Goal: Task Accomplishment & Management: Complete application form

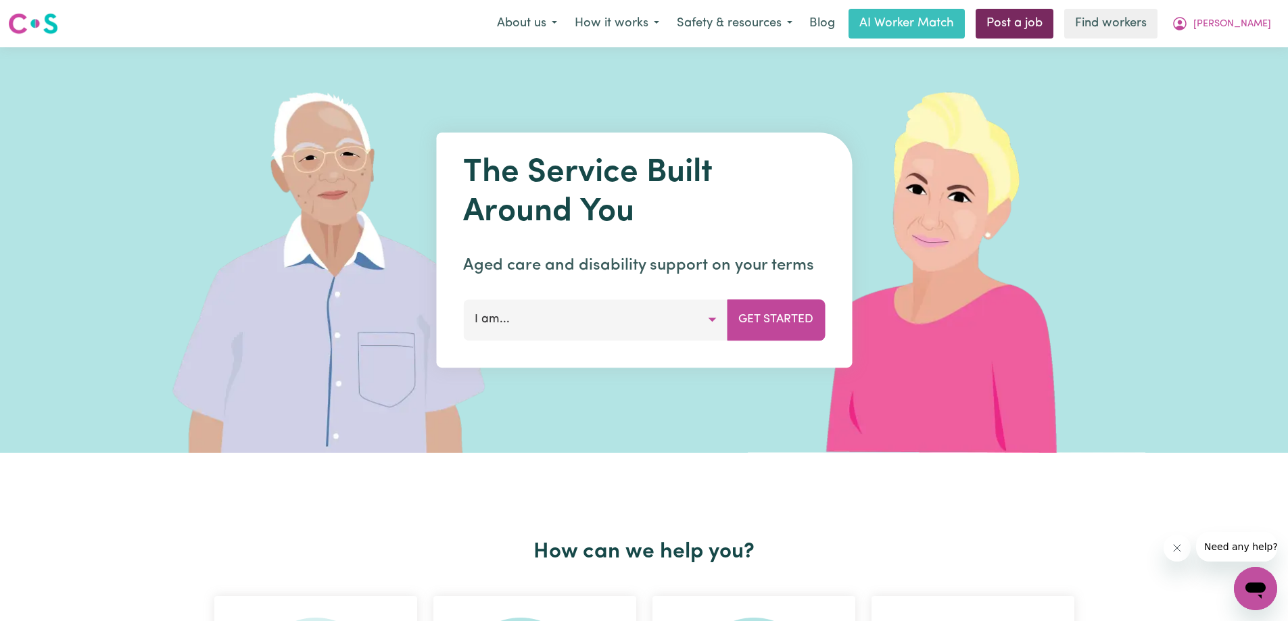
click at [1053, 26] on link "Post a job" at bounding box center [1014, 24] width 78 height 30
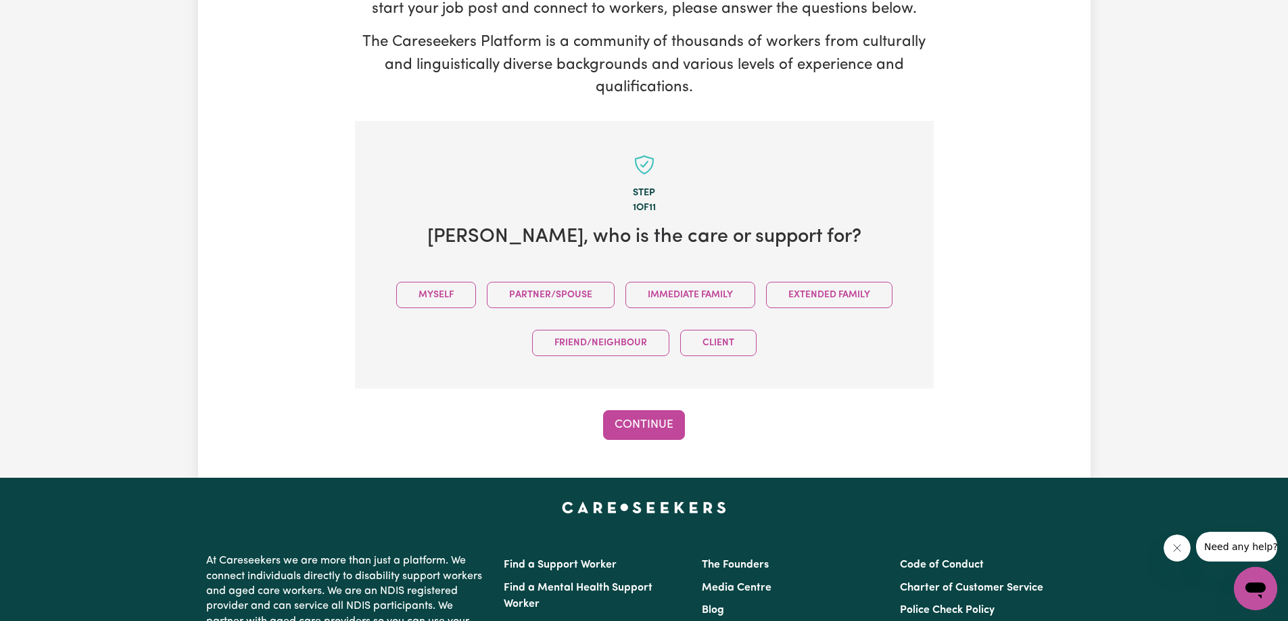
scroll to position [203, 0]
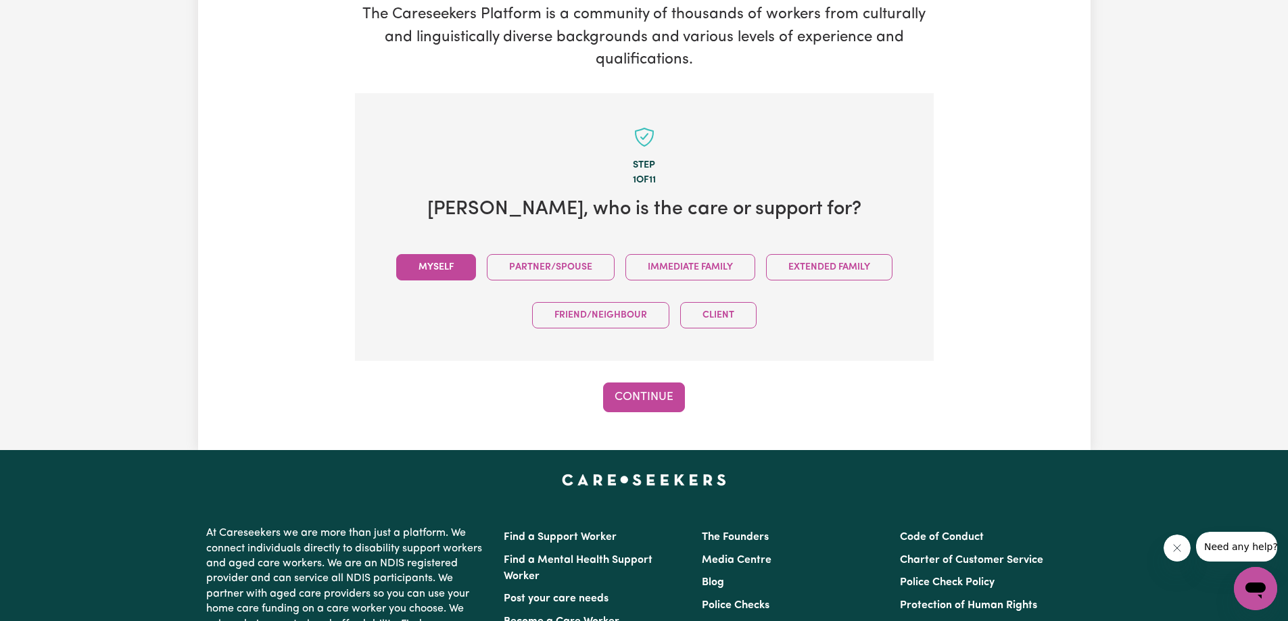
click at [439, 272] on button "Myself" at bounding box center [436, 267] width 80 height 26
click at [645, 398] on button "Continue" at bounding box center [644, 398] width 82 height 30
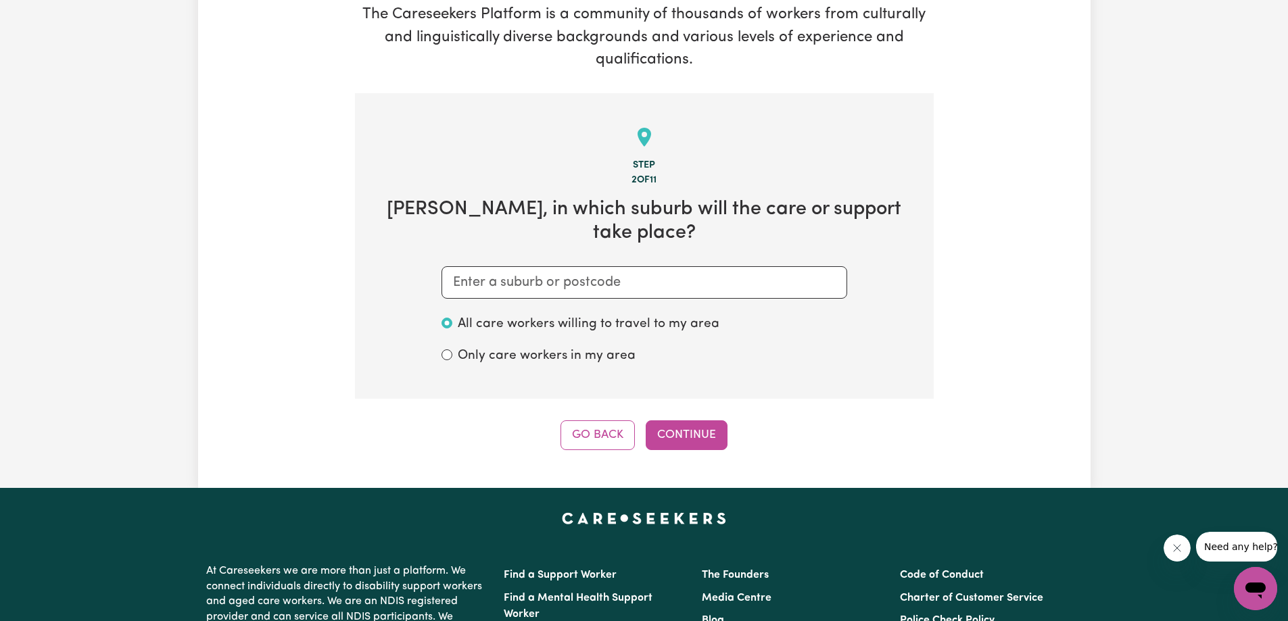
scroll to position [296, 0]
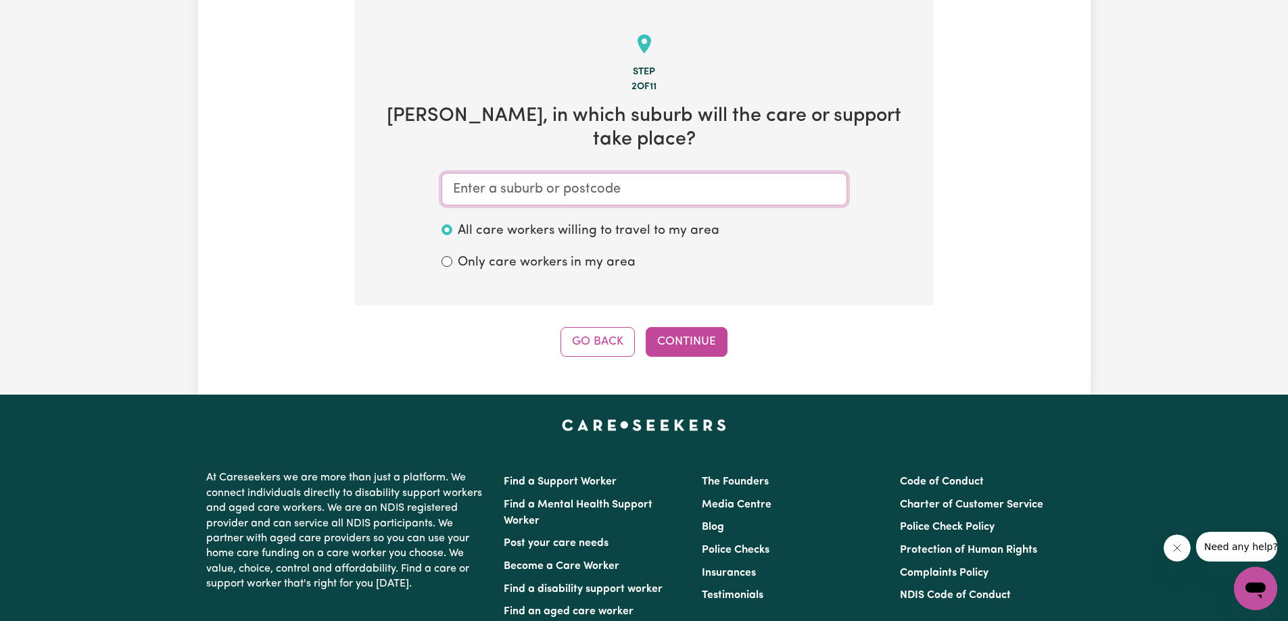
click at [537, 173] on input "text" at bounding box center [644, 189] width 406 height 32
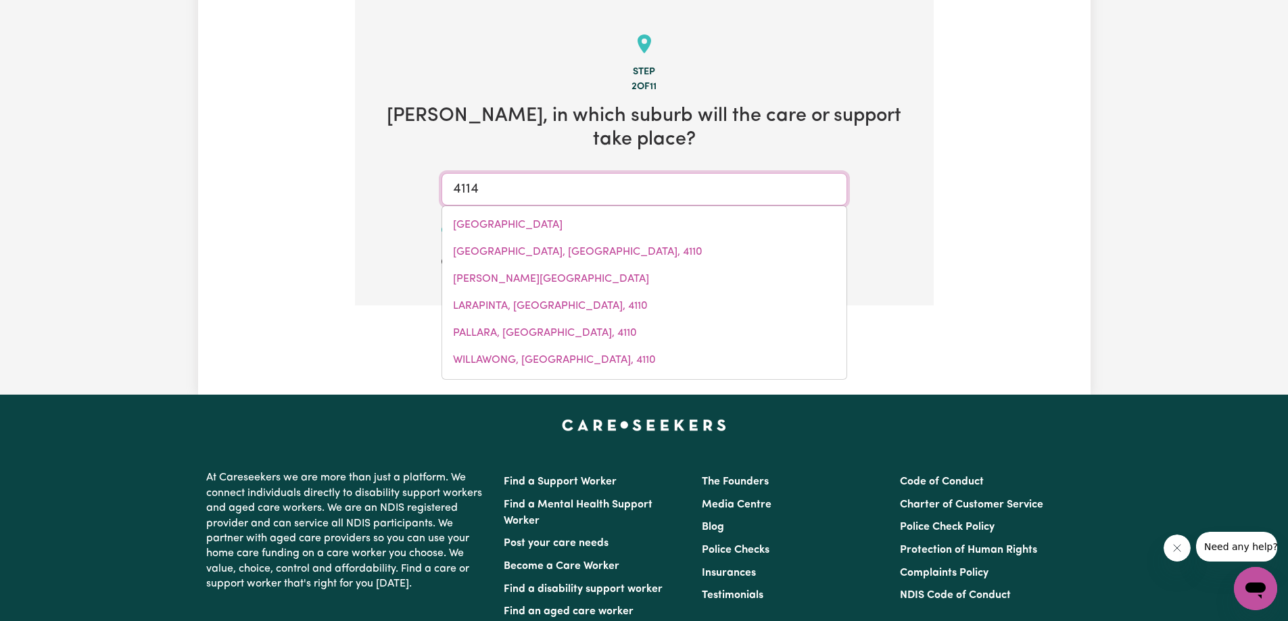
click at [748, 173] on input "4114" at bounding box center [644, 189] width 406 height 32
click at [924, 176] on section "Step 2 of 11 [PERSON_NAME] , in which suburb will the care or support take plac…" at bounding box center [644, 153] width 579 height 306
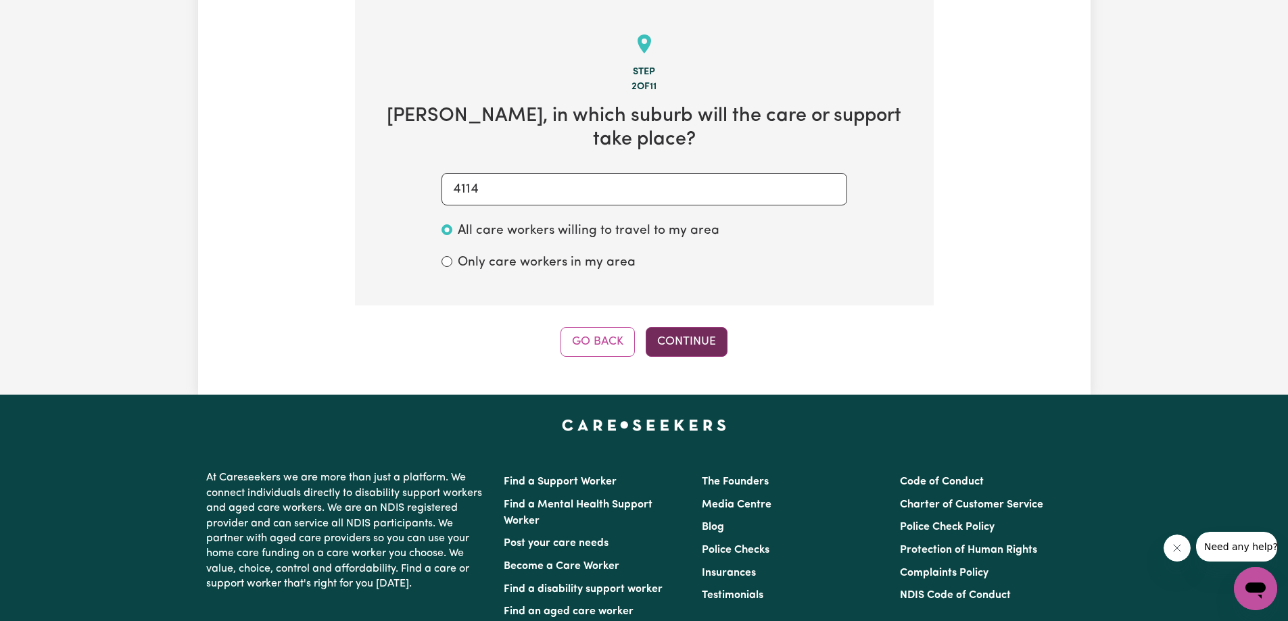
click at [698, 327] on button "Continue" at bounding box center [687, 342] width 82 height 30
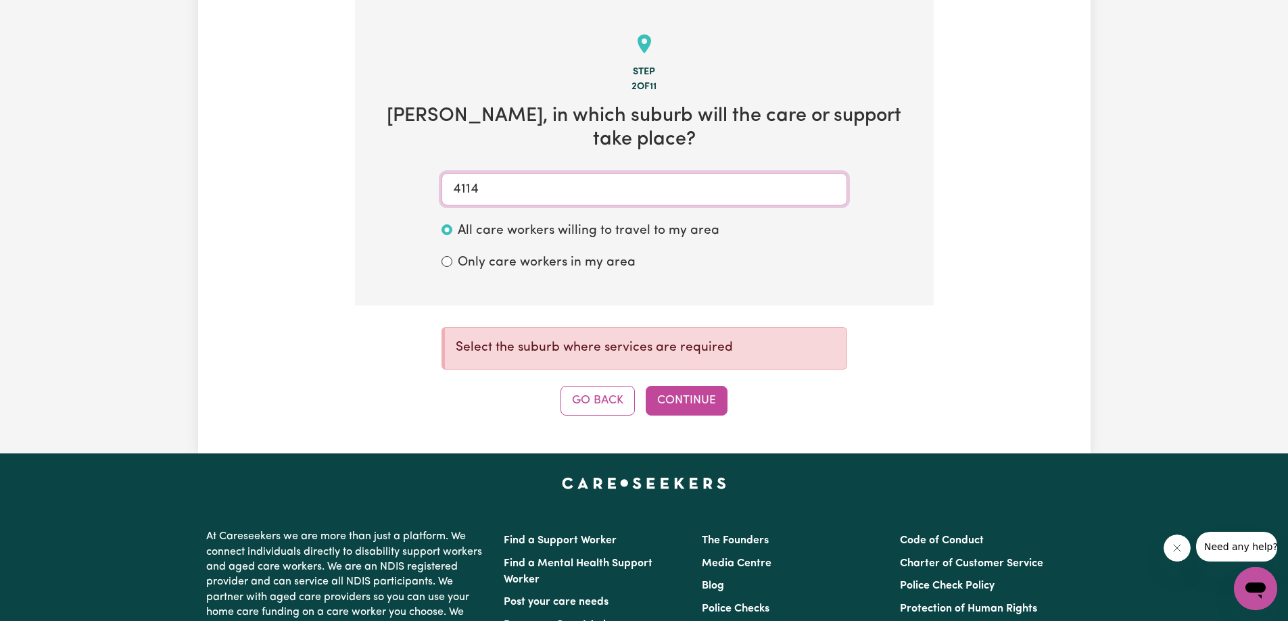
click at [511, 173] on input "4114" at bounding box center [644, 189] width 406 height 32
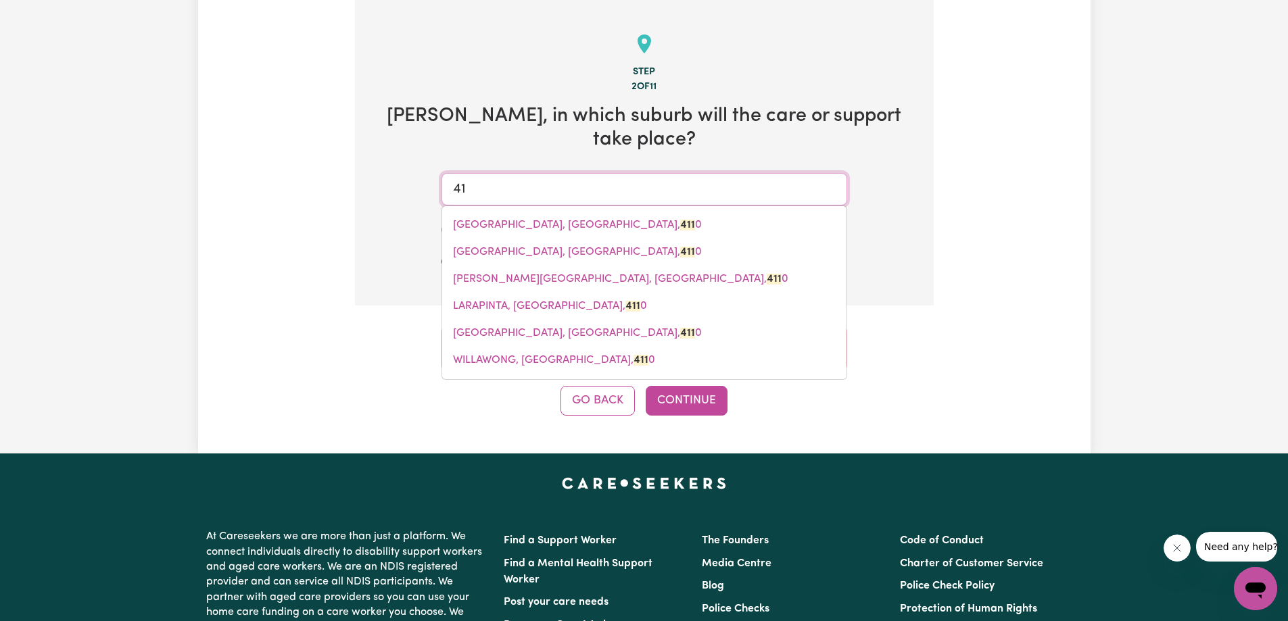
type input "4"
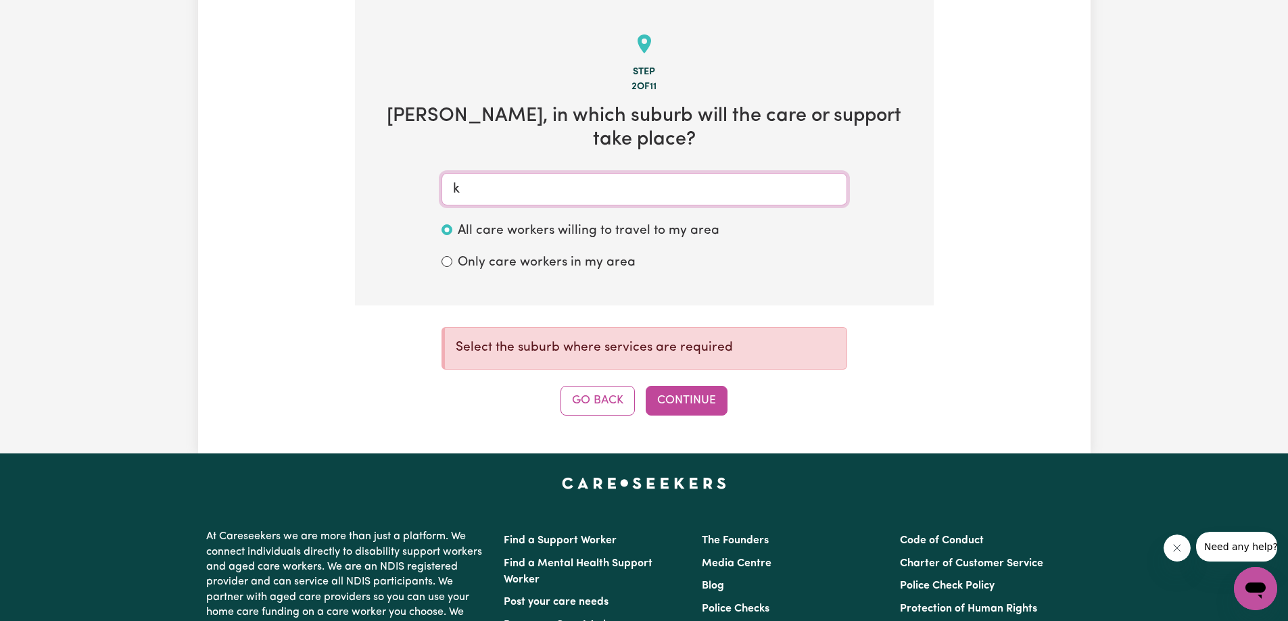
type input "ki"
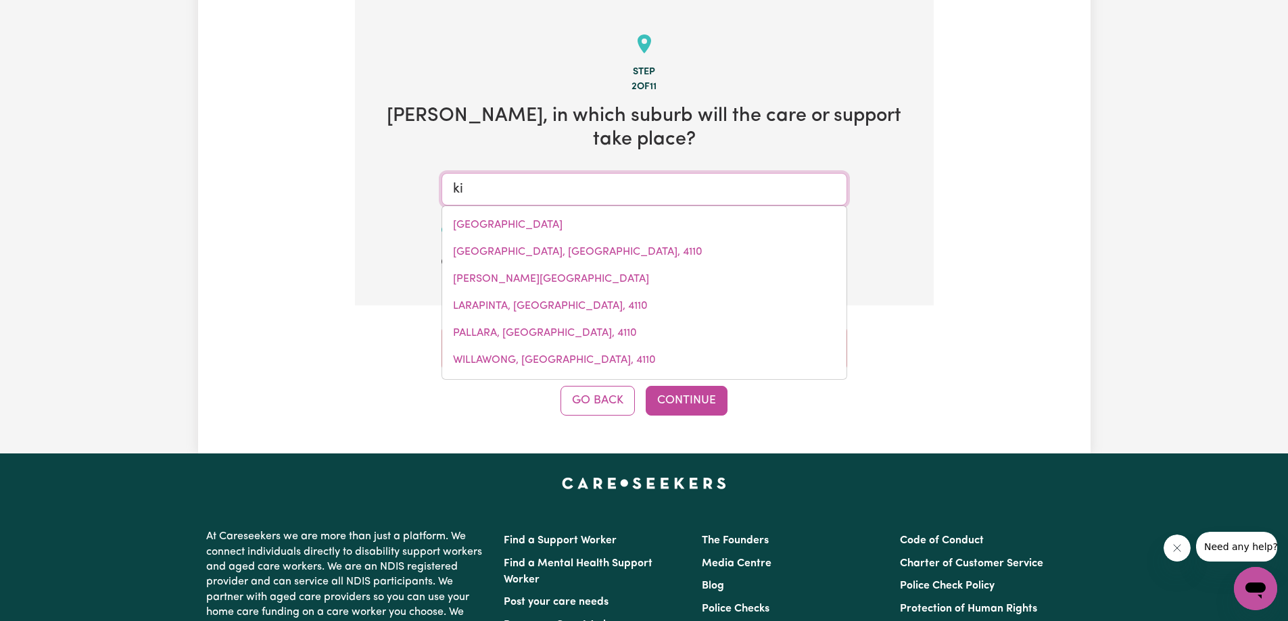
type input "ki KI, [GEOGRAPHIC_DATA], 5261"
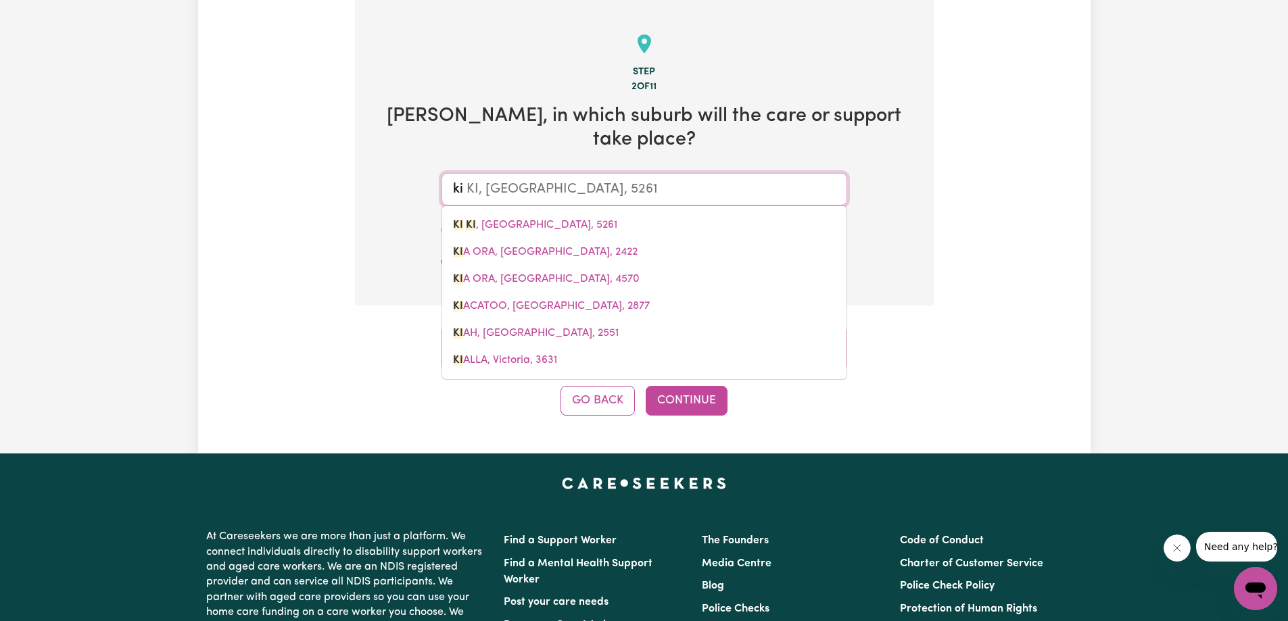
type input "kin"
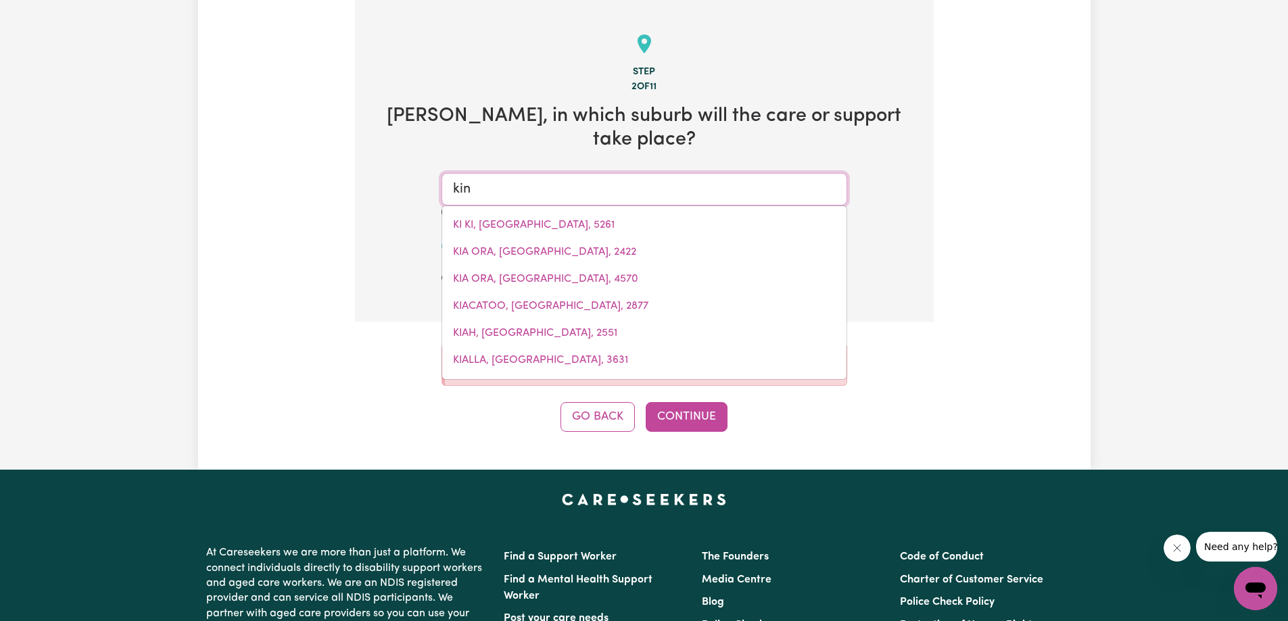
type input "kin KIN, [GEOGRAPHIC_DATA], 4571"
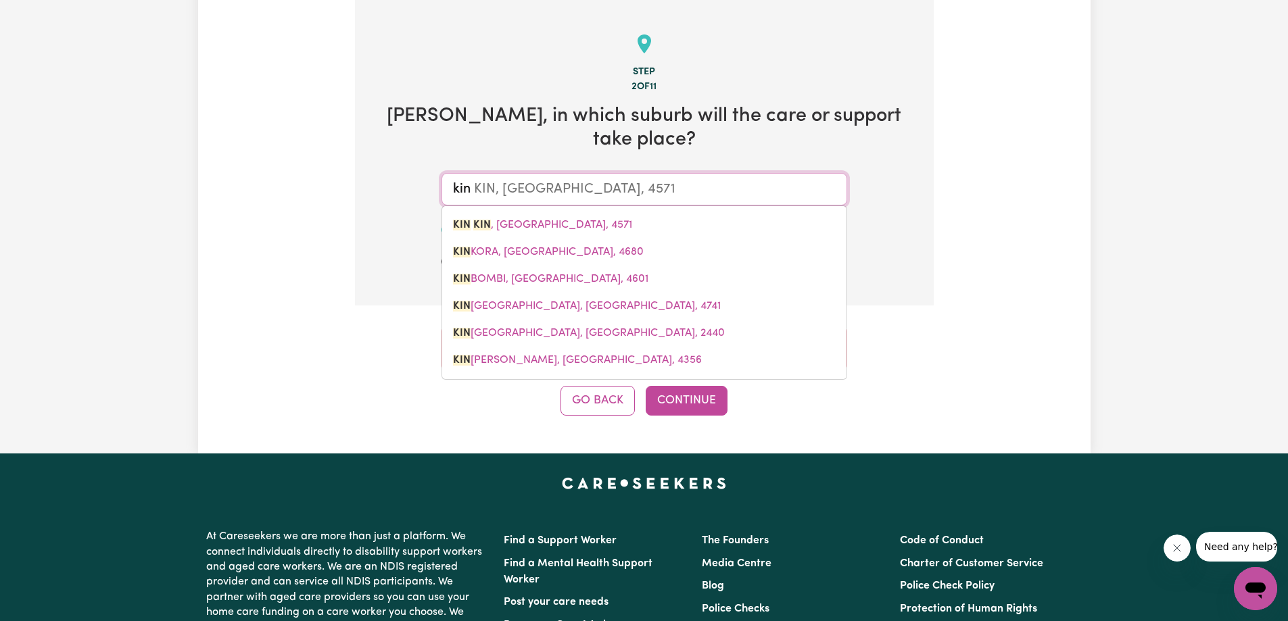
type input "king"
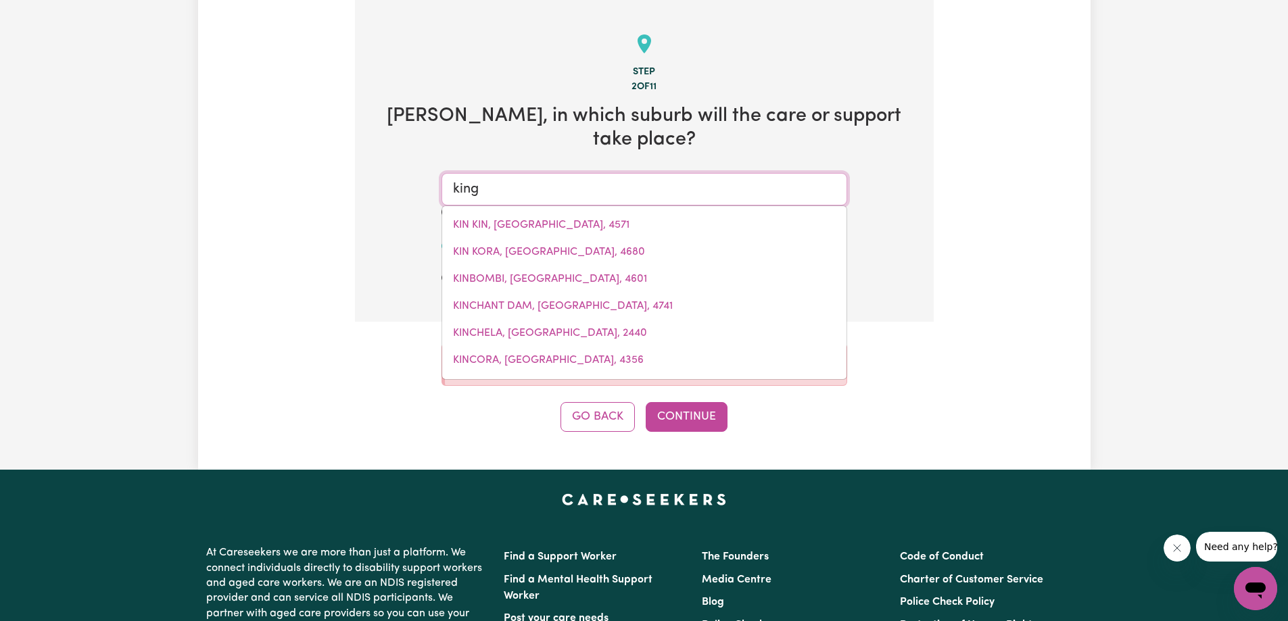
type input "[GEOGRAPHIC_DATA], [GEOGRAPHIC_DATA], 0854"
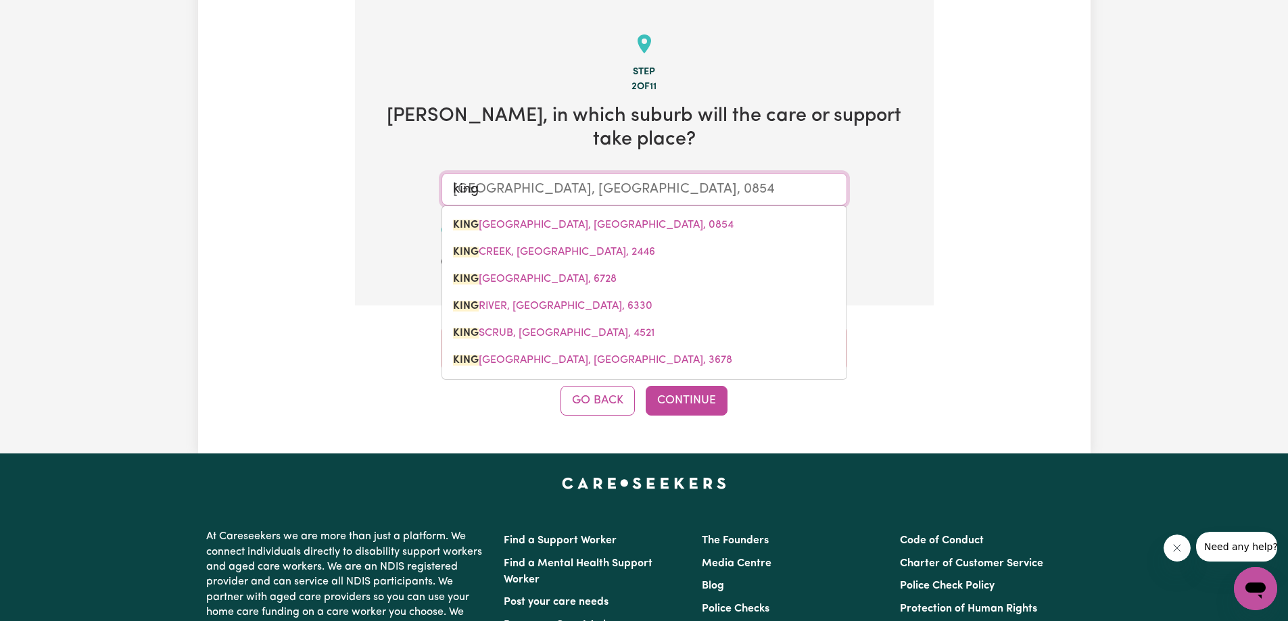
type input "kings"
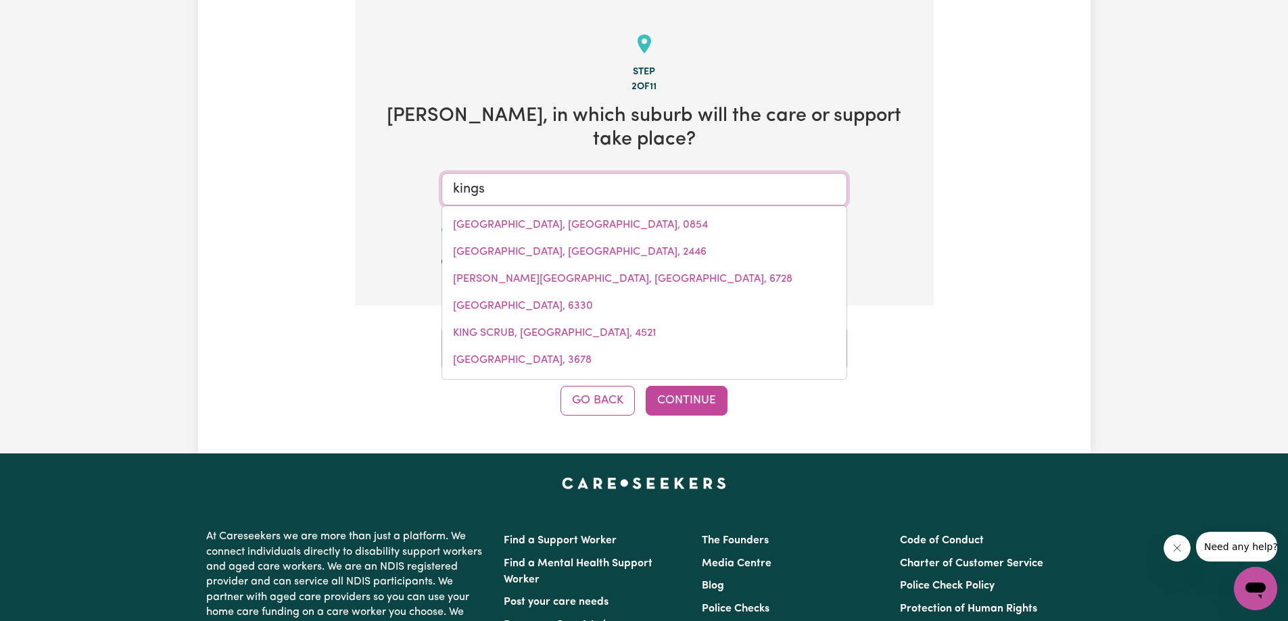
type input "[GEOGRAPHIC_DATA], [GEOGRAPHIC_DATA], 4551"
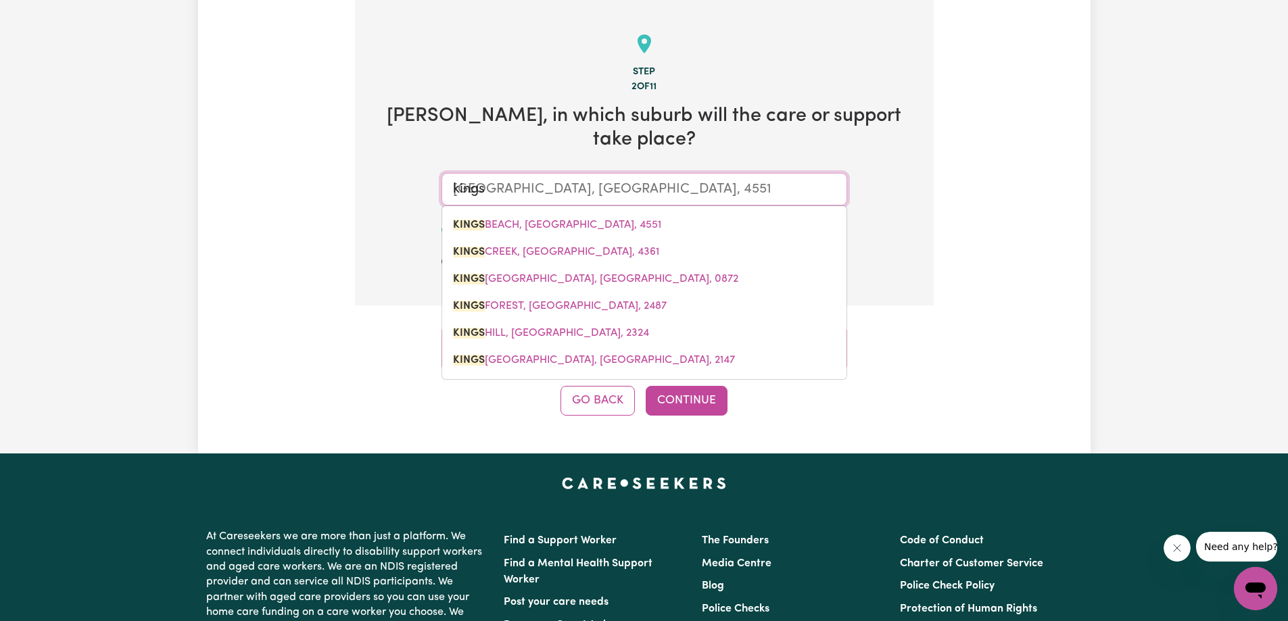
type input "kingst"
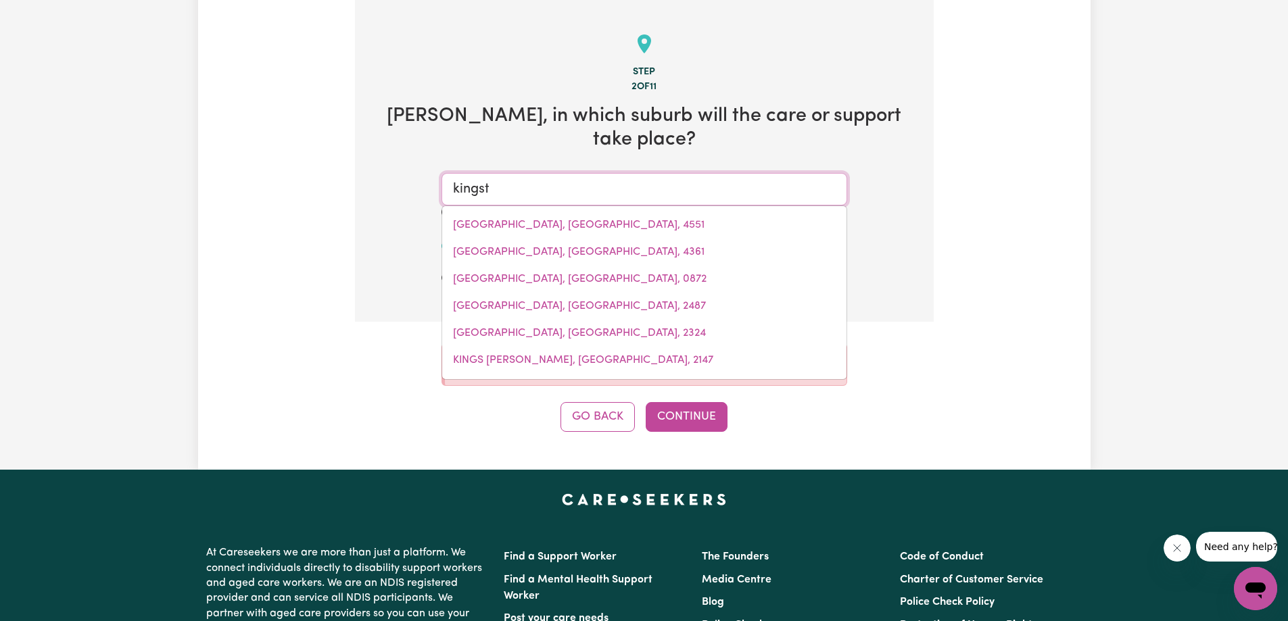
type input "kingstHORPE, [GEOGRAPHIC_DATA], 4400"
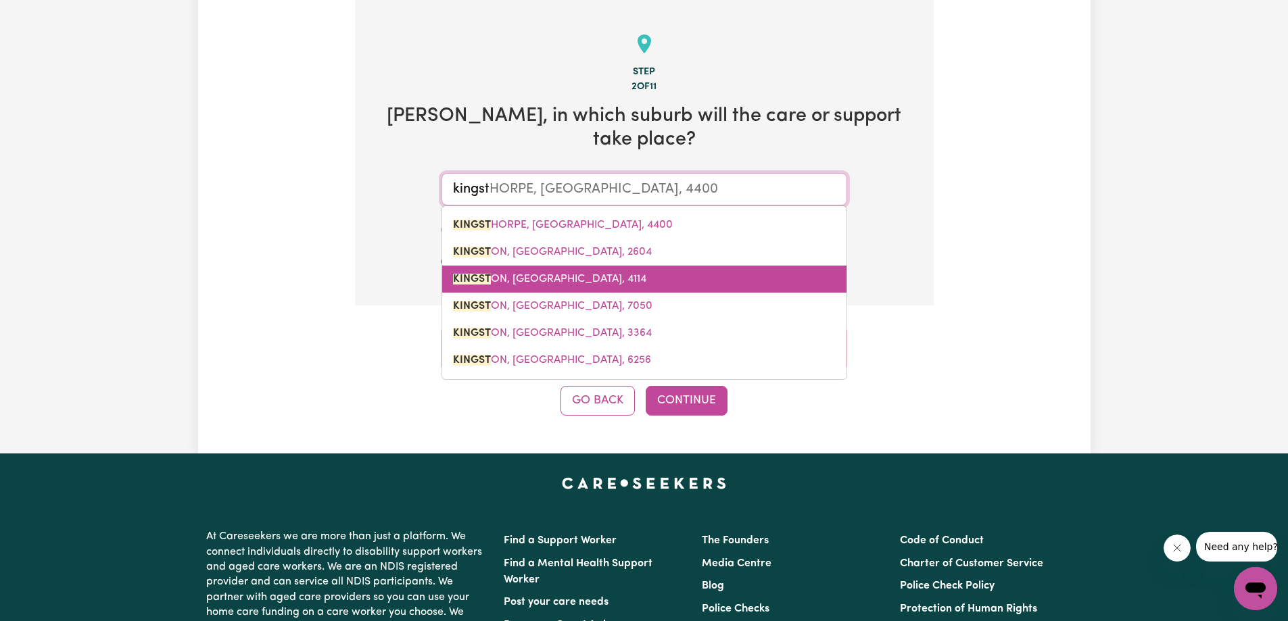
click at [556, 274] on span "KINGST ON, [GEOGRAPHIC_DATA], 4114" at bounding box center [549, 279] width 193 height 11
type input "[GEOGRAPHIC_DATA], [GEOGRAPHIC_DATA], 4114"
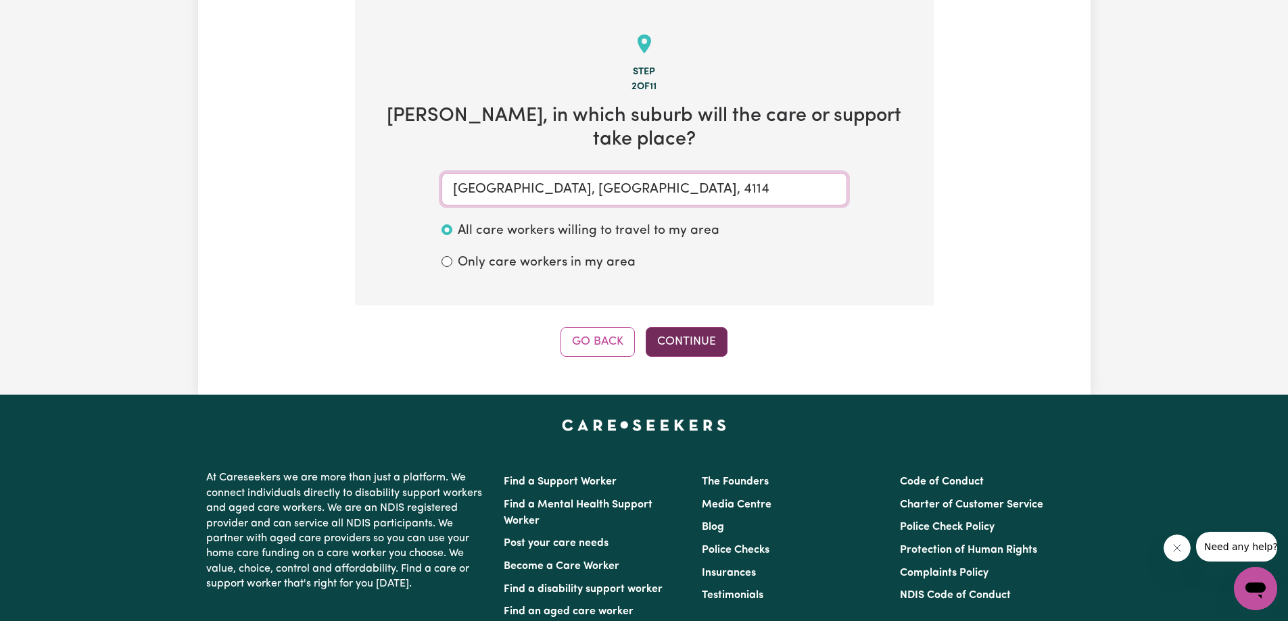
type input "[GEOGRAPHIC_DATA], [GEOGRAPHIC_DATA], 4114"
click at [688, 327] on button "Continue" at bounding box center [687, 342] width 82 height 30
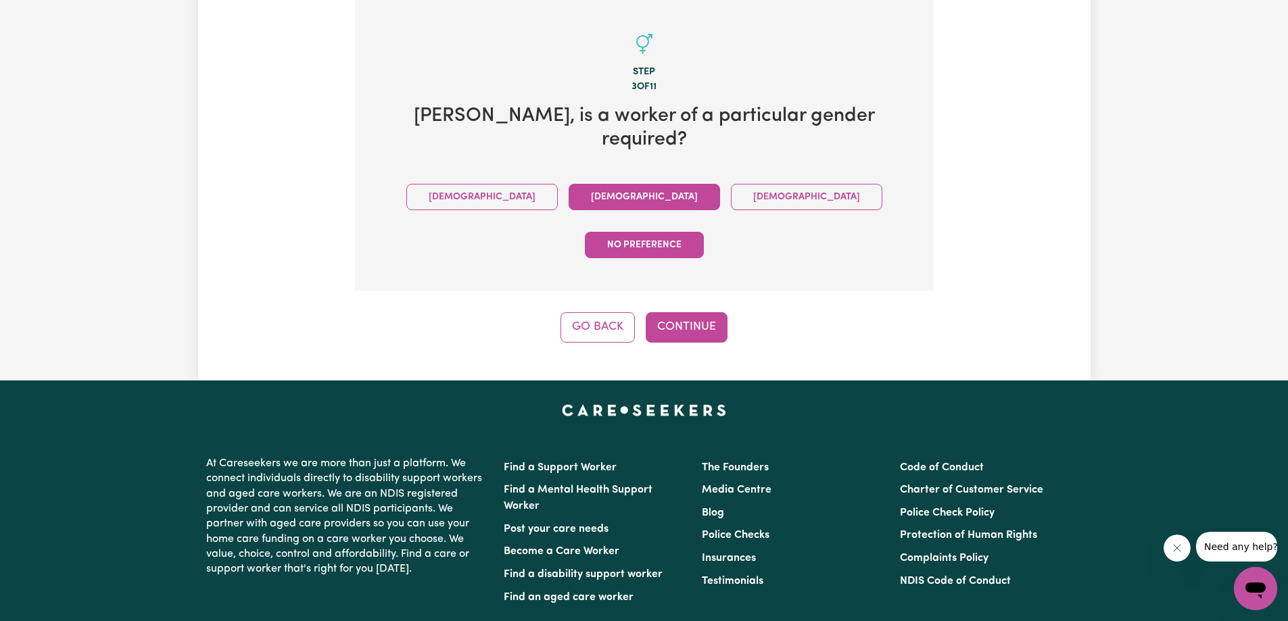
click at [568, 184] on button "[DEMOGRAPHIC_DATA]" at bounding box center [643, 197] width 151 height 26
click at [673, 312] on button "Continue" at bounding box center [687, 327] width 82 height 30
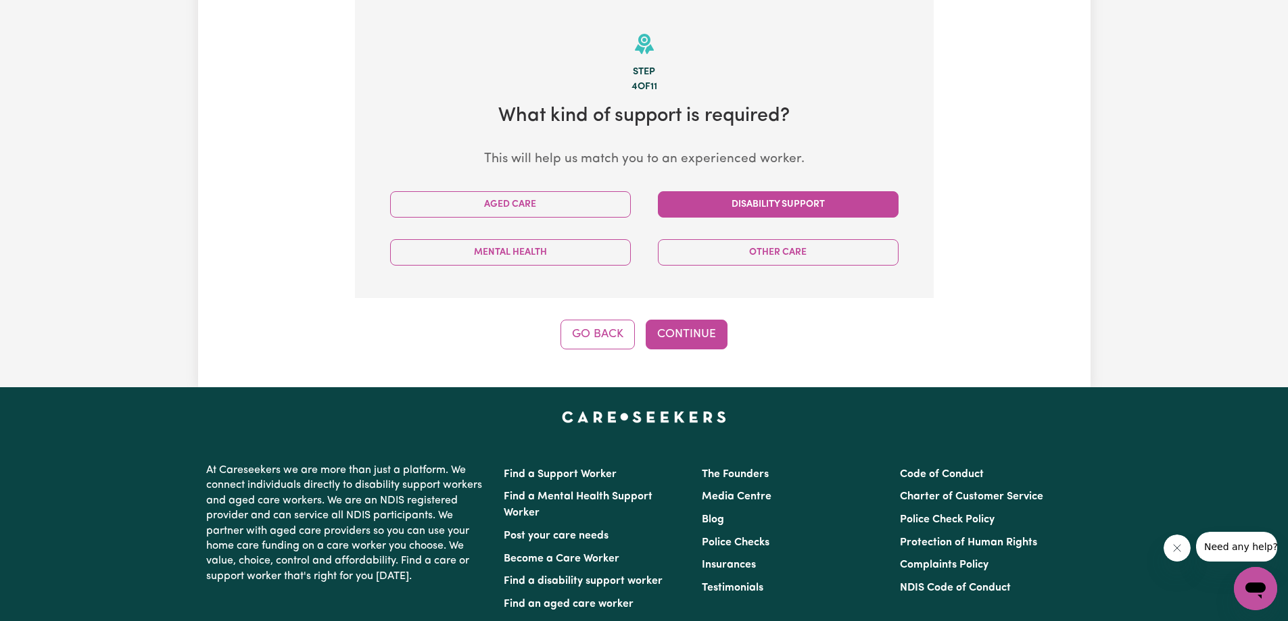
click at [712, 212] on button "Disability Support" at bounding box center [778, 204] width 241 height 26
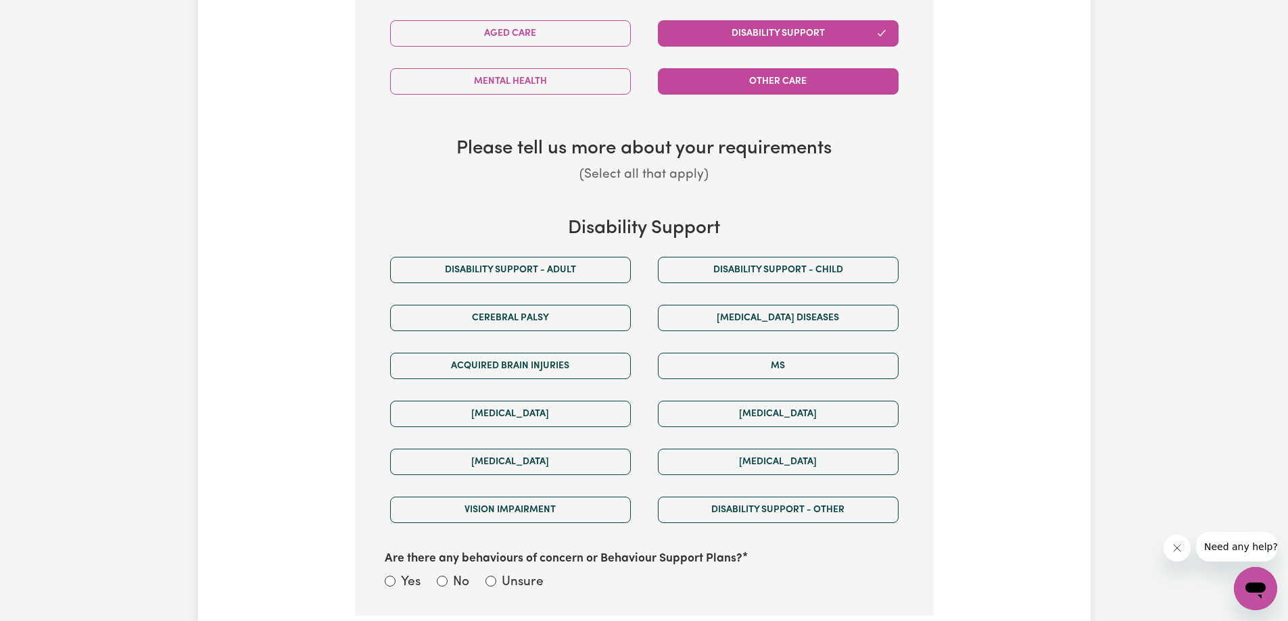
scroll to position [566, 0]
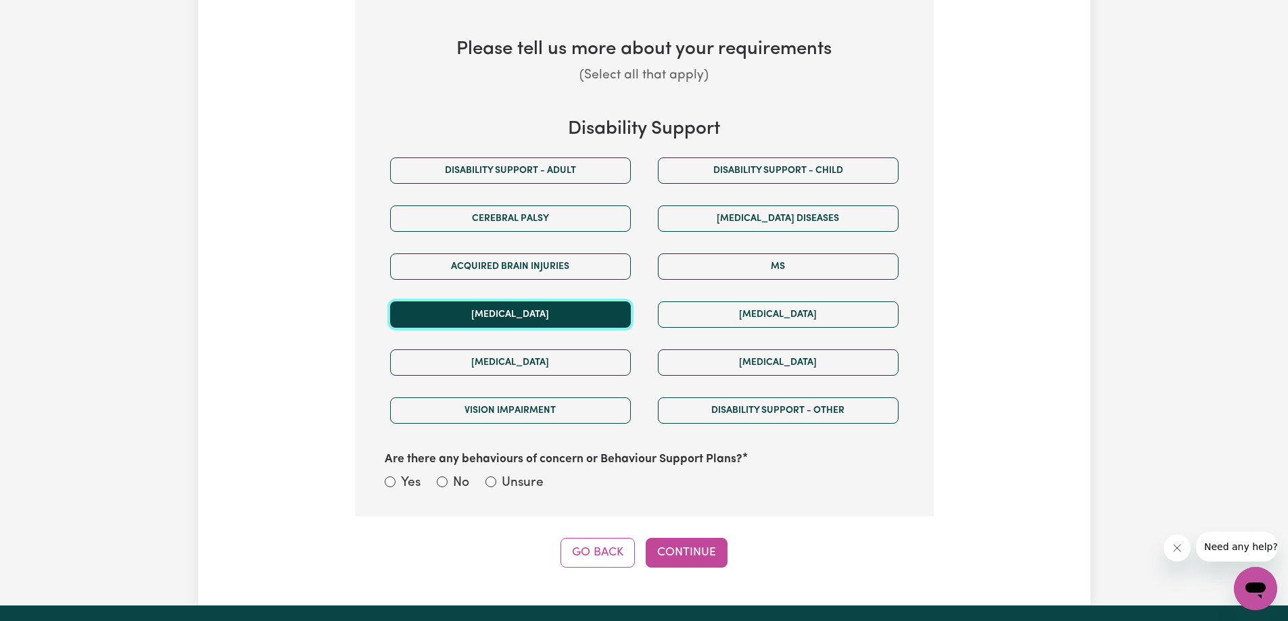
click at [528, 318] on button "[MEDICAL_DATA]" at bounding box center [510, 314] width 241 height 26
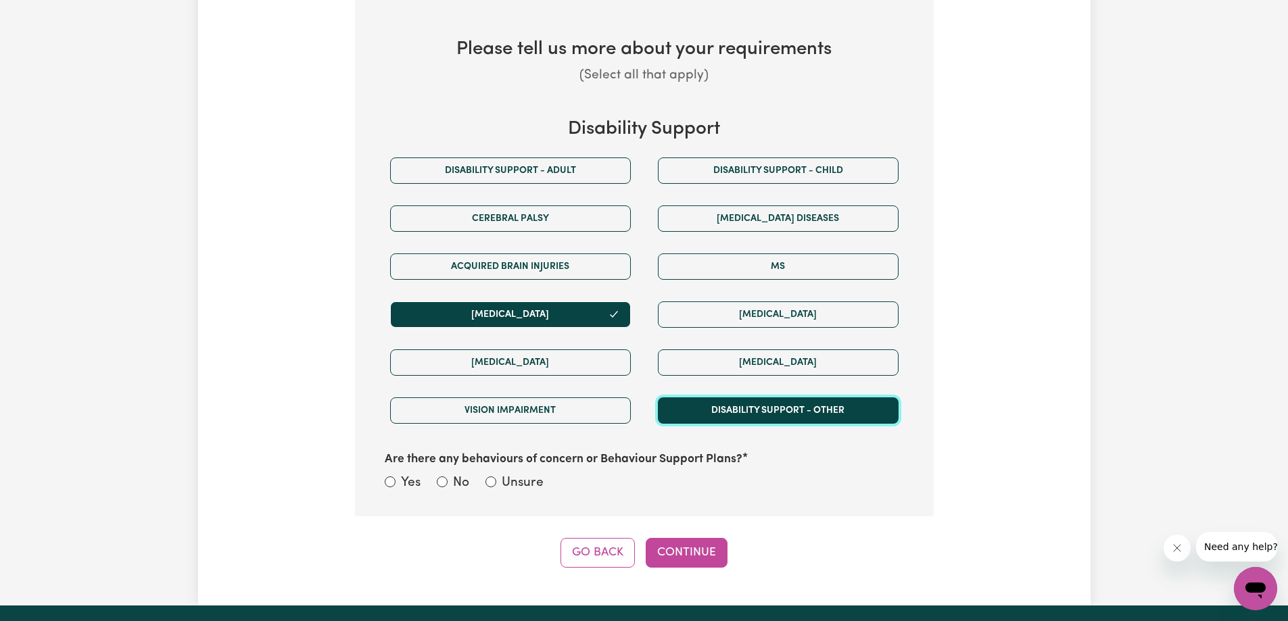
click at [746, 408] on button "Disability support - Other" at bounding box center [778, 410] width 241 height 26
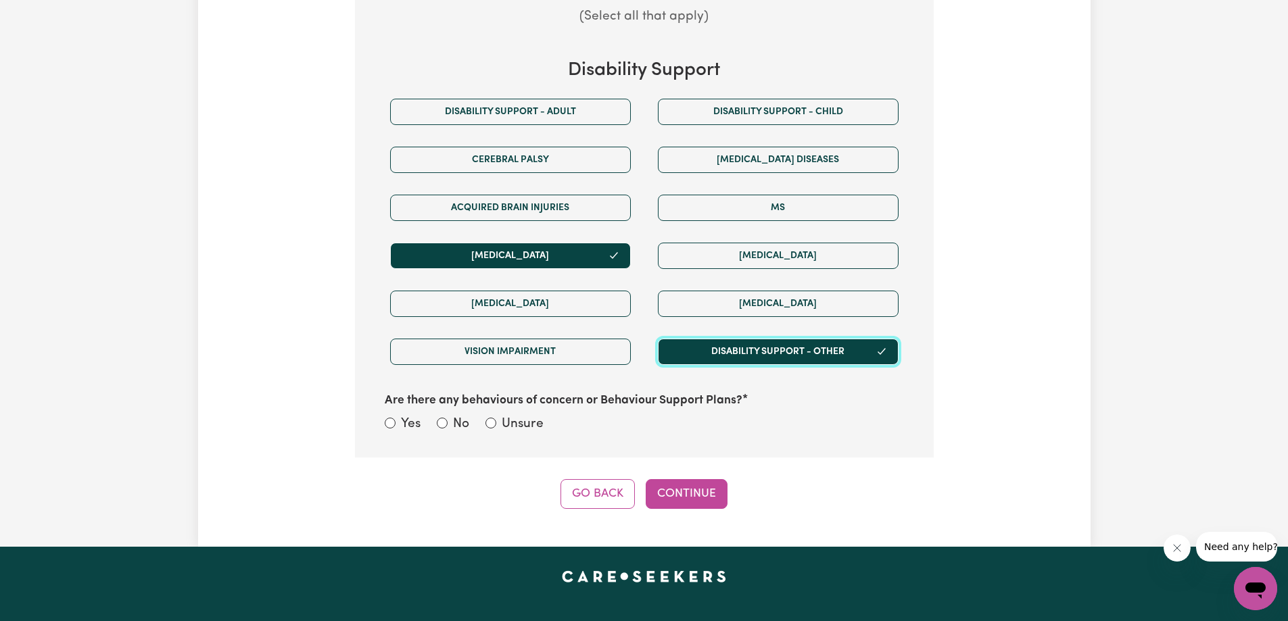
scroll to position [702, 0]
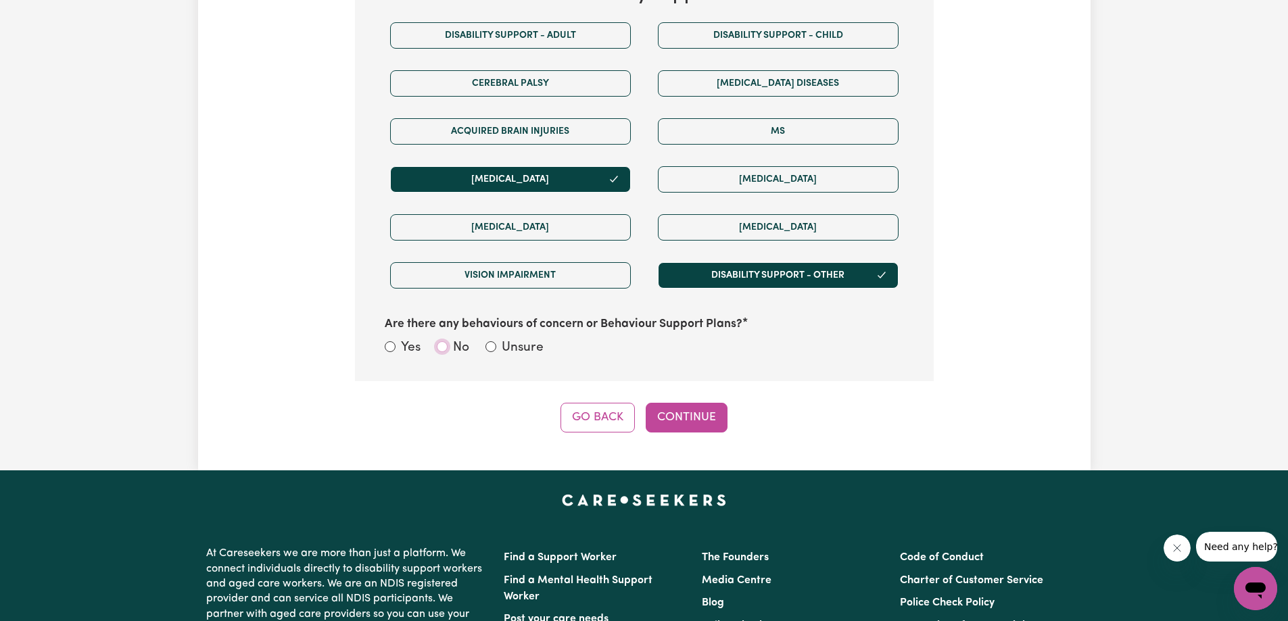
click at [440, 344] on input "No" at bounding box center [442, 346] width 11 height 11
radio input "true"
click at [670, 414] on button "Continue" at bounding box center [687, 418] width 82 height 30
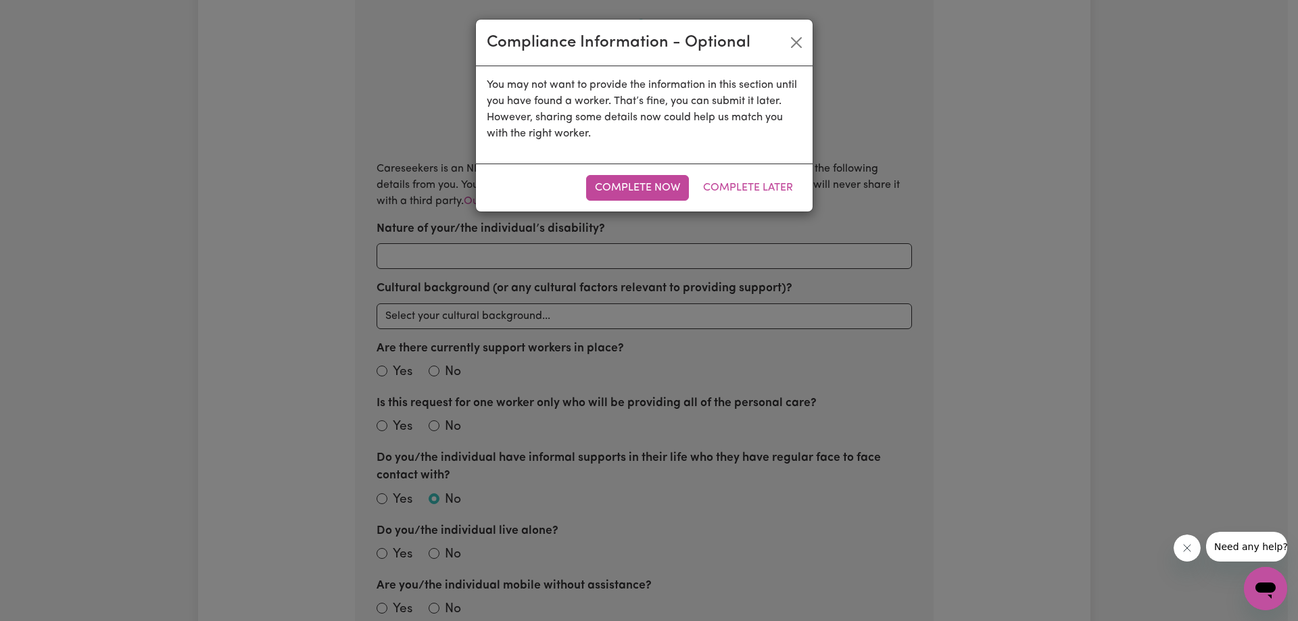
radio input "true"
select select "NDIS_FUNDING_PLAN_MANAGED"
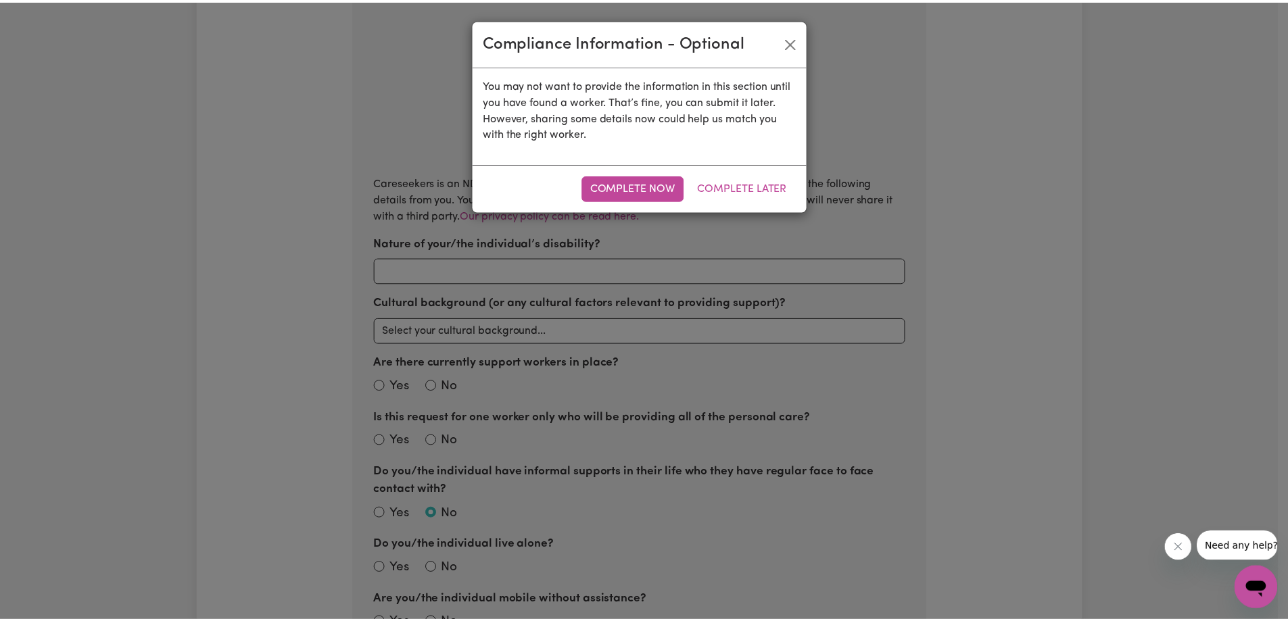
scroll to position [296, 0]
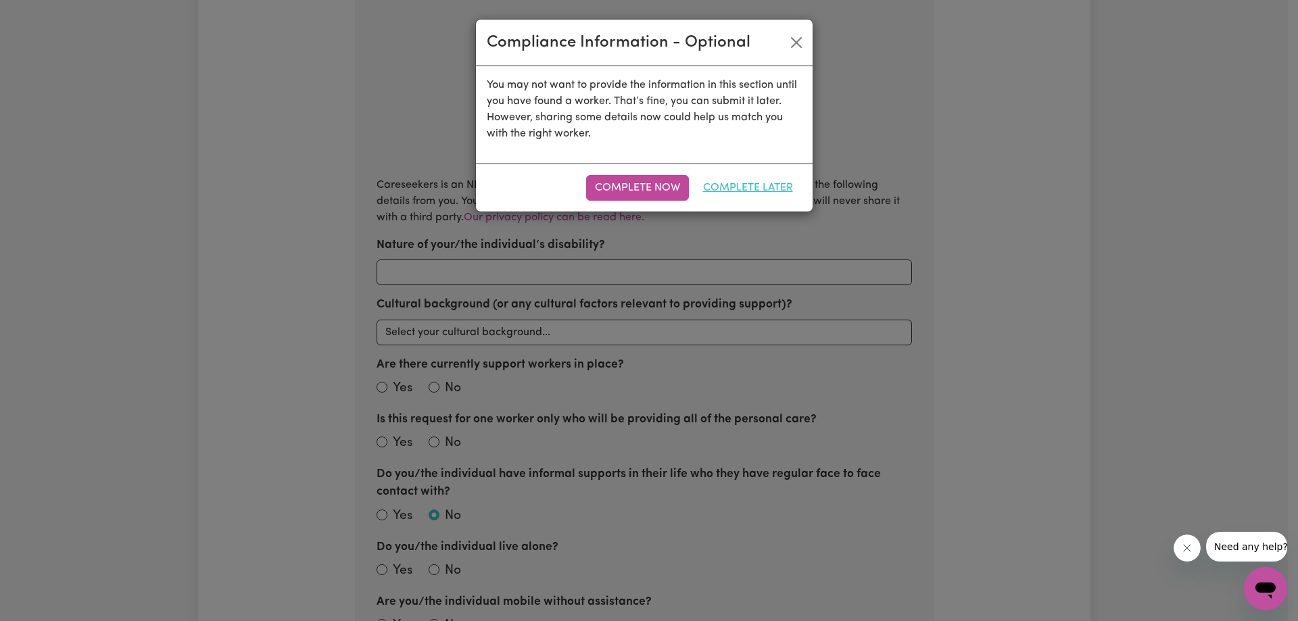
click at [737, 188] on button "Complete Later" at bounding box center [747, 188] width 107 height 26
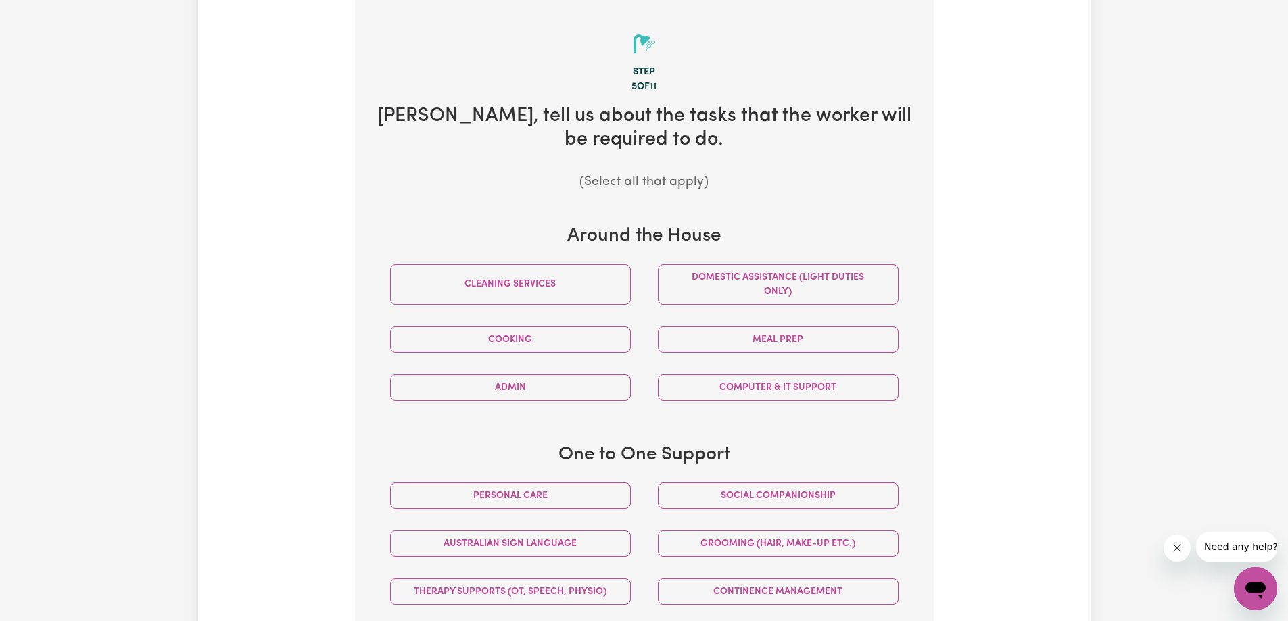
scroll to position [431, 0]
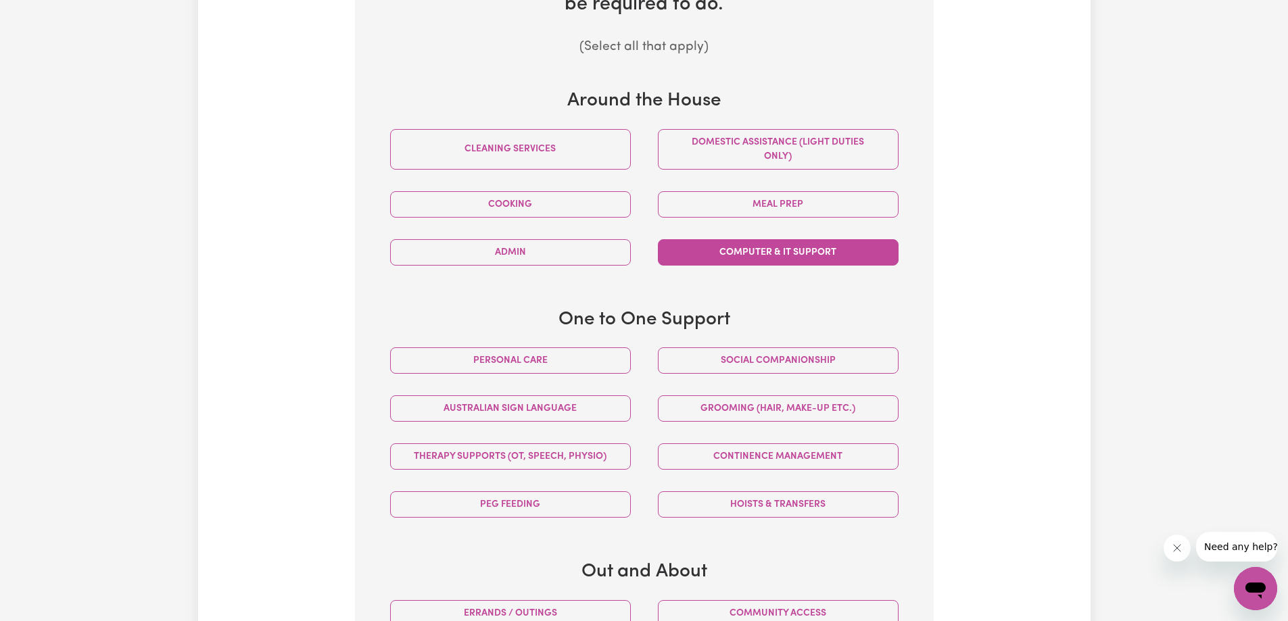
click at [722, 247] on button "Computer & IT Support" at bounding box center [778, 252] width 241 height 26
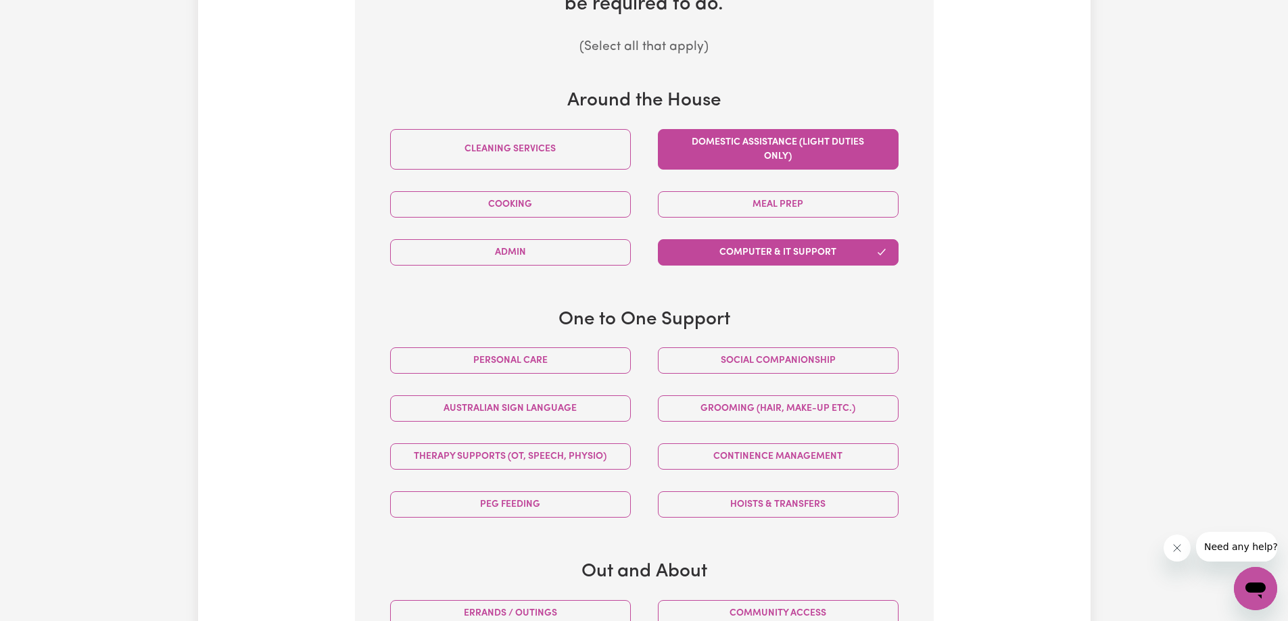
click at [725, 158] on button "Domestic assistance (light duties only)" at bounding box center [778, 149] width 241 height 41
click at [566, 245] on button "Admin" at bounding box center [510, 252] width 241 height 26
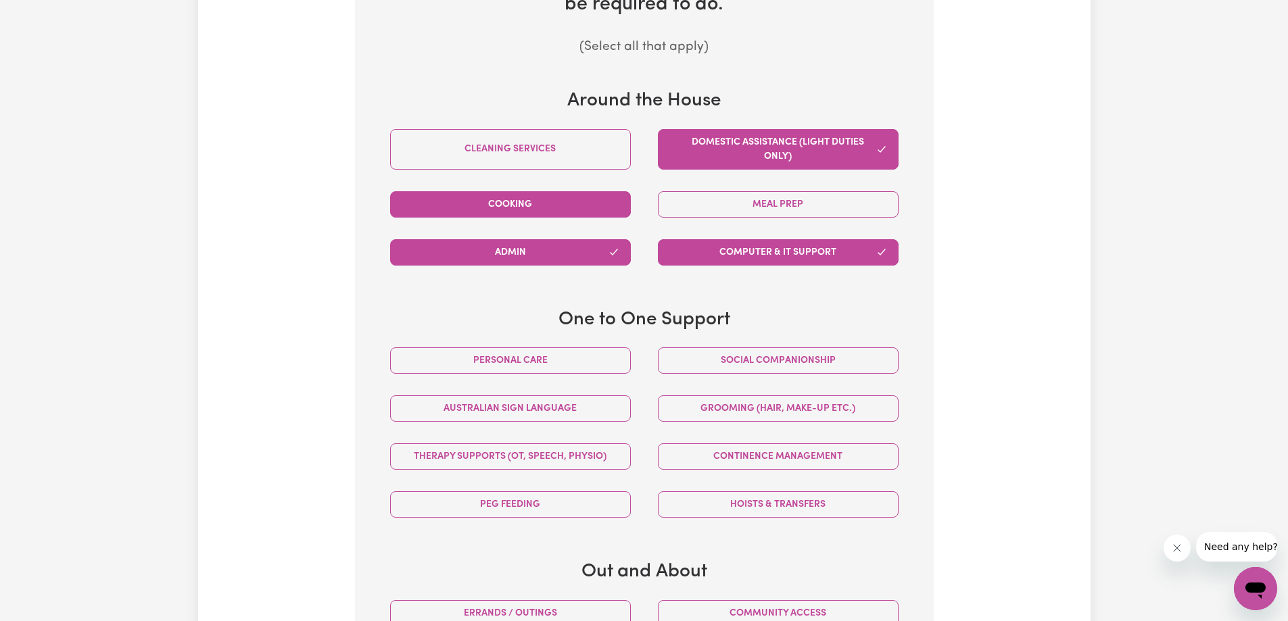
click at [573, 193] on button "Cooking" at bounding box center [510, 204] width 241 height 26
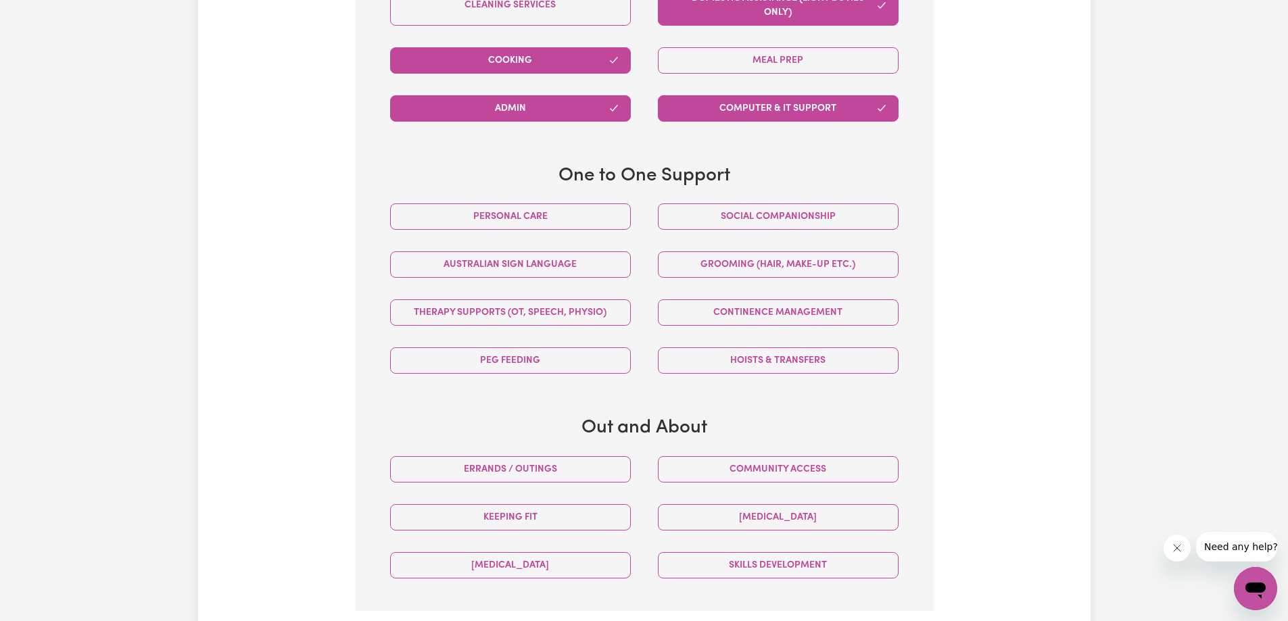
scroll to position [634, 0]
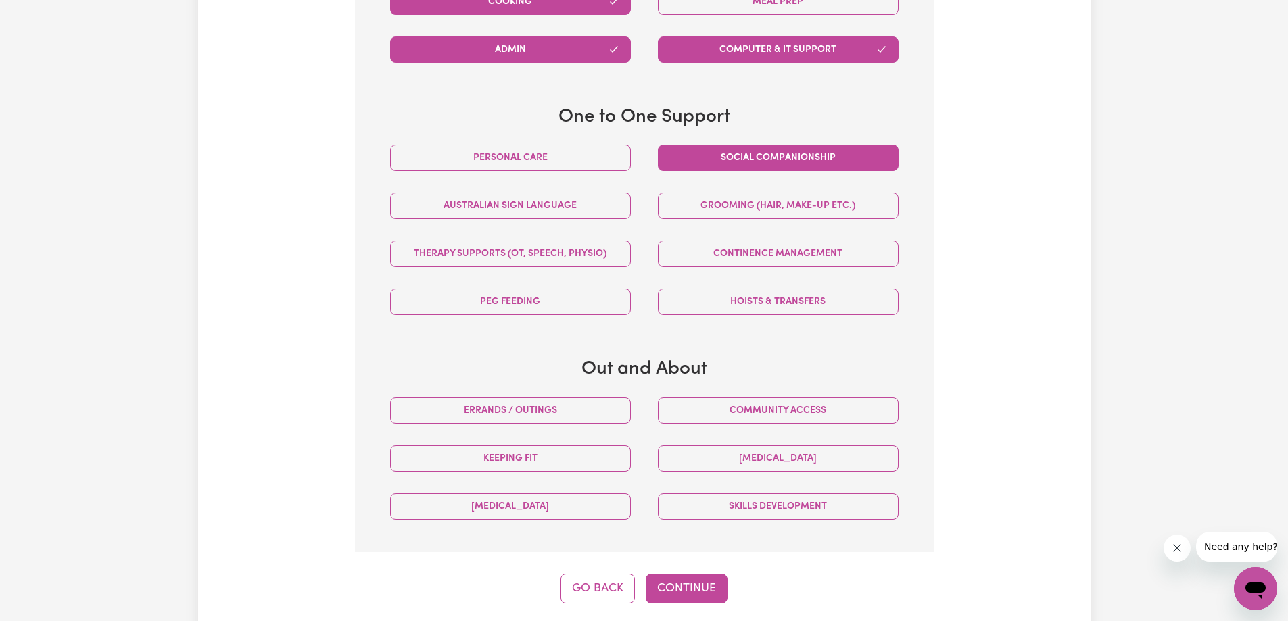
click at [706, 157] on button "Social companionship" at bounding box center [778, 158] width 241 height 26
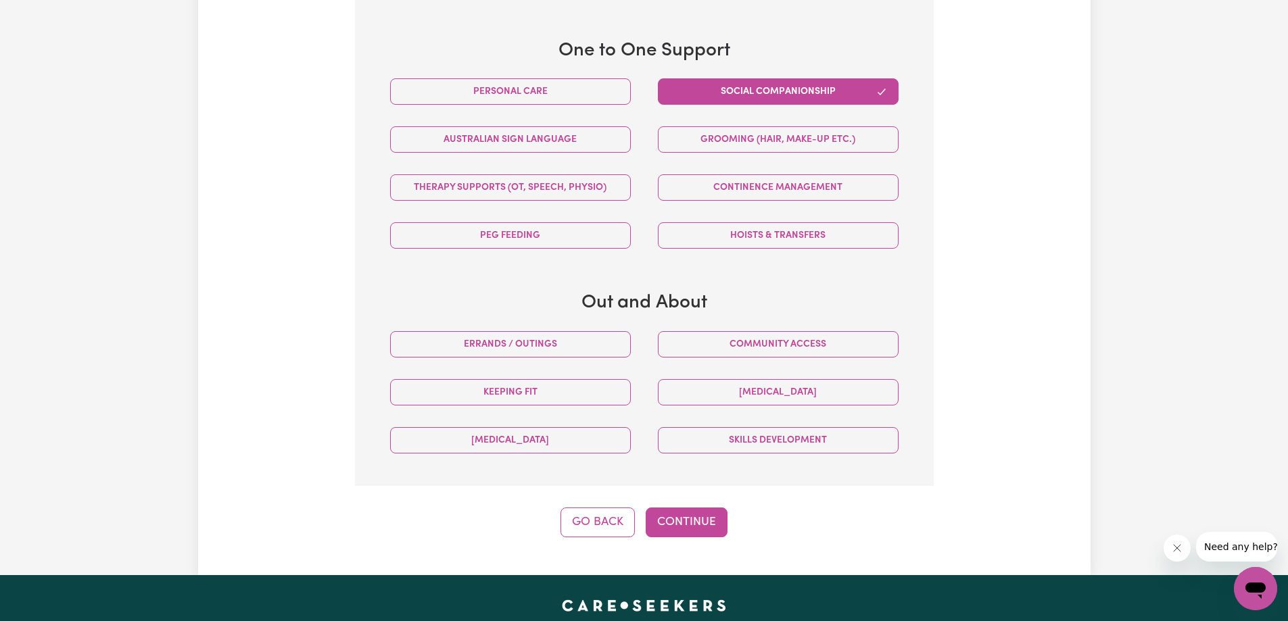
scroll to position [769, 0]
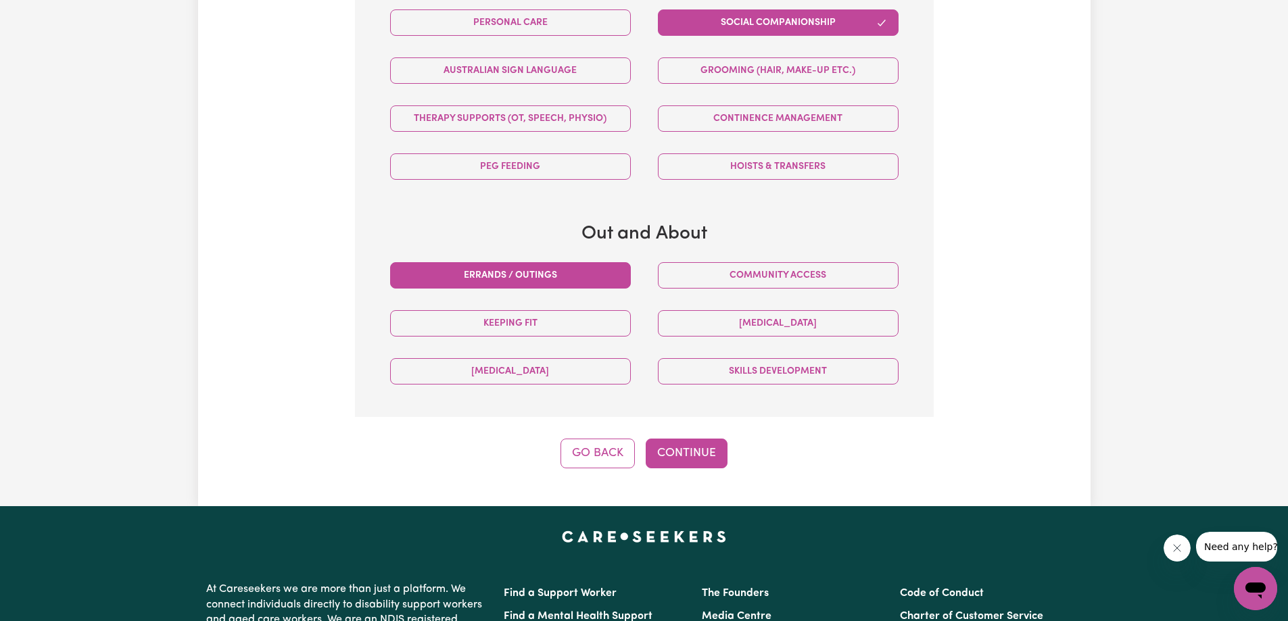
click at [541, 279] on button "Errands / Outings" at bounding box center [510, 275] width 241 height 26
click at [748, 270] on button "Community access" at bounding box center [778, 275] width 241 height 26
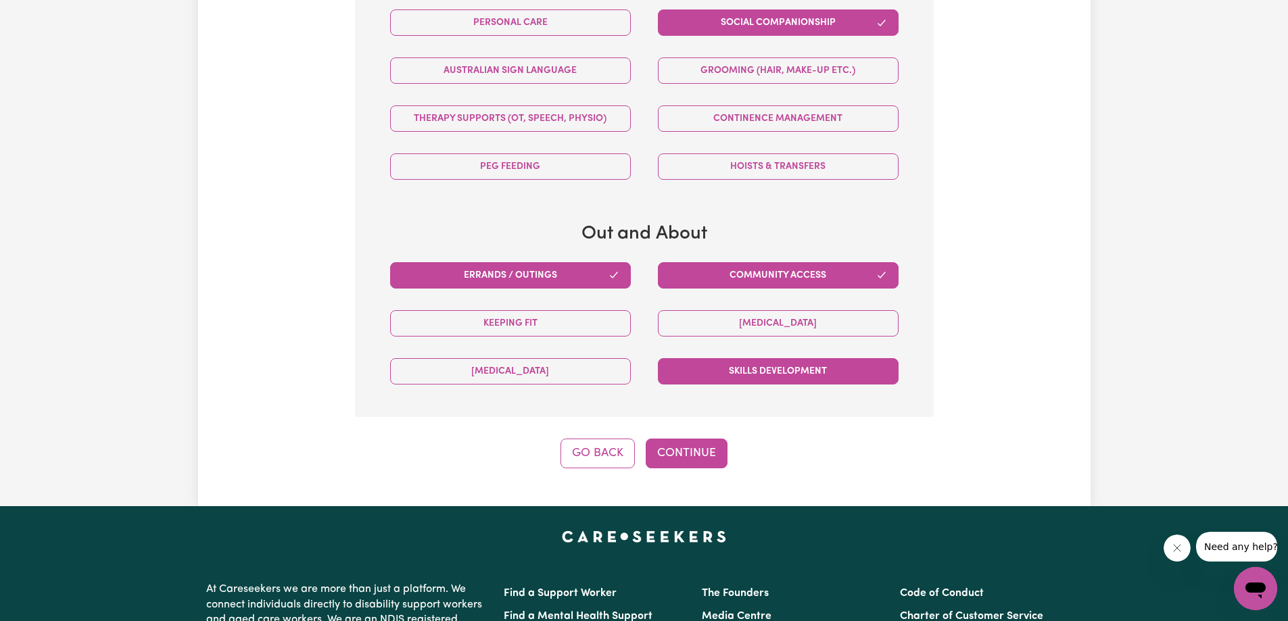
click at [710, 377] on button "Skills Development" at bounding box center [778, 371] width 241 height 26
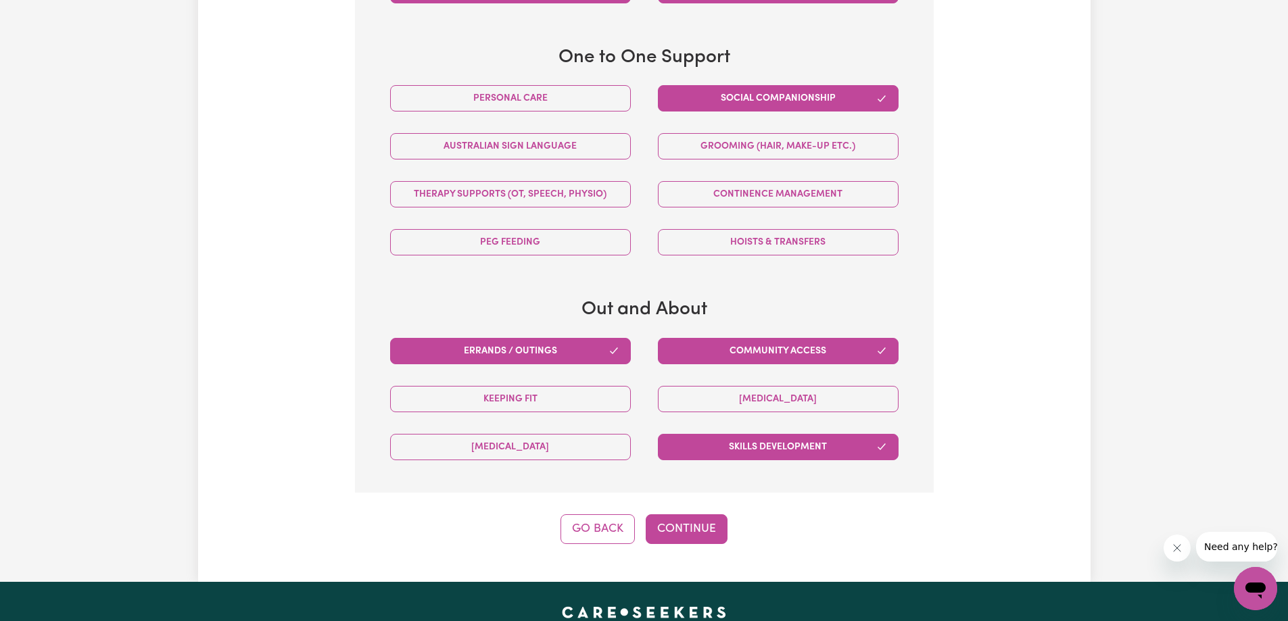
scroll to position [499, 0]
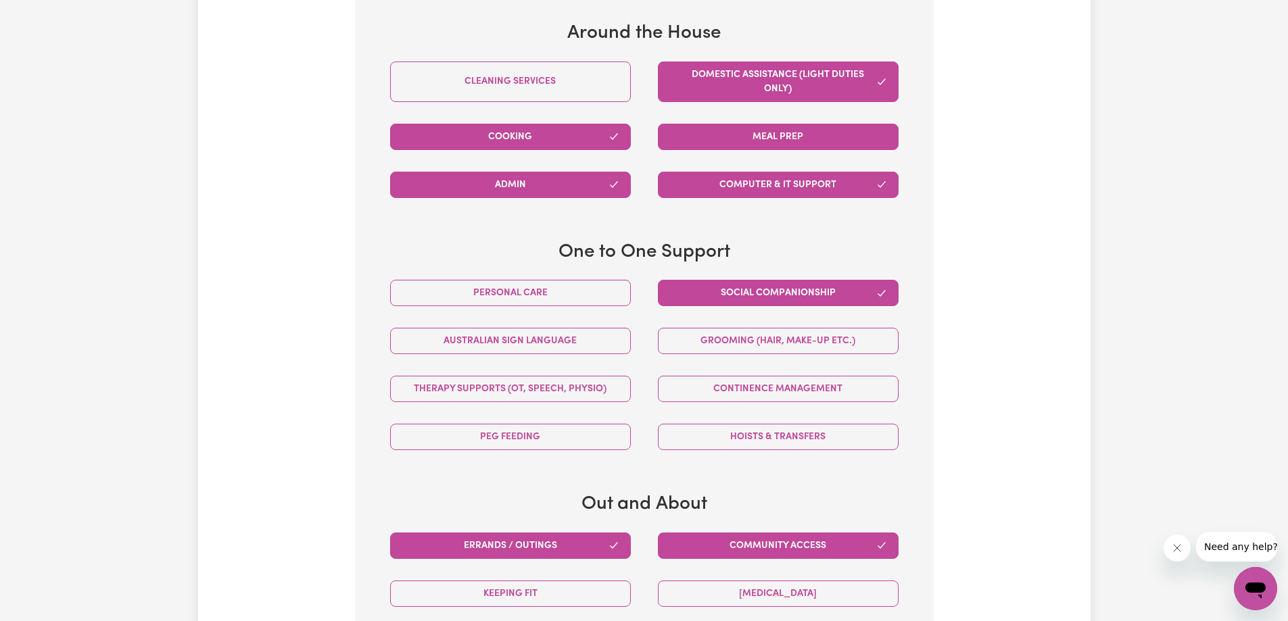
click at [760, 134] on button "Meal prep" at bounding box center [778, 137] width 241 height 26
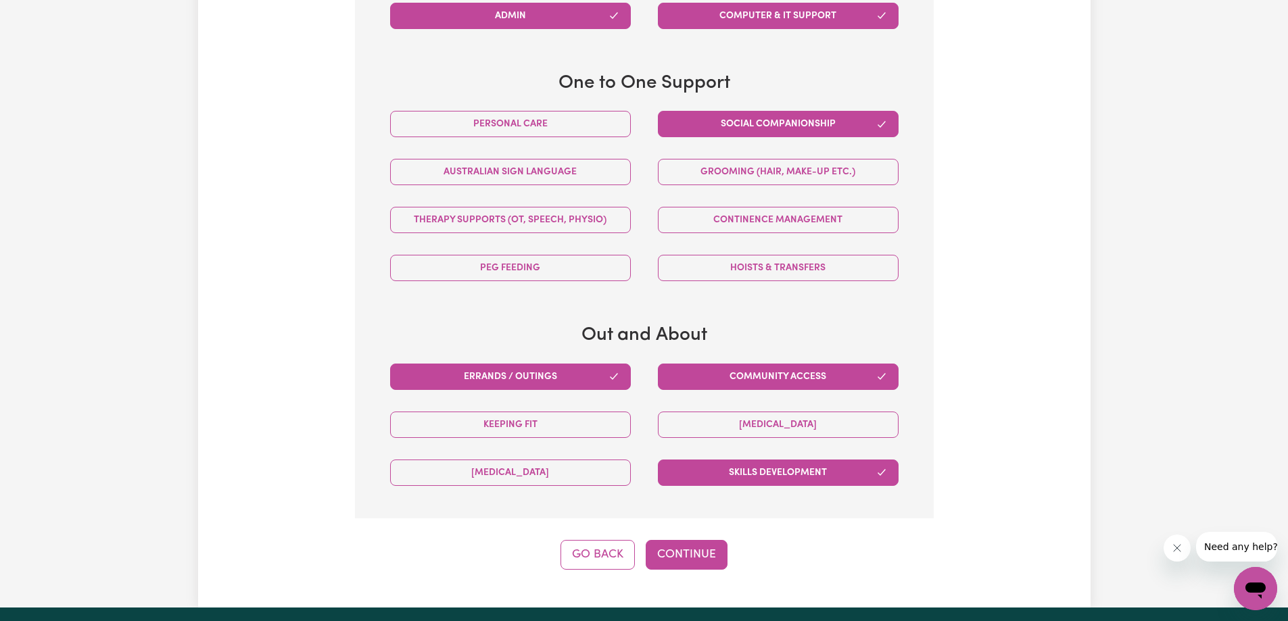
scroll to position [837, 0]
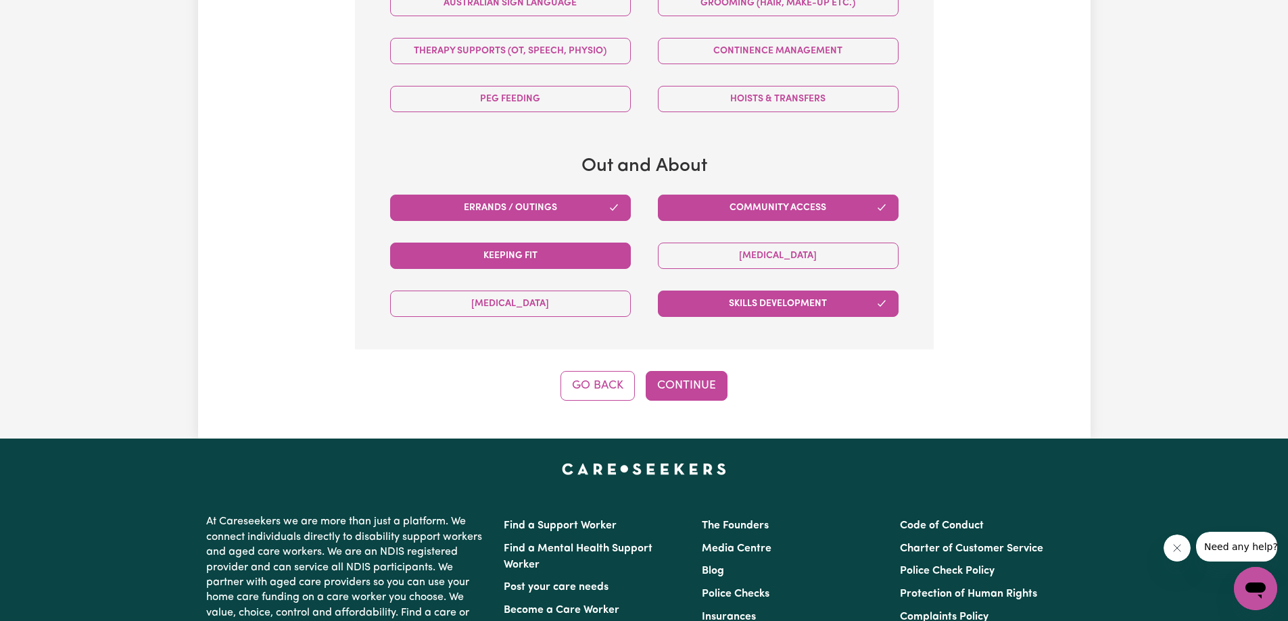
click at [548, 256] on button "Keeping fit" at bounding box center [510, 256] width 241 height 26
click at [688, 383] on button "Continue" at bounding box center [687, 386] width 82 height 30
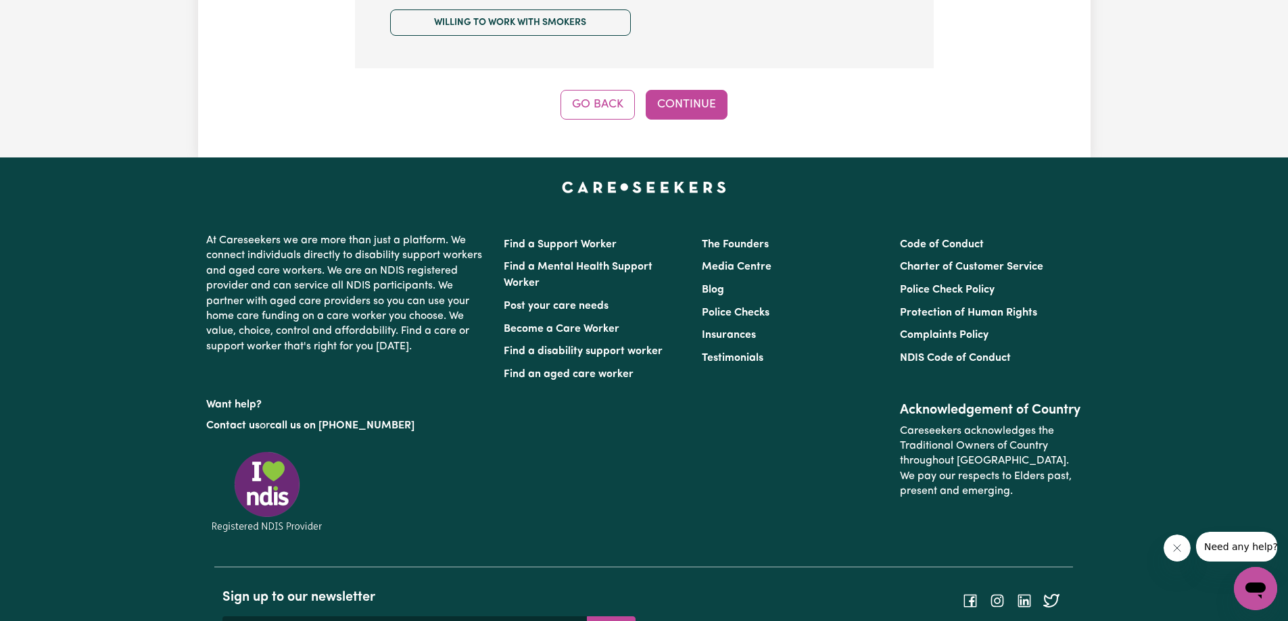
scroll to position [972, 0]
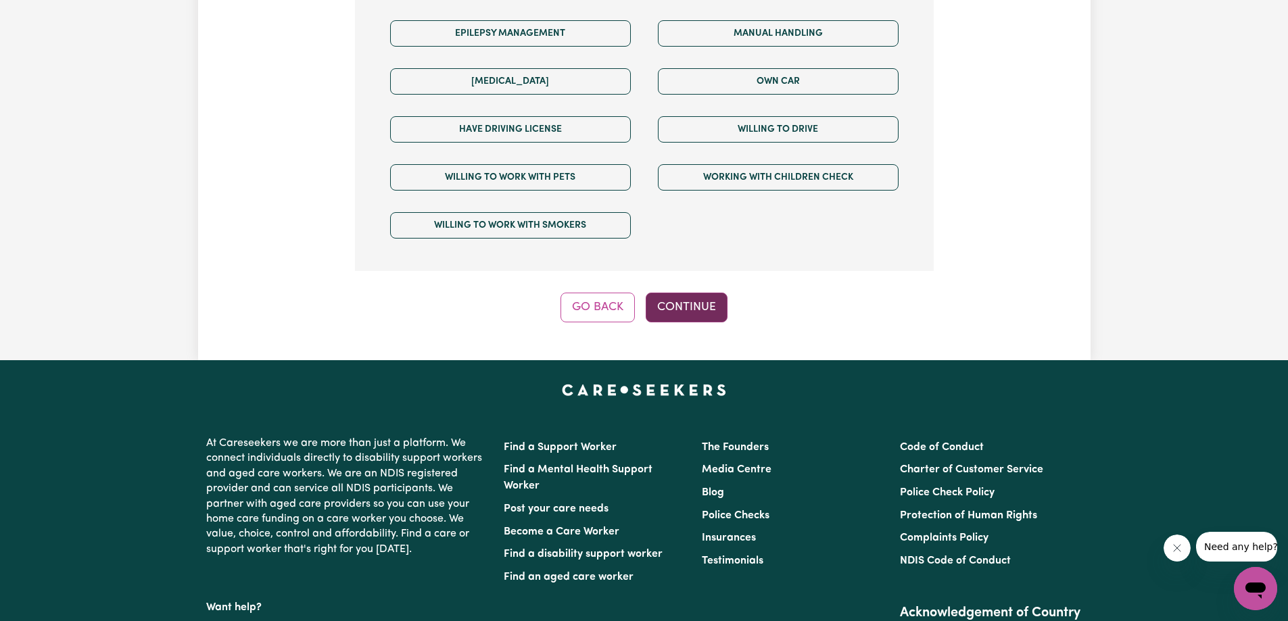
click at [658, 293] on button "Continue" at bounding box center [687, 308] width 82 height 30
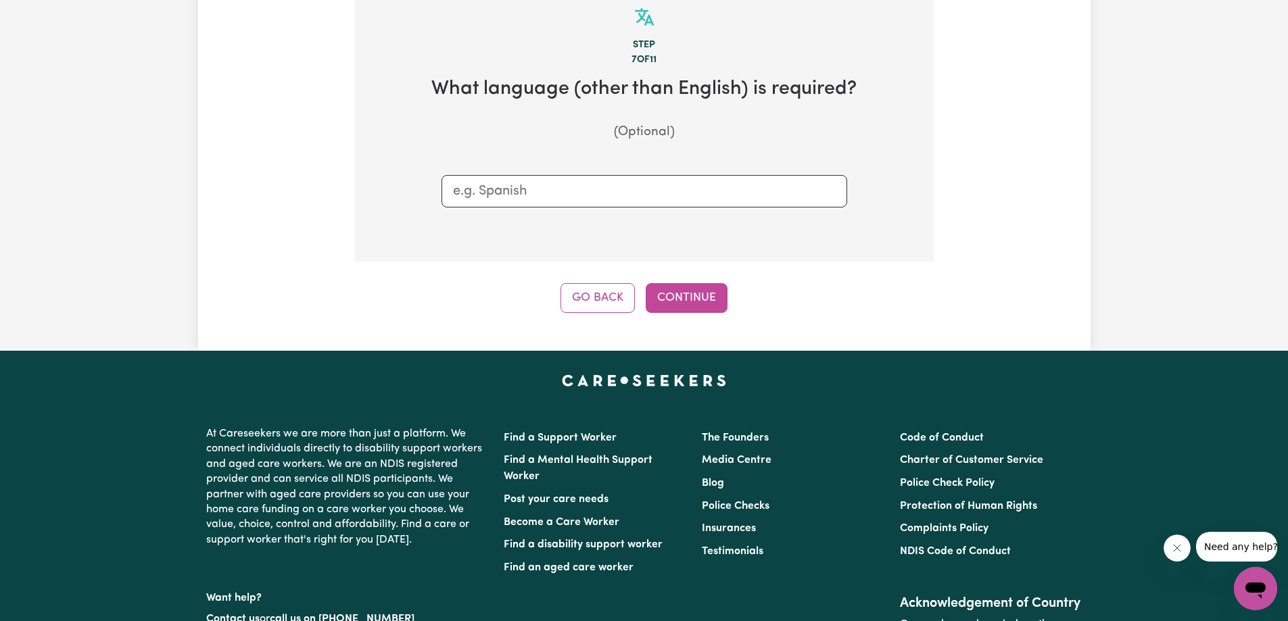
scroll to position [296, 0]
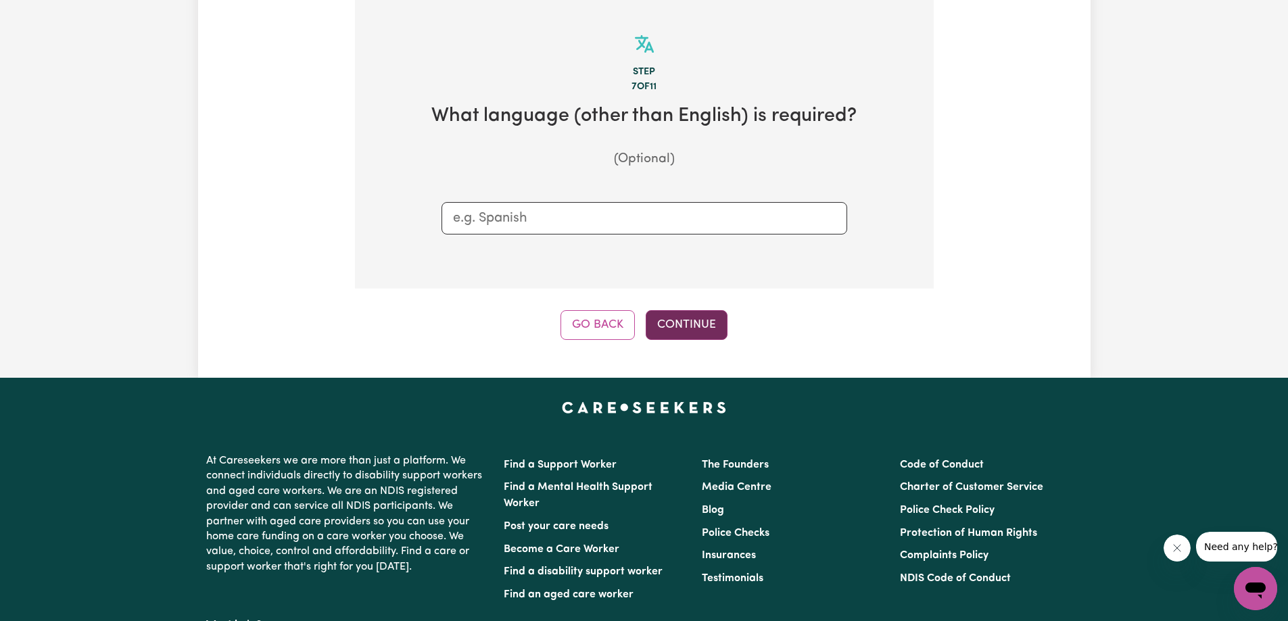
click at [706, 324] on button "Continue" at bounding box center [687, 325] width 82 height 30
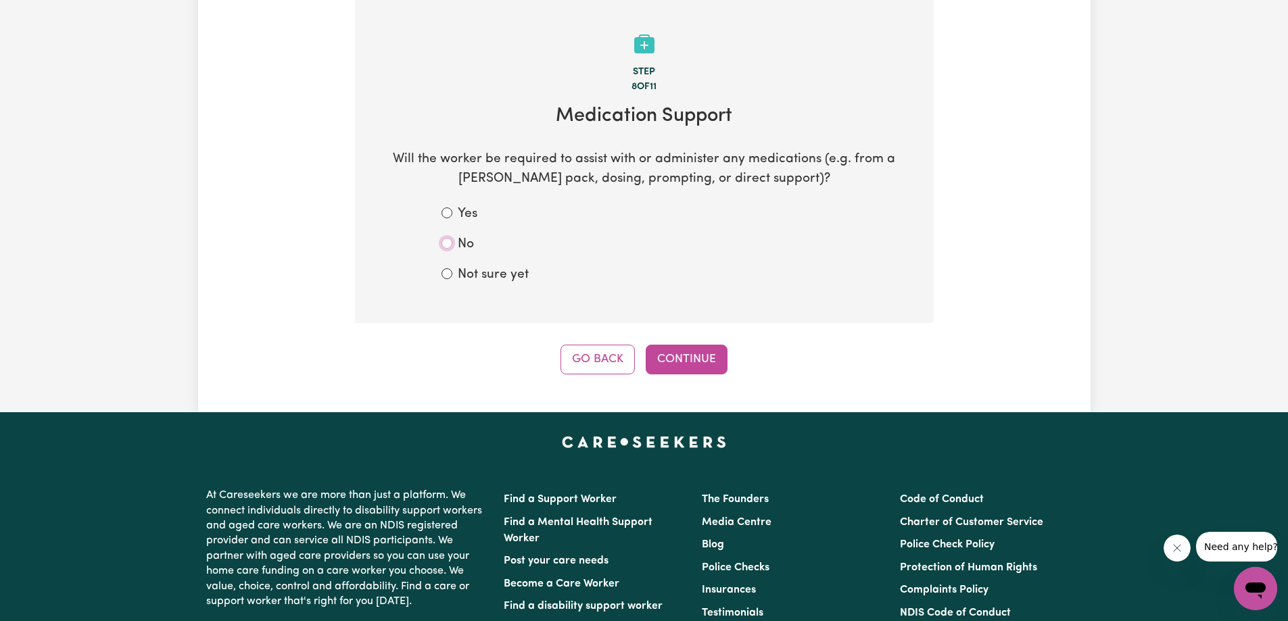
click at [444, 241] on input "No" at bounding box center [446, 243] width 11 height 11
radio input "true"
click at [681, 358] on button "Continue" at bounding box center [687, 360] width 82 height 30
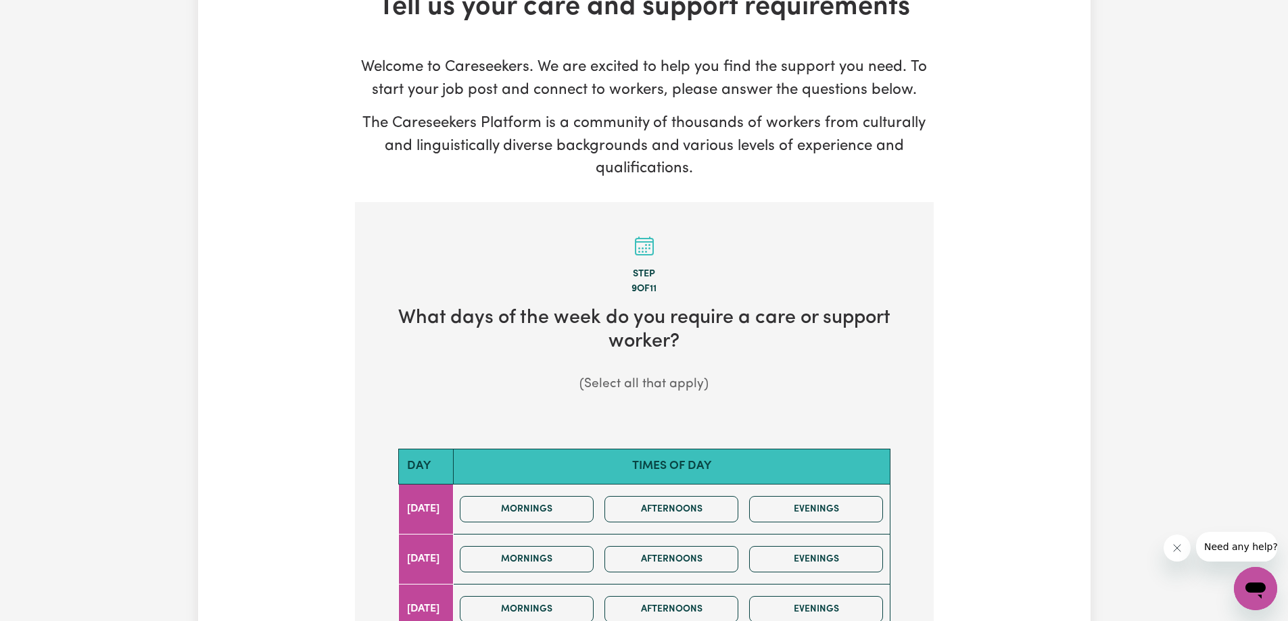
scroll to position [203, 0]
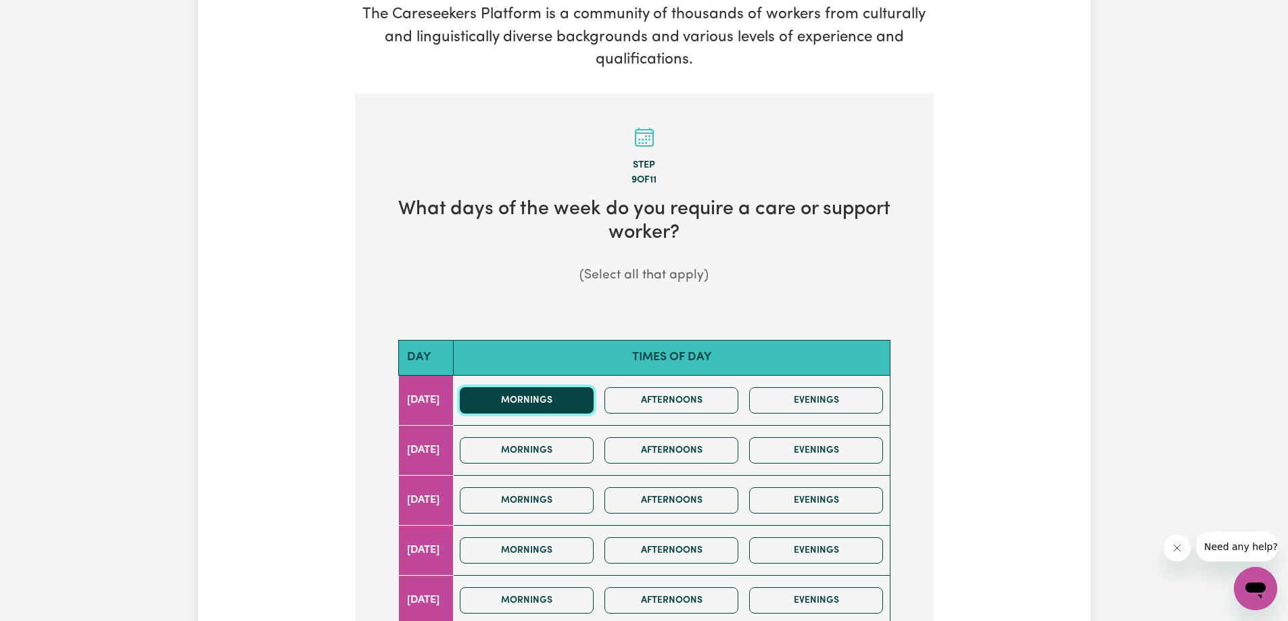
click at [562, 393] on button "Mornings" at bounding box center [527, 400] width 134 height 26
click at [639, 397] on button "Afternoons" at bounding box center [671, 400] width 134 height 26
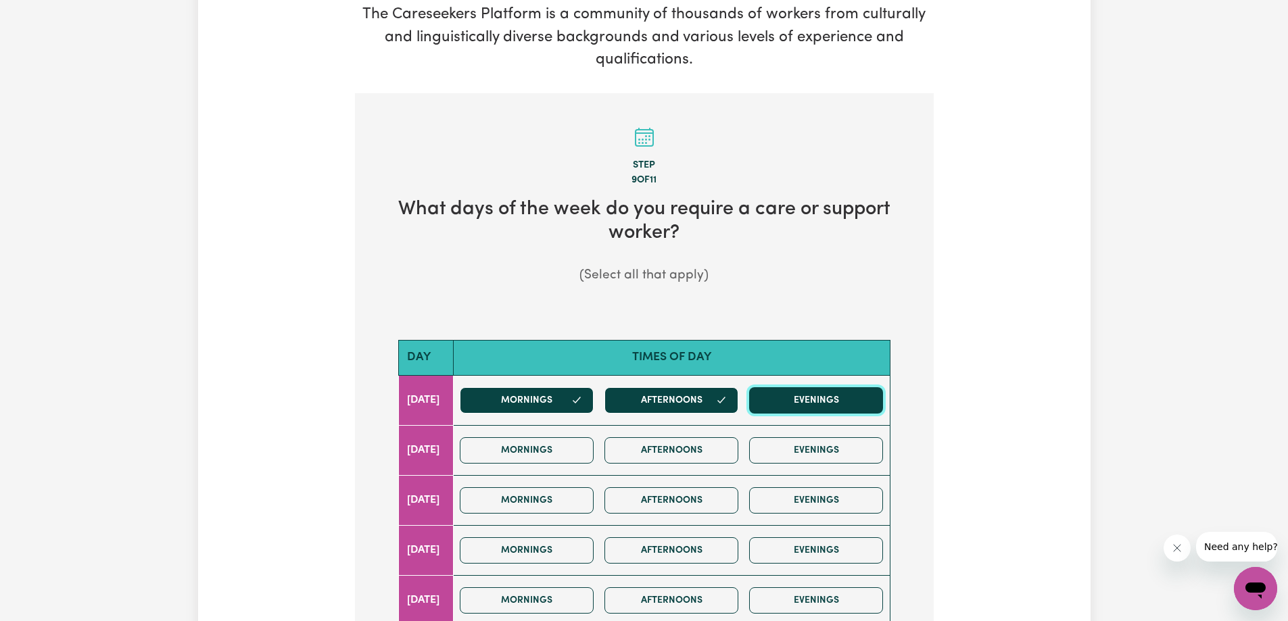
click at [836, 408] on button "Evenings" at bounding box center [816, 400] width 134 height 26
click at [817, 452] on button "Evenings" at bounding box center [816, 450] width 134 height 26
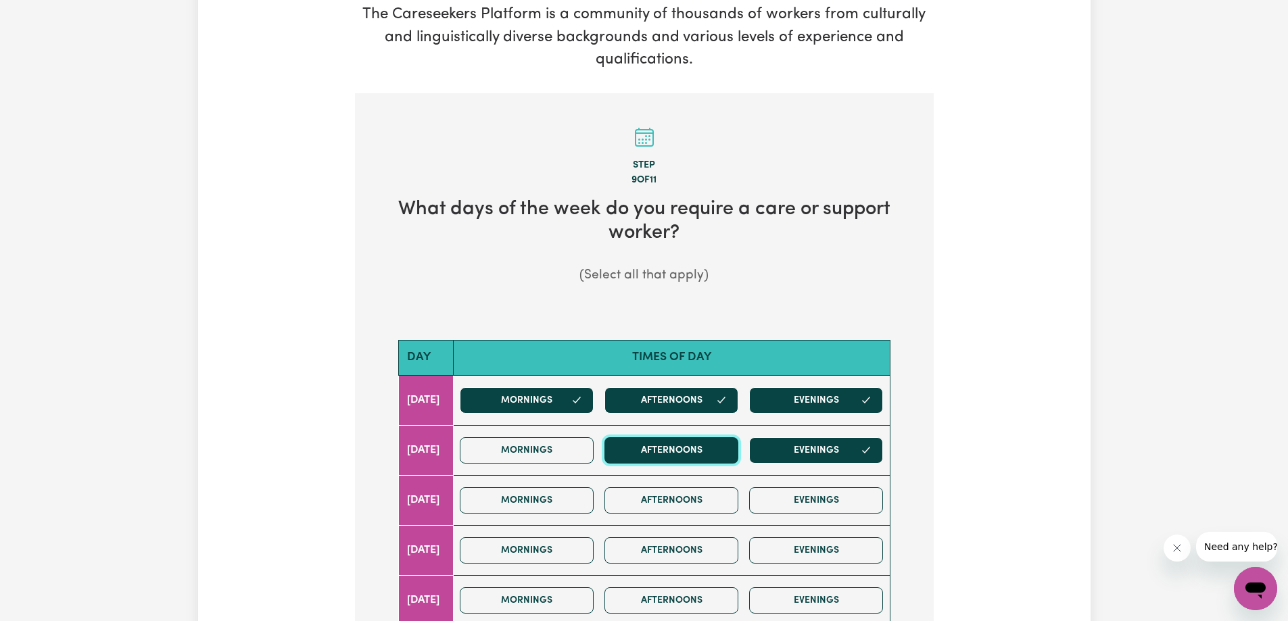
click at [652, 453] on button "Afternoons" at bounding box center [671, 450] width 134 height 26
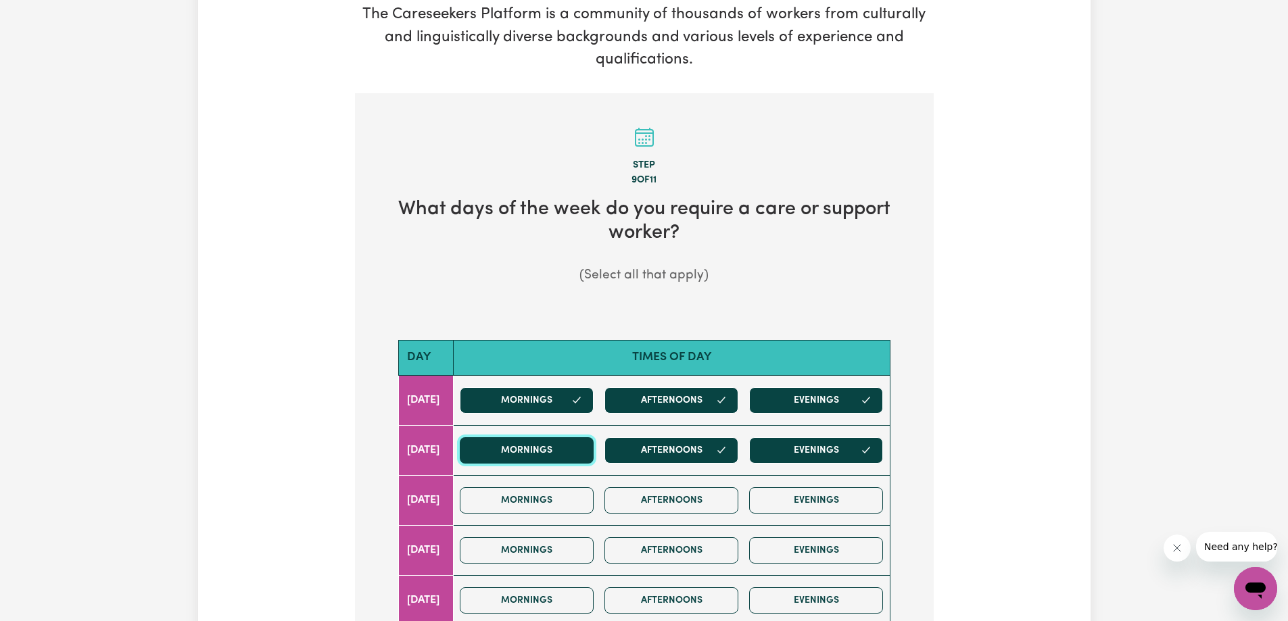
click at [556, 448] on button "Mornings" at bounding box center [527, 450] width 134 height 26
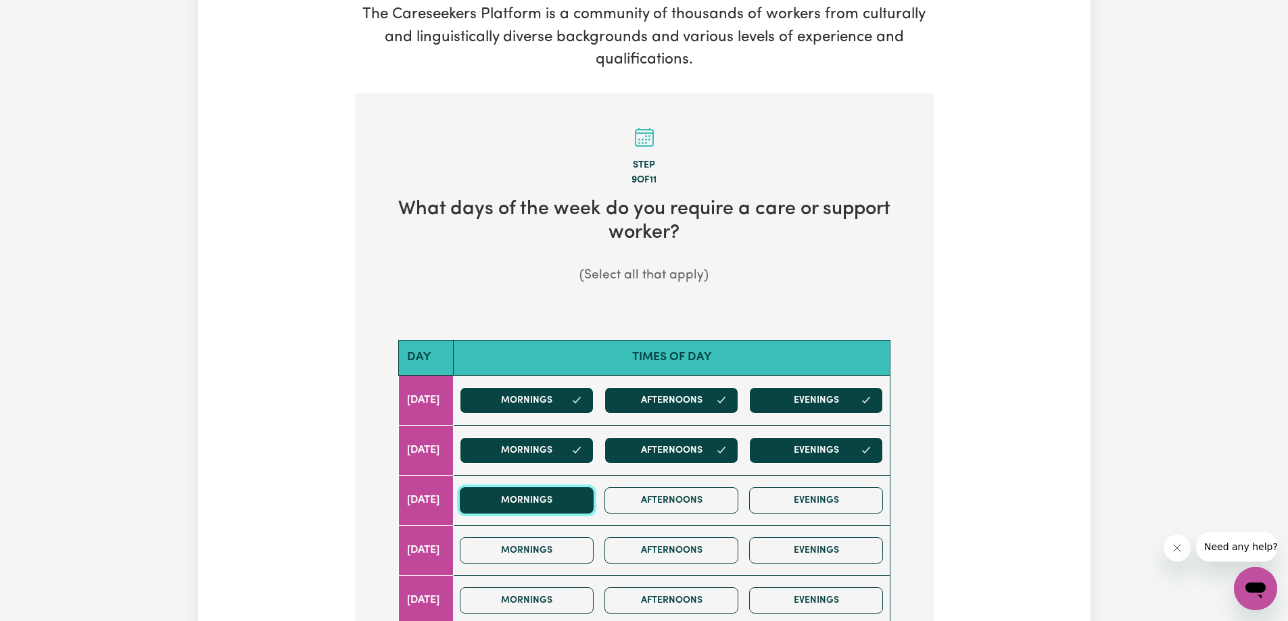
click at [556, 491] on button "Mornings" at bounding box center [527, 500] width 134 height 26
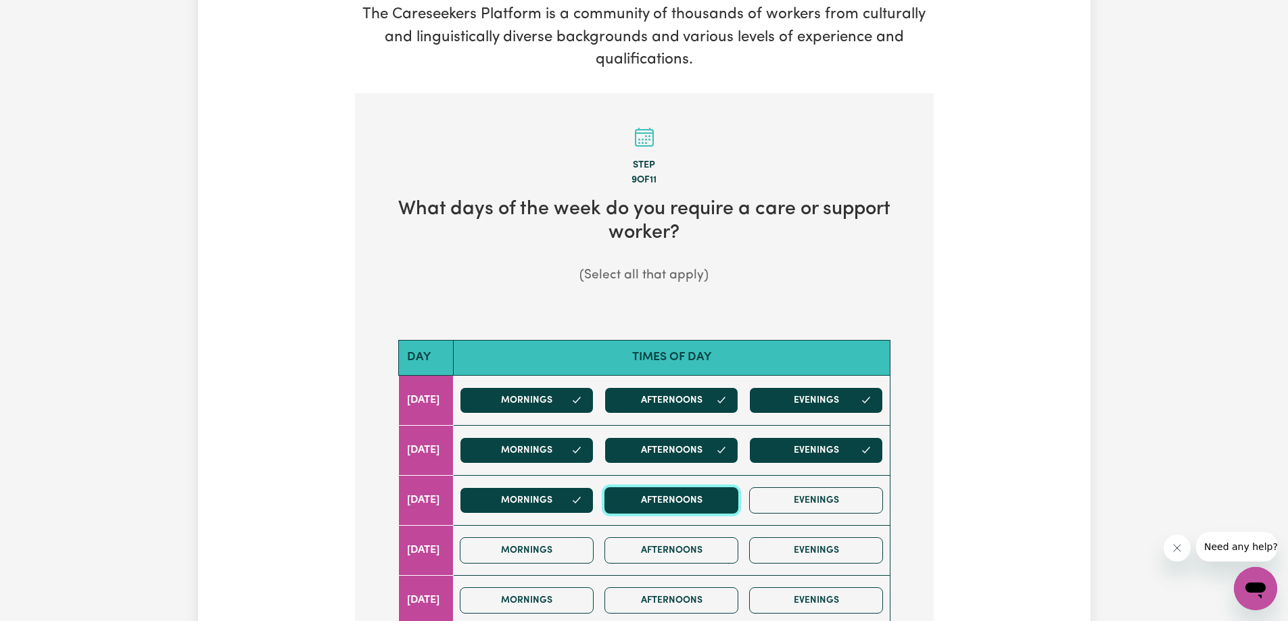
click at [670, 506] on button "Afternoons" at bounding box center [671, 500] width 134 height 26
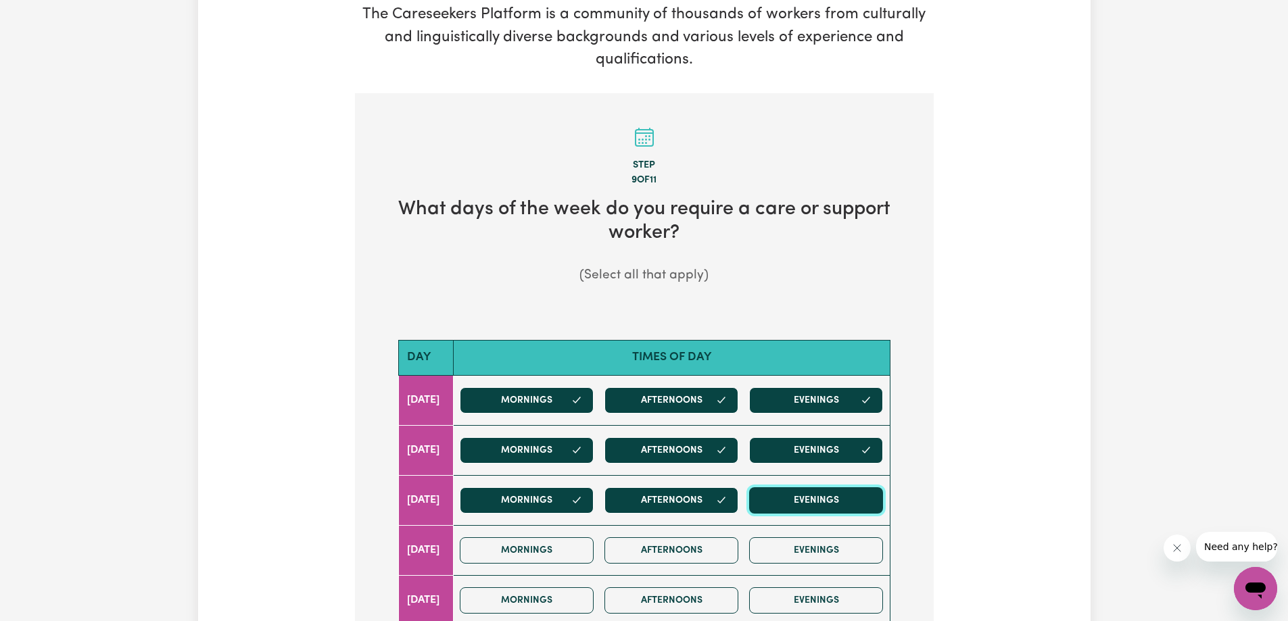
click at [798, 508] on button "Evenings" at bounding box center [816, 500] width 134 height 26
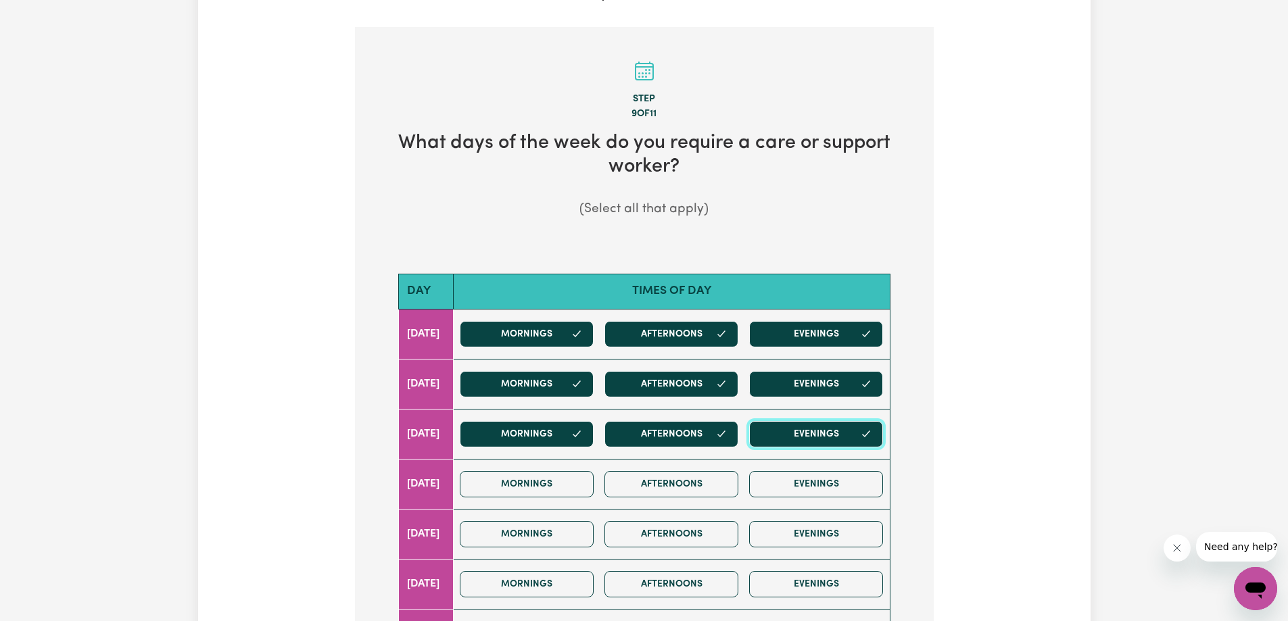
scroll to position [338, 0]
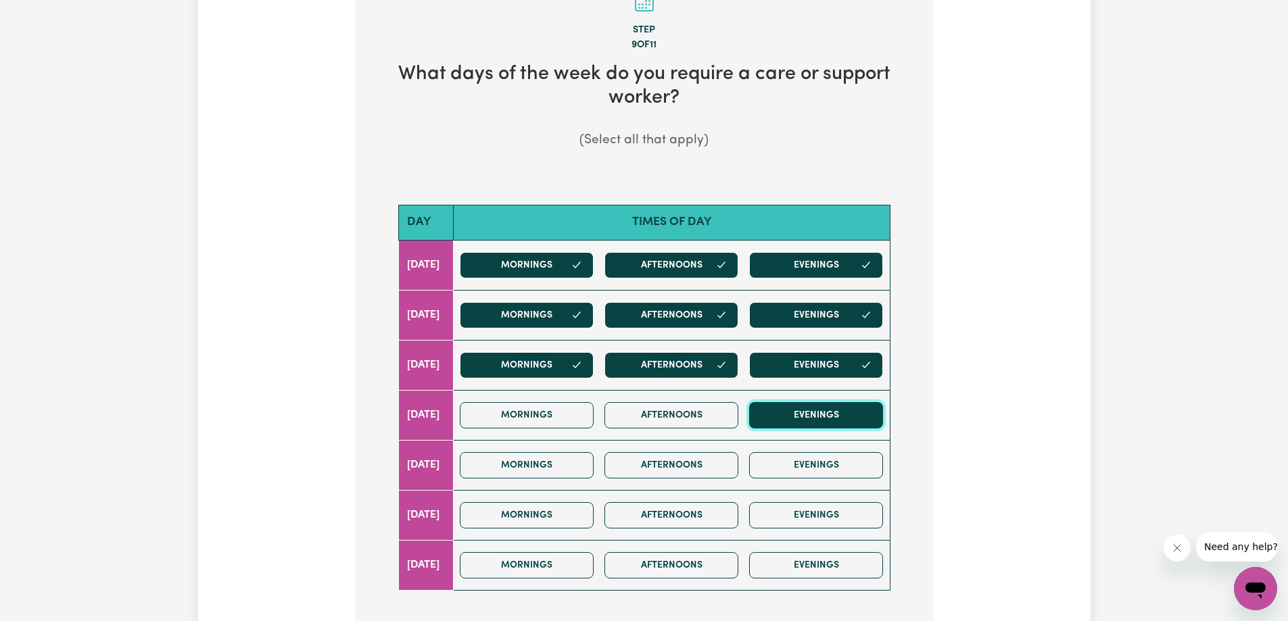
click at [799, 425] on button "Evenings" at bounding box center [816, 415] width 134 height 26
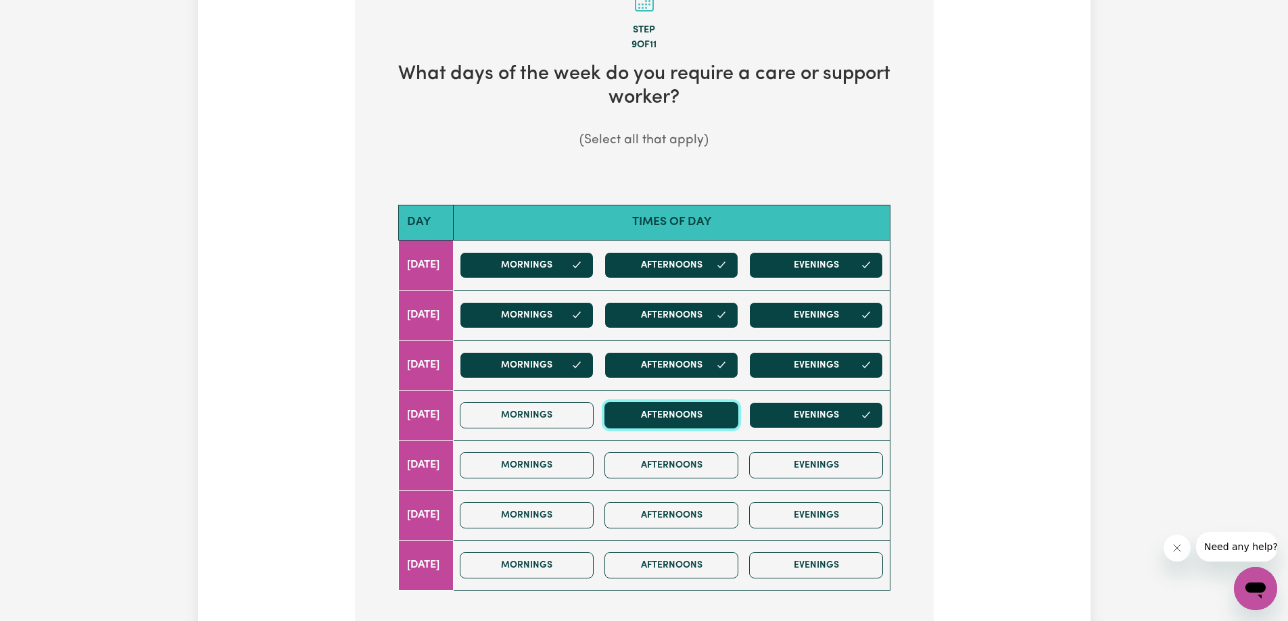
click at [686, 418] on button "Afternoons" at bounding box center [671, 415] width 134 height 26
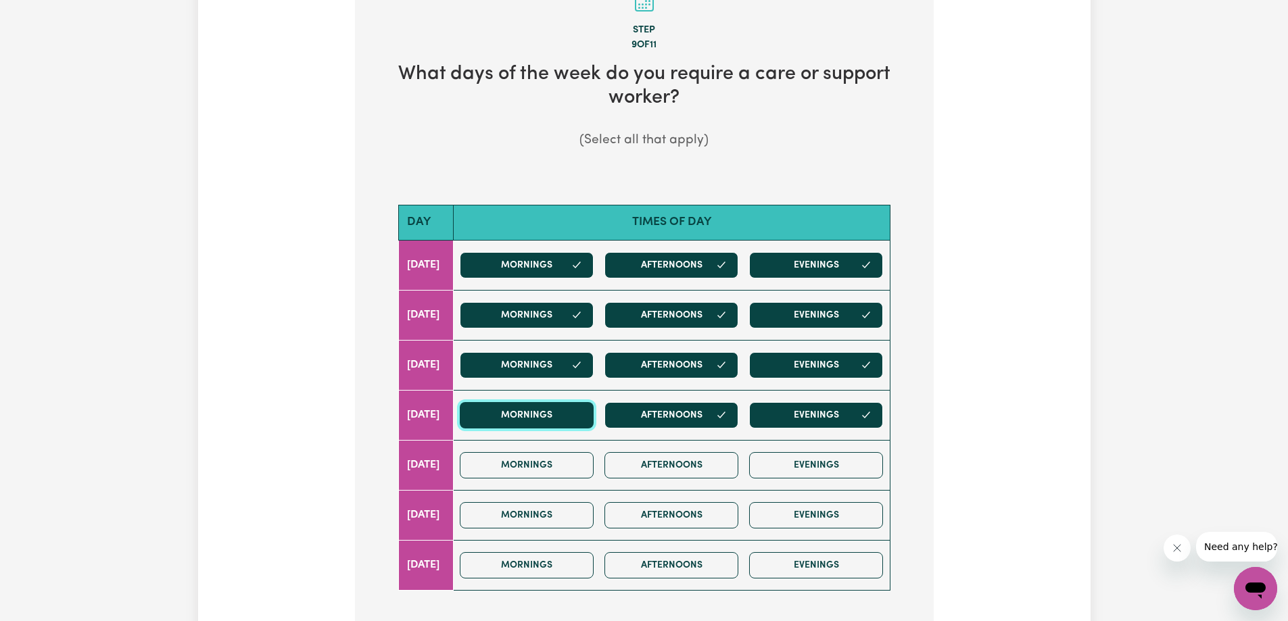
click at [576, 416] on button "Mornings" at bounding box center [527, 415] width 134 height 26
click at [561, 456] on button "Mornings" at bounding box center [527, 465] width 134 height 26
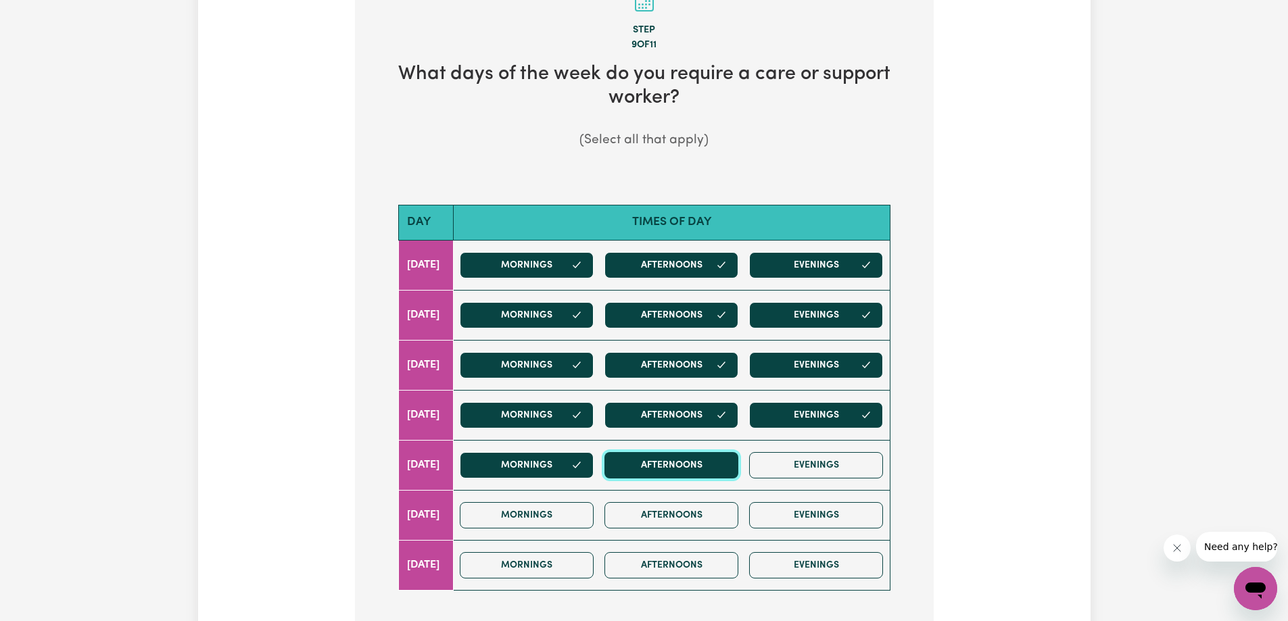
drag, startPoint x: 658, startPoint y: 466, endPoint x: 683, endPoint y: 466, distance: 25.0
click at [664, 466] on button "Afternoons" at bounding box center [671, 465] width 134 height 26
drag, startPoint x: 790, startPoint y: 465, endPoint x: 782, endPoint y: 475, distance: 12.6
click at [791, 465] on button "Evenings" at bounding box center [816, 465] width 134 height 26
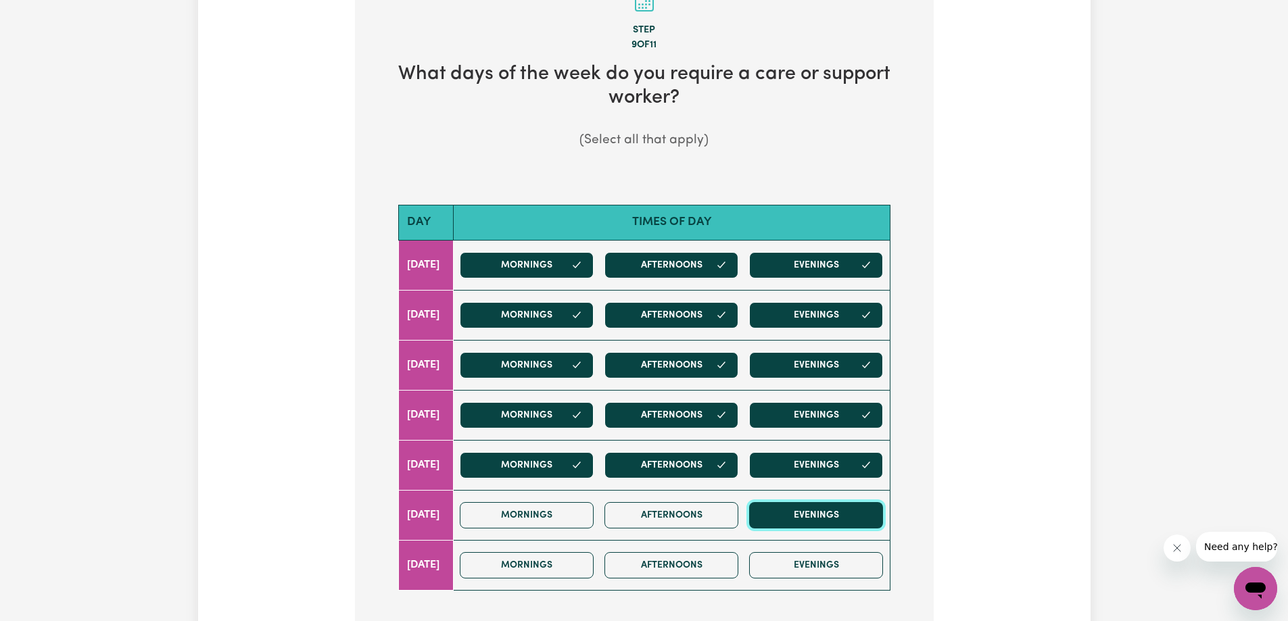
click at [781, 517] on button "Evenings" at bounding box center [816, 515] width 134 height 26
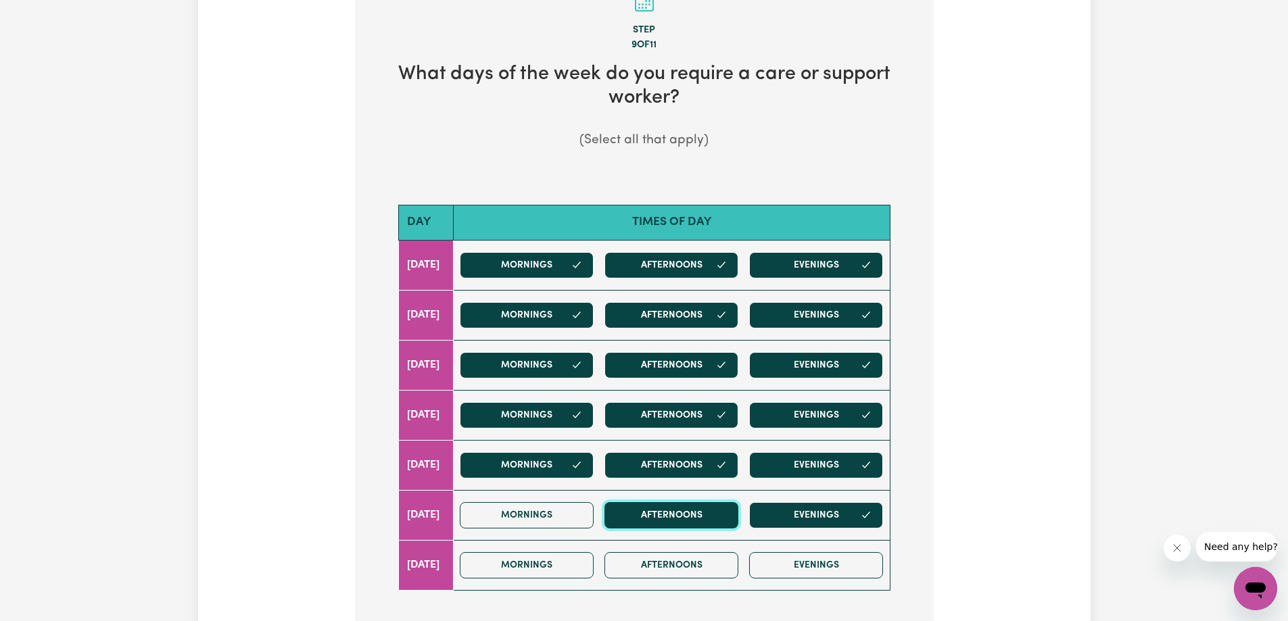
click at [659, 520] on button "Afternoons" at bounding box center [671, 515] width 134 height 26
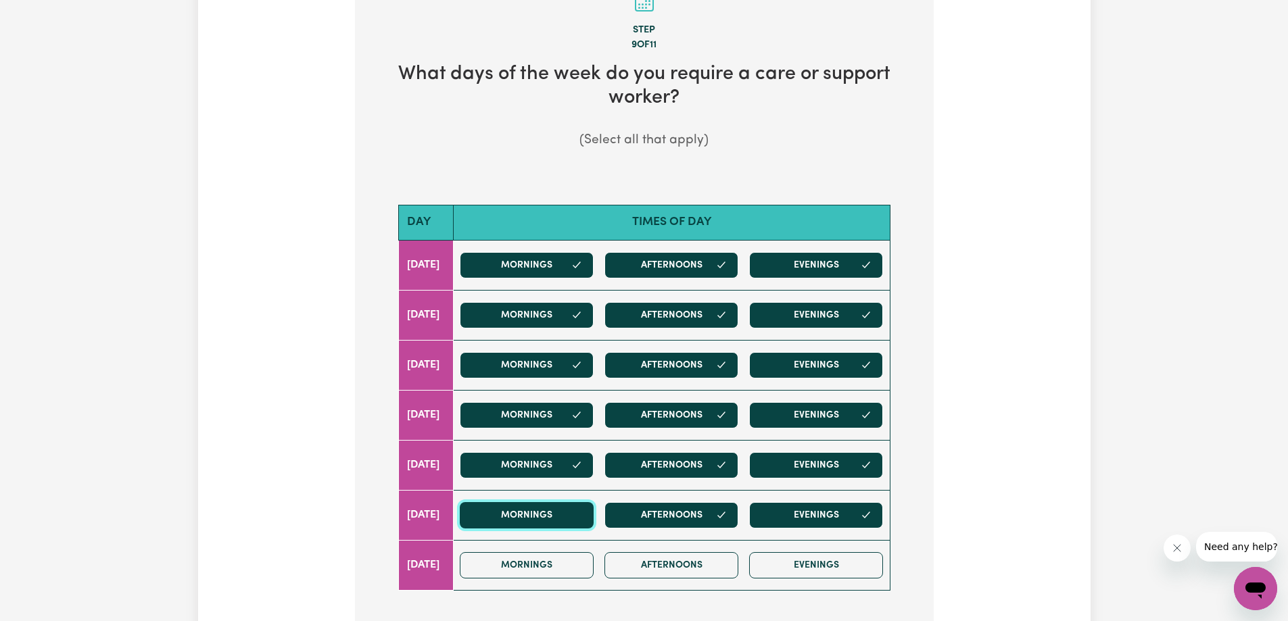
click at [571, 523] on button "Mornings" at bounding box center [527, 515] width 134 height 26
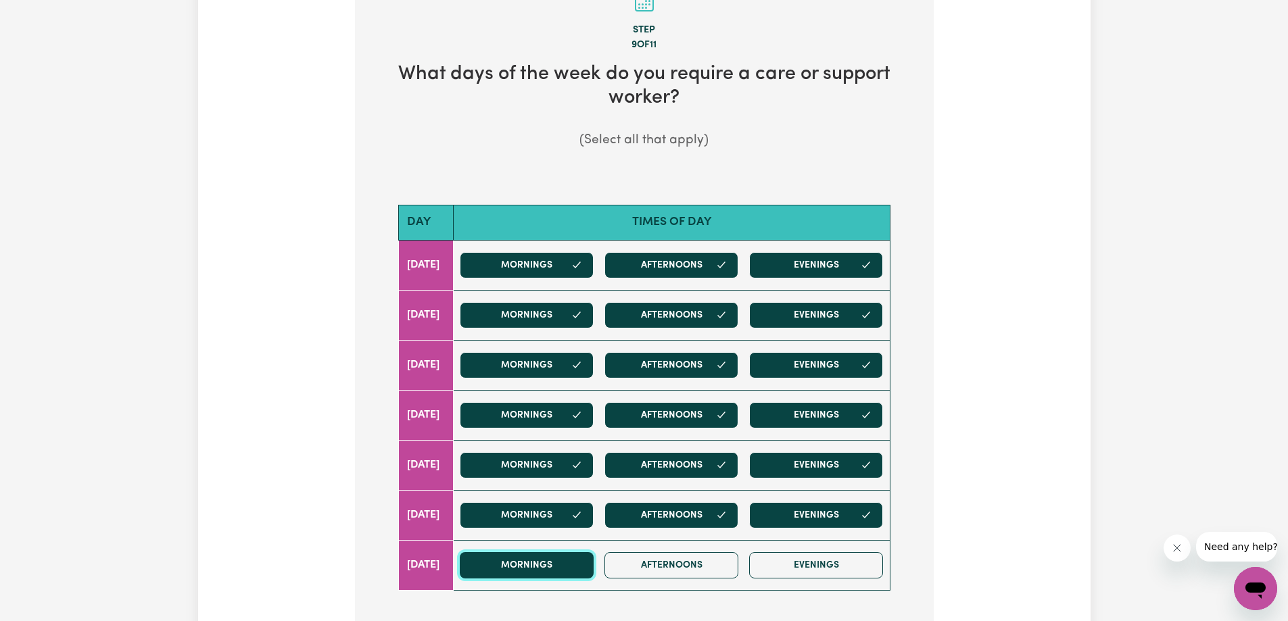
click at [557, 571] on button "Mornings" at bounding box center [527, 565] width 134 height 26
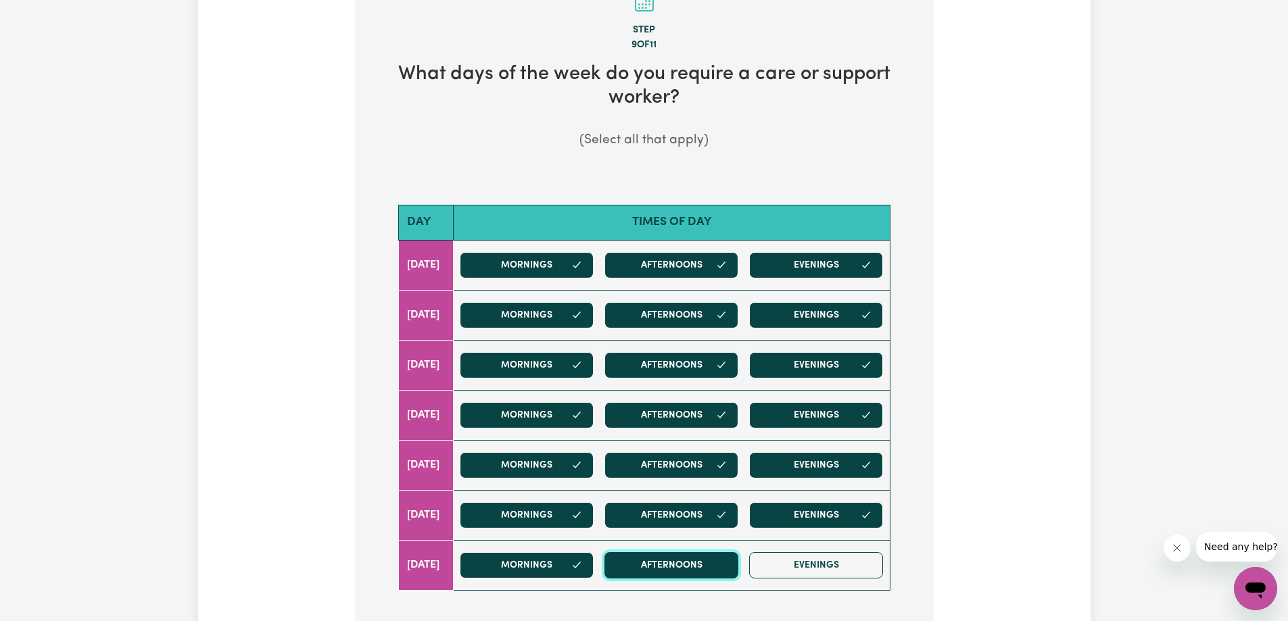
click at [683, 574] on button "Afternoons" at bounding box center [671, 565] width 134 height 26
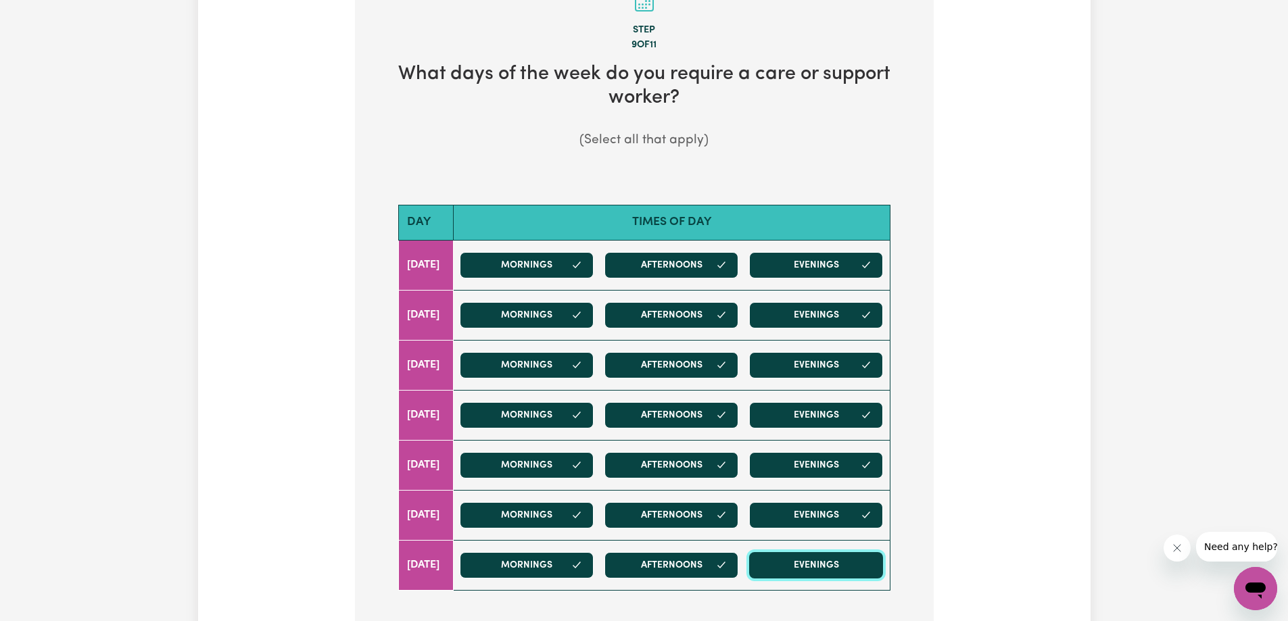
click at [783, 561] on button "Evenings" at bounding box center [816, 565] width 134 height 26
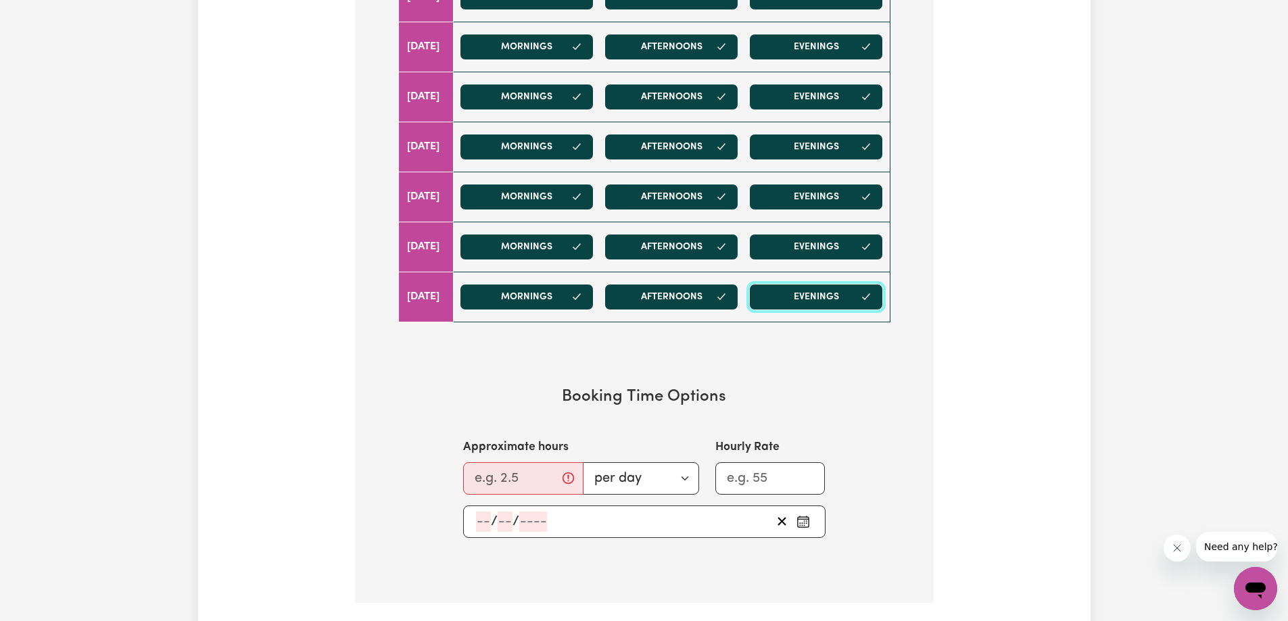
scroll to position [608, 0]
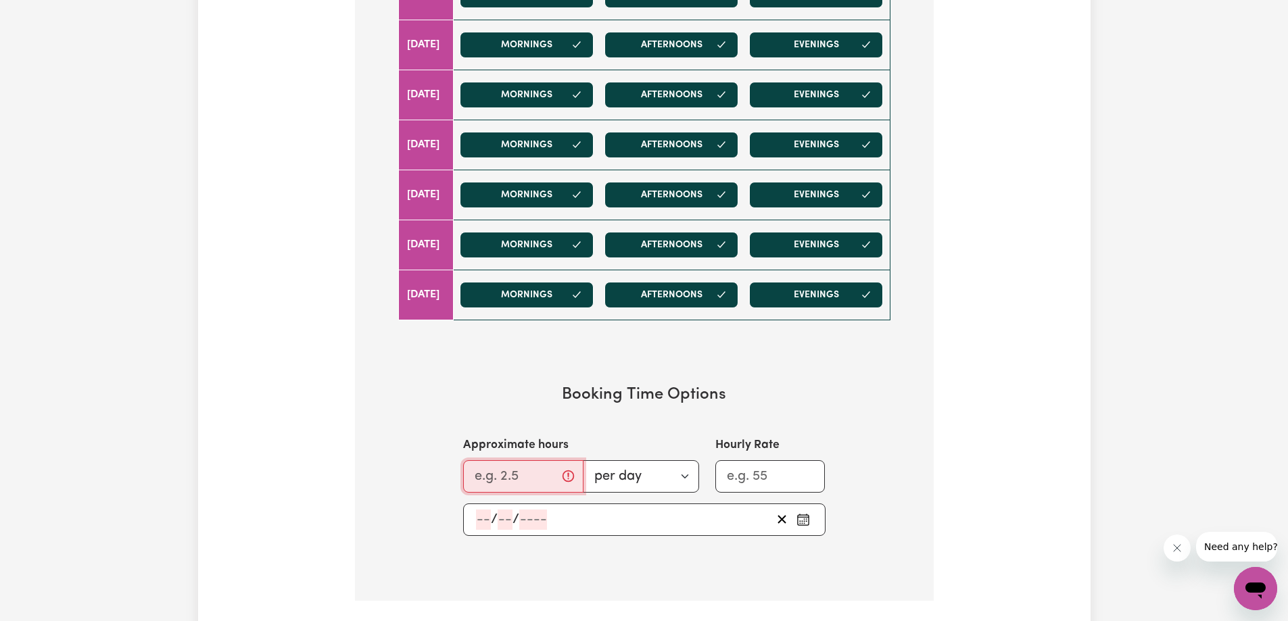
drag, startPoint x: 525, startPoint y: 475, endPoint x: 461, endPoint y: 482, distance: 64.6
click at [461, 482] on div "Approximate hours per day per week" at bounding box center [581, 464] width 252 height 55
type input "5"
click at [787, 364] on section "Booking Time Options Approximate hours 5 per day per week Hourly Rate / /" at bounding box center [644, 461] width 535 height 194
click at [758, 479] on input "Hourly Rate" at bounding box center [770, 476] width 110 height 32
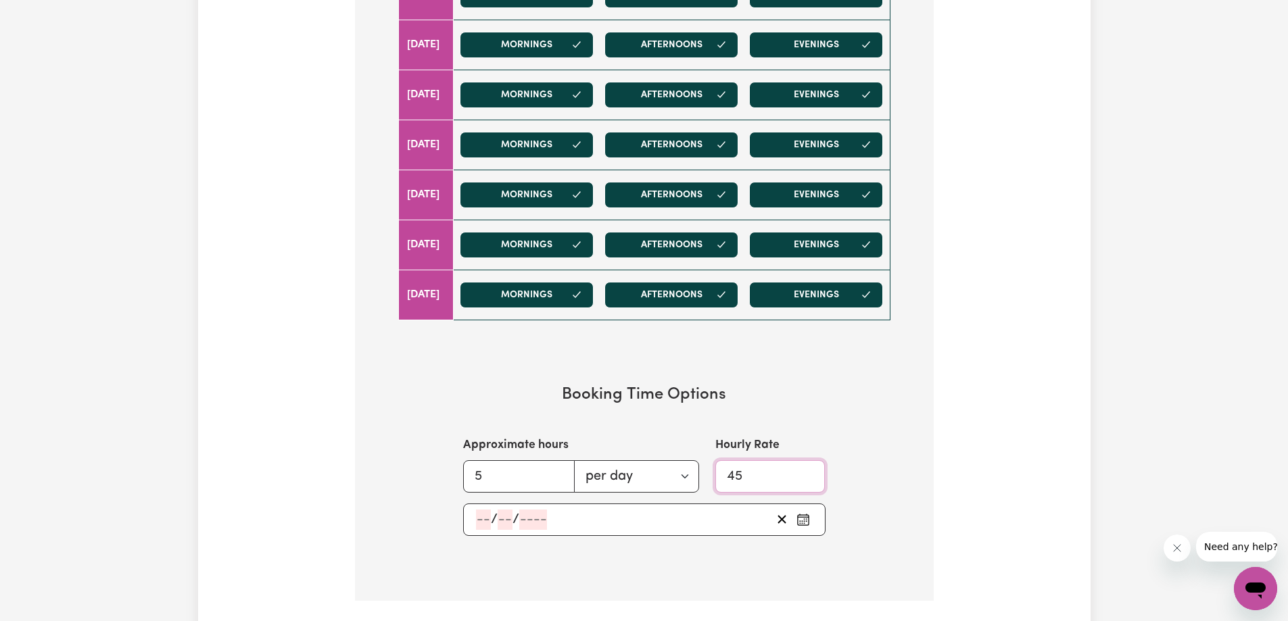
type input "45"
click at [806, 408] on section "Booking Time Options Approximate hours 5 per day per week Hourly Rate 45 / /" at bounding box center [644, 461] width 535 height 194
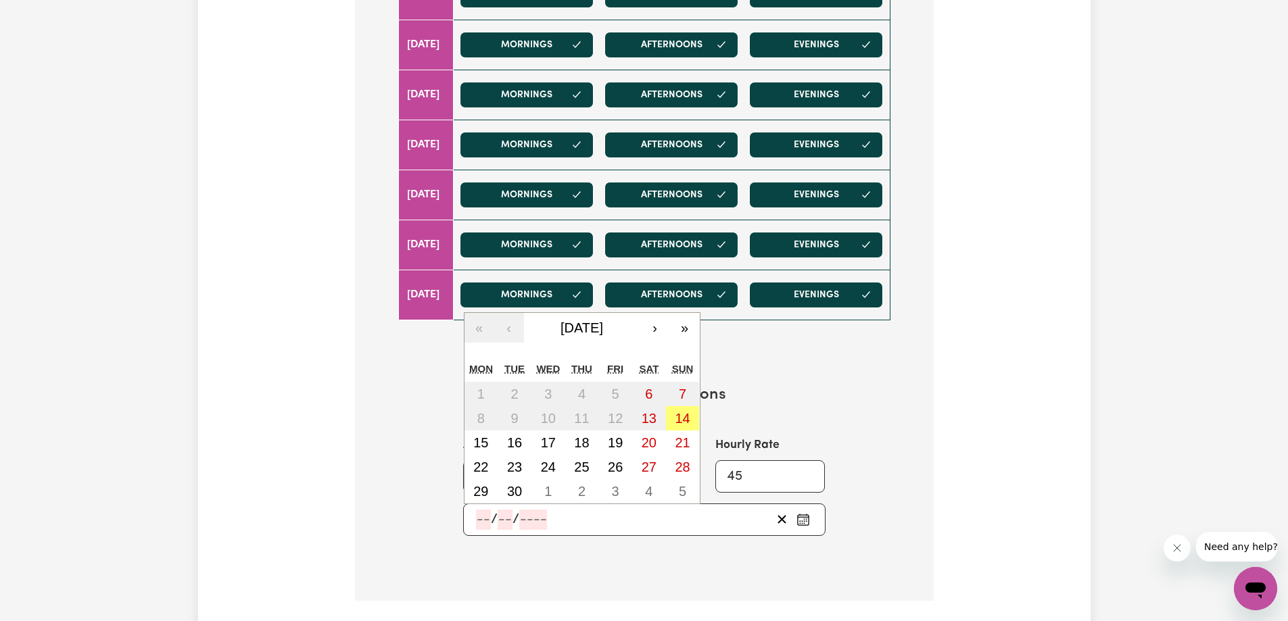
click at [487, 517] on input "number" at bounding box center [483, 520] width 15 height 20
click at [483, 462] on abbr "22" at bounding box center [480, 467] width 15 height 15
type input "[DATE]"
type input "22"
type input "9"
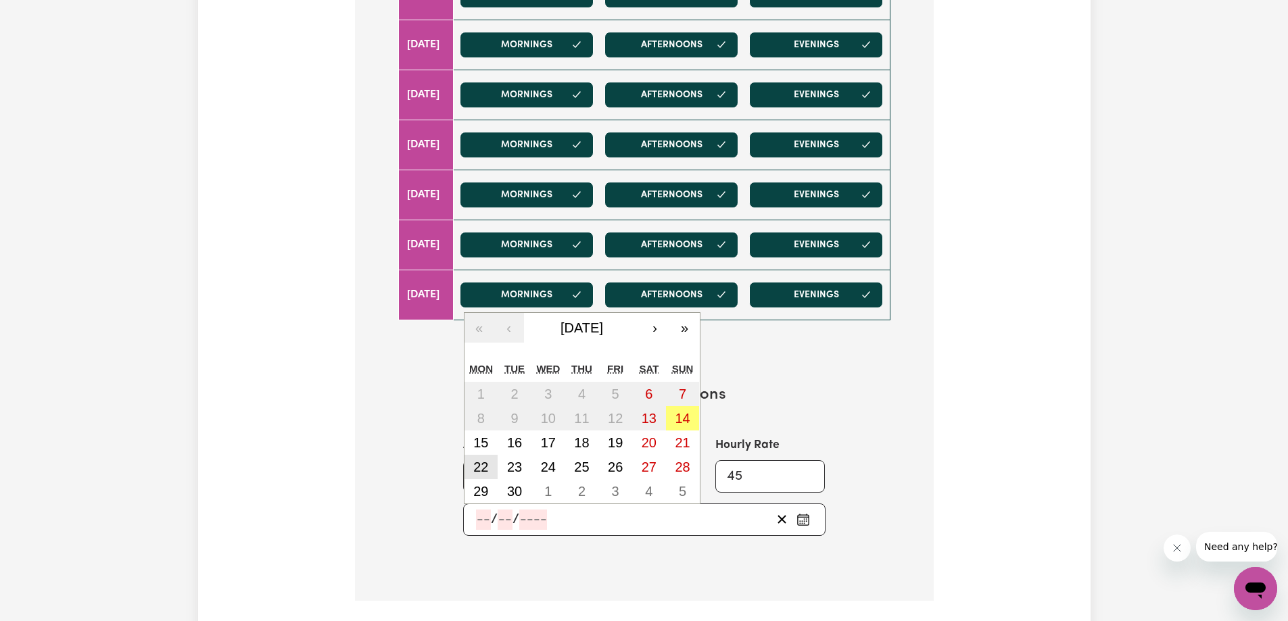
type input "2025"
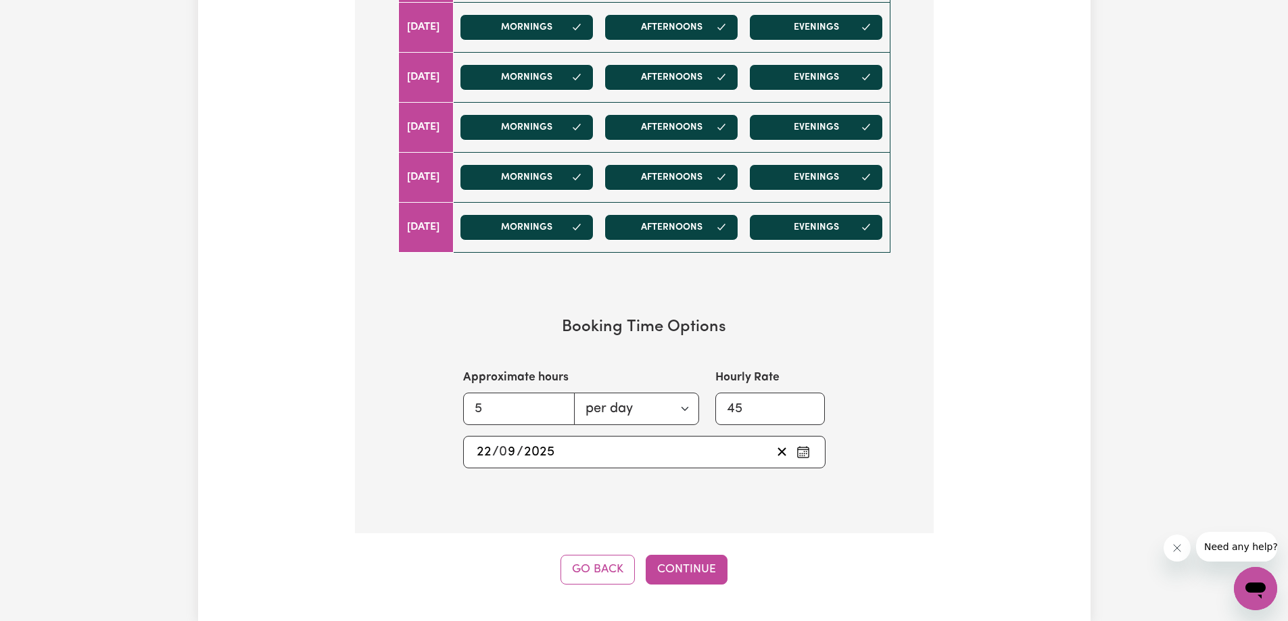
scroll to position [811, 0]
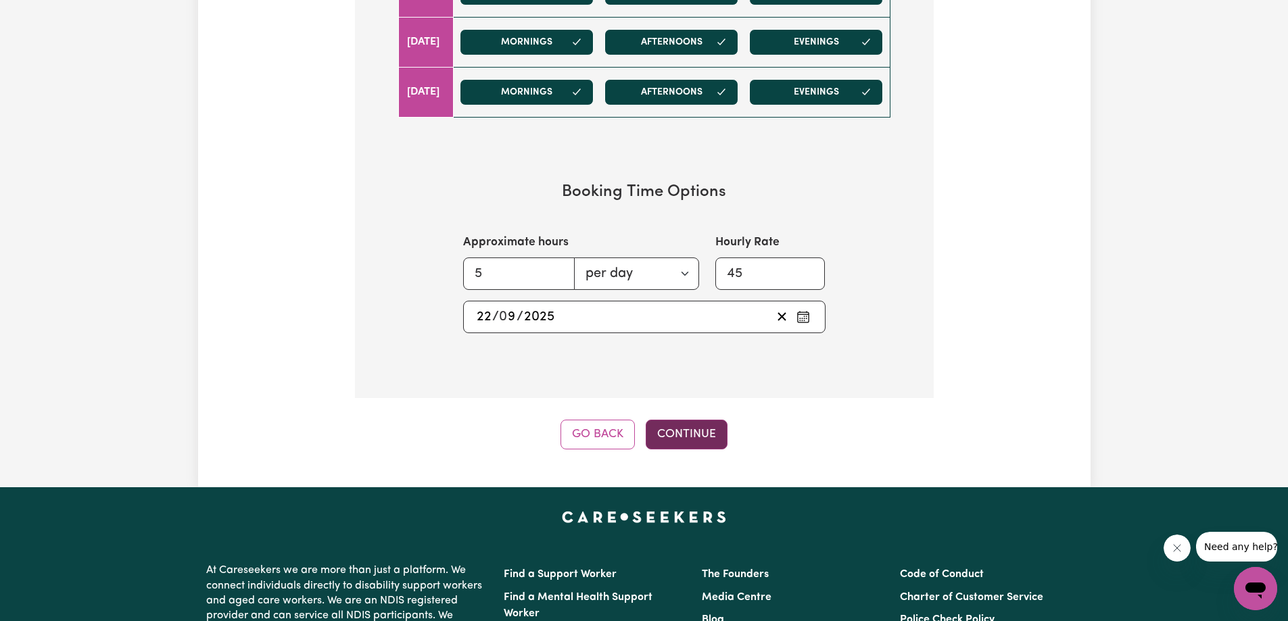
click at [694, 435] on button "Continue" at bounding box center [687, 435] width 82 height 30
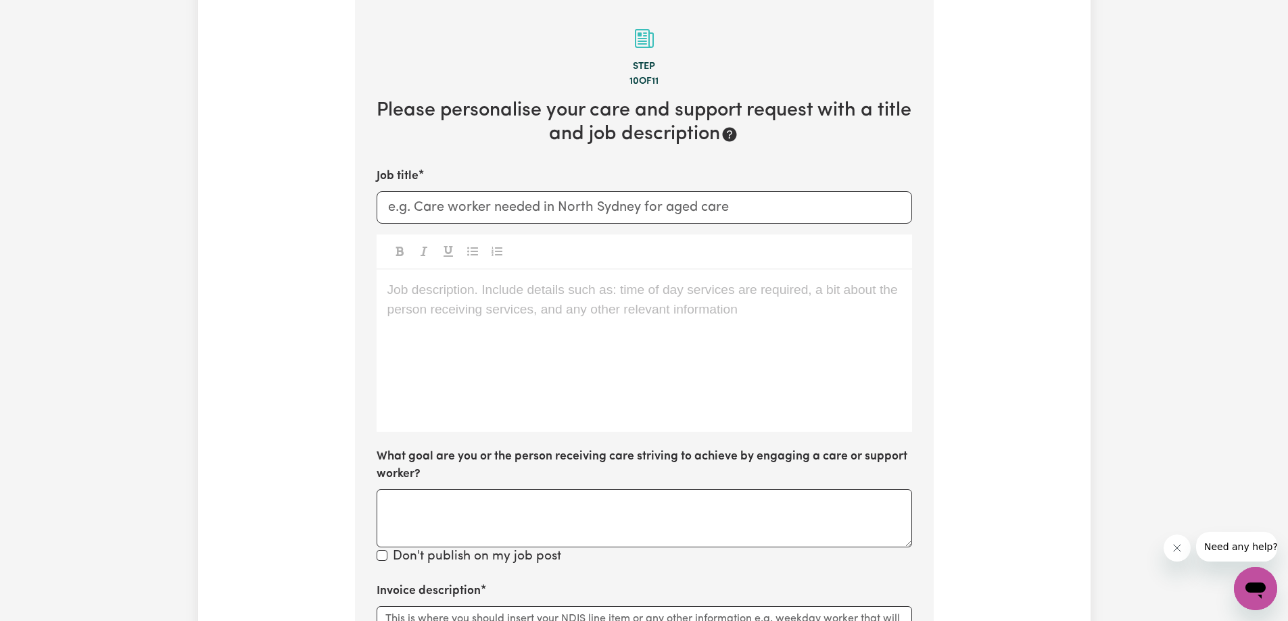
scroll to position [296, 0]
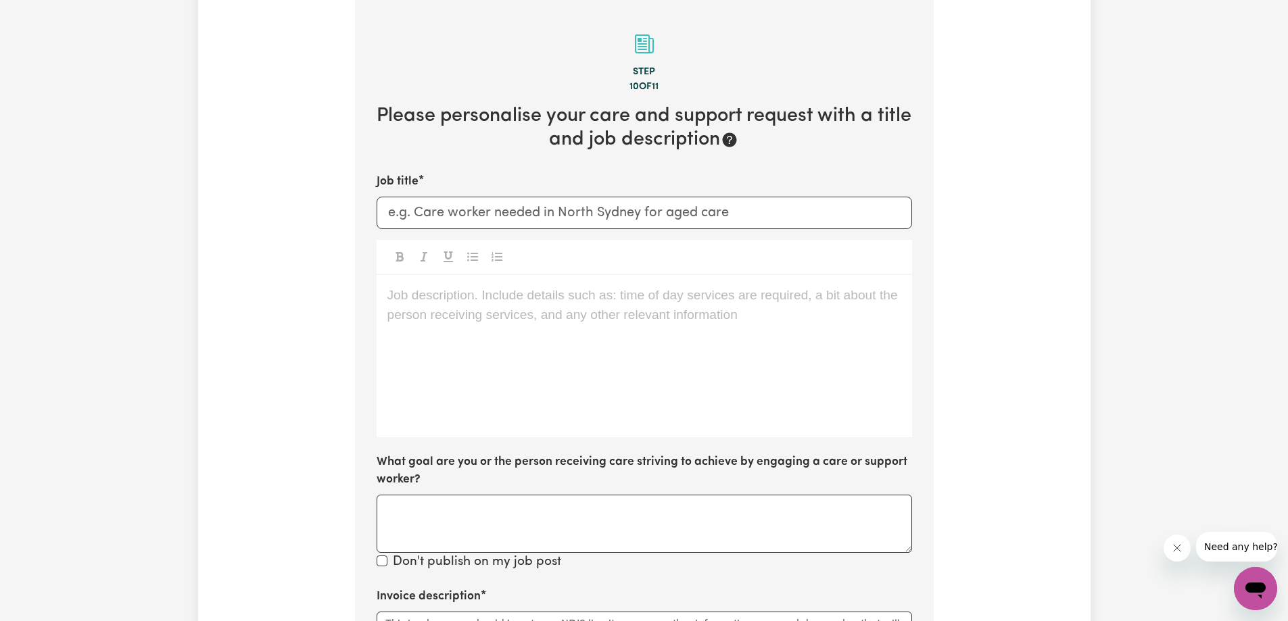
click at [401, 298] on p "Job description. Include details such as: time of day services are required, a …" at bounding box center [644, 296] width 514 height 20
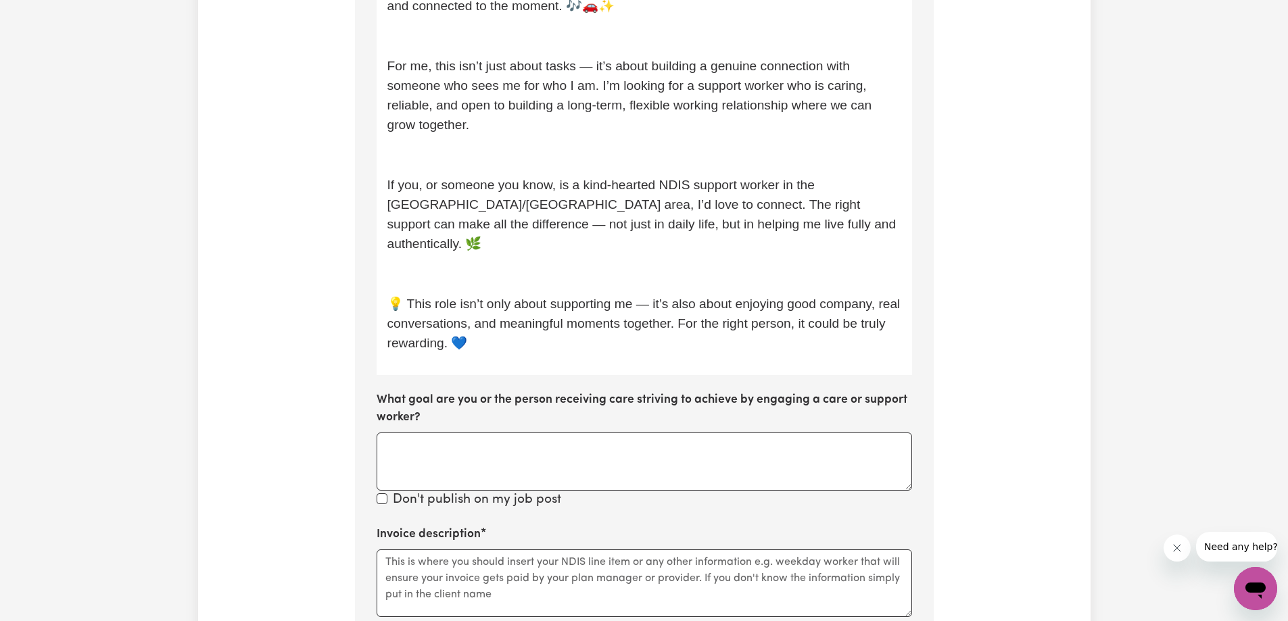
scroll to position [1228, 0]
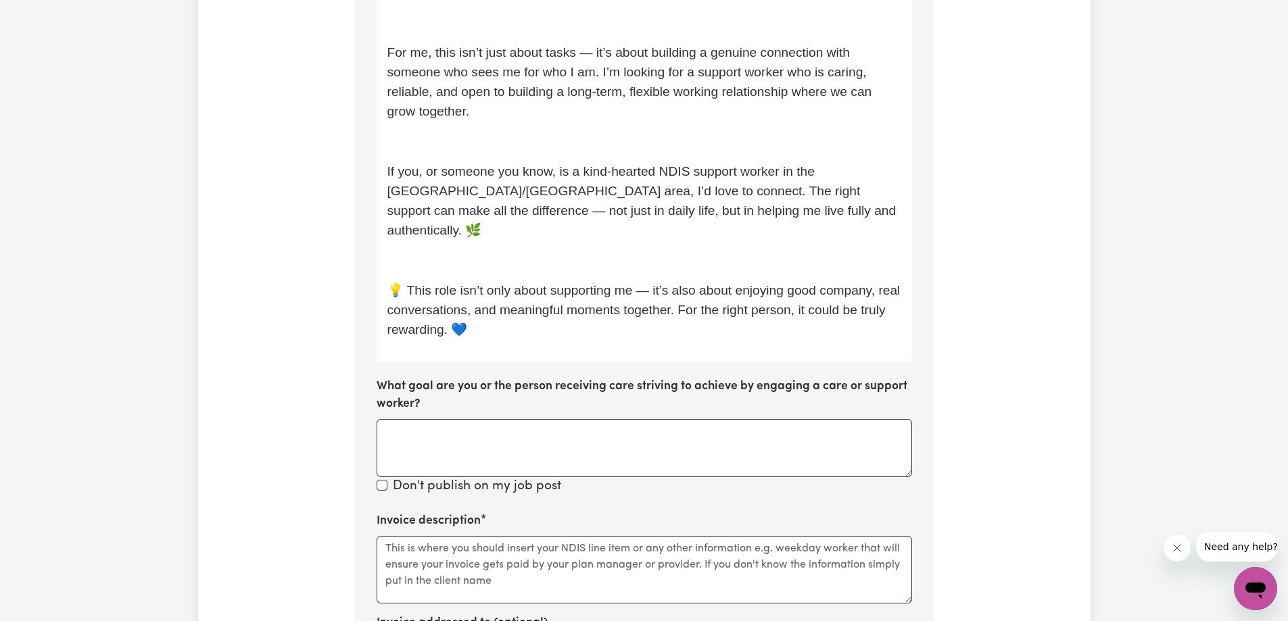
click at [403, 283] on span "💡 This role isn’t only about supporting me — it’s also about enjoying good comp…" at bounding box center [645, 309] width 516 height 53
click at [516, 312] on p "This role isn’t only about supporting me — it’s also about enjoying good compan…" at bounding box center [644, 310] width 514 height 58
click at [819, 208] on p "If you, or someone you know, is a kind-hearted NDIS support worker in the [GEOG…" at bounding box center [644, 201] width 514 height 78
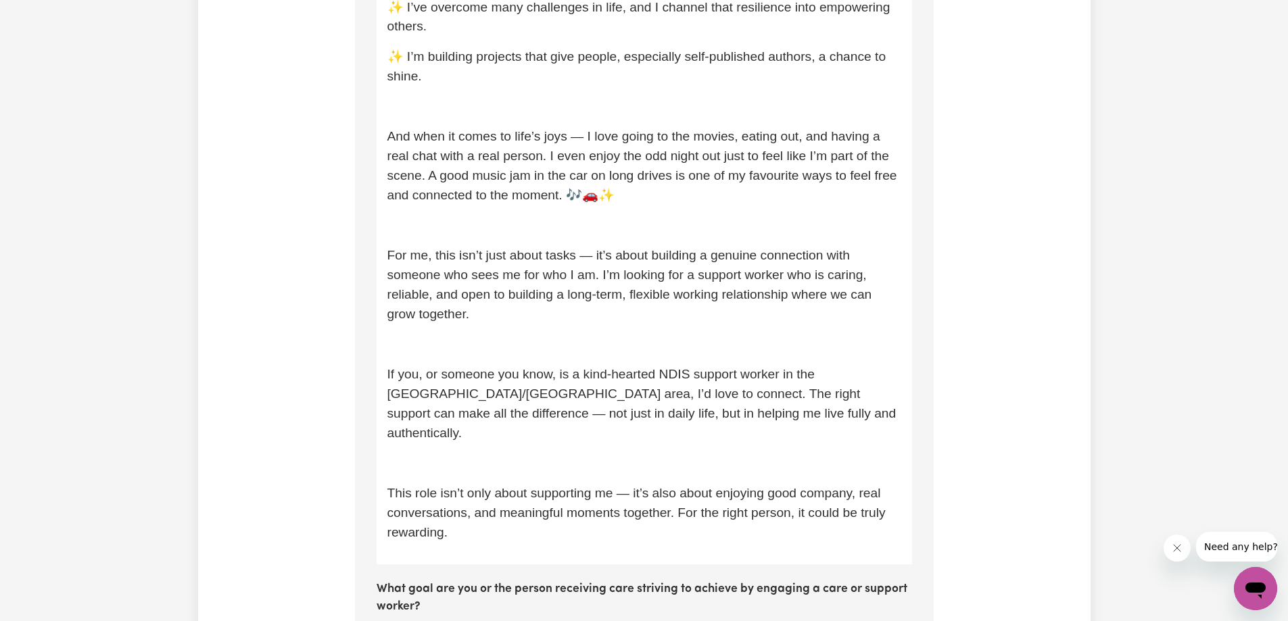
click at [689, 201] on p "And when it comes to life’s joys — I love going to the movies, eating out, and …" at bounding box center [644, 166] width 514 height 78
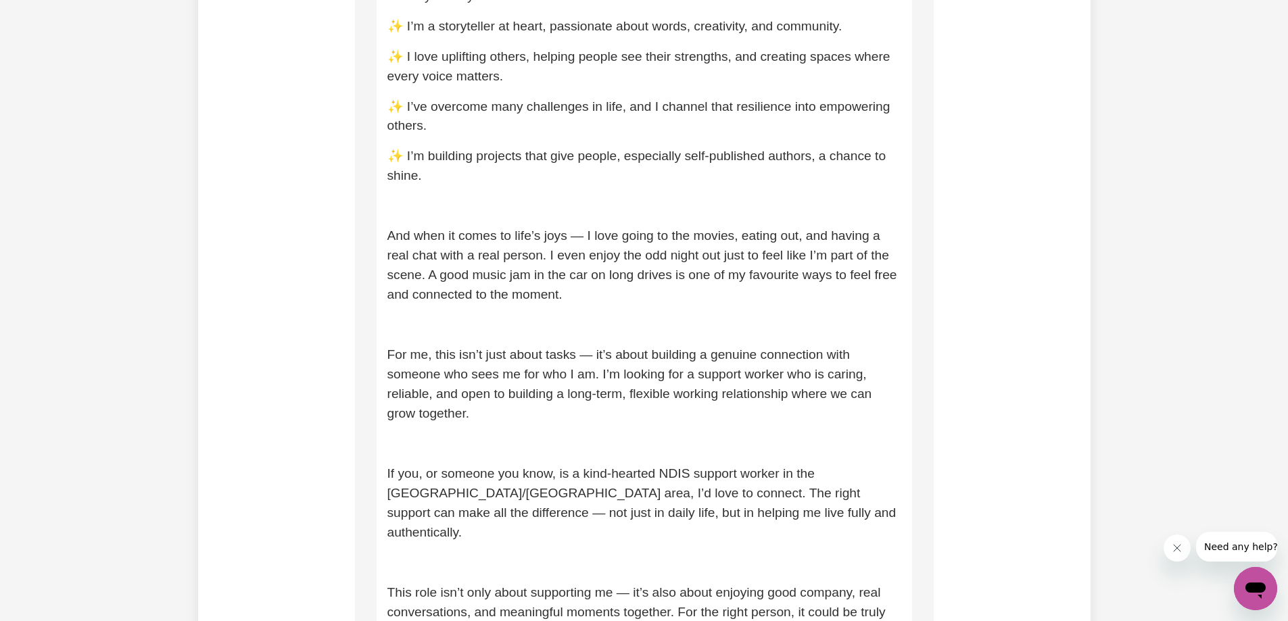
scroll to position [890, 0]
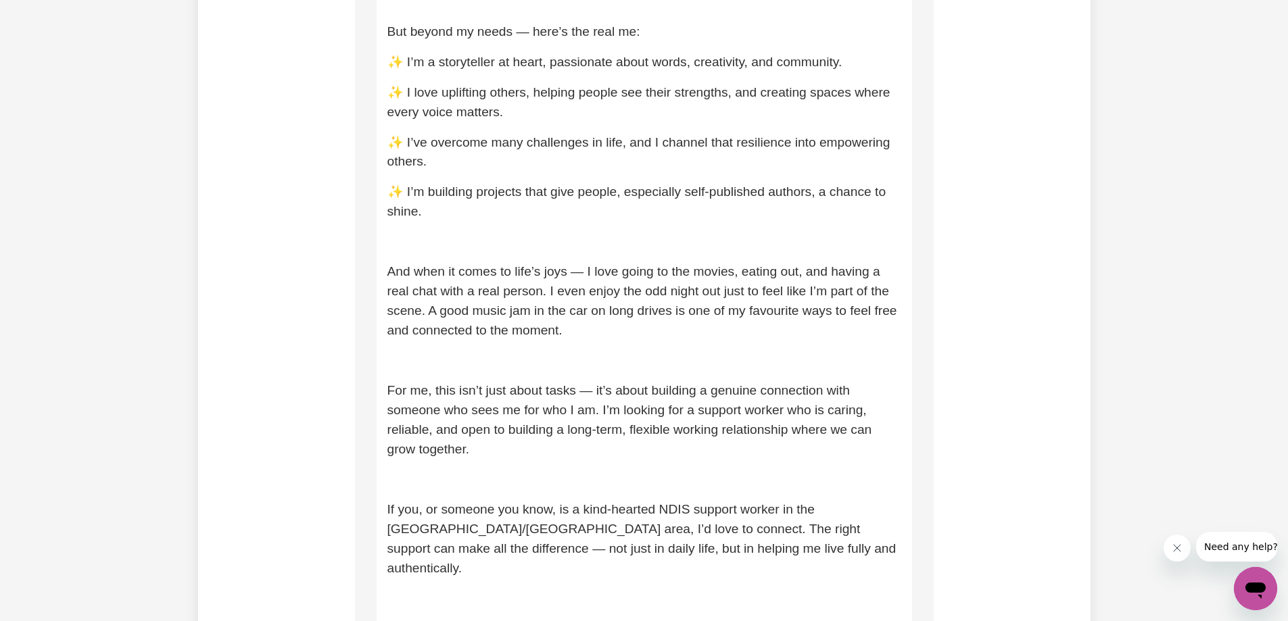
click at [410, 191] on span "✨ I’m building projects that give people, especially self-published authors, a …" at bounding box center [638, 202] width 502 height 34
click at [406, 141] on span "✨ I’ve overcome many challenges in life, and I channel that resilience into emp…" at bounding box center [640, 152] width 506 height 34
click at [407, 93] on span "✨ I love uplifting others, helping people see their strengths, and creating spa…" at bounding box center [640, 102] width 506 height 34
click at [409, 64] on span "✨ I’m a storyteller at heart, passionate about words, creativity, and community." at bounding box center [614, 62] width 455 height 14
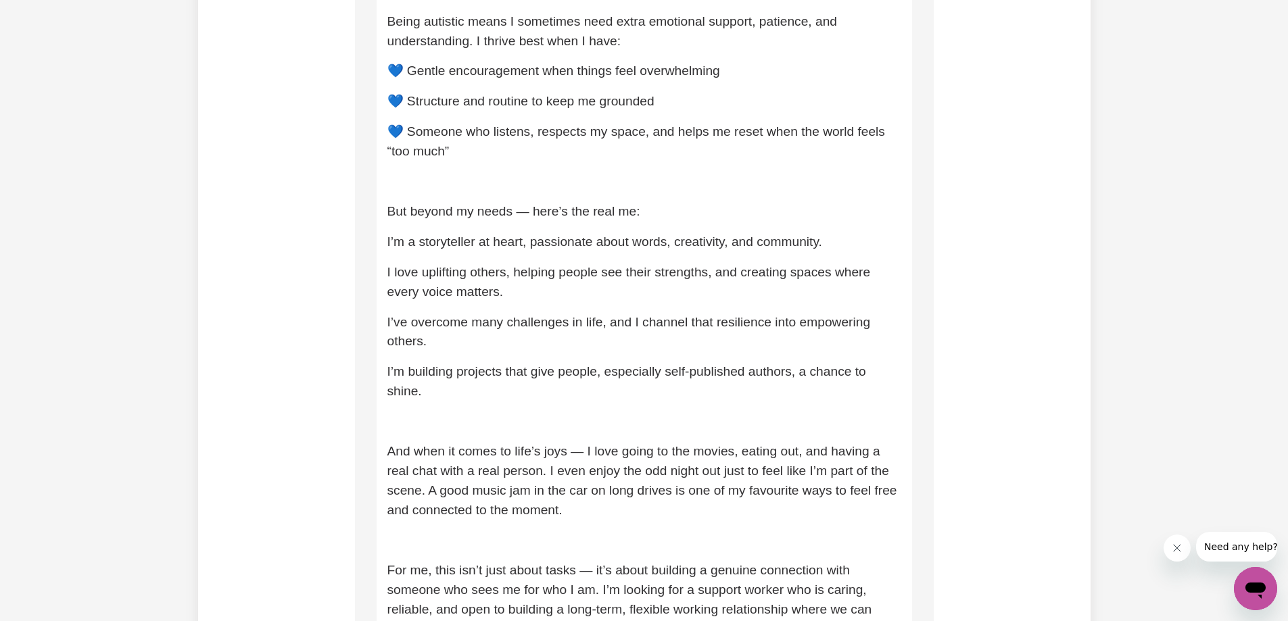
scroll to position [687, 0]
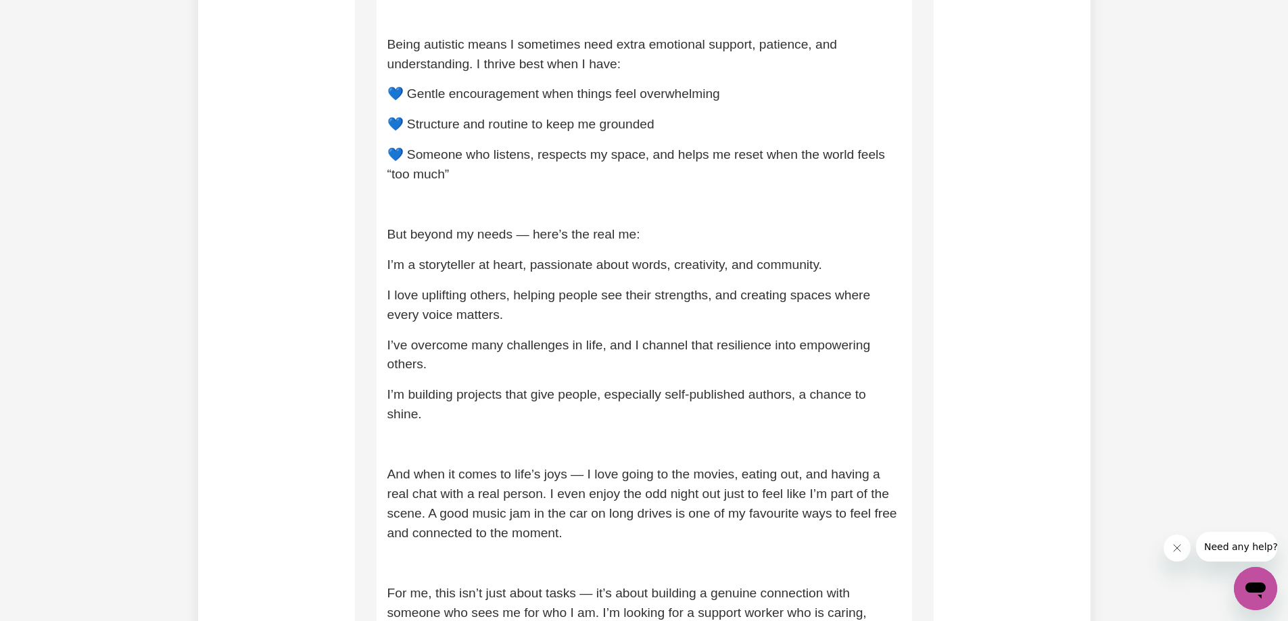
click at [406, 151] on span "💙 Someone who listens, respects my space, and helps me reset when the world fee…" at bounding box center [638, 164] width 502 height 34
click at [408, 124] on span "💙 Structure and routine to keep me grounded" at bounding box center [520, 124] width 267 height 14
click at [409, 91] on span "💙 Gentle encouragement when things feel overwhelming" at bounding box center [553, 94] width 333 height 14
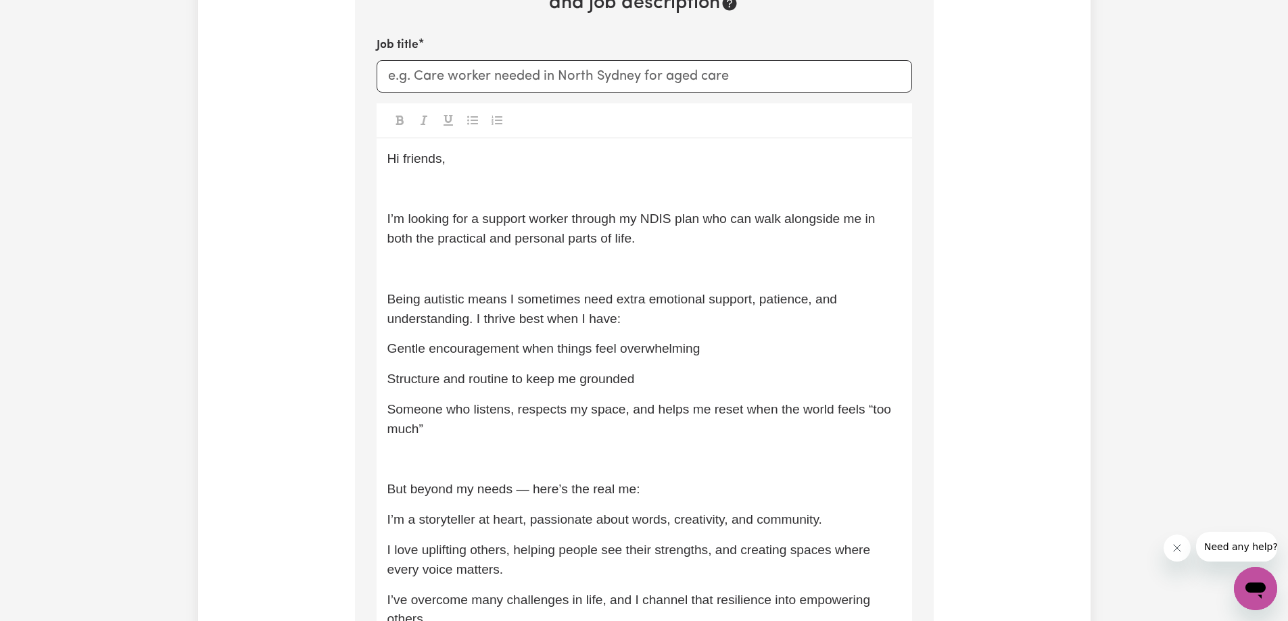
scroll to position [417, 0]
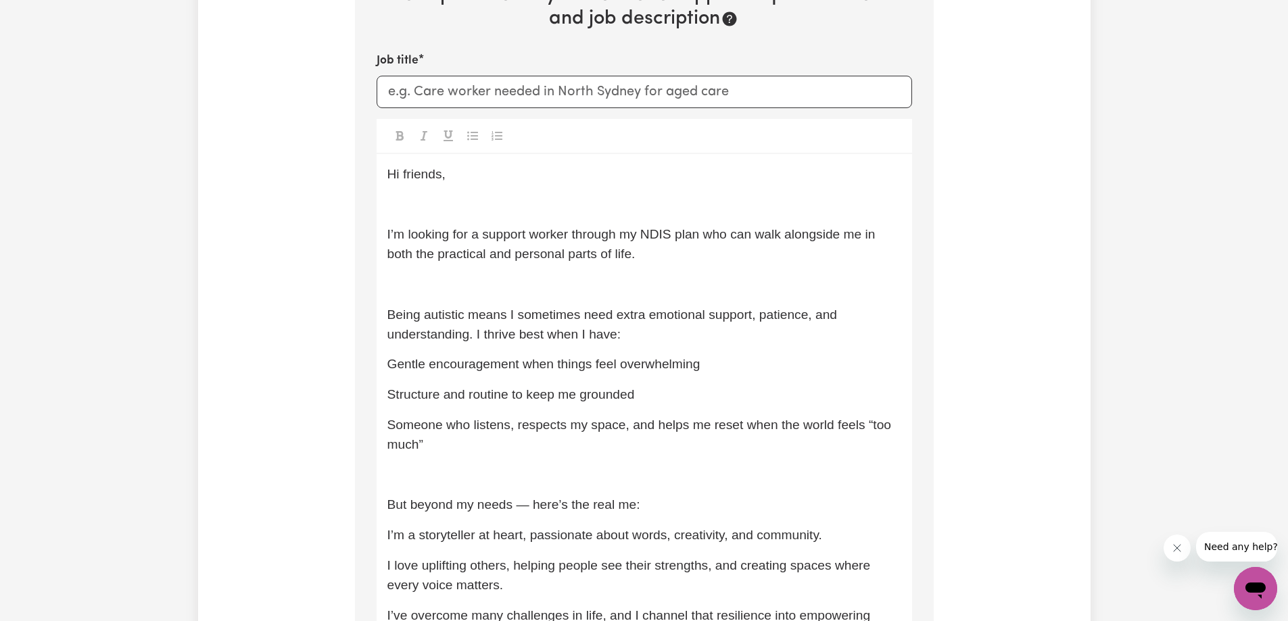
click at [424, 213] on p "﻿" at bounding box center [644, 205] width 514 height 20
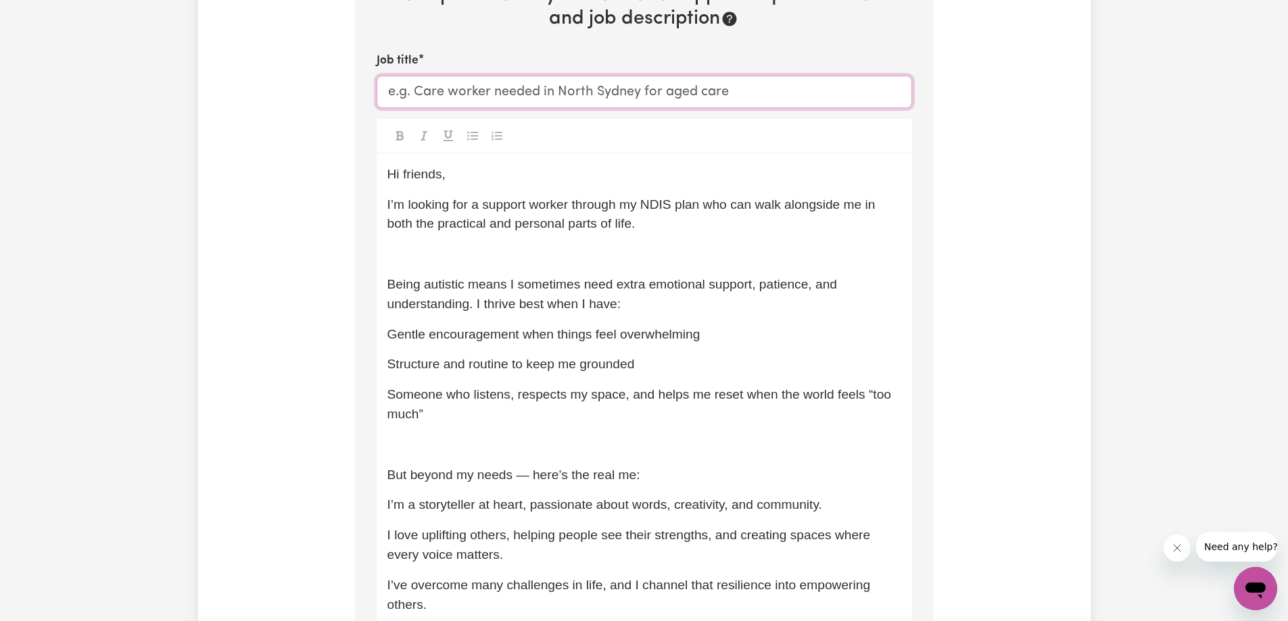
click at [455, 95] on input "Job title" at bounding box center [644, 92] width 535 height 32
click at [433, 94] on input "Autistic with Fun Support Worker" at bounding box center [644, 92] width 535 height 32
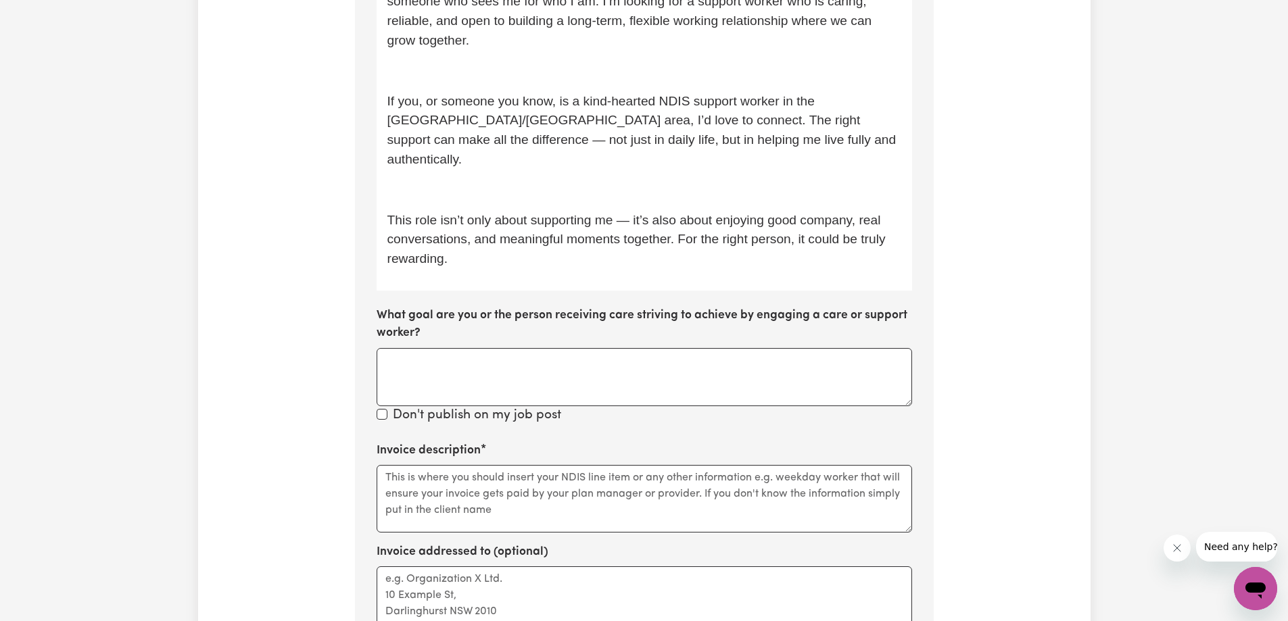
scroll to position [1431, 0]
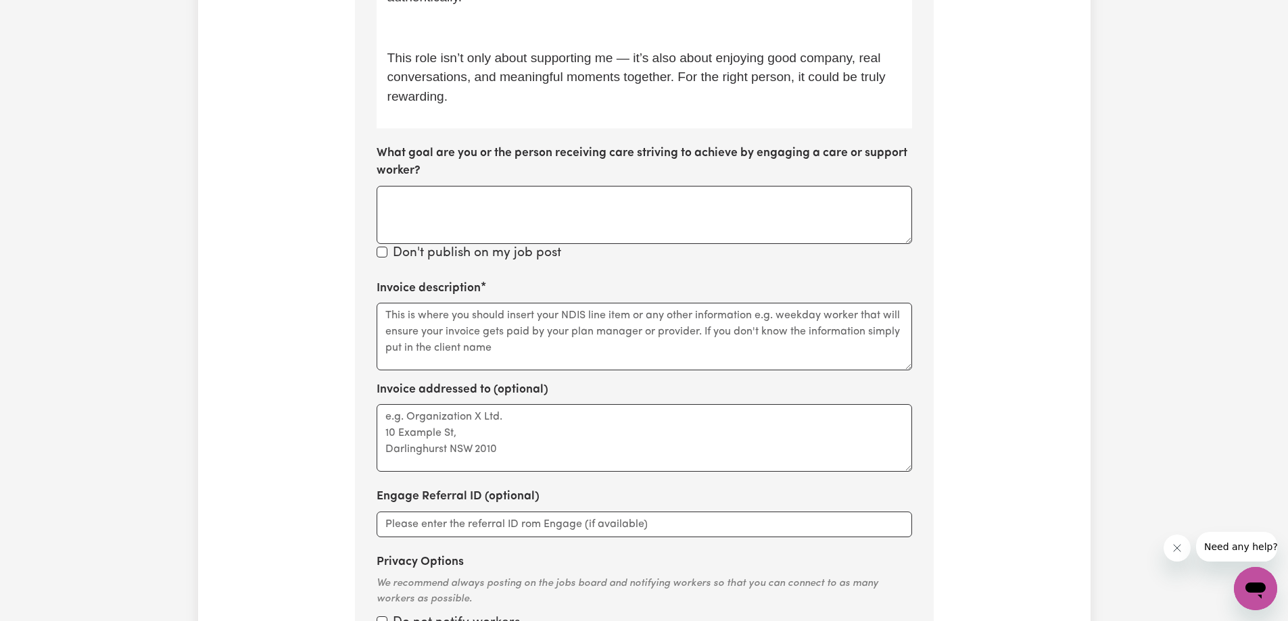
type input "Autistic Guy with Fun Support Worker"
click at [468, 309] on textarea "Invoice description" at bounding box center [644, 337] width 535 height 68
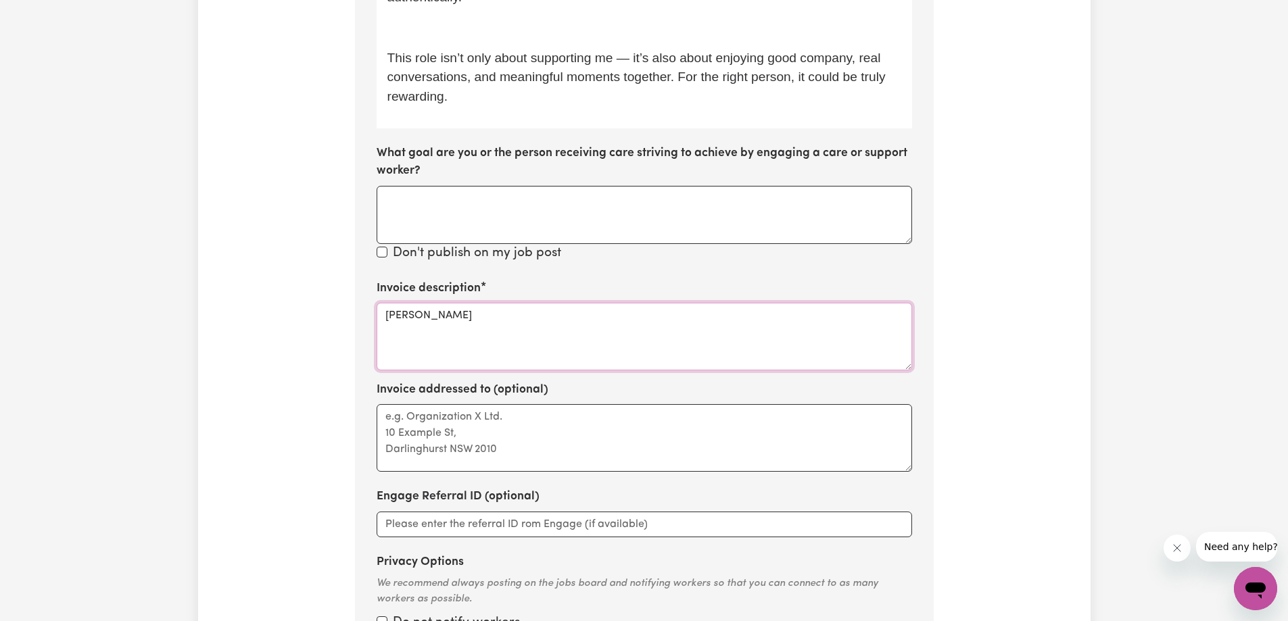
type textarea "[PERSON_NAME]"
click at [416, 186] on textarea "What goal are you or the person receiving care striving to achieve by engaging …" at bounding box center [644, 215] width 535 height 58
click at [408, 186] on textarea "What goal are you or the person receiving care striving to achieve by engaging …" at bounding box center [644, 215] width 535 height 58
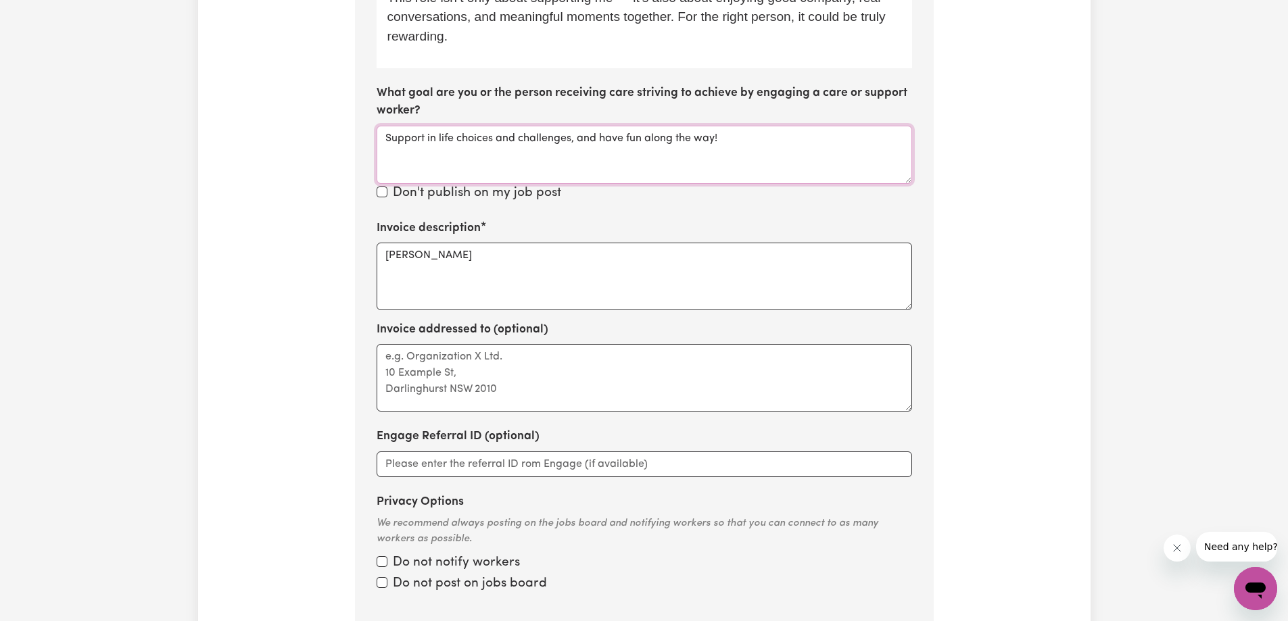
scroll to position [1566, 0]
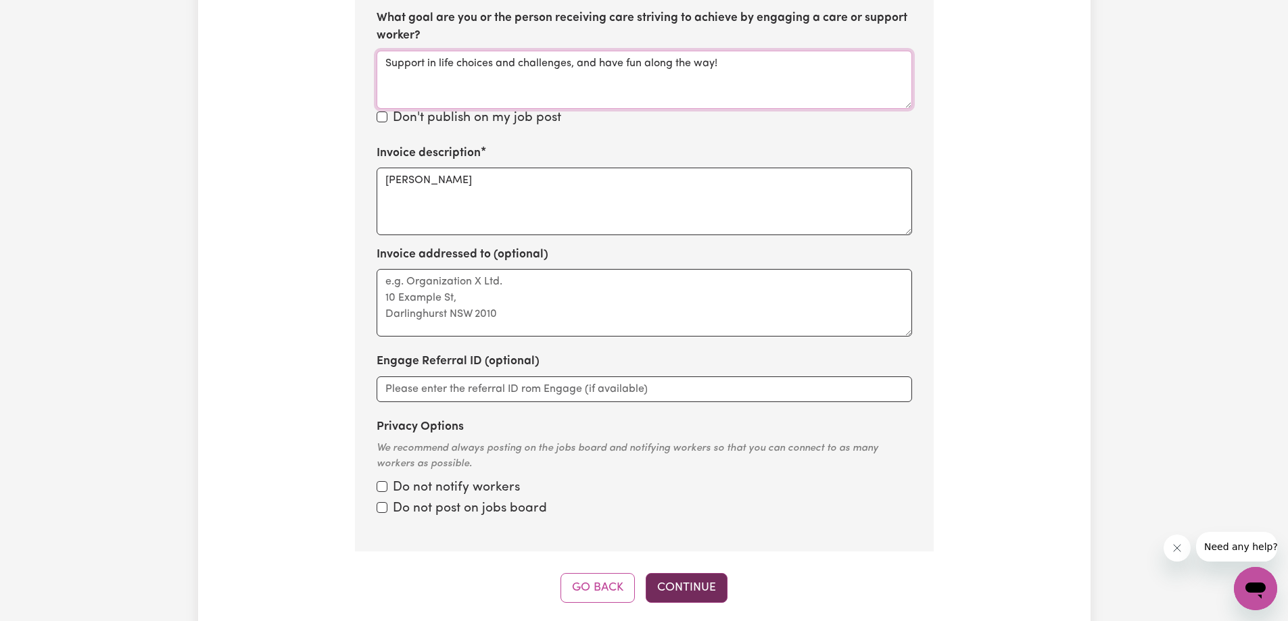
type textarea "Support in life choices and challenges, and have fun along the way!"
click at [690, 573] on button "Continue" at bounding box center [687, 588] width 82 height 30
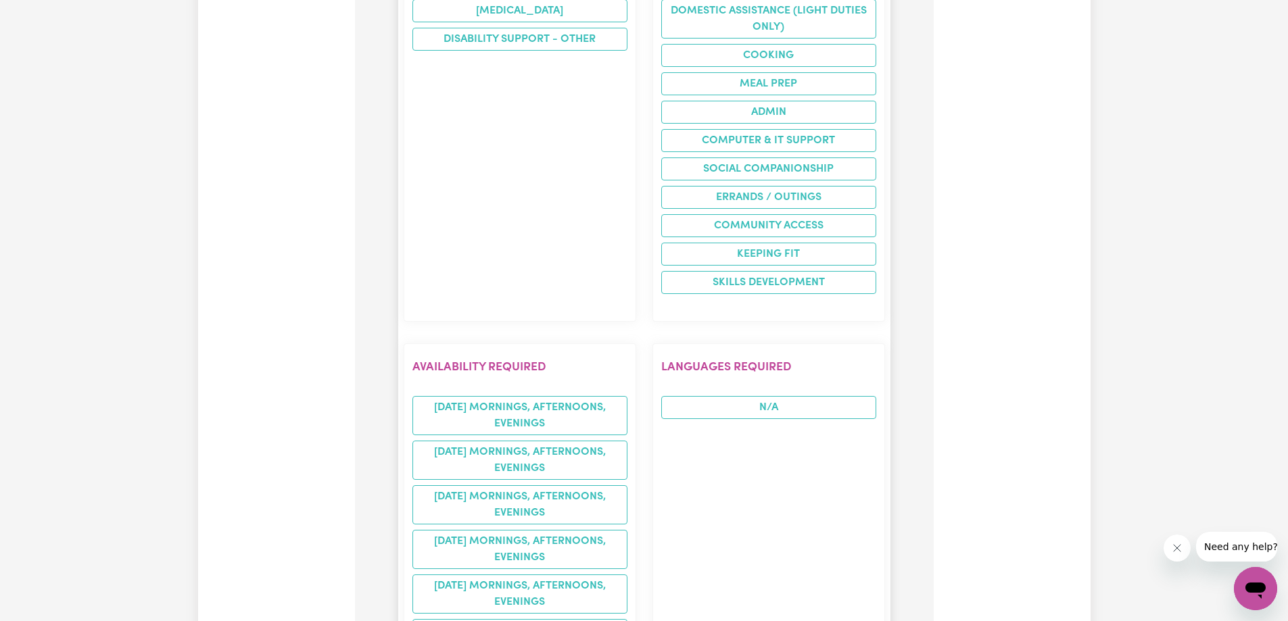
scroll to position [1851, 0]
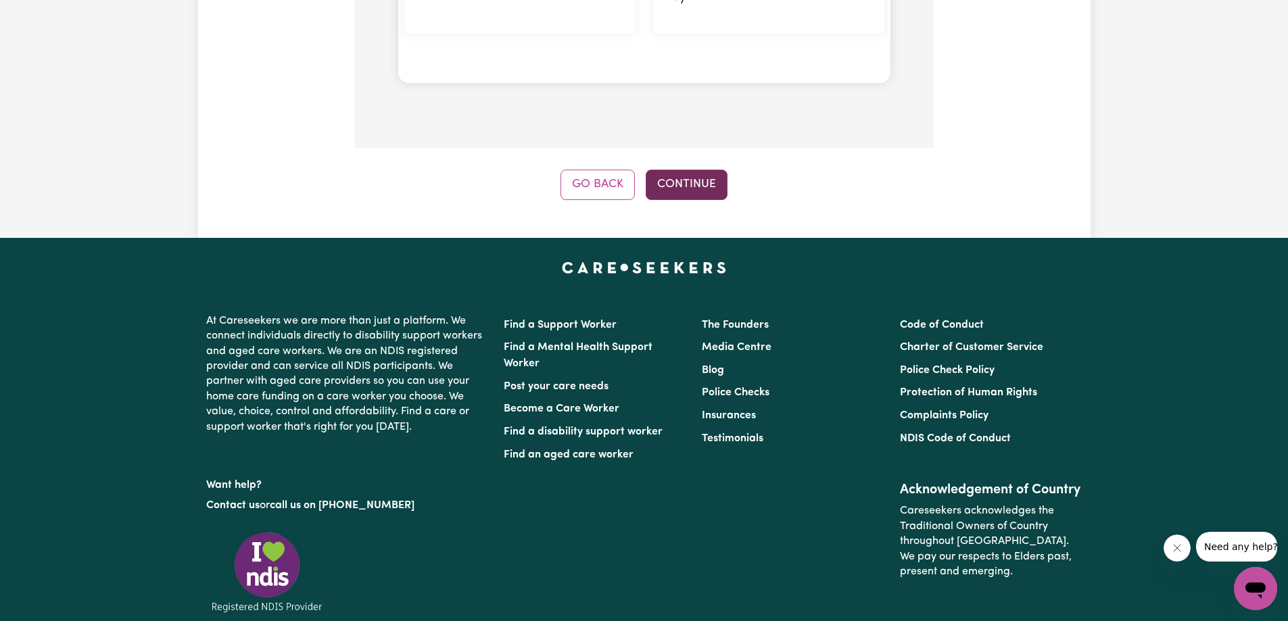
click at [673, 170] on button "Continue" at bounding box center [687, 185] width 82 height 30
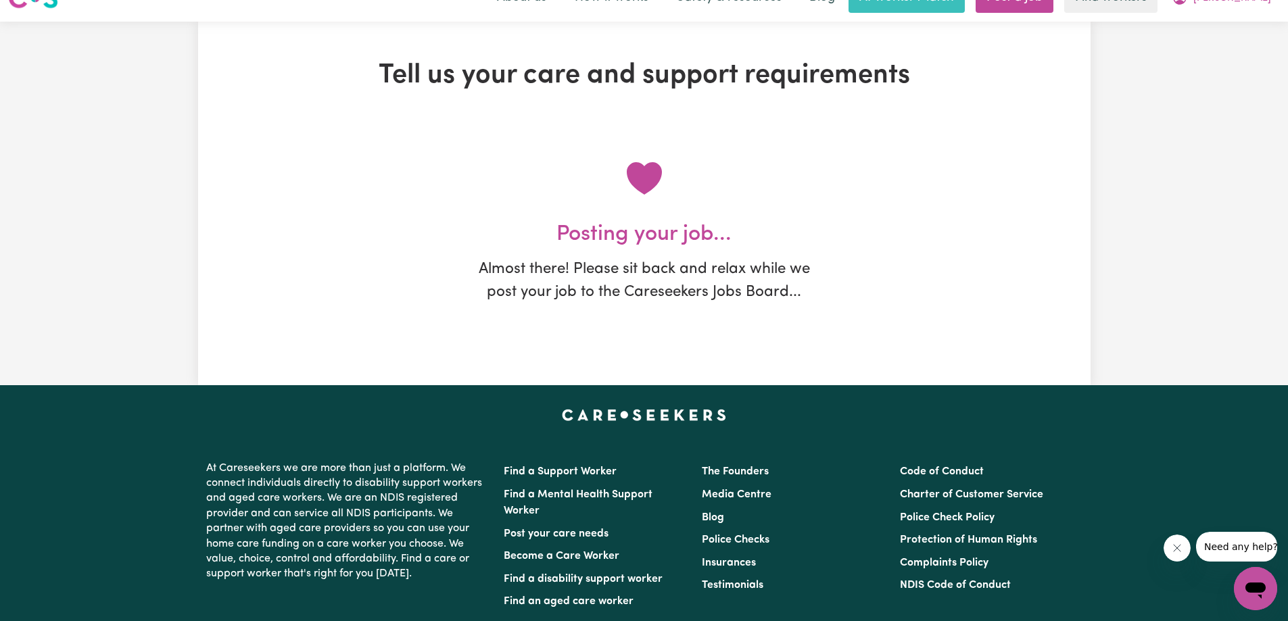
scroll to position [0, 0]
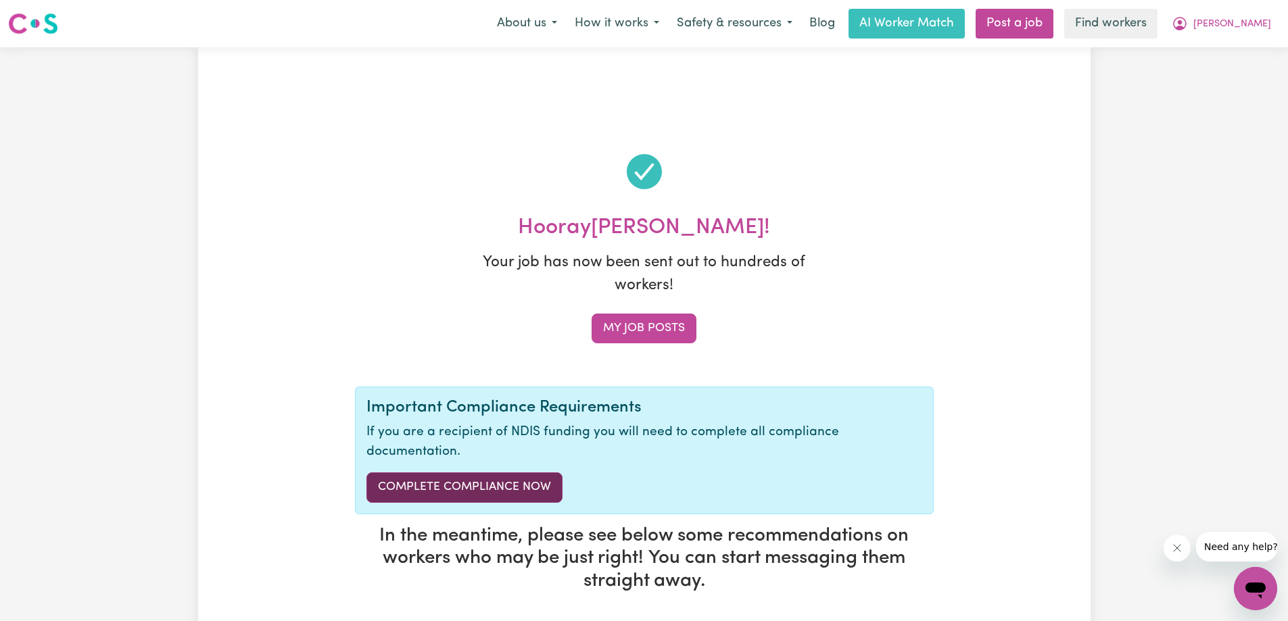
click at [509, 489] on link "Complete Compliance Now" at bounding box center [464, 487] width 196 height 30
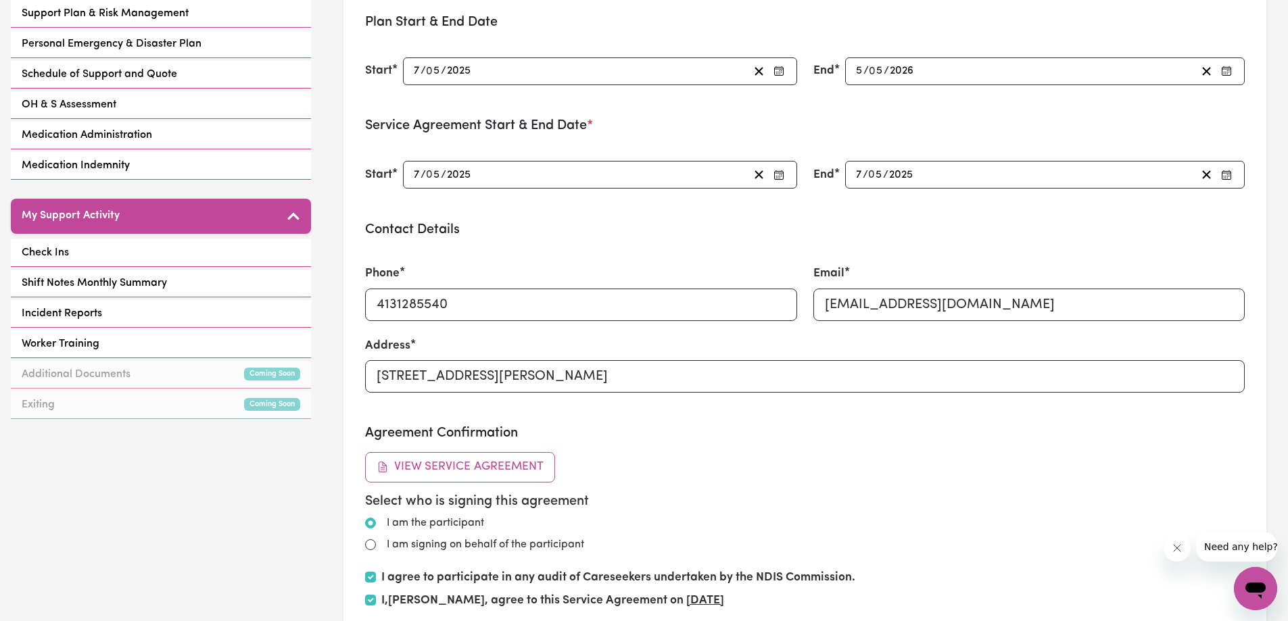
scroll to position [203, 0]
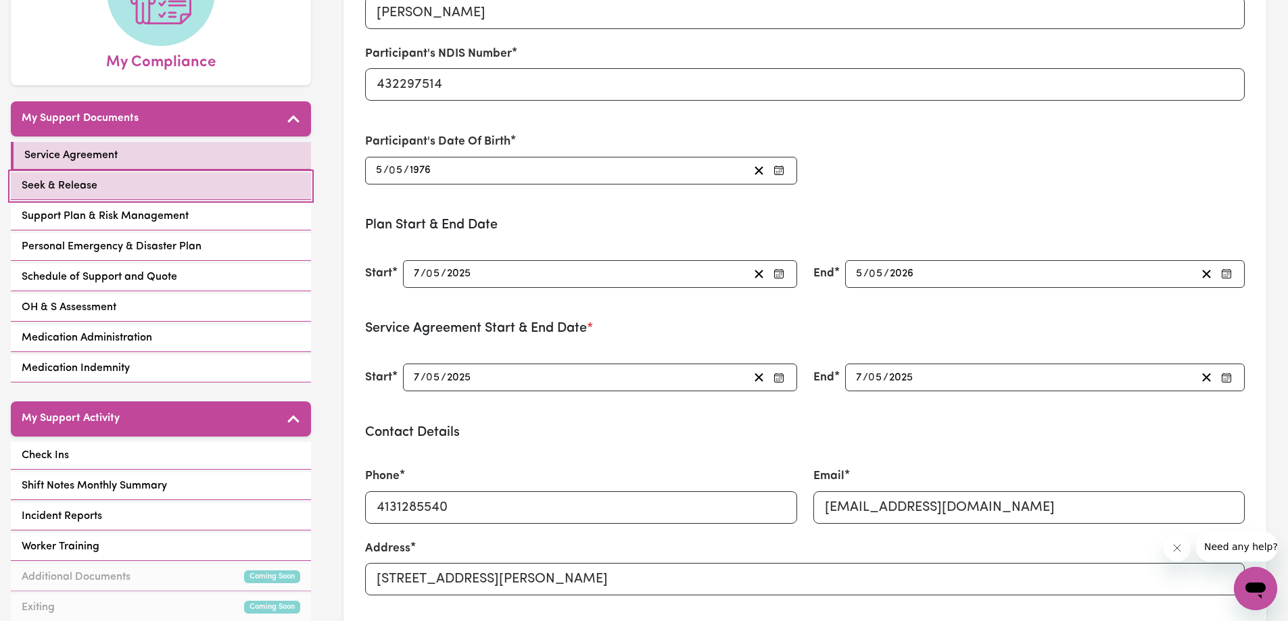
click at [225, 174] on link "Seek & Release" at bounding box center [161, 186] width 300 height 28
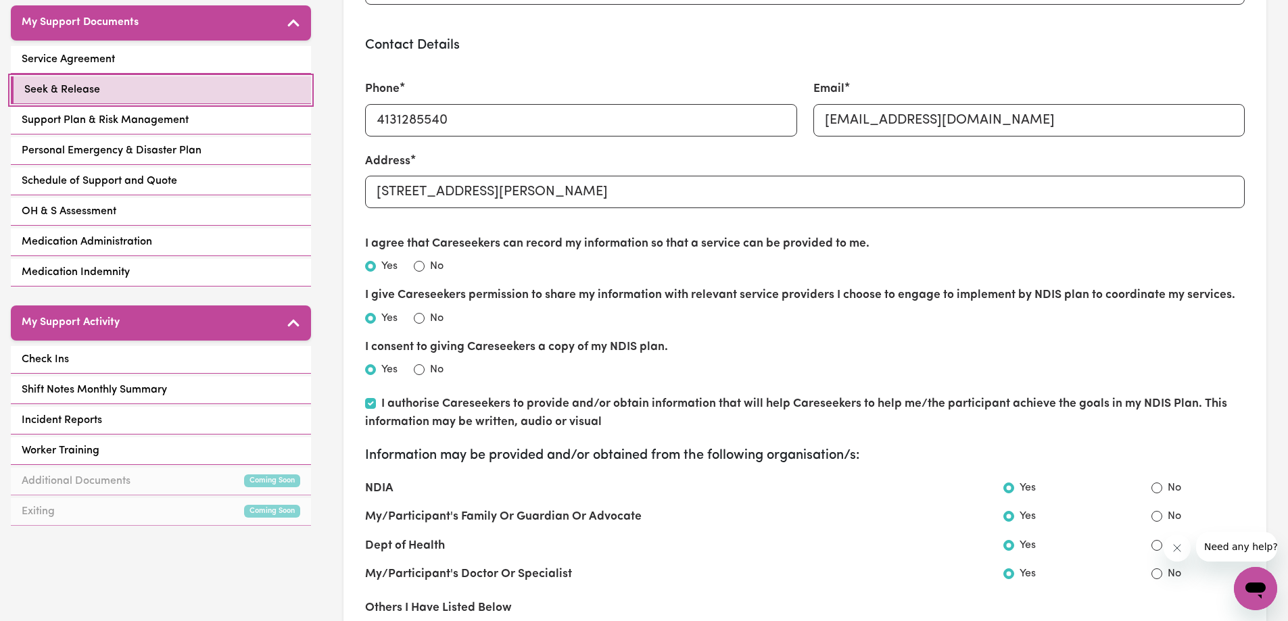
scroll to position [270, 0]
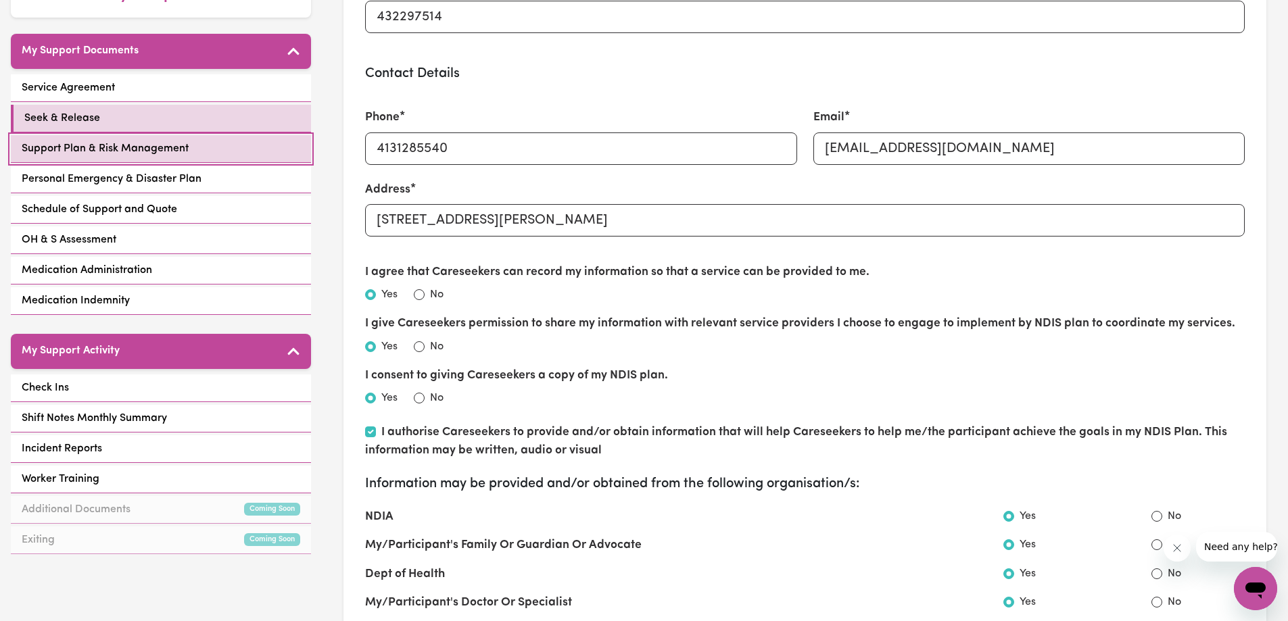
click at [188, 135] on link "Support Plan & Risk Management" at bounding box center [161, 149] width 300 height 28
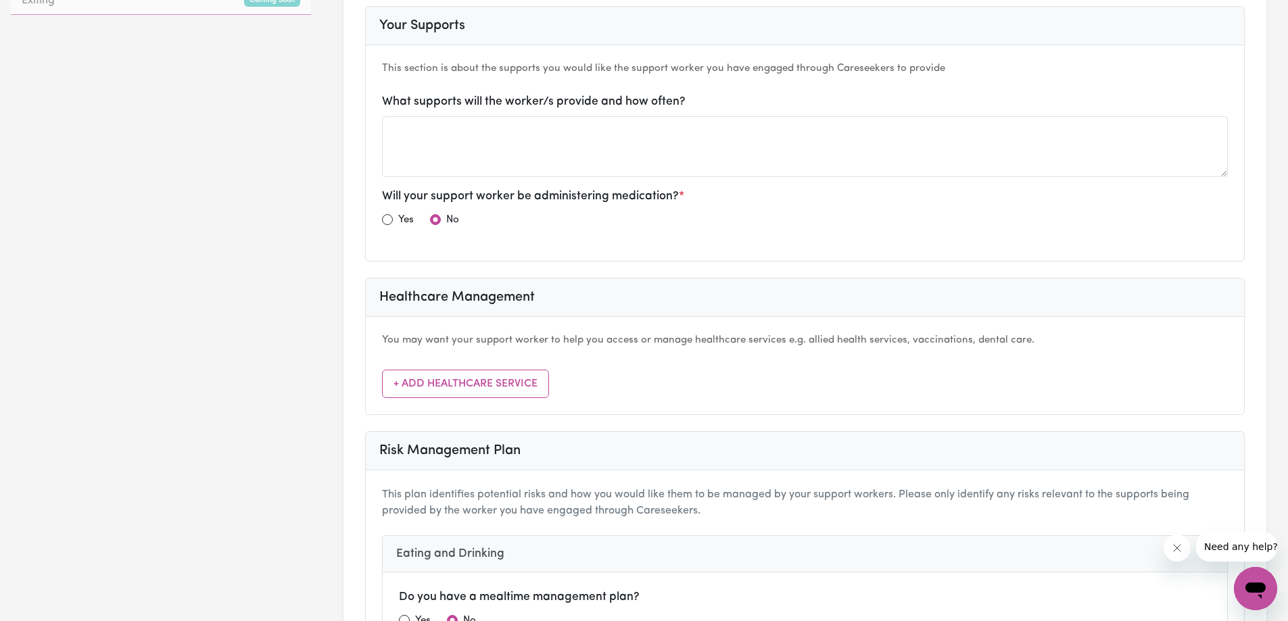
scroll to position [946, 0]
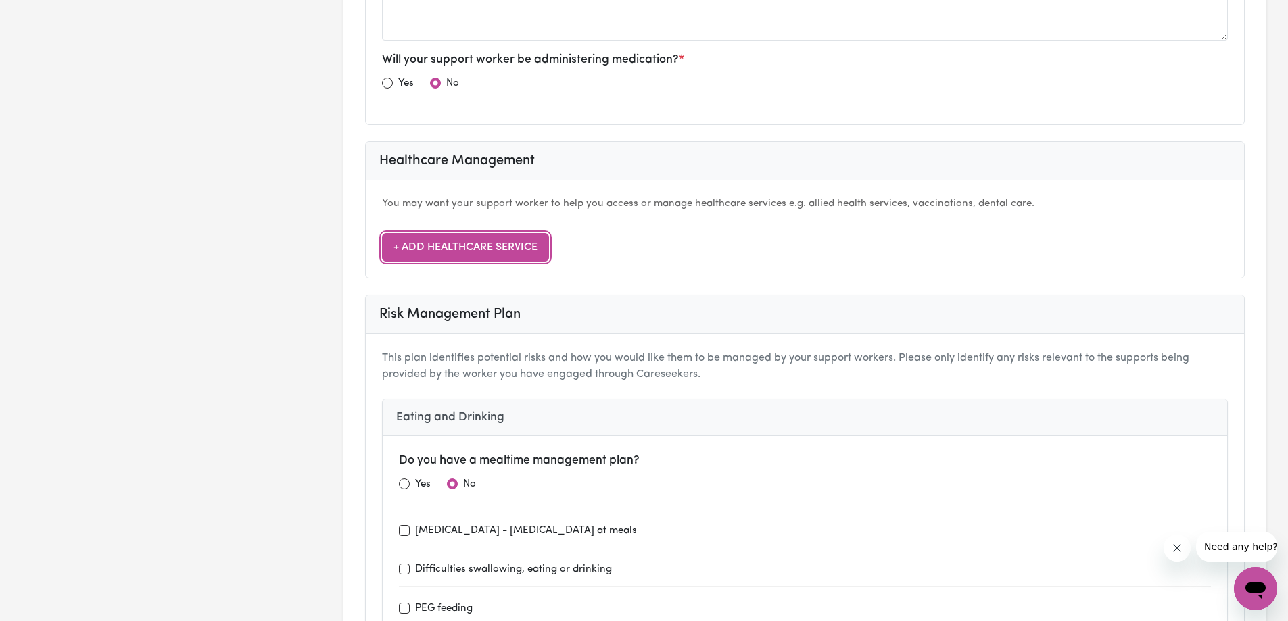
click at [492, 251] on button "+ Add Healthcare Service" at bounding box center [465, 247] width 167 height 28
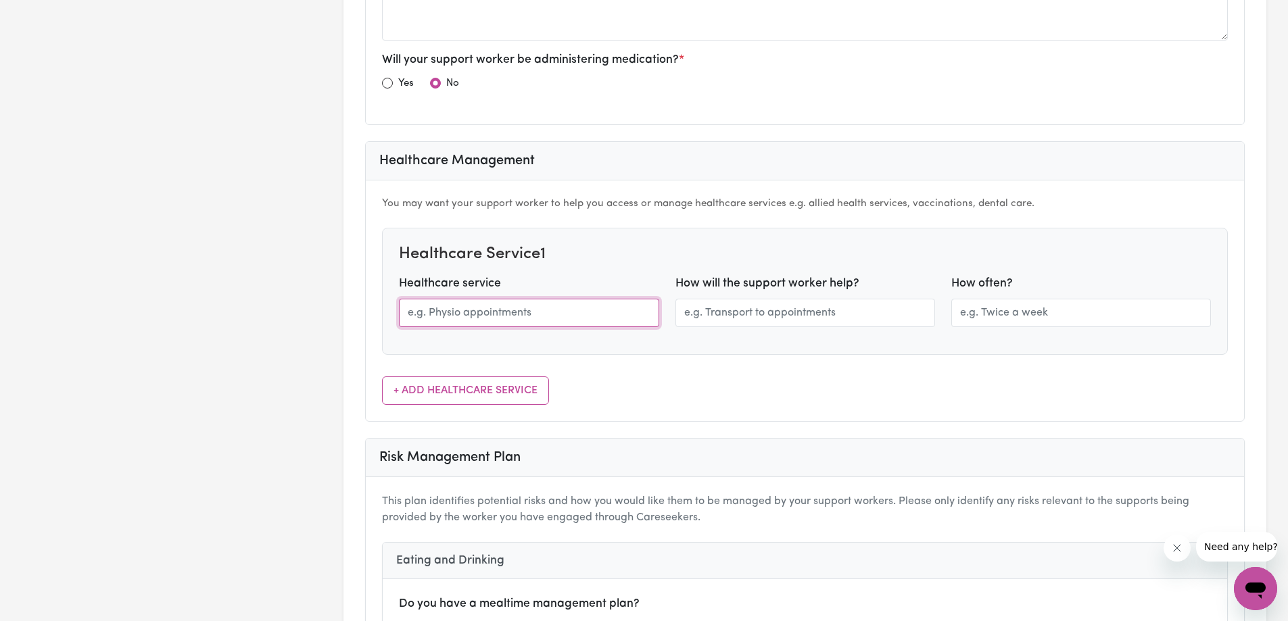
click at [533, 312] on input "text" at bounding box center [529, 313] width 260 height 28
type input "Medical and Psycho Appointments"
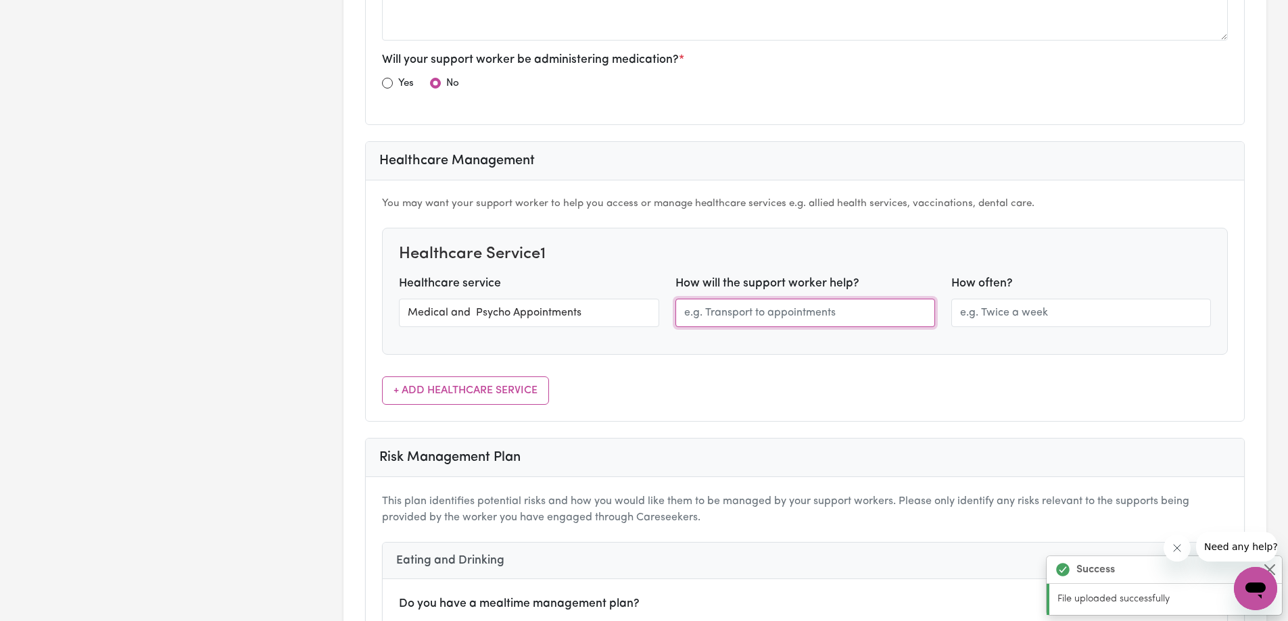
click at [733, 314] on input "text" at bounding box center [805, 313] width 260 height 28
type input "Transport"
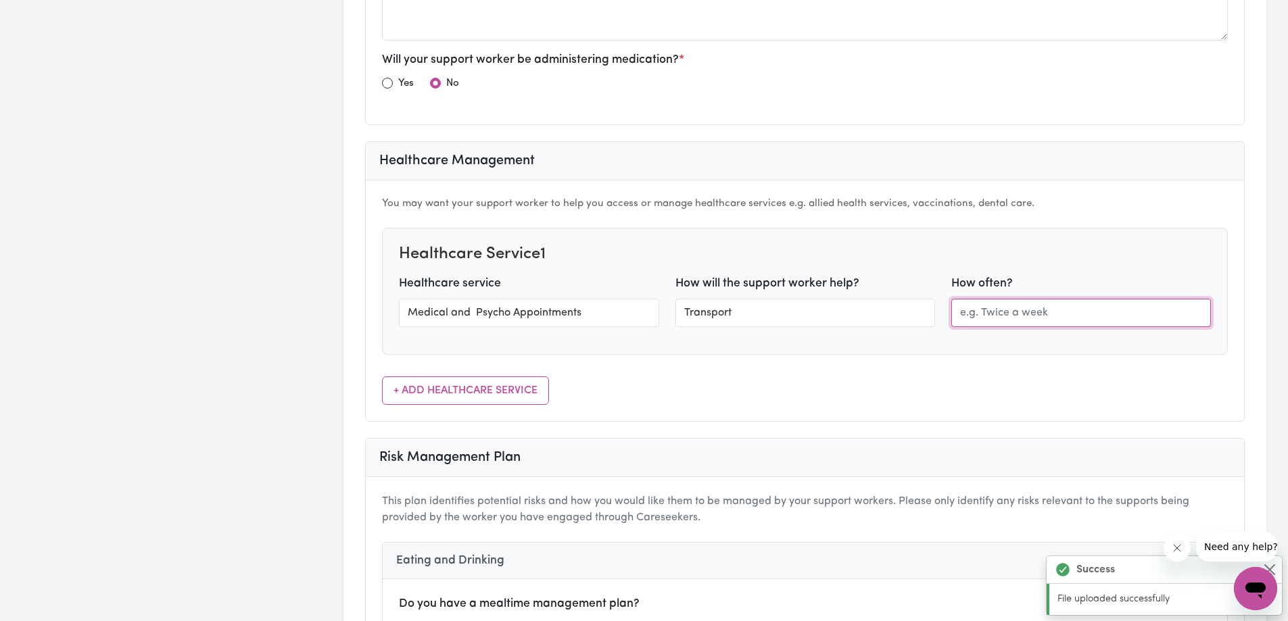
click at [1012, 316] on input "text" at bounding box center [1081, 313] width 260 height 28
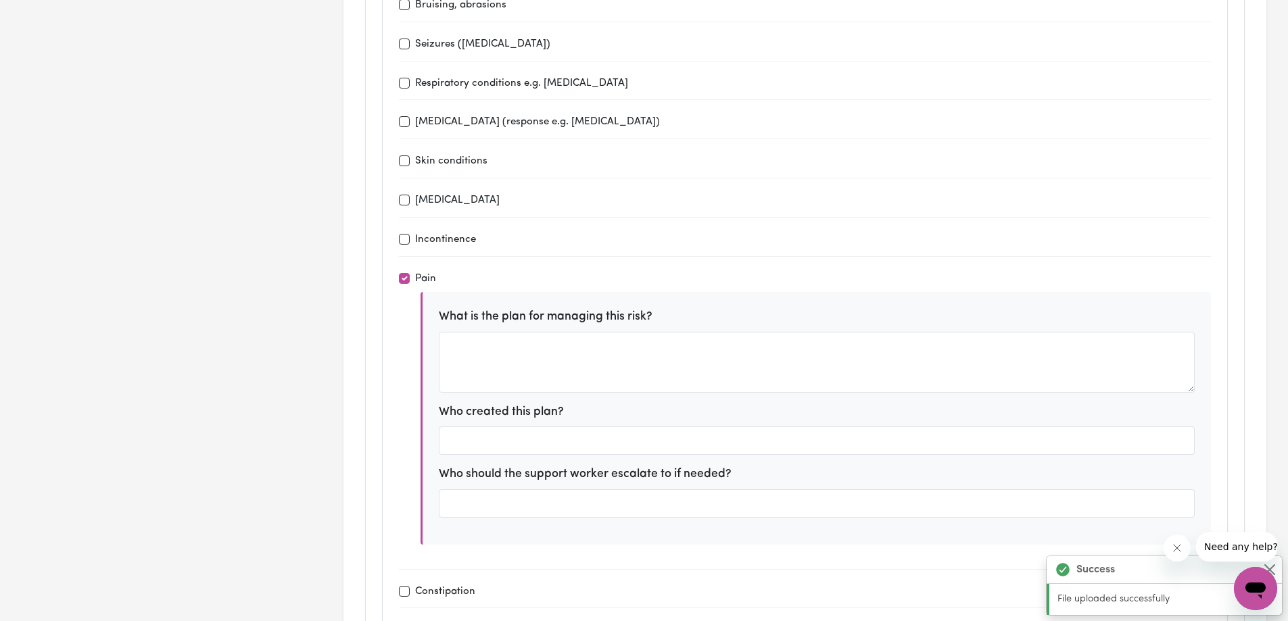
scroll to position [2163, 0]
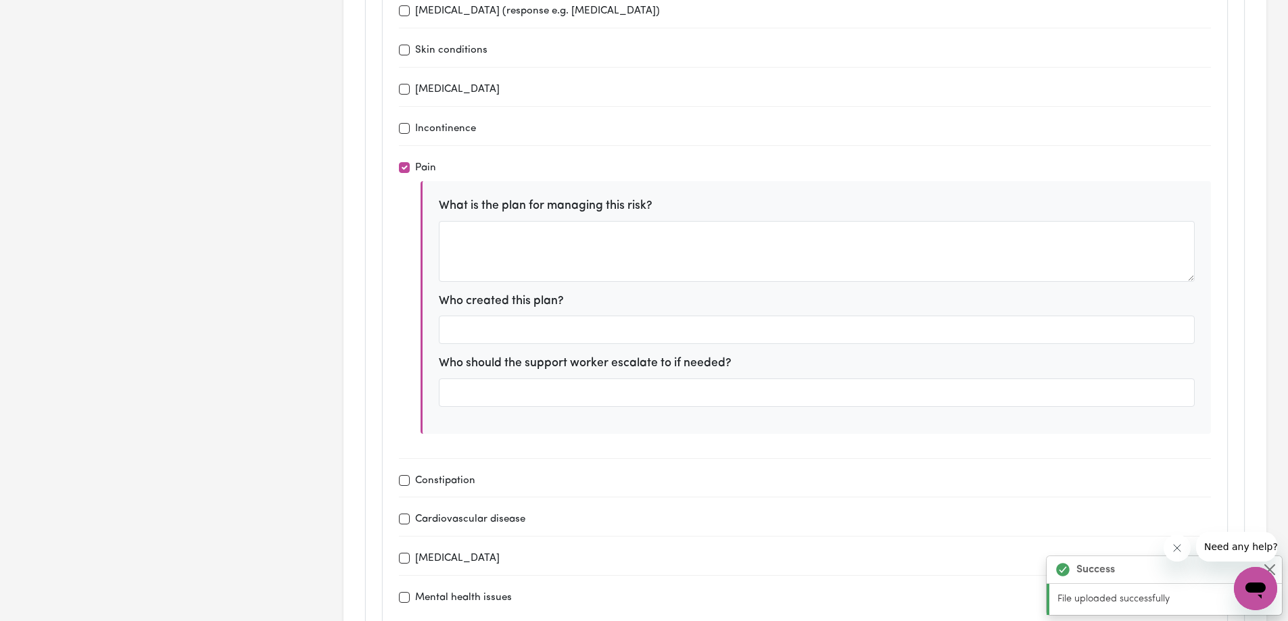
type input "When needed"
click at [404, 48] on input "Skin conditions" at bounding box center [404, 50] width 11 height 11
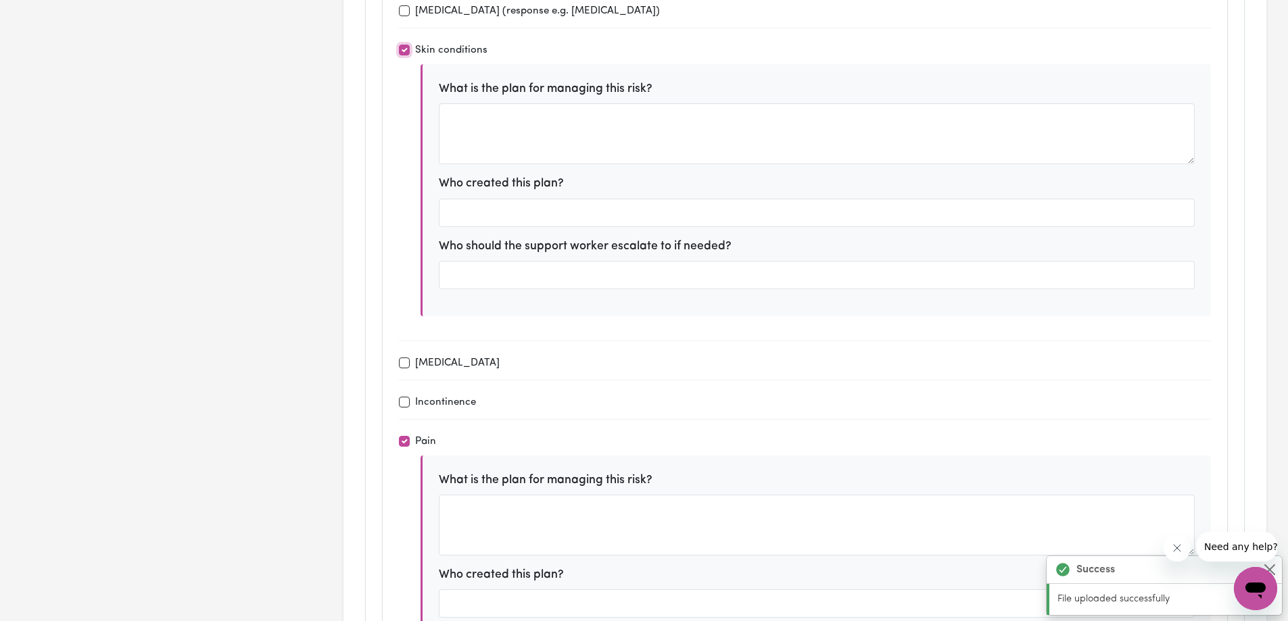
click at [408, 50] on input "Skin conditions" at bounding box center [404, 50] width 11 height 11
checkbox input "false"
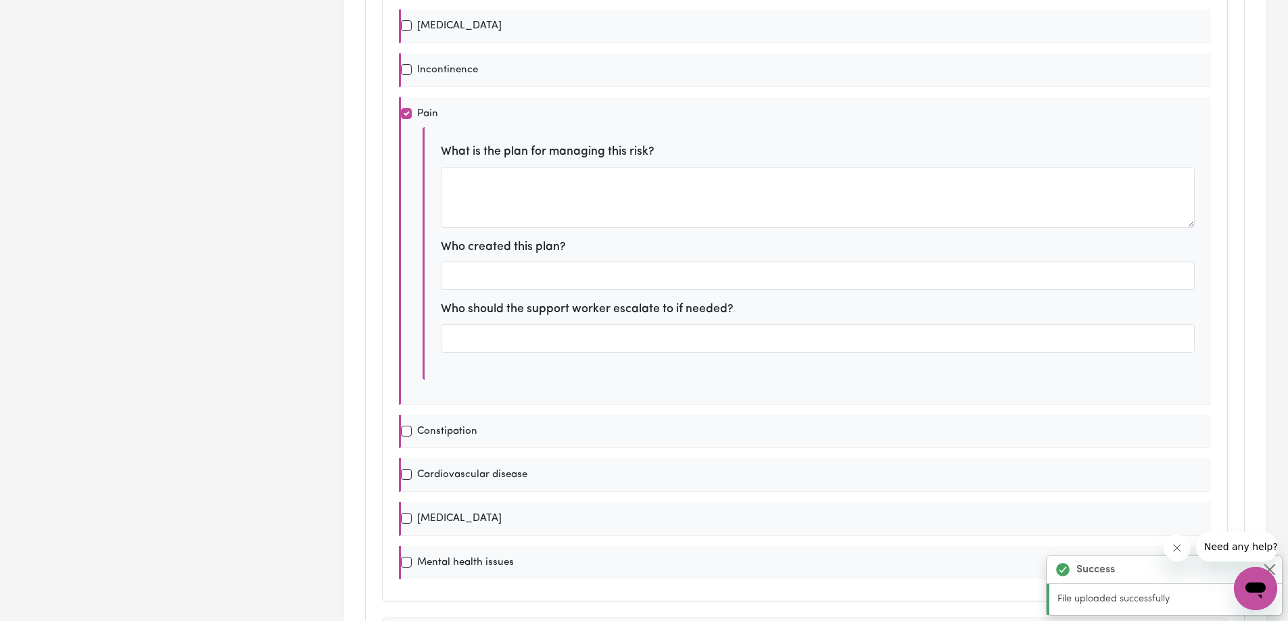
scroll to position [0, 0]
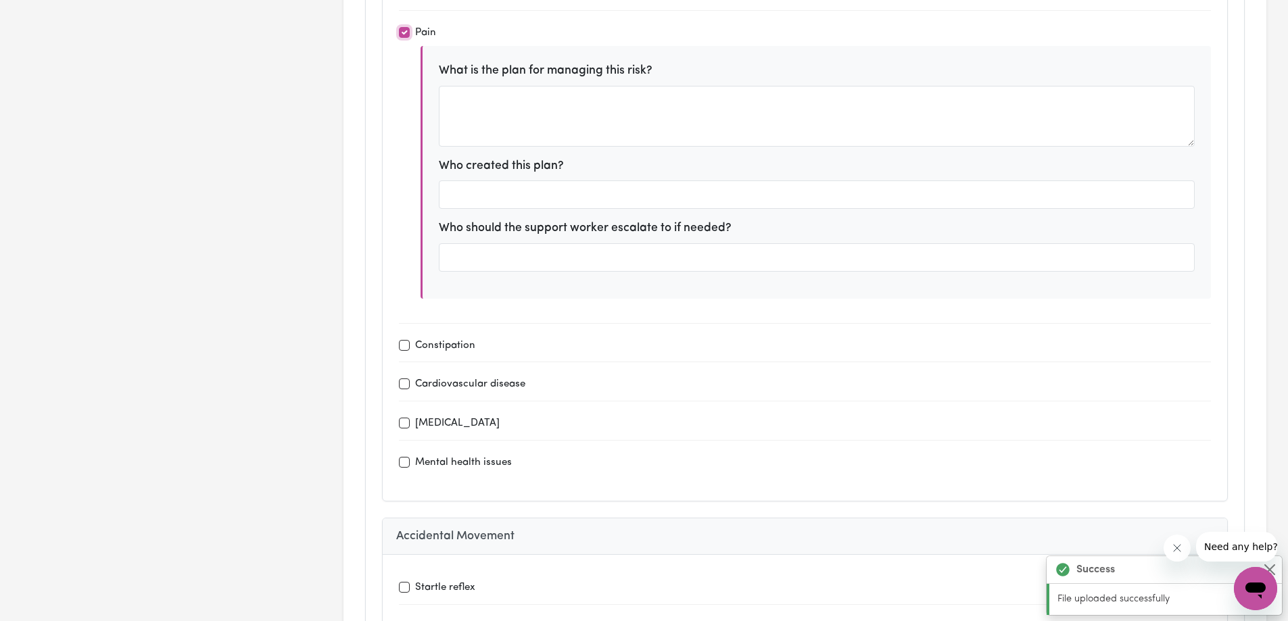
click at [404, 30] on input "Pain" at bounding box center [404, 32] width 11 height 11
checkbox input "true"
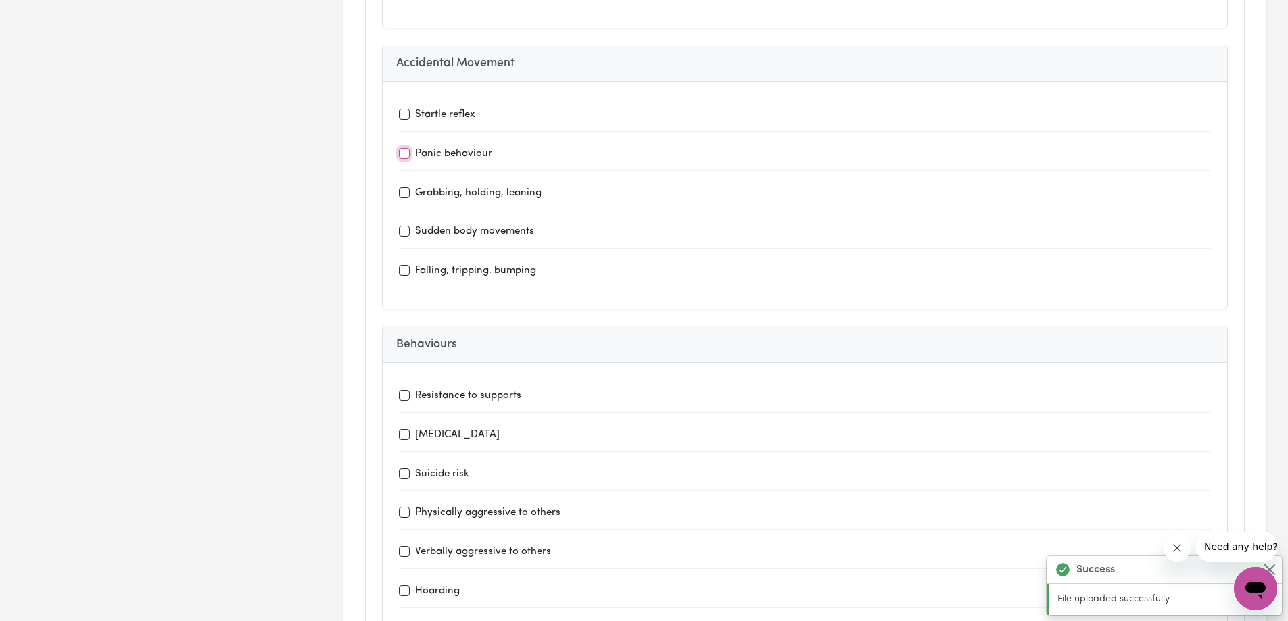
click at [399, 151] on input "Panic behaviour" at bounding box center [404, 153] width 11 height 11
checkbox input "true"
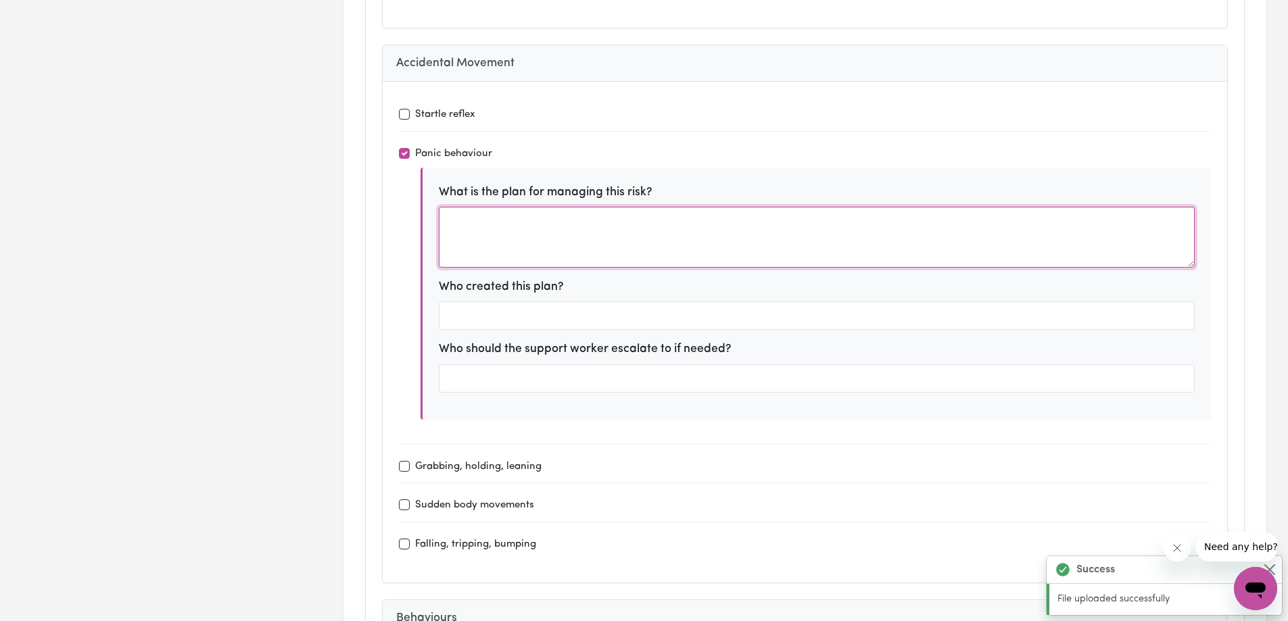
click at [515, 218] on textarea at bounding box center [817, 237] width 756 height 61
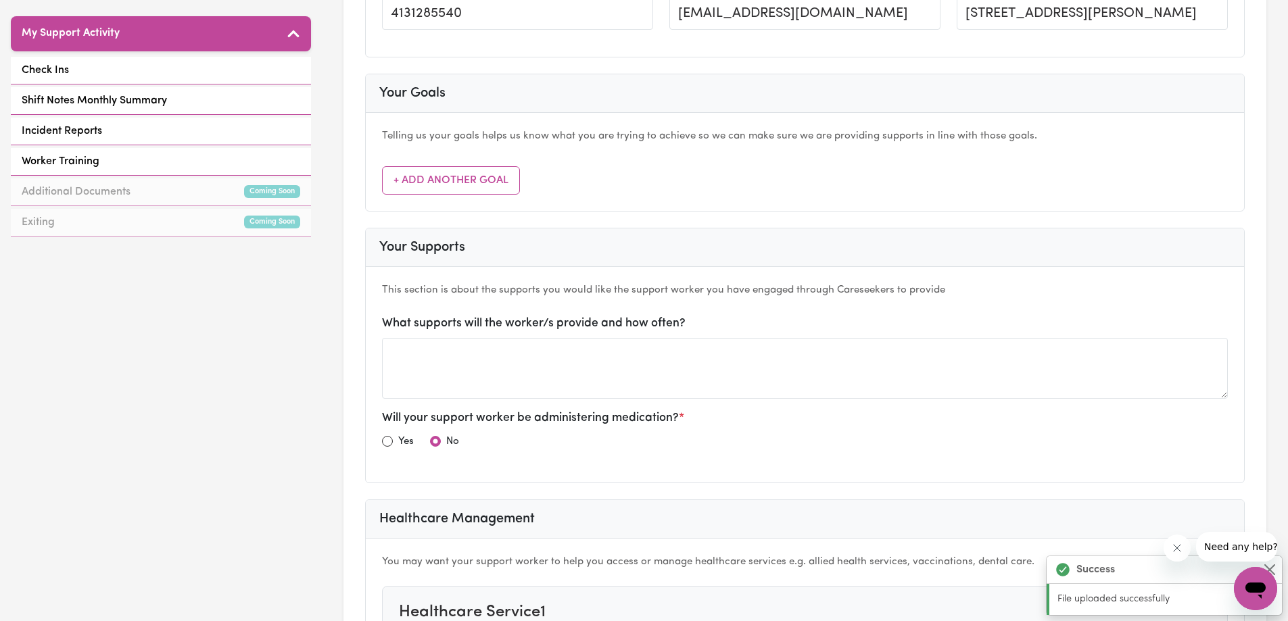
scroll to position [406, 0]
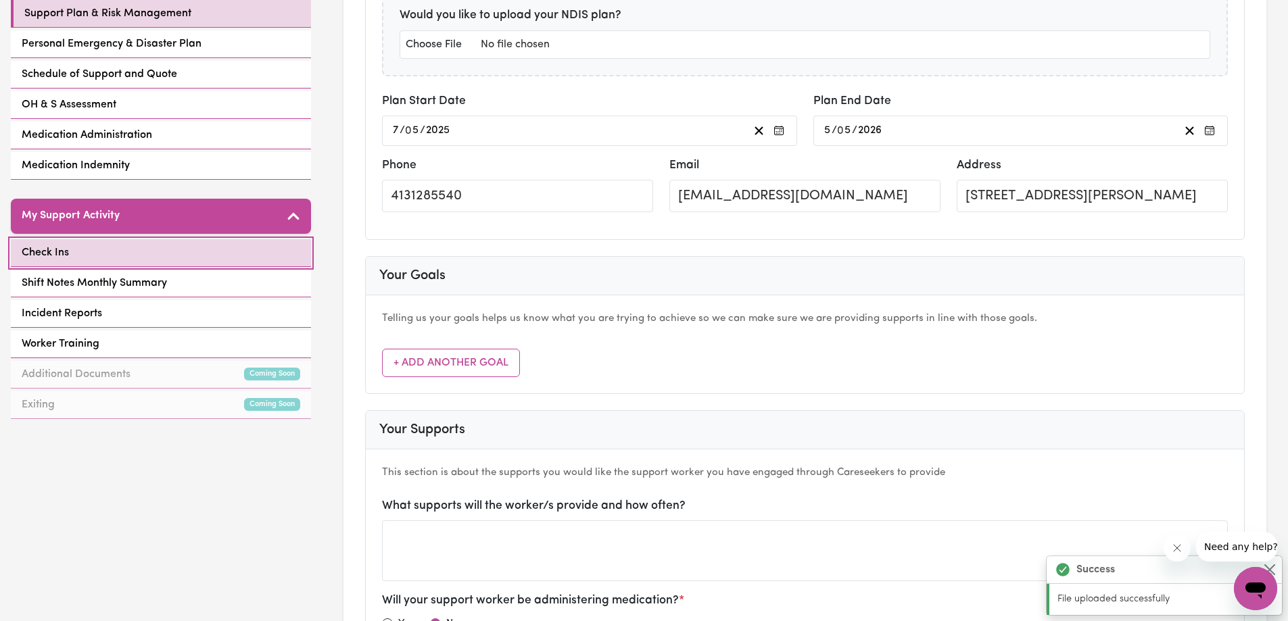
click at [112, 239] on link "Check Ins" at bounding box center [161, 253] width 300 height 28
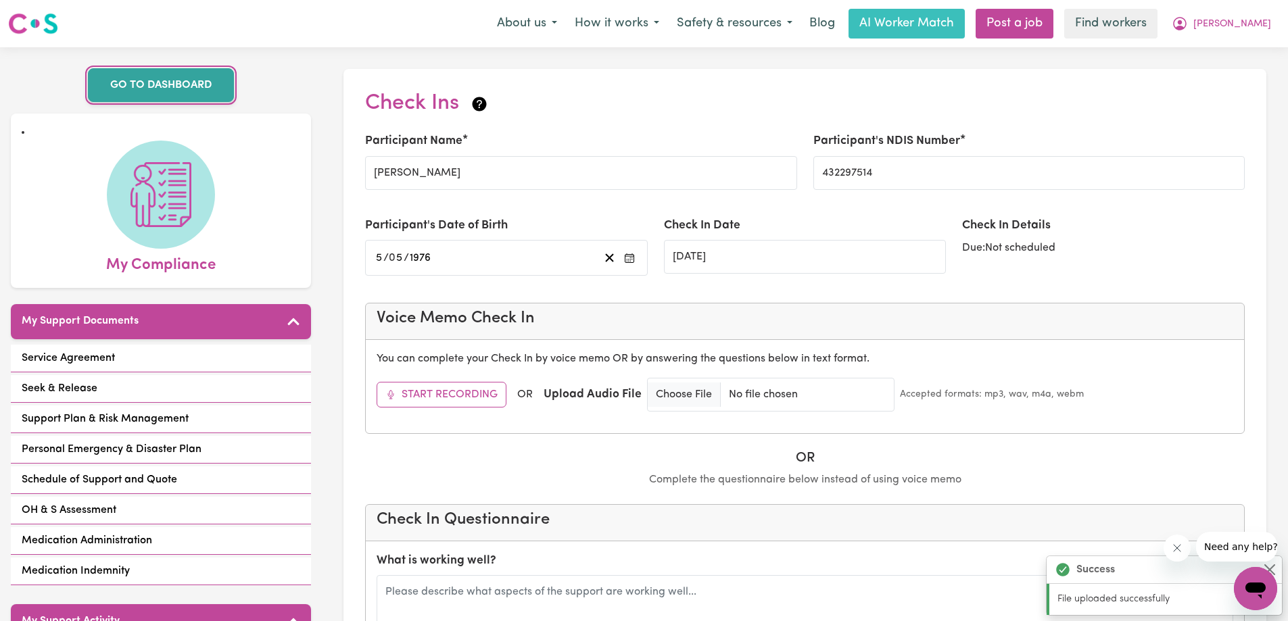
click at [172, 91] on link "GO TO DASHBOARD" at bounding box center [161, 85] width 146 height 34
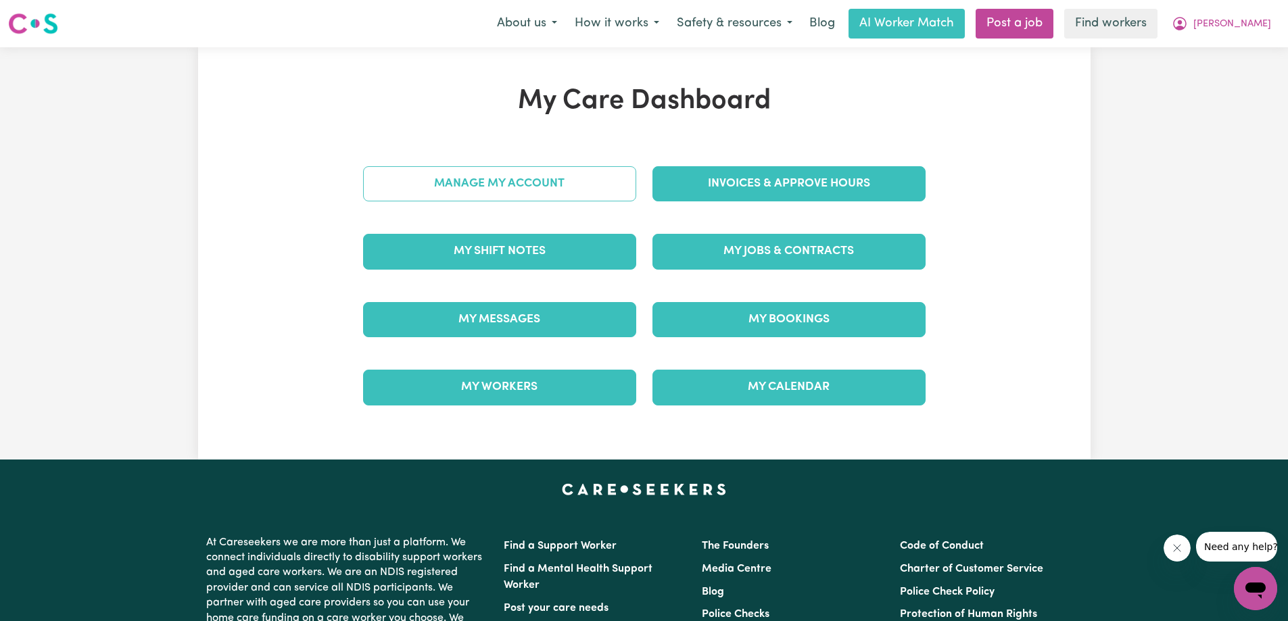
click at [506, 189] on link "Manage My Account" at bounding box center [499, 183] width 273 height 35
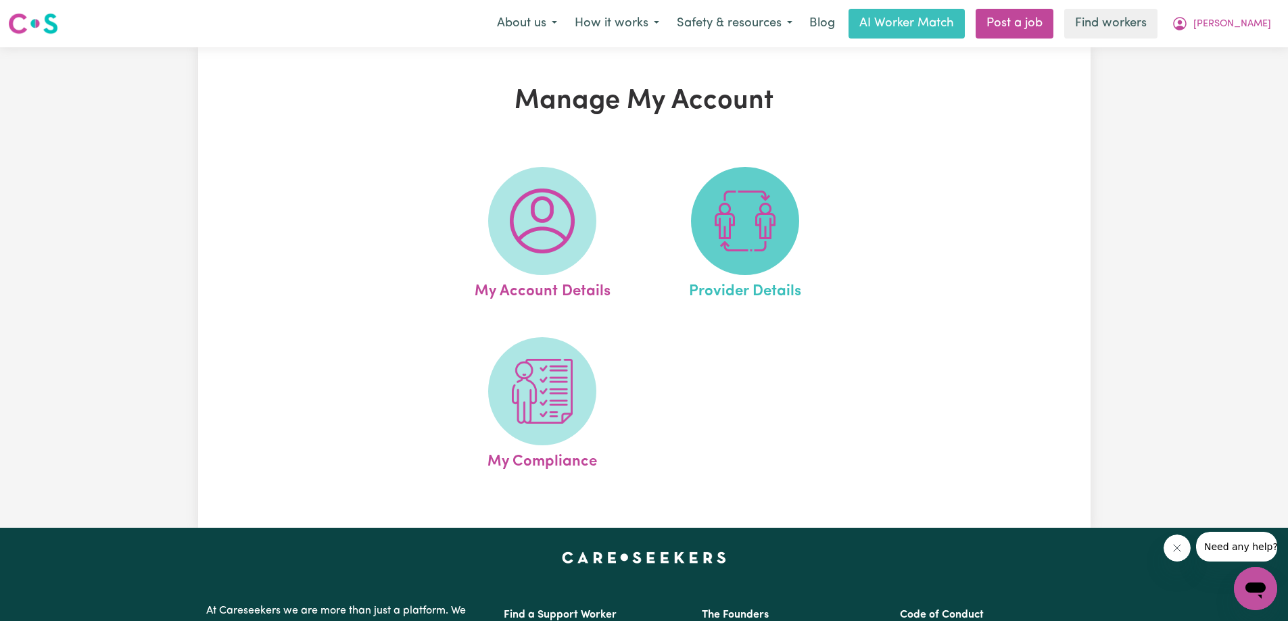
click at [741, 253] on img at bounding box center [744, 221] width 65 height 65
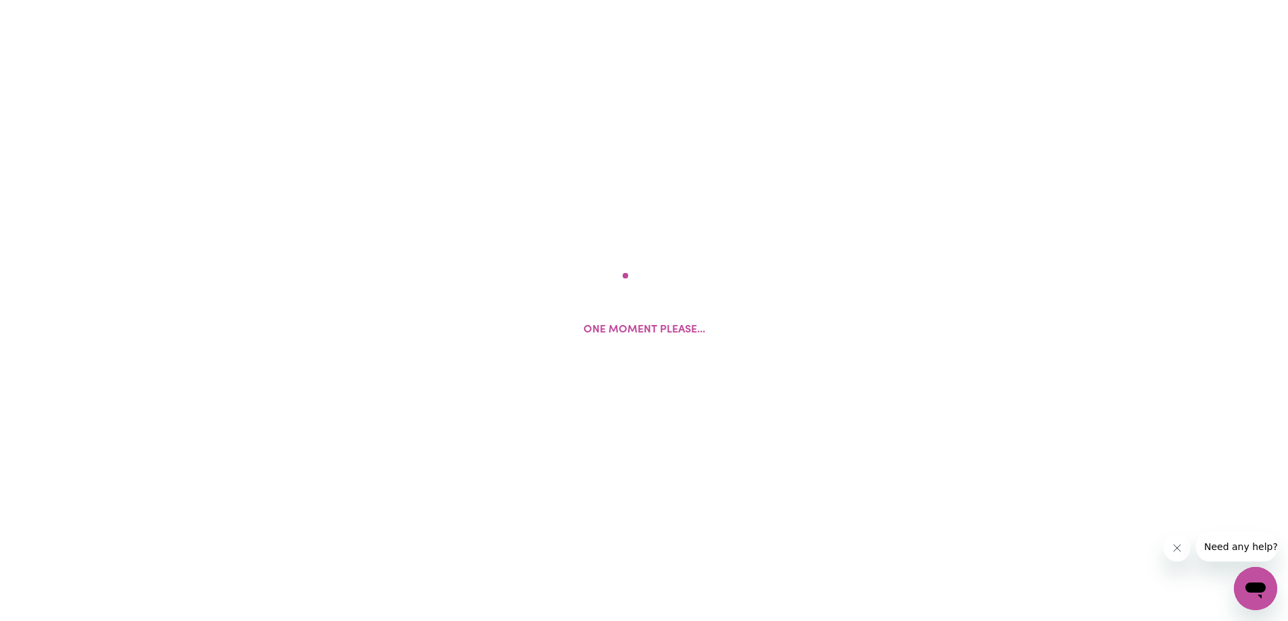
select select "NDIS_FUNDING_PLAN_MANAGED"
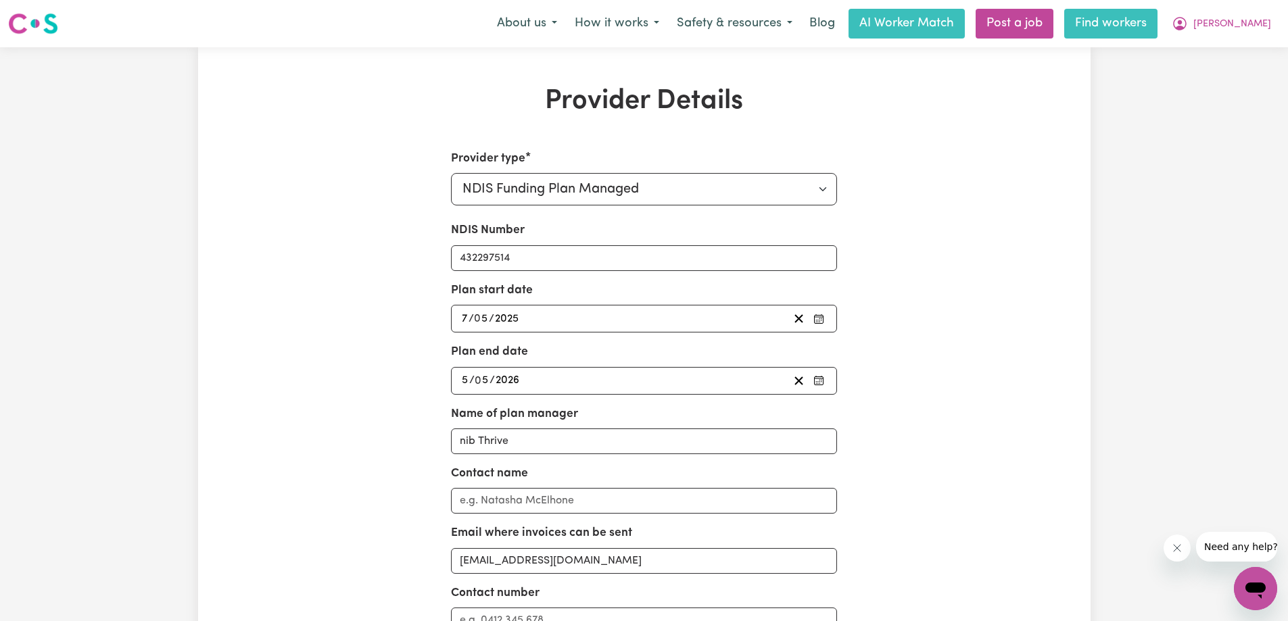
click at [1134, 25] on link "Find workers" at bounding box center [1110, 24] width 93 height 30
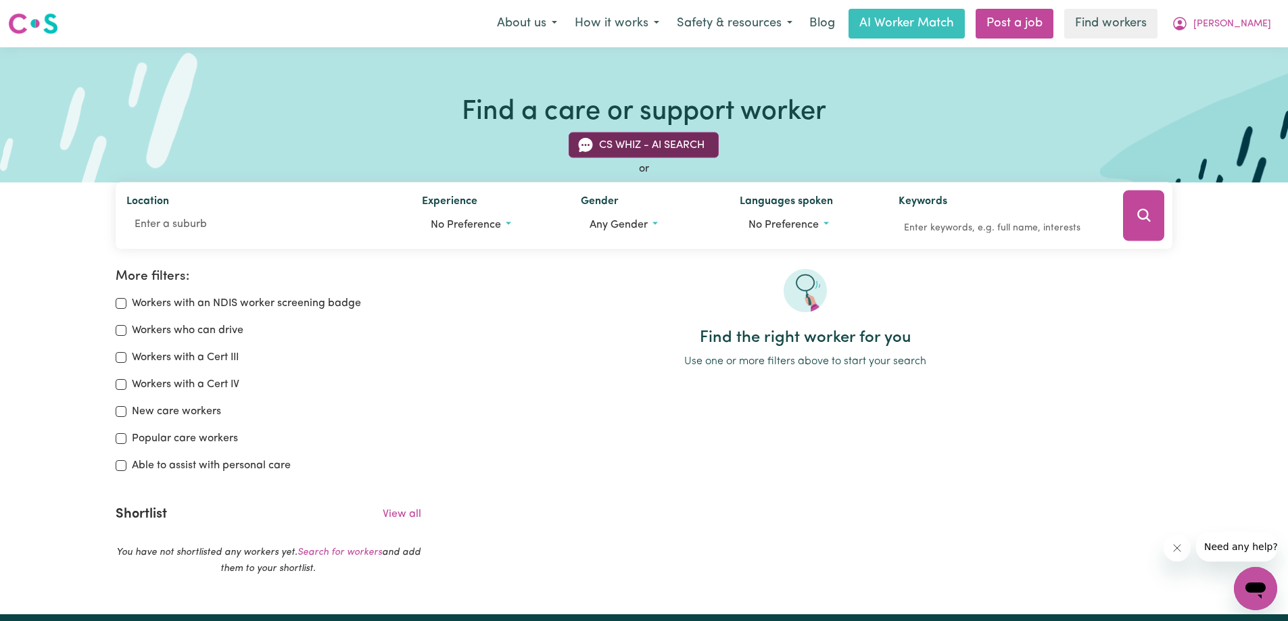
click at [660, 147] on button "CS Whiz - AI Search" at bounding box center [643, 145] width 150 height 26
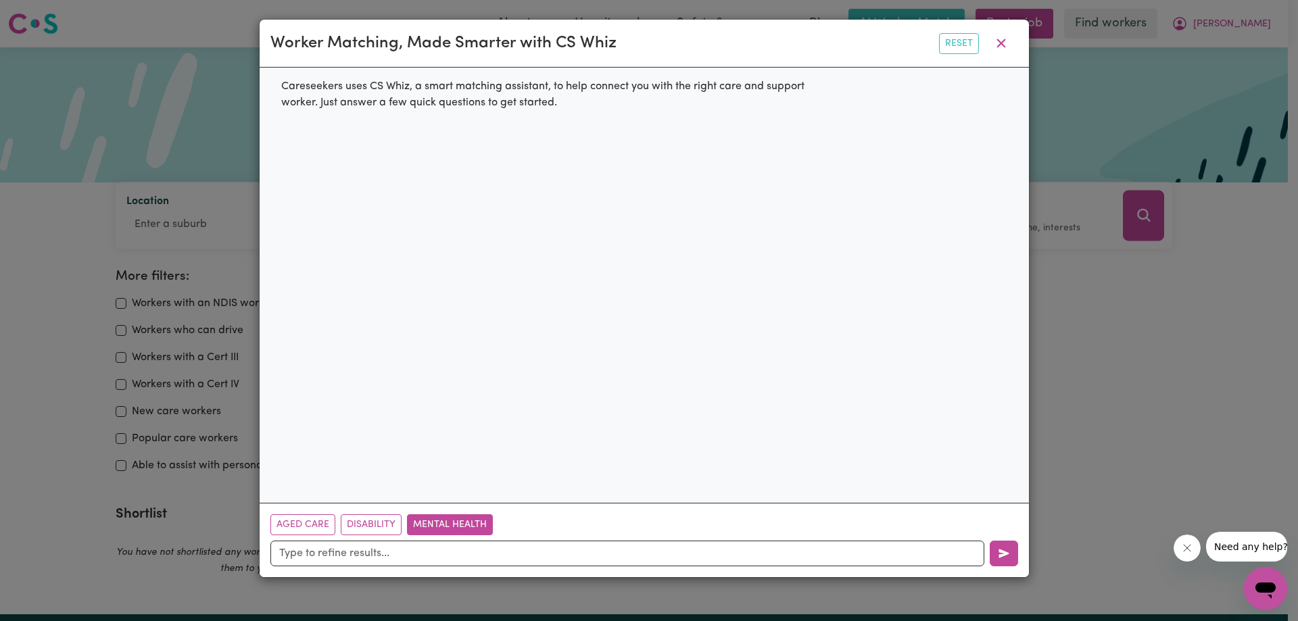
click at [461, 518] on button "Mental Health" at bounding box center [450, 524] width 86 height 21
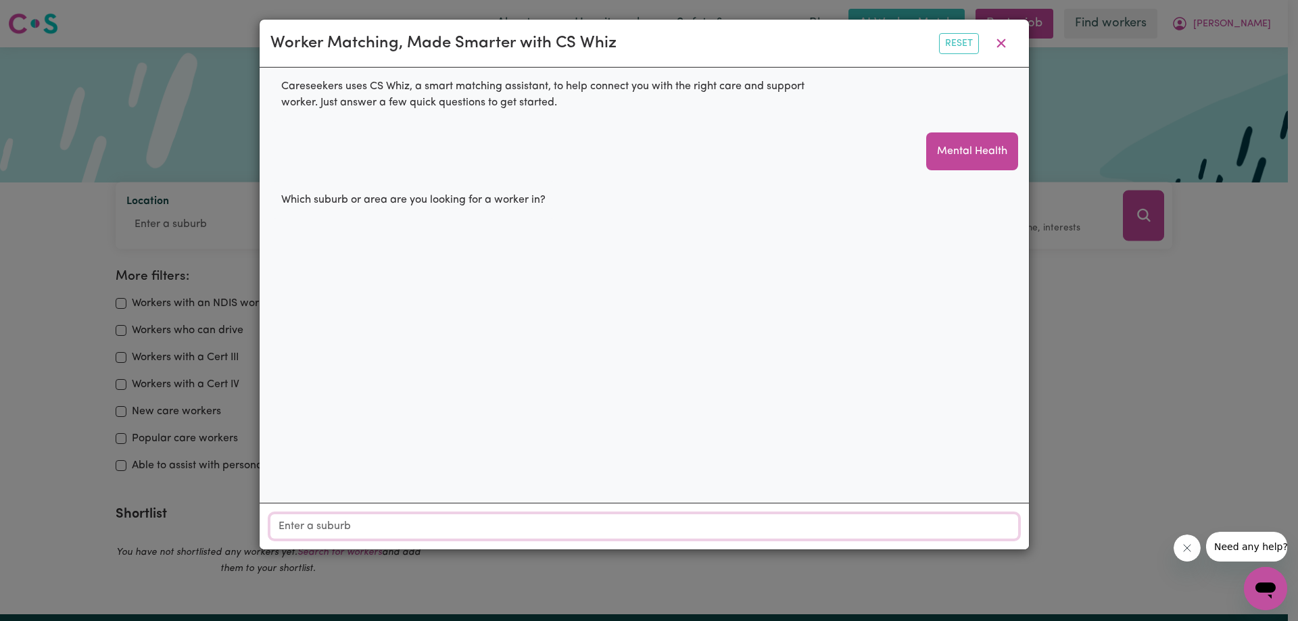
click at [329, 531] on input "Location" at bounding box center [644, 526] width 748 height 24
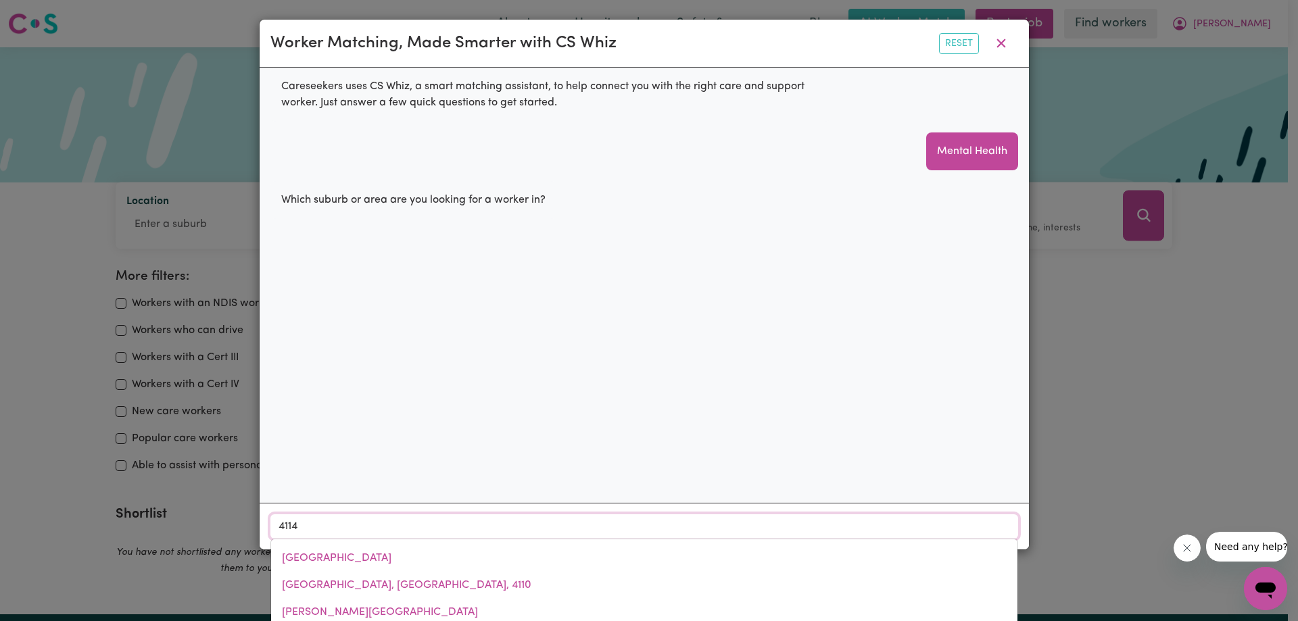
drag, startPoint x: 335, startPoint y: 528, endPoint x: 247, endPoint y: 523, distance: 88.0
click at [247, 523] on div "Worker Matching, Made Smarter with CS Whiz Reset Careseekers uses CS Whiz, a sm…" at bounding box center [649, 310] width 1298 height 621
type input "King"
type input "[GEOGRAPHIC_DATA], [GEOGRAPHIC_DATA], 0854"
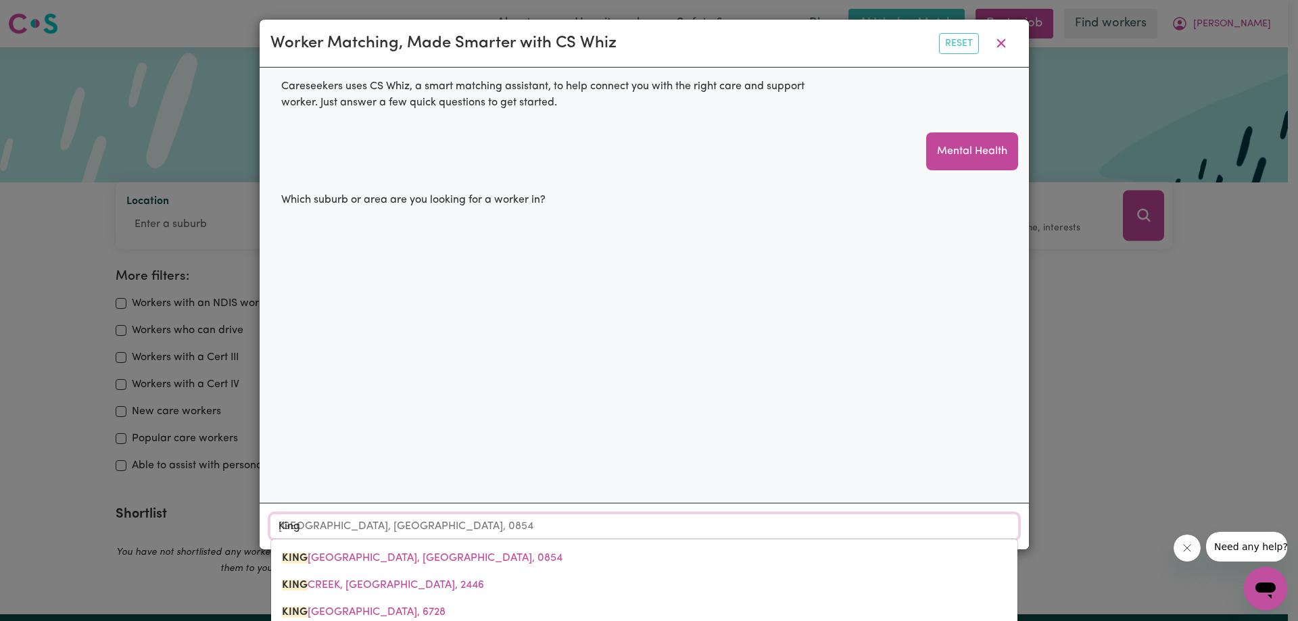
type input "Kings"
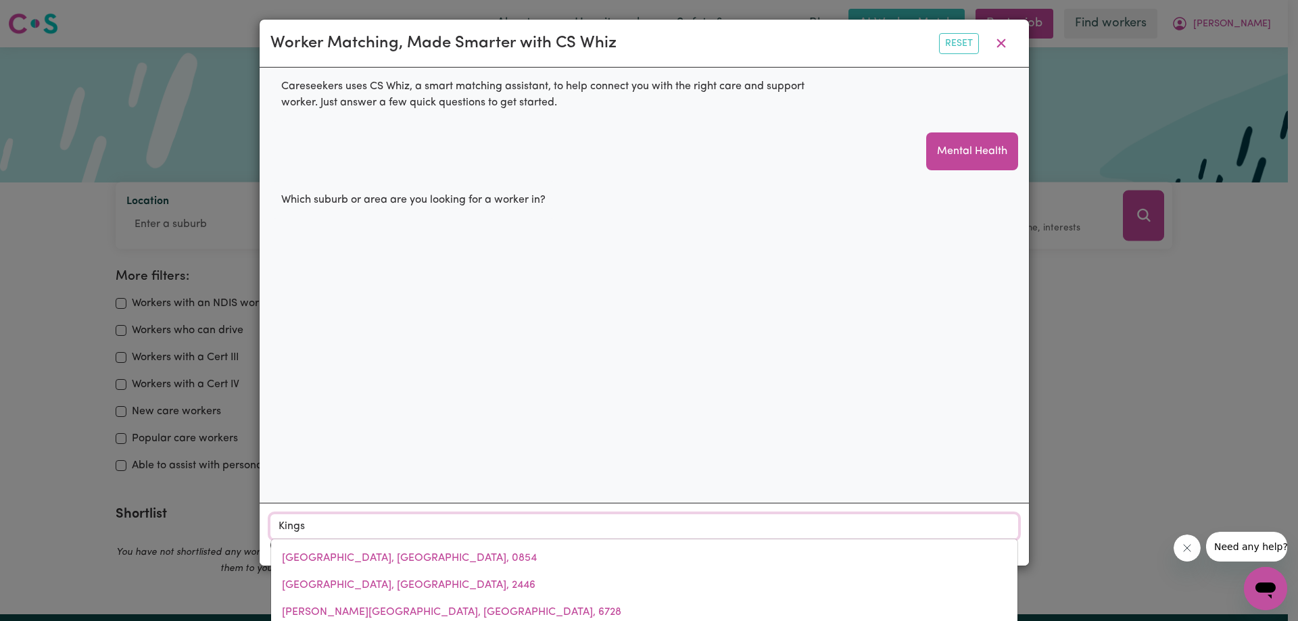
type input "[GEOGRAPHIC_DATA], [GEOGRAPHIC_DATA], 4551"
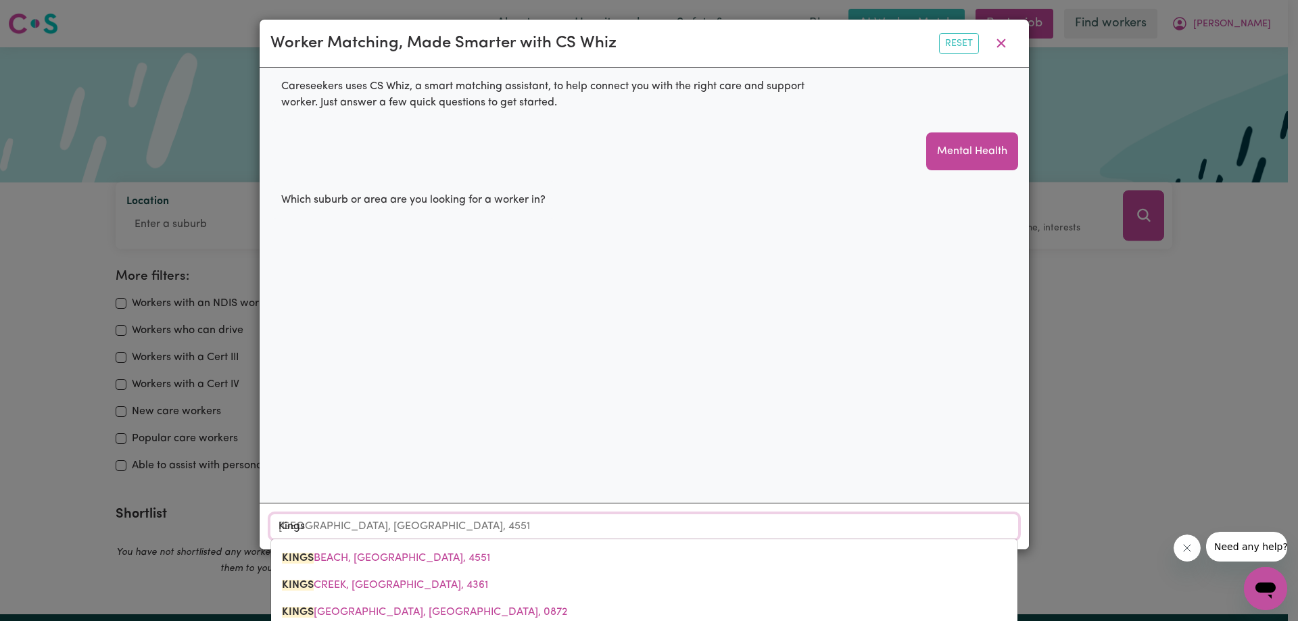
type input "Kingst"
type input "[GEOGRAPHIC_DATA]"
type input "[GEOGRAPHIC_DATA], [GEOGRAPHIC_DATA], 2604"
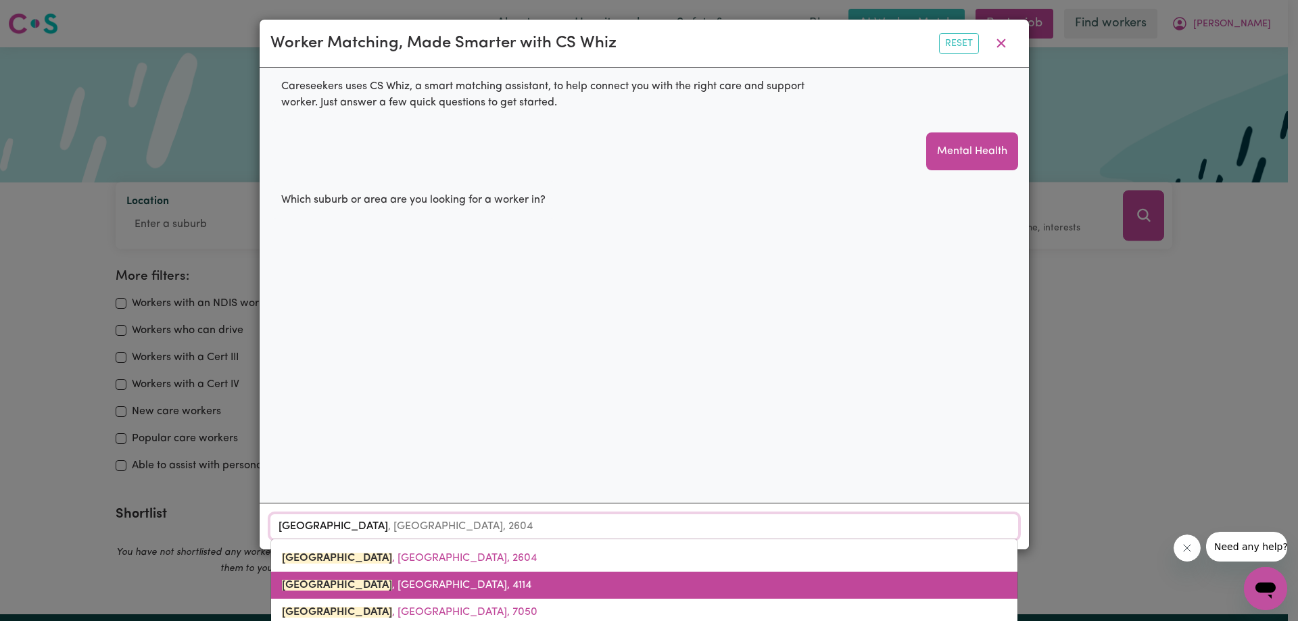
click at [373, 583] on span "[GEOGRAPHIC_DATA] , [GEOGRAPHIC_DATA], 4114" at bounding box center [406, 585] width 249 height 11
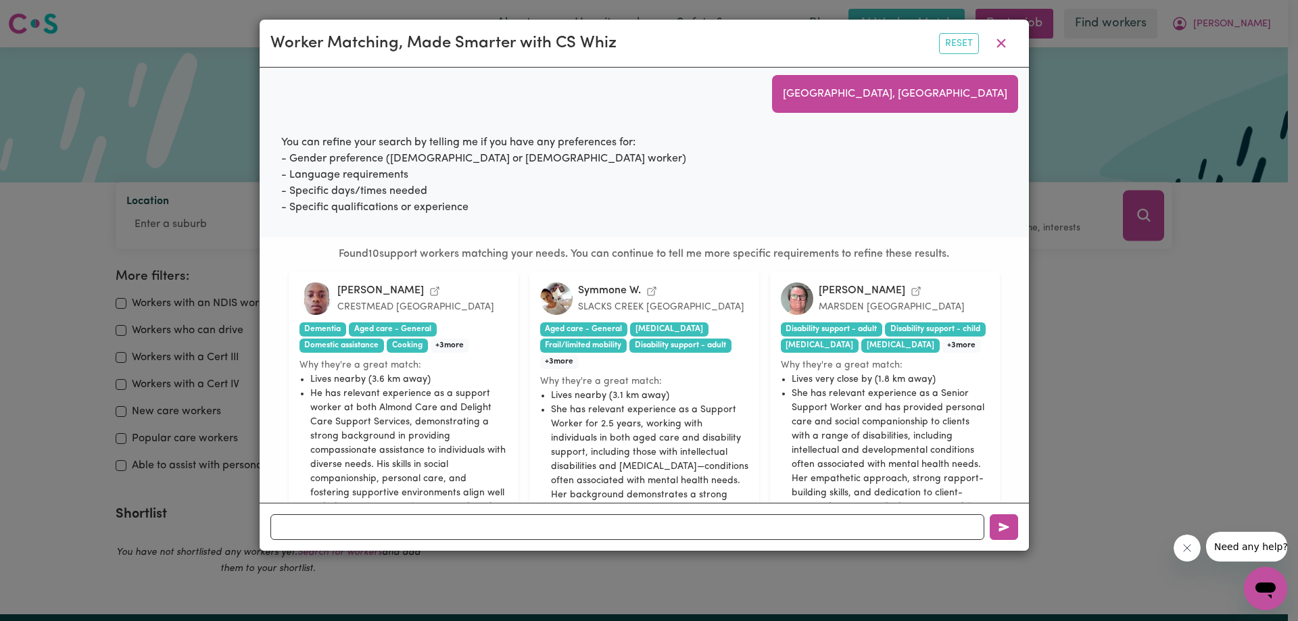
scroll to position [135, 0]
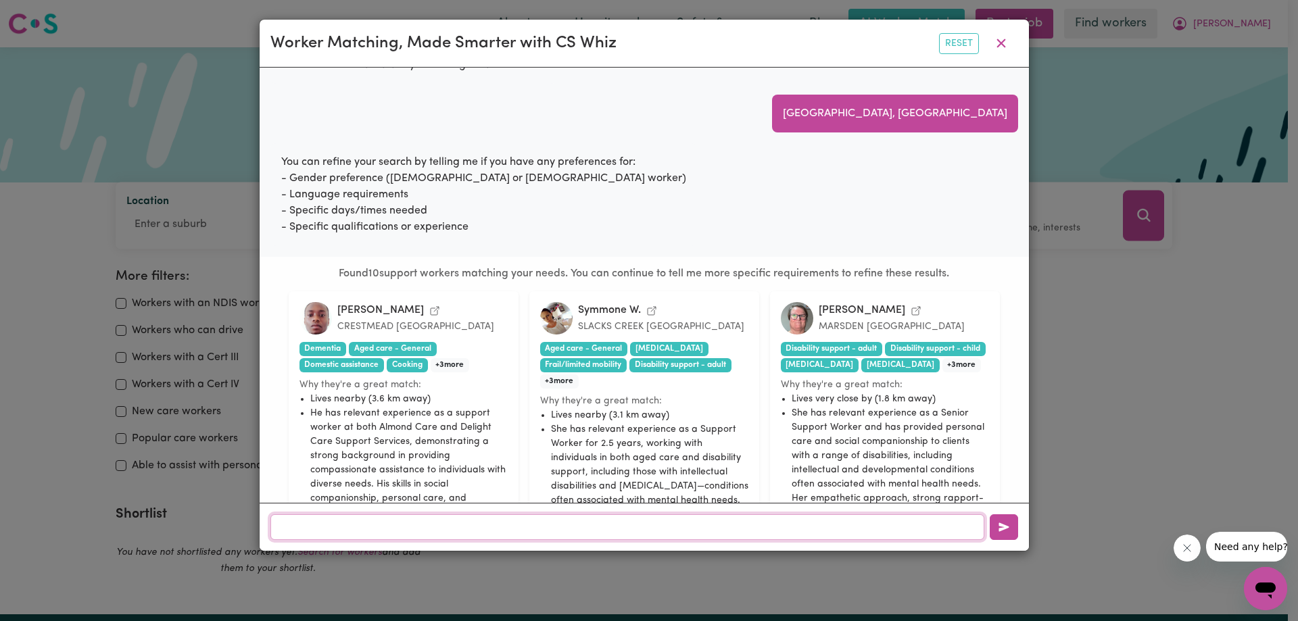
click at [322, 525] on input "text" at bounding box center [627, 527] width 714 height 26
type input "[DEMOGRAPHIC_DATA]"
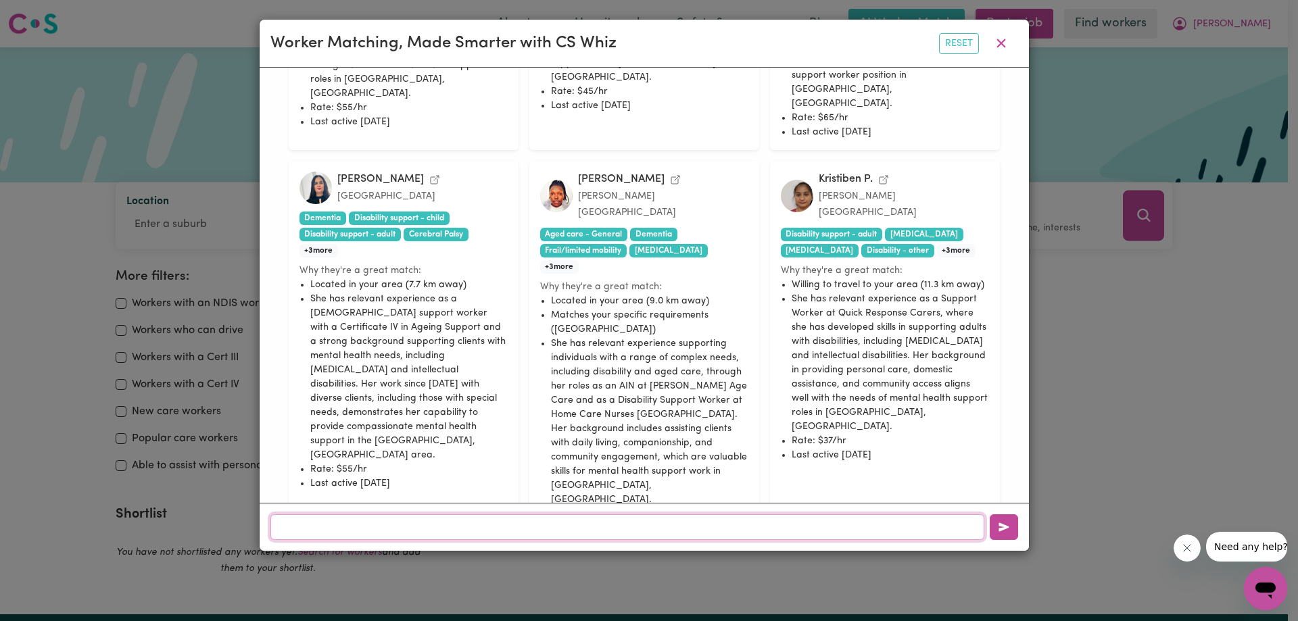
scroll to position [1184, 0]
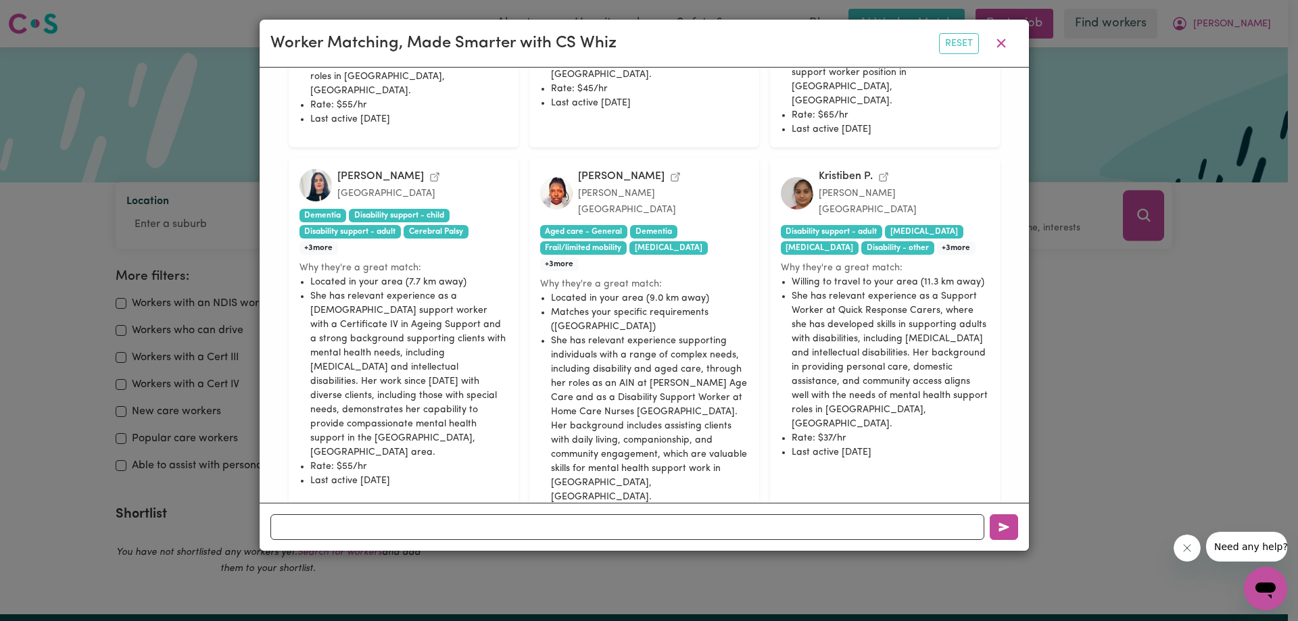
click at [883, 173] on icon "View Kristiben P.'s profile" at bounding box center [883, 177] width 8 height 8
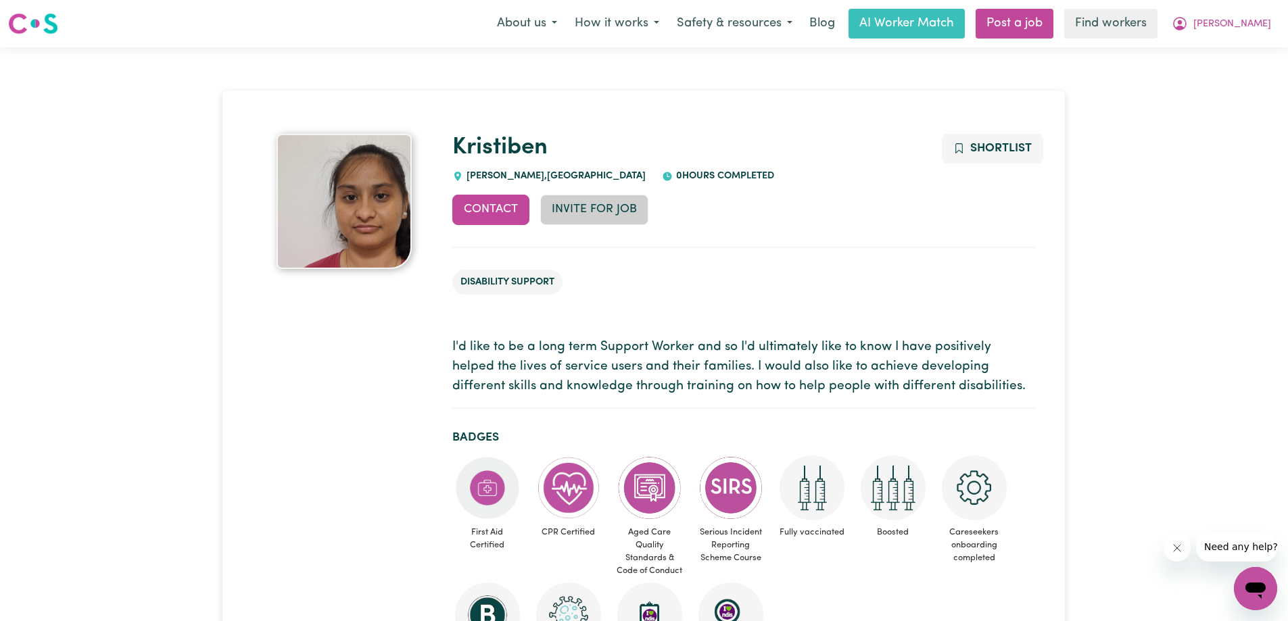
click at [611, 214] on button "Invite for Job" at bounding box center [594, 210] width 108 height 30
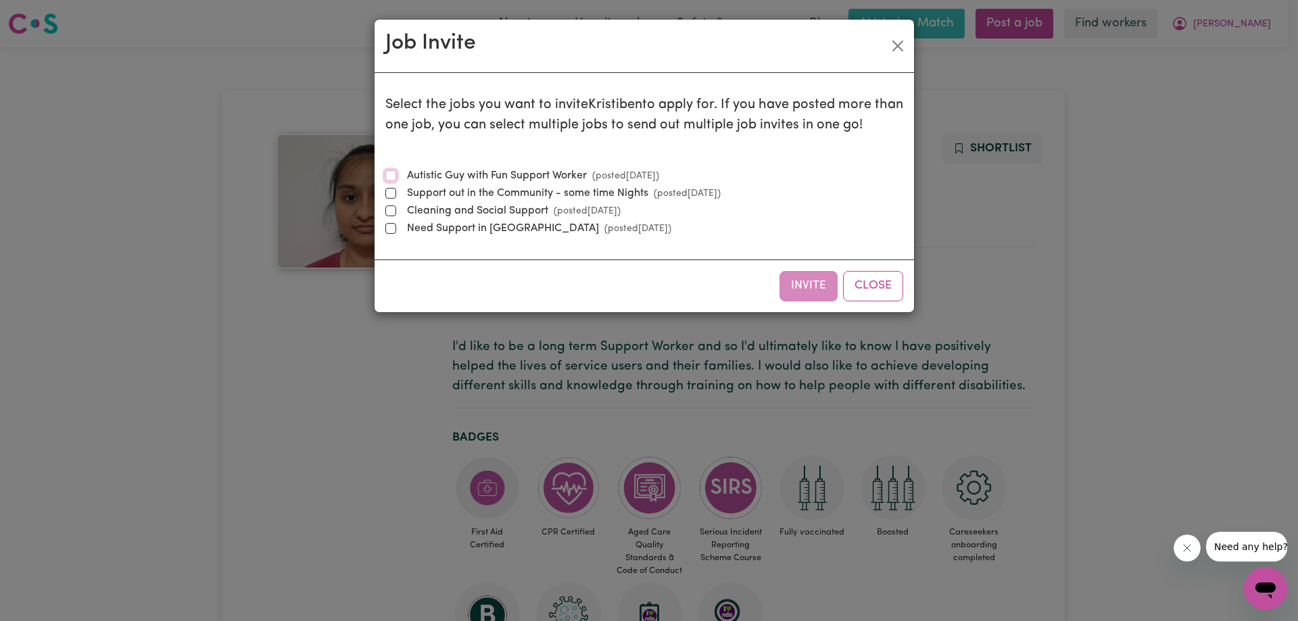
click at [391, 174] on input "Autistic Guy with Fun Support Worker (posted Sep 14 2025 )" at bounding box center [390, 175] width 11 height 11
checkbox input "true"
click at [387, 193] on input "Support out in the Community - some time Nights (posted Aug 2 2025 )" at bounding box center [390, 193] width 11 height 11
checkbox input "true"
click at [807, 286] on button "Invite" at bounding box center [808, 286] width 58 height 30
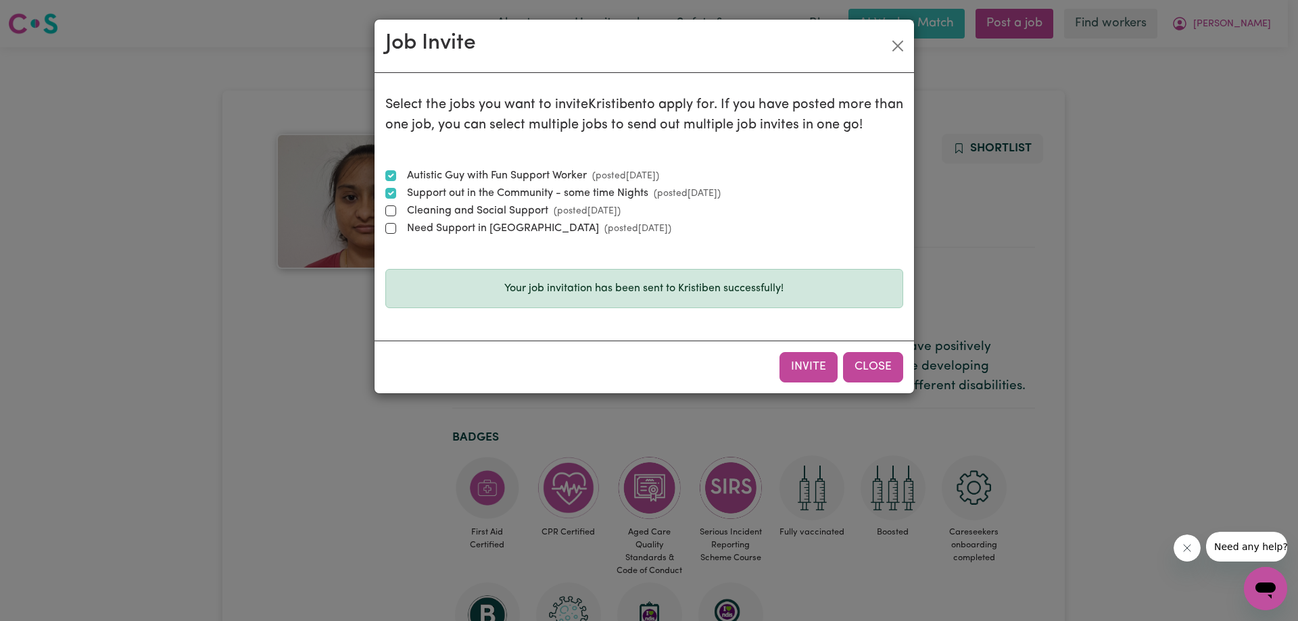
click at [879, 368] on button "Close" at bounding box center [873, 367] width 60 height 30
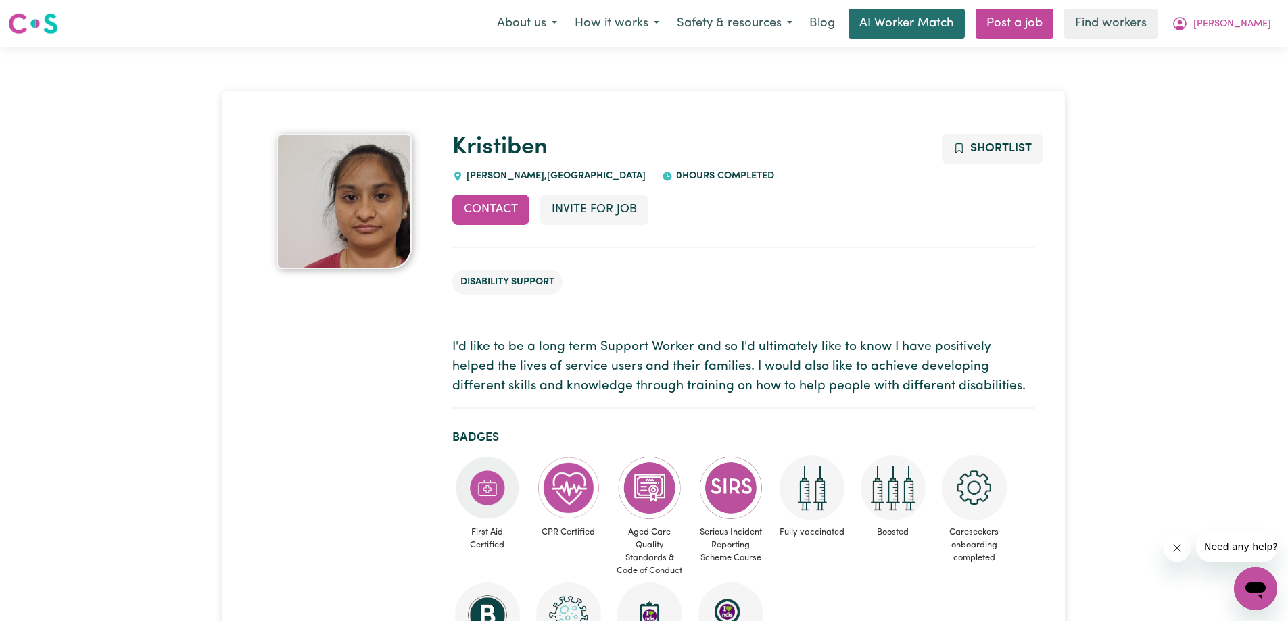
click at [936, 15] on link "AI Worker Match" at bounding box center [906, 24] width 116 height 30
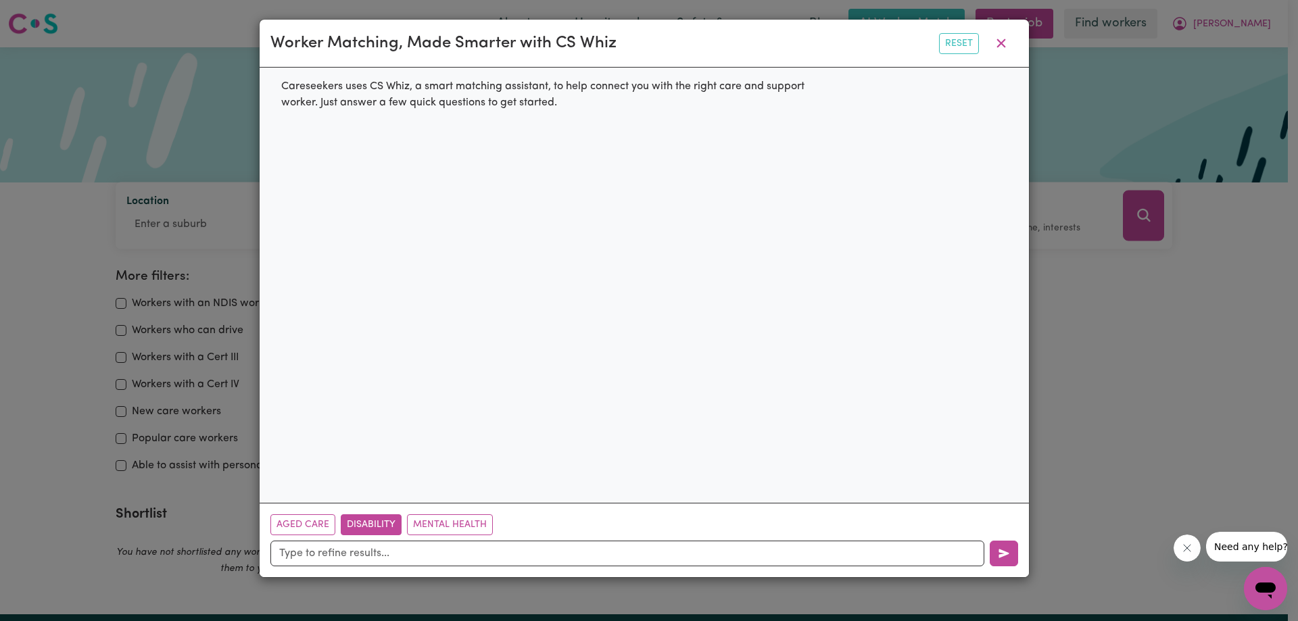
click at [370, 520] on button "Disability" at bounding box center [371, 524] width 61 height 21
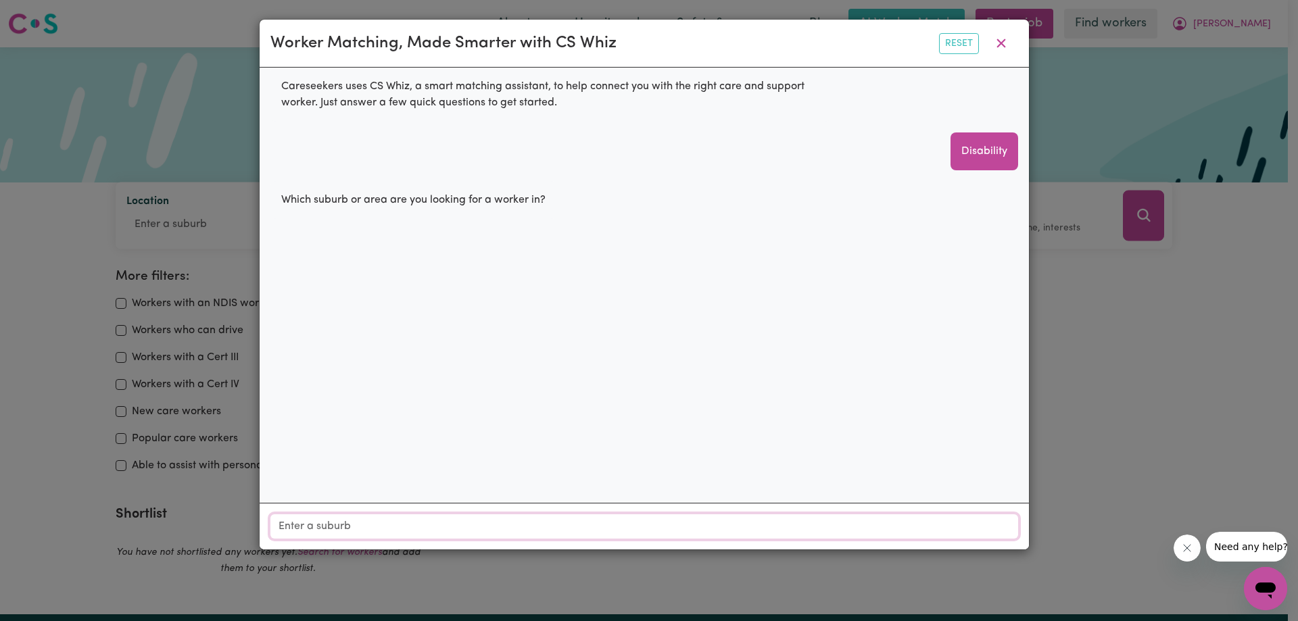
click at [360, 523] on input "Location" at bounding box center [644, 526] width 748 height 24
type input "5"
type input "4"
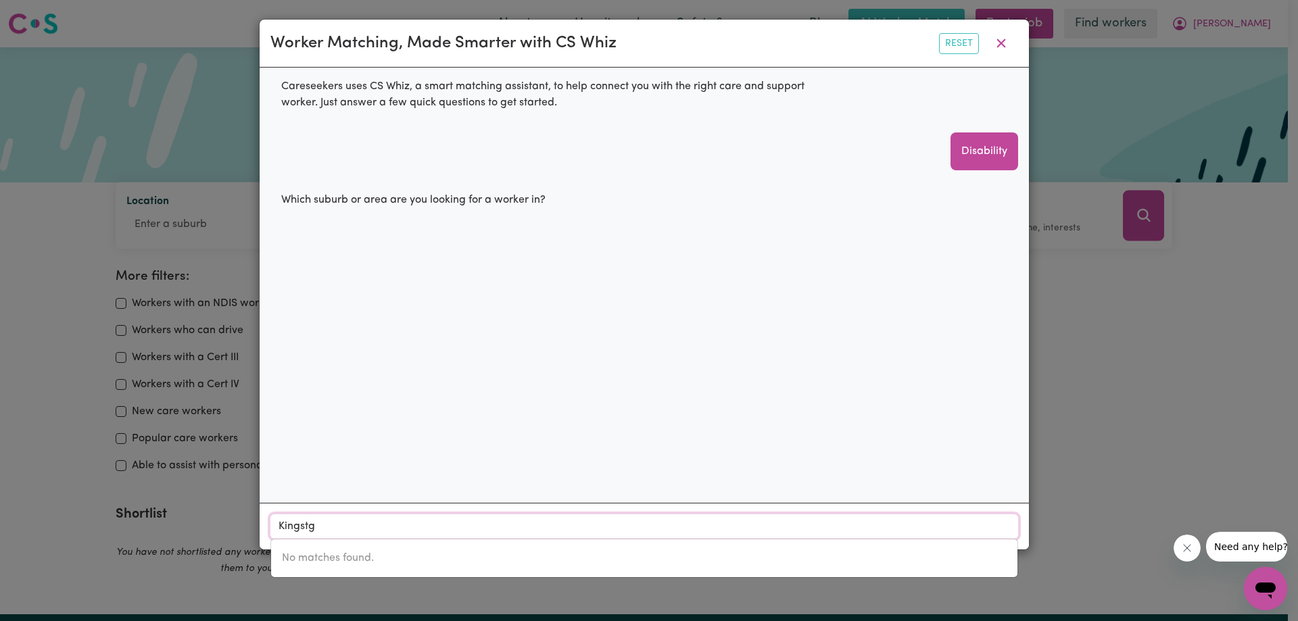
type input "Kingst"
type input "KingstHORPE, Queensland, 4400"
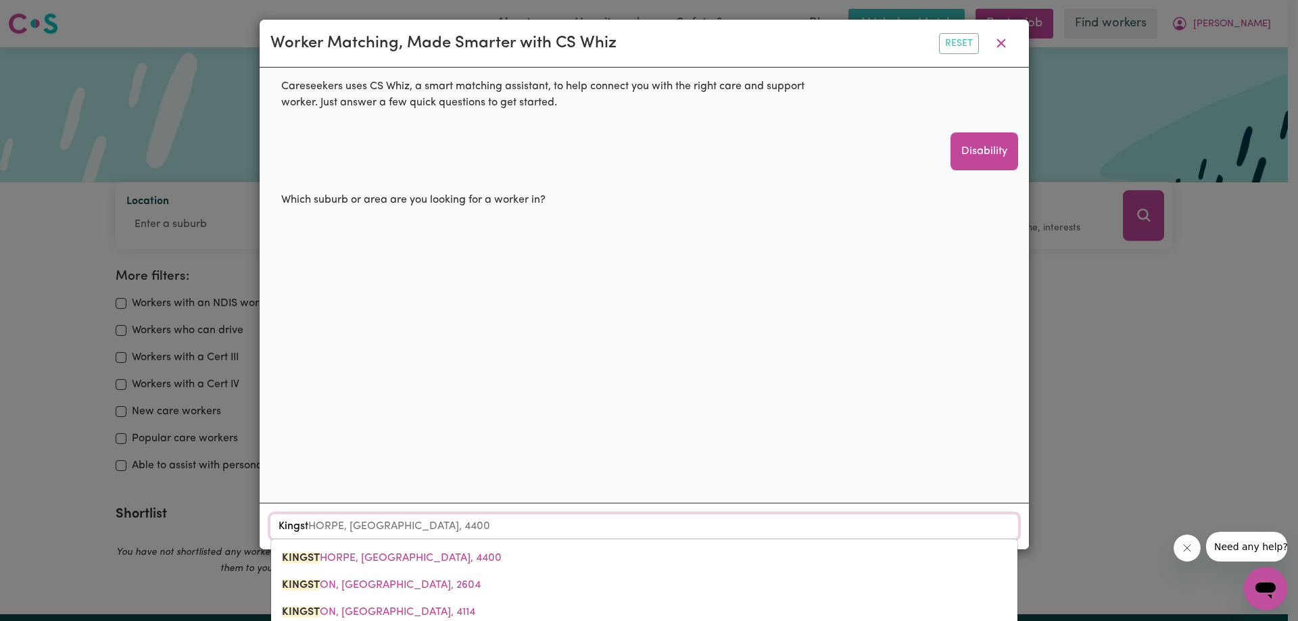
type input "Kingsto"
type input "KingstoN, Australian Capital Territory, 2604"
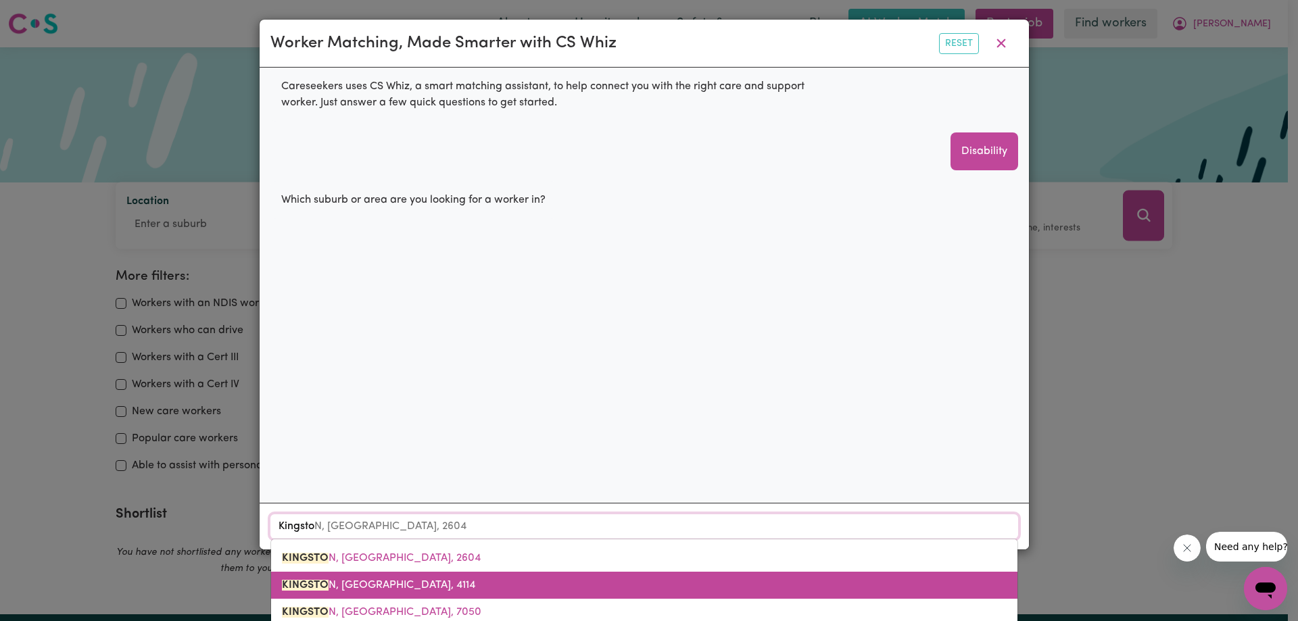
click at [383, 590] on span "KINGSTO N, Queensland, 4114" at bounding box center [378, 585] width 193 height 11
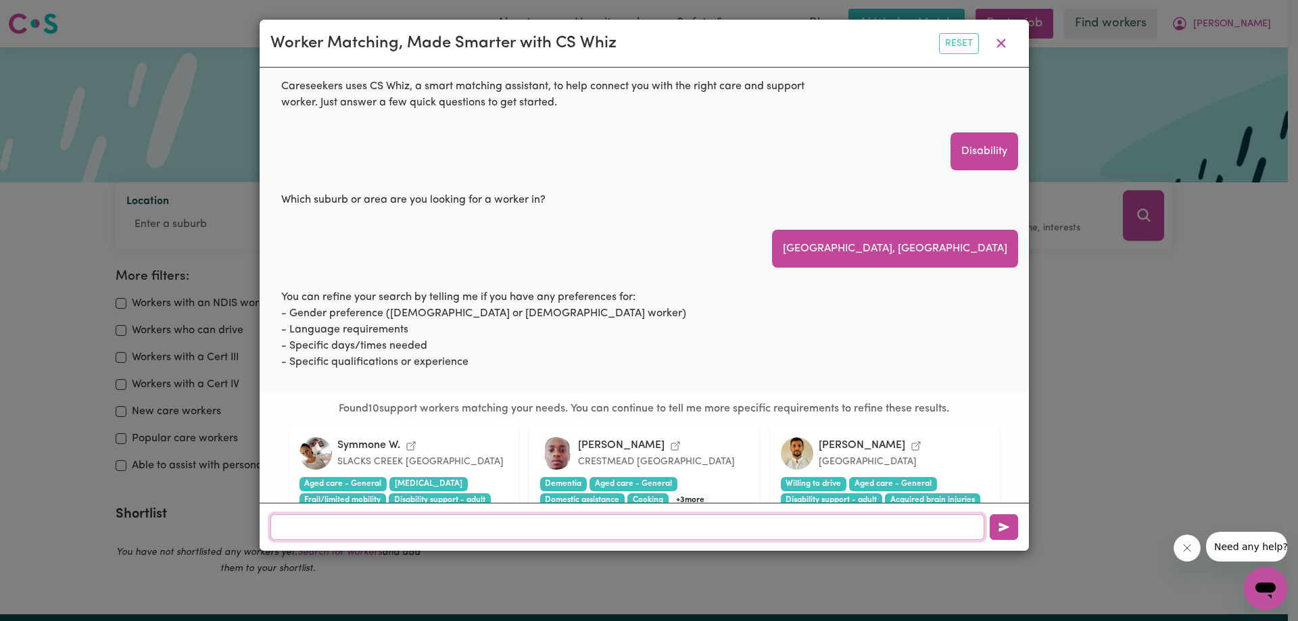
click at [533, 528] on input "text" at bounding box center [627, 527] width 714 height 26
type input "[DEMOGRAPHIC_DATA]"
click at [1002, 530] on icon "button" at bounding box center [1003, 527] width 11 height 11
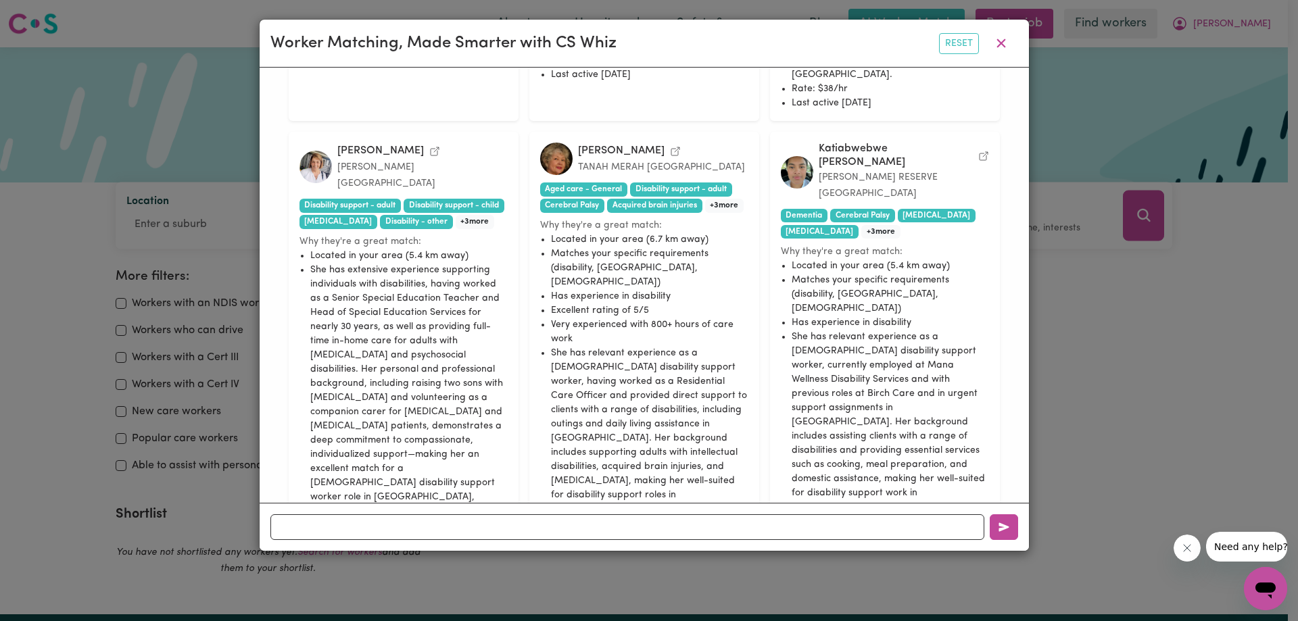
scroll to position [720, 0]
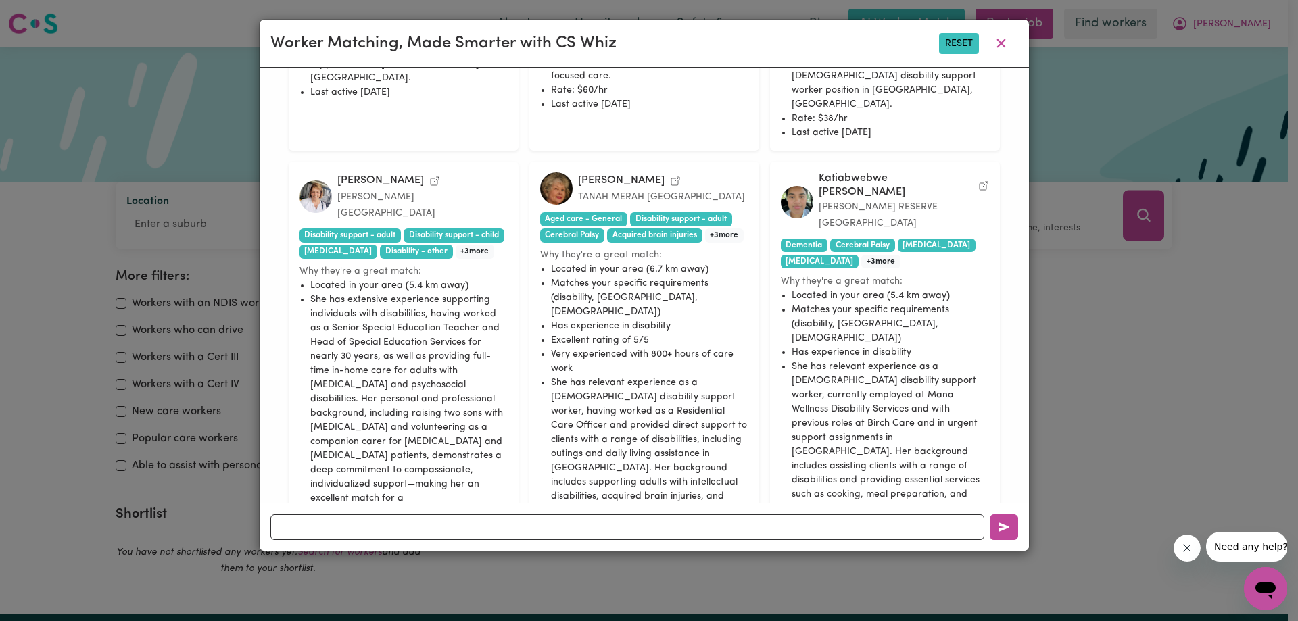
click at [953, 47] on button "Reset" at bounding box center [959, 43] width 40 height 21
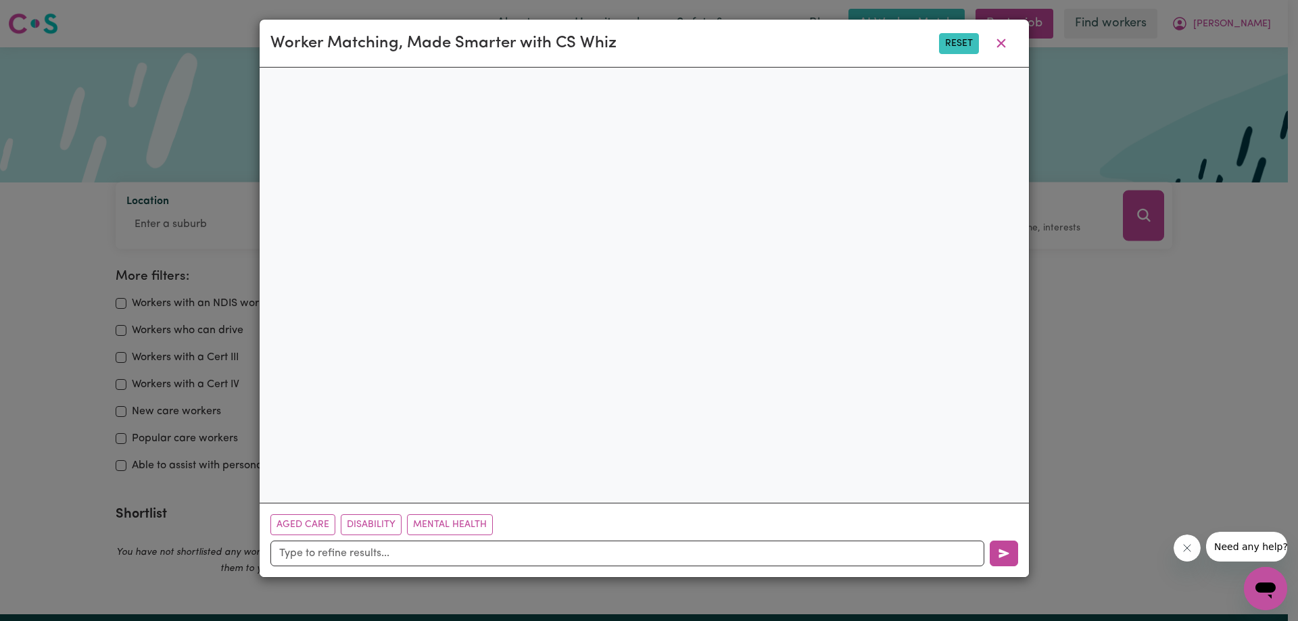
scroll to position [0, 0]
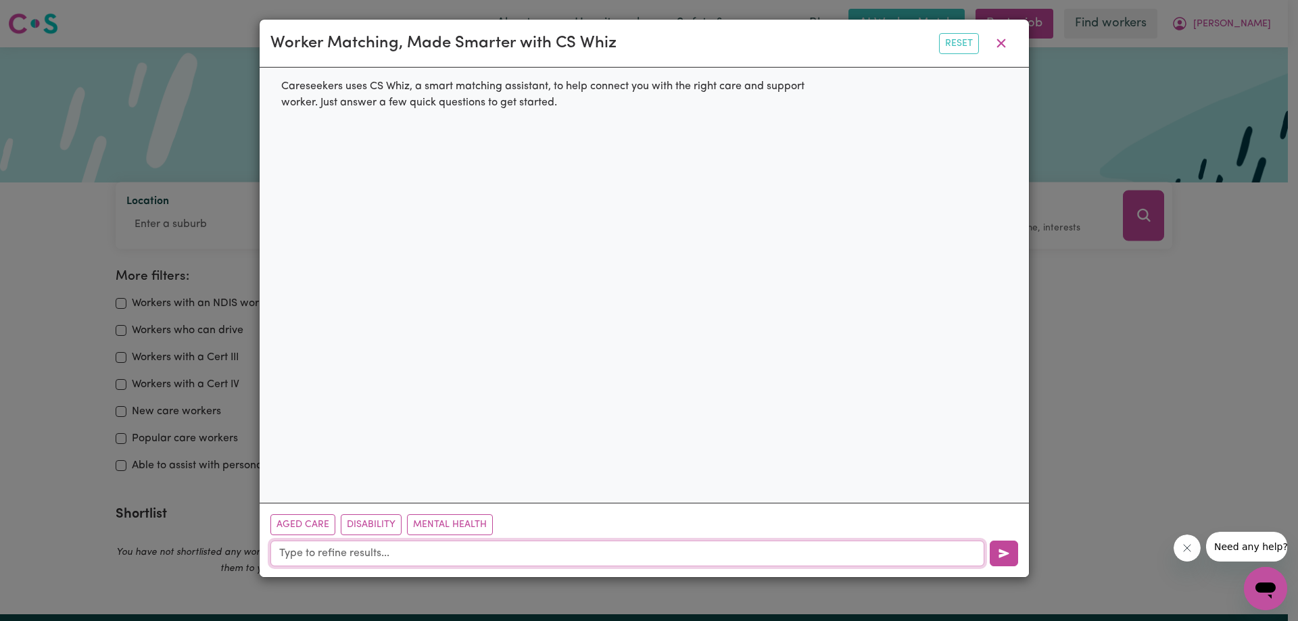
click at [406, 556] on input "text" at bounding box center [627, 554] width 714 height 26
type input "L"
click at [373, 524] on button "Disability" at bounding box center [371, 524] width 61 height 21
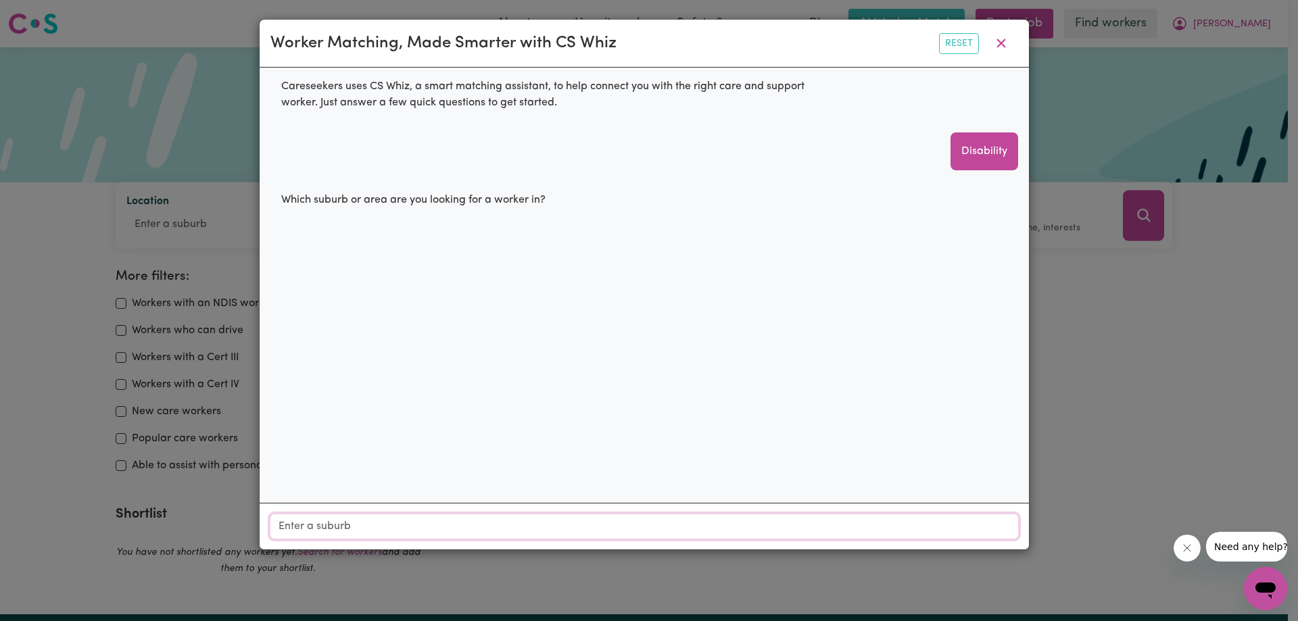
click at [370, 529] on input "Location" at bounding box center [644, 526] width 748 height 24
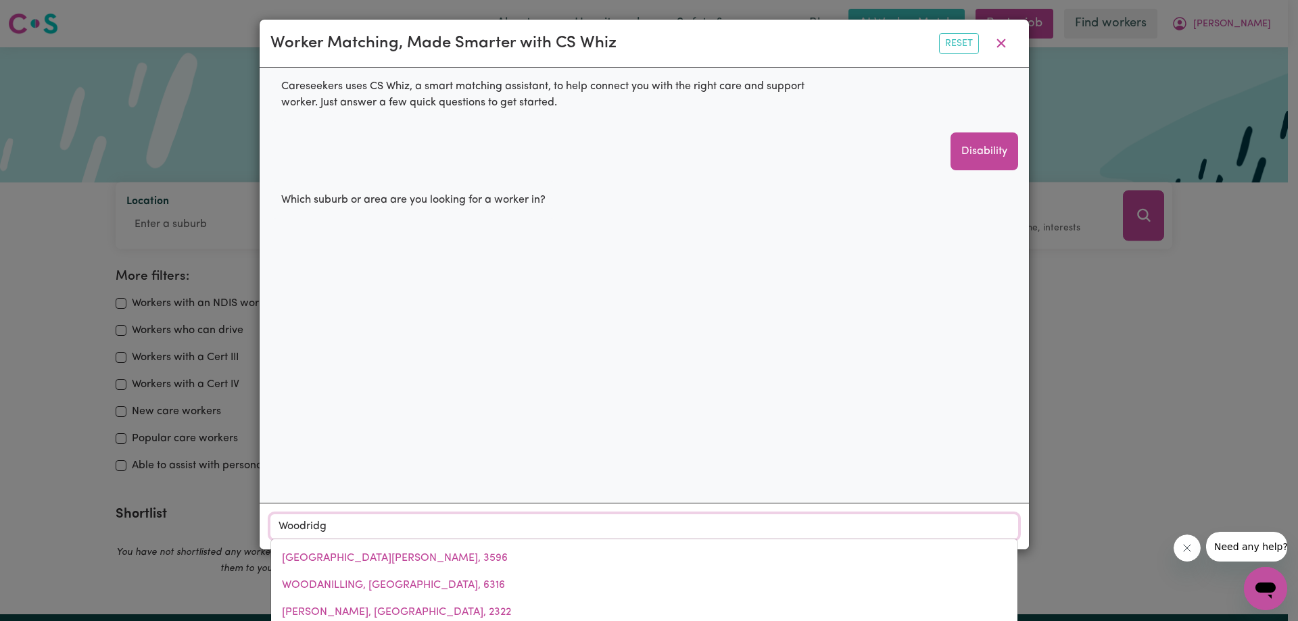
type input "Woodridge"
type input "Woodridge, Queensland, 4114"
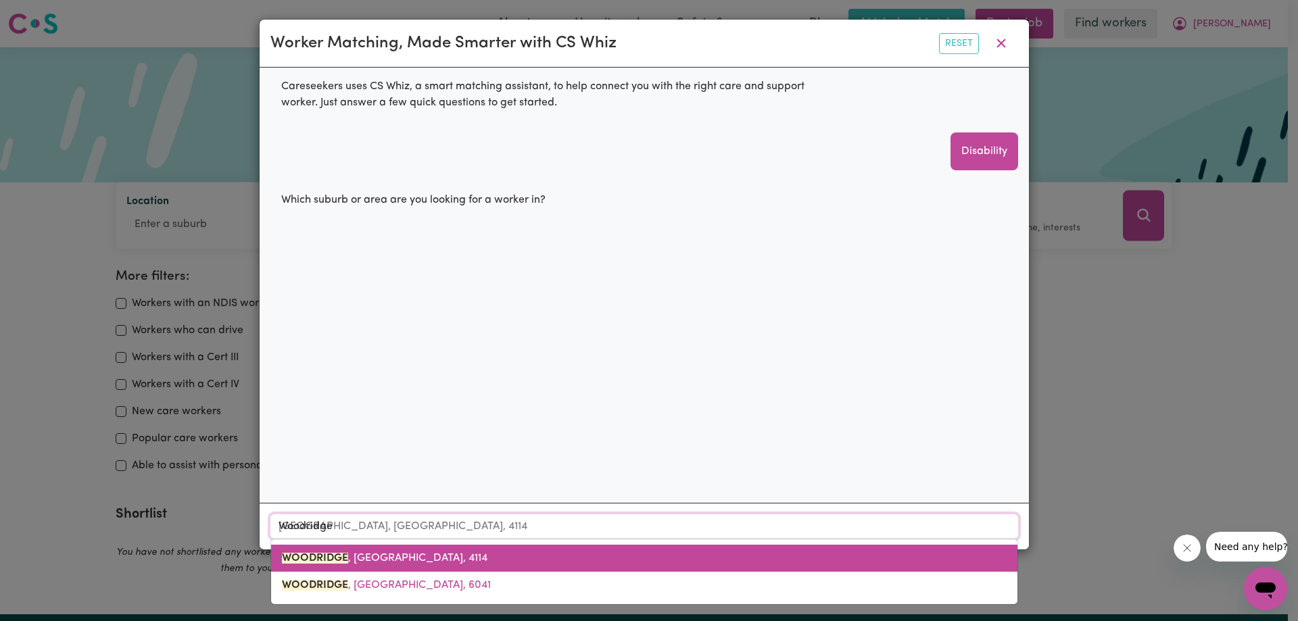
click at [387, 561] on span "WOODRIDGE , Queensland, 4114" at bounding box center [384, 558] width 205 height 11
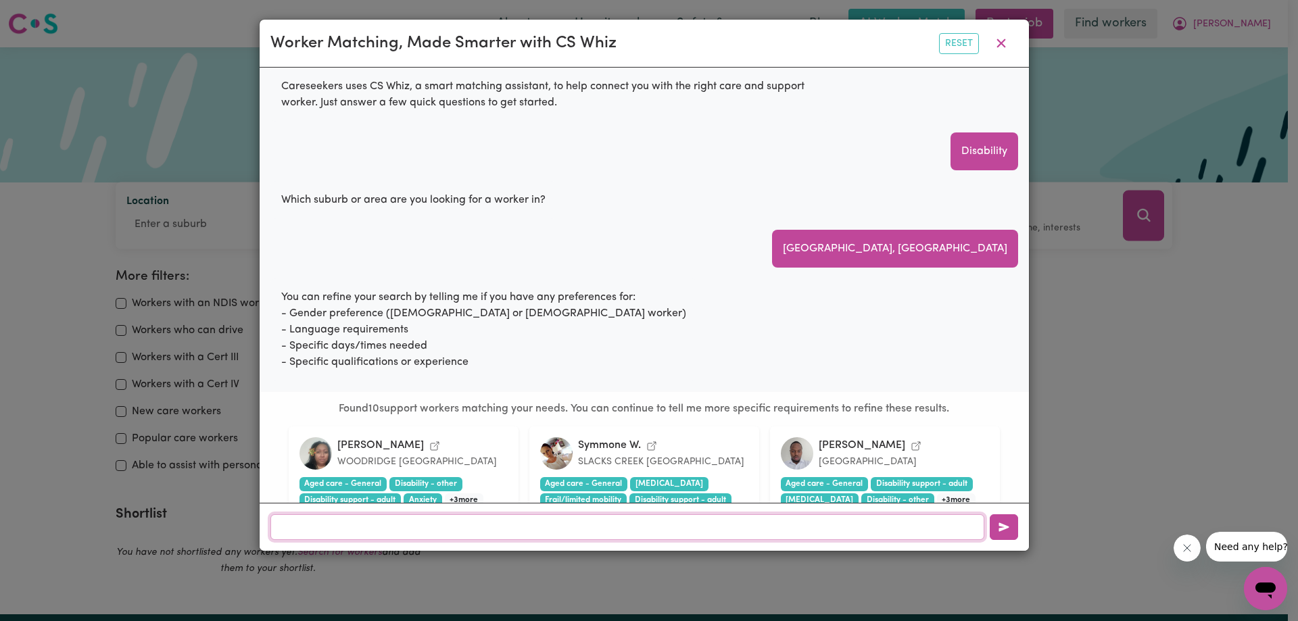
click at [499, 531] on input "text" at bounding box center [627, 527] width 714 height 26
type input "[DEMOGRAPHIC_DATA]"
click at [996, 537] on button "button" at bounding box center [1004, 527] width 28 height 26
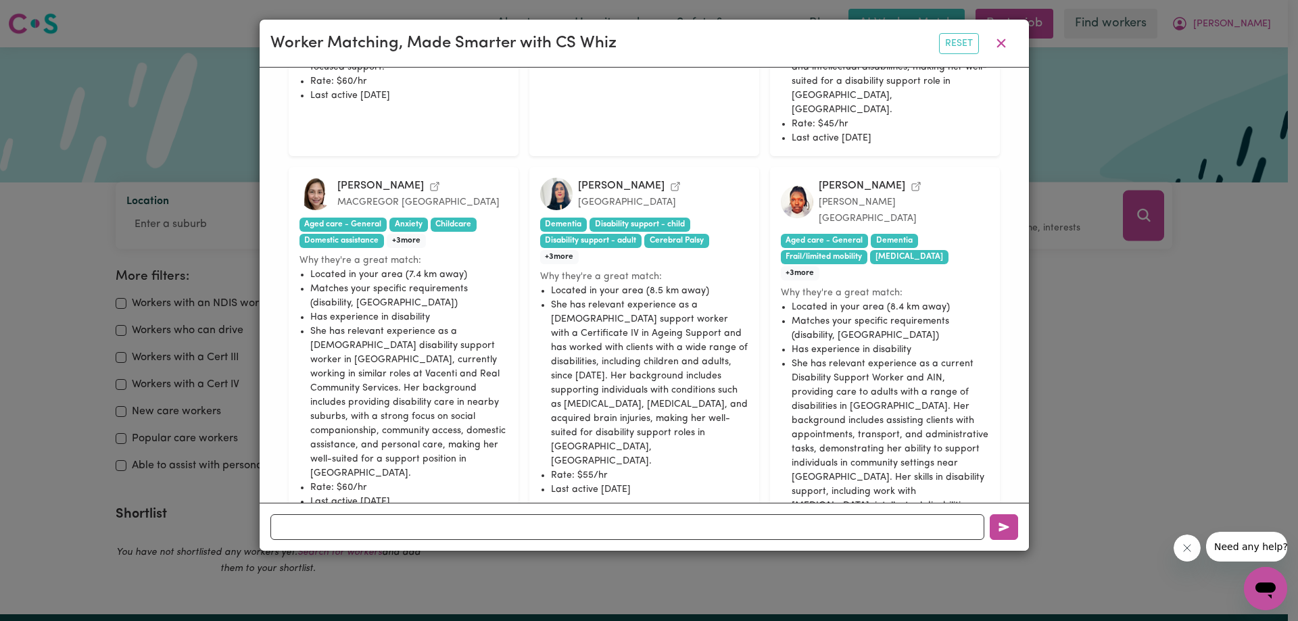
scroll to position [1223, 0]
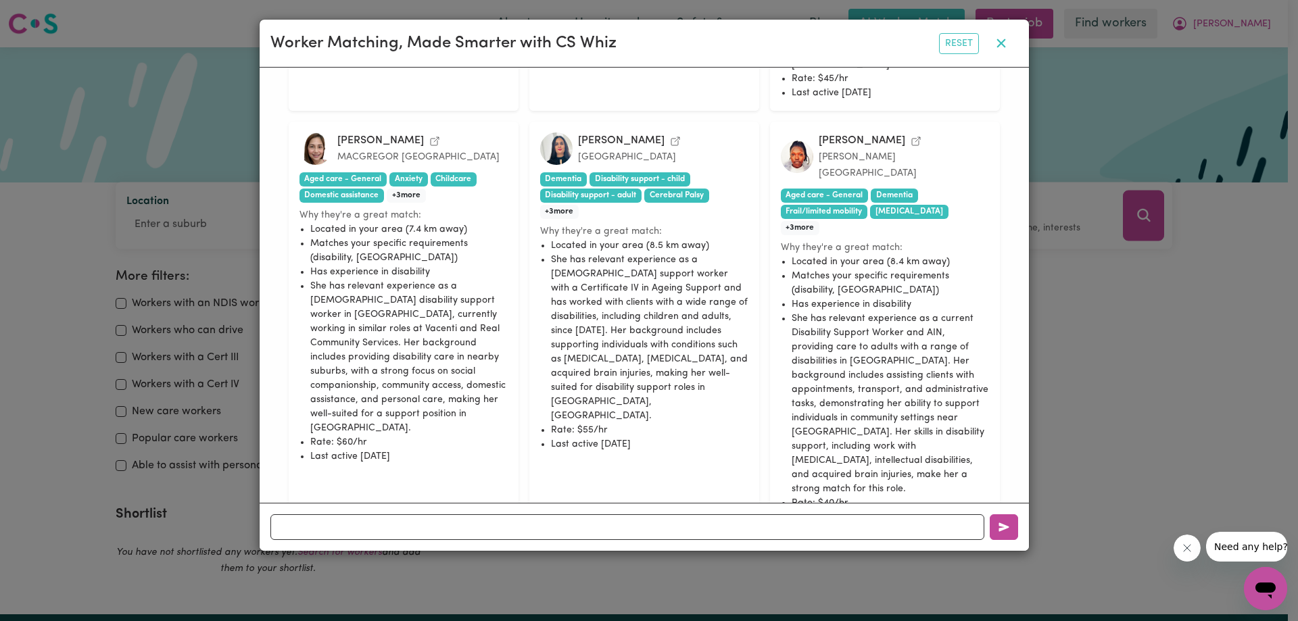
click at [1000, 42] on icon "button" at bounding box center [1001, 43] width 16 height 16
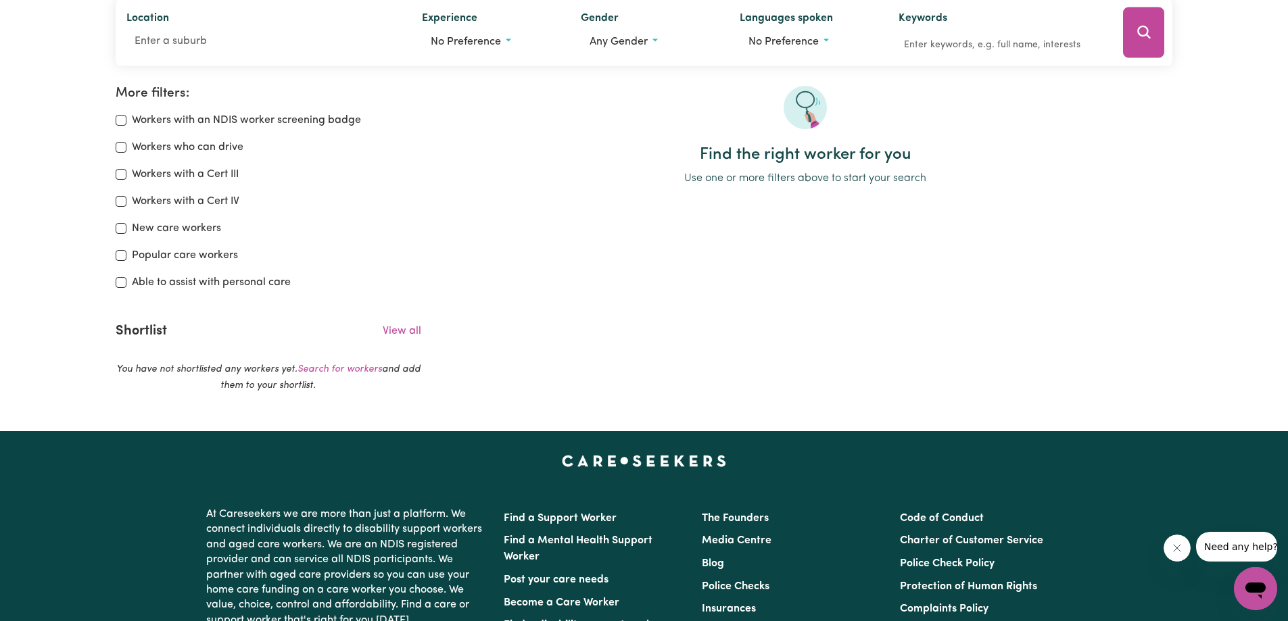
scroll to position [68, 0]
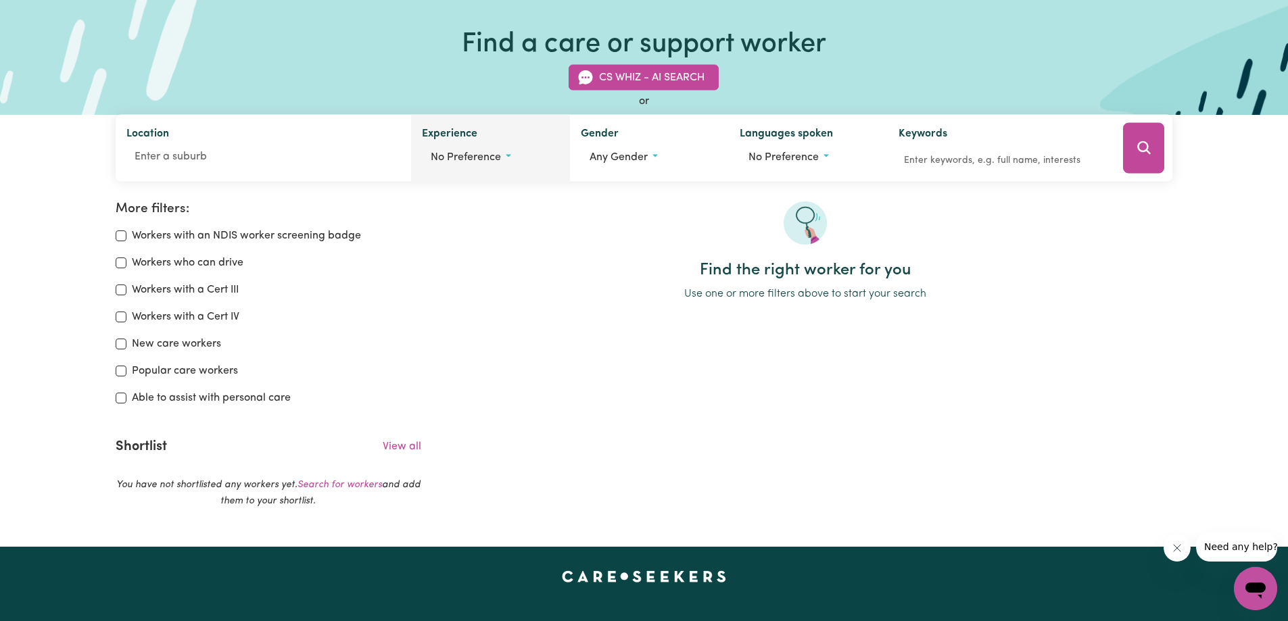
click at [481, 157] on span "No preference" at bounding box center [466, 157] width 70 height 11
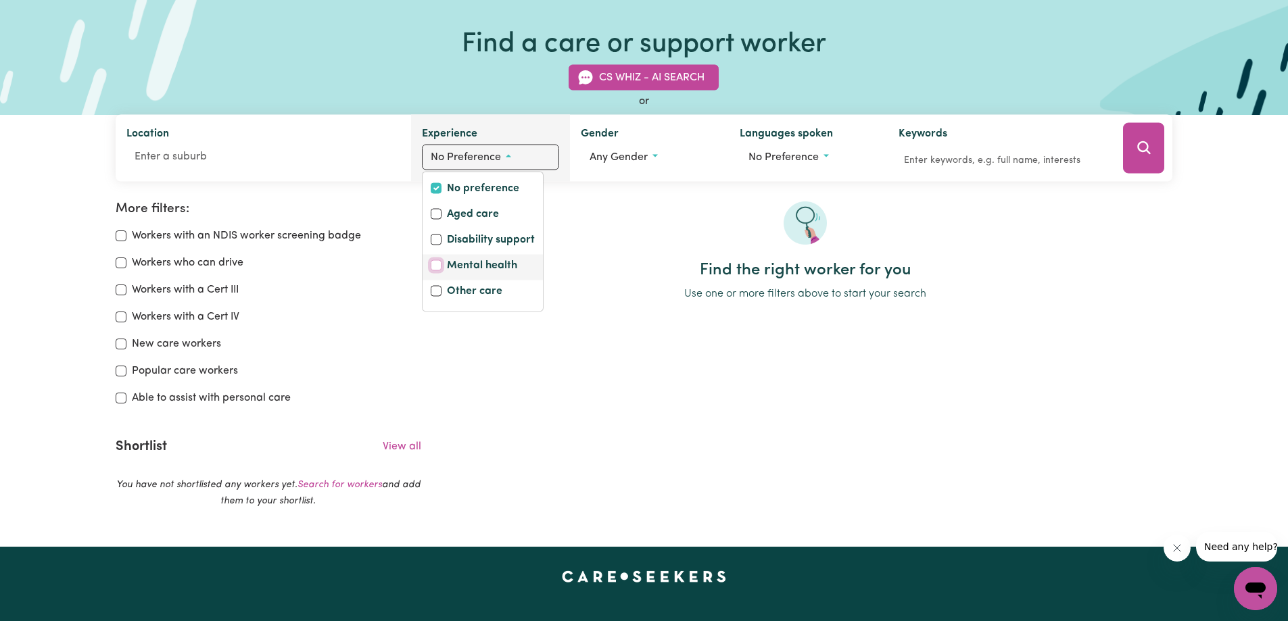
click at [432, 264] on input "Mental health" at bounding box center [436, 265] width 11 height 11
checkbox input "true"
checkbox input "false"
click at [437, 239] on input "Disability support" at bounding box center [436, 240] width 11 height 11
checkbox input "true"
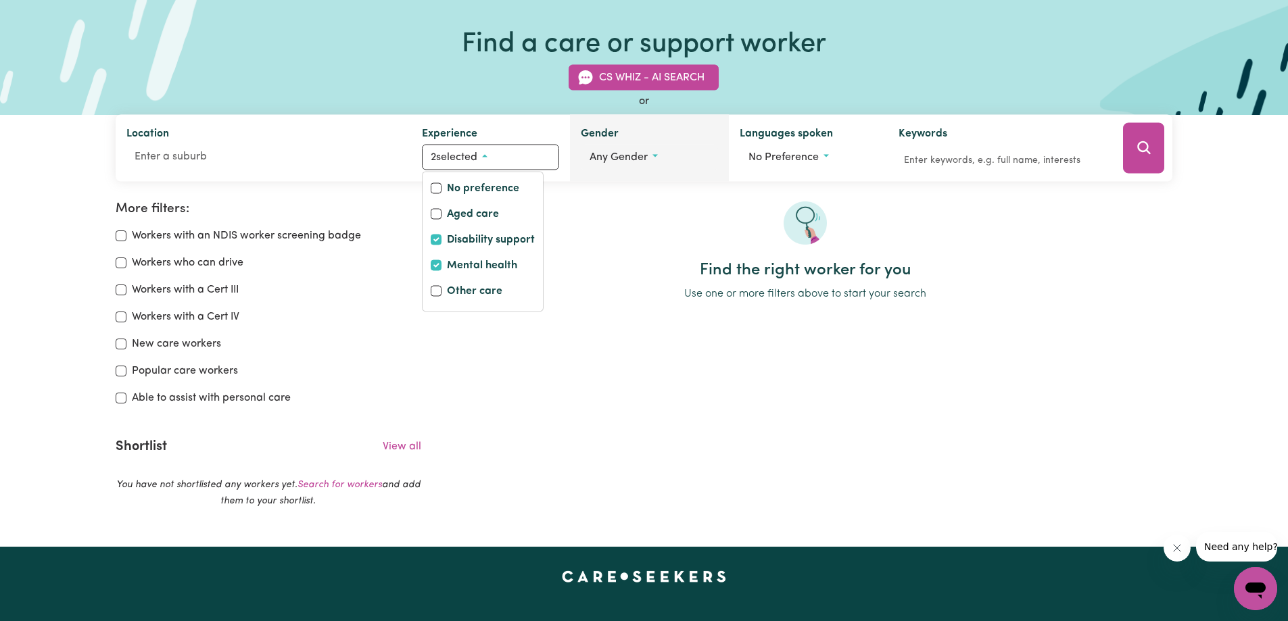
click at [622, 157] on span "Any gender" at bounding box center [618, 157] width 58 height 11
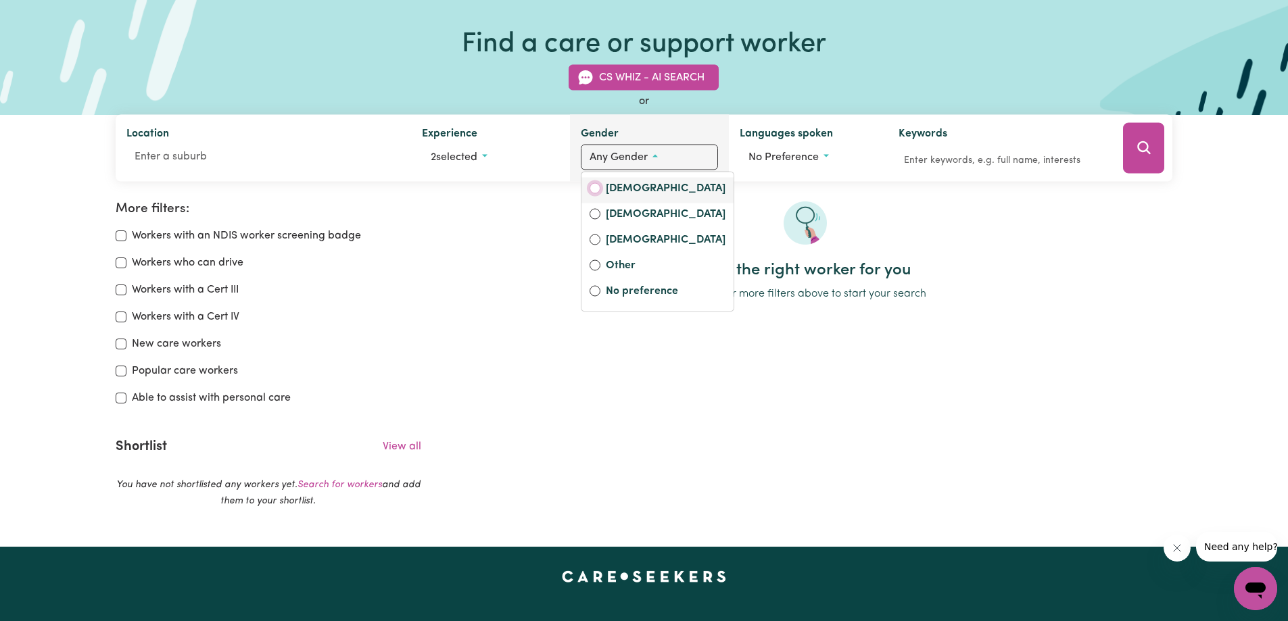
click at [596, 185] on input "[DEMOGRAPHIC_DATA]" at bounding box center [594, 188] width 11 height 11
radio input "true"
click at [971, 212] on div at bounding box center [804, 230] width 735 height 59
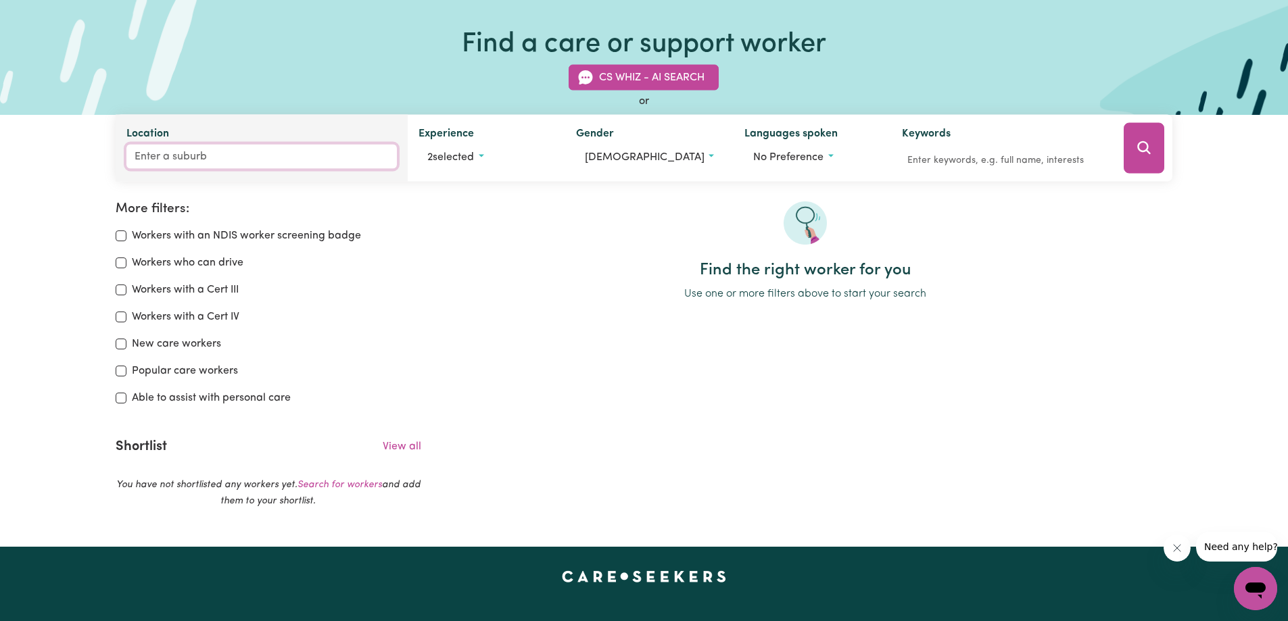
click at [241, 160] on input "Location" at bounding box center [261, 157] width 271 height 24
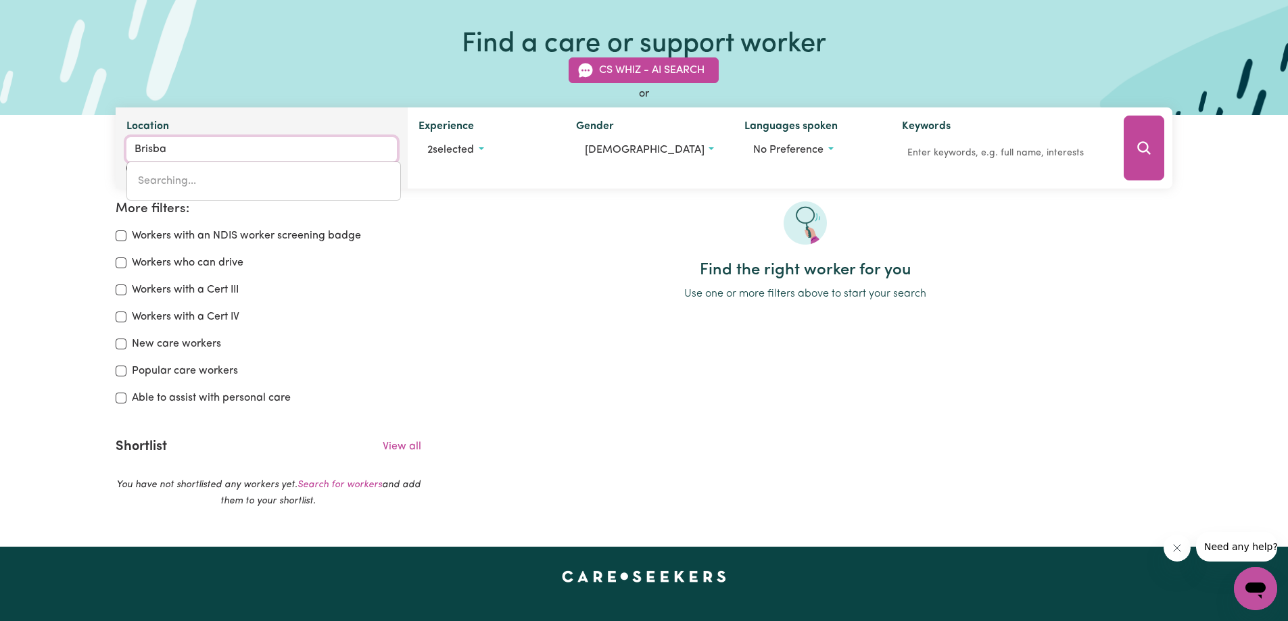
type input "Brisban"
type input "BrisbanE ADELAIDE STREET, Queensland, 4000"
type input "Brisbane"
type input "Brisbane ADELAIDE STREET, Queensland, 4000"
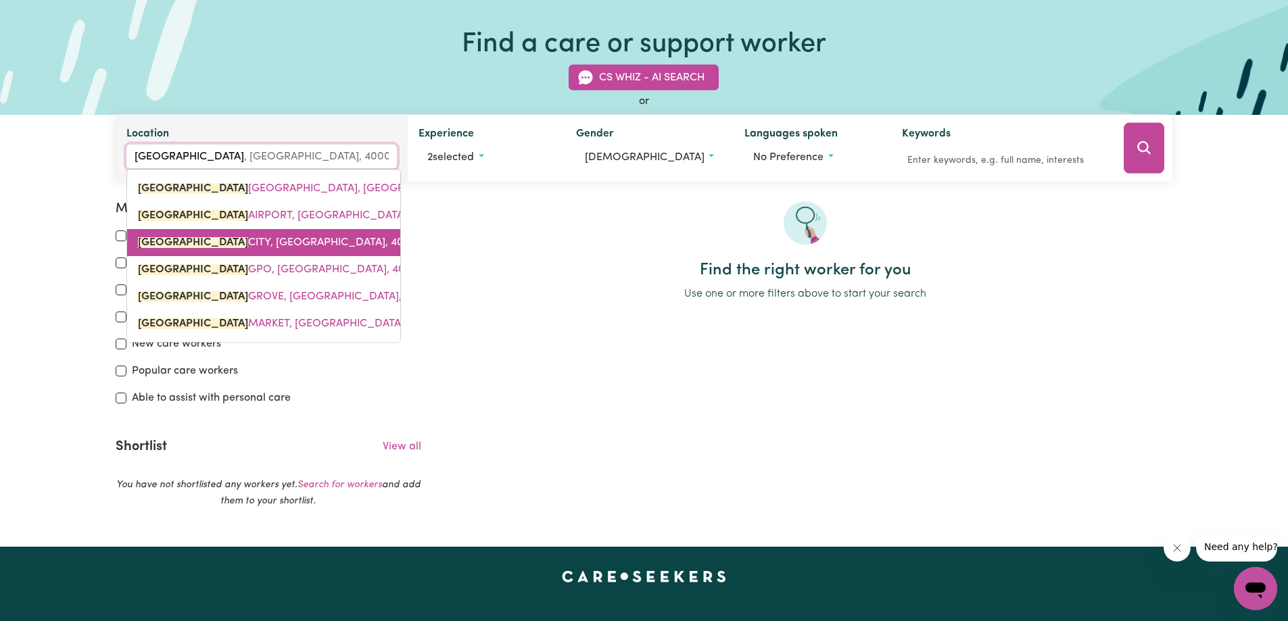
click at [273, 247] on span "BRISBANE CITY, Queensland, 4000" at bounding box center [277, 242] width 279 height 11
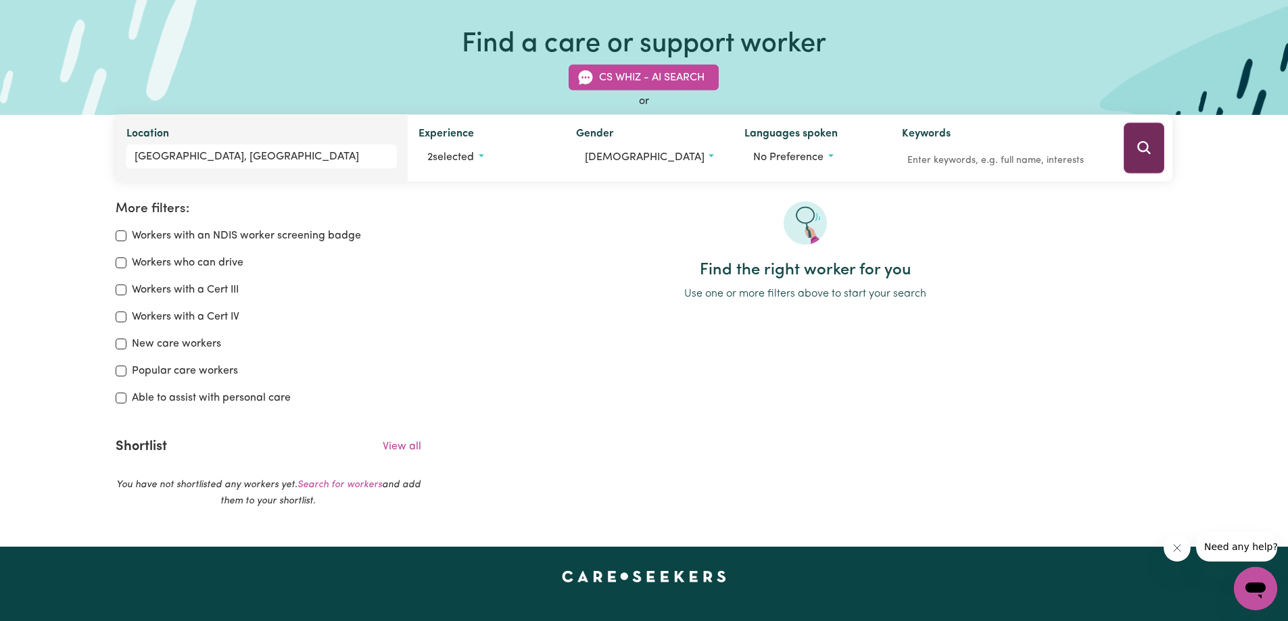
click at [1143, 146] on icon "Search" at bounding box center [1144, 148] width 16 height 16
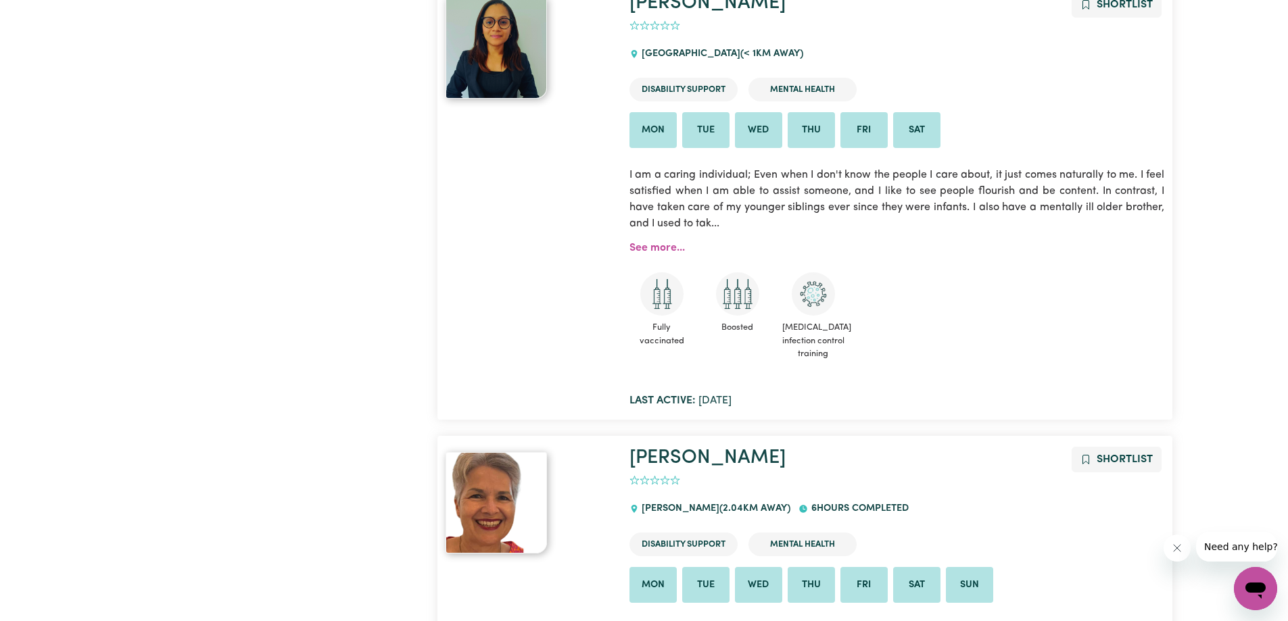
scroll to position [767, 0]
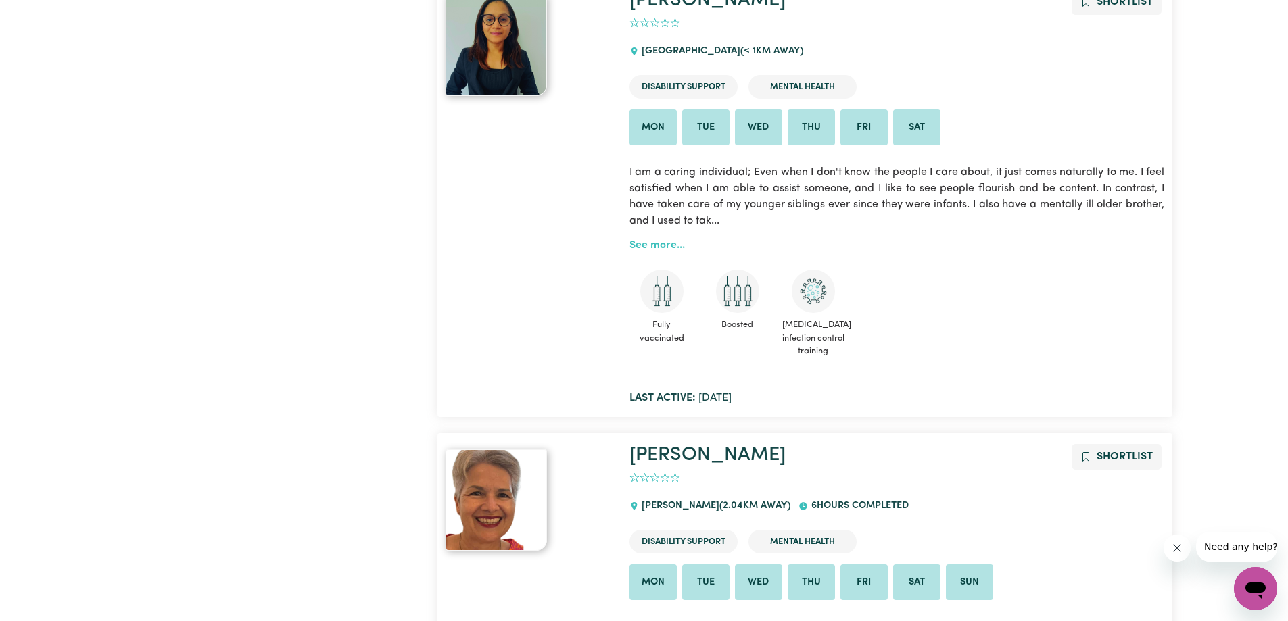
click at [656, 246] on link "See more..." at bounding box center [656, 245] width 55 height 11
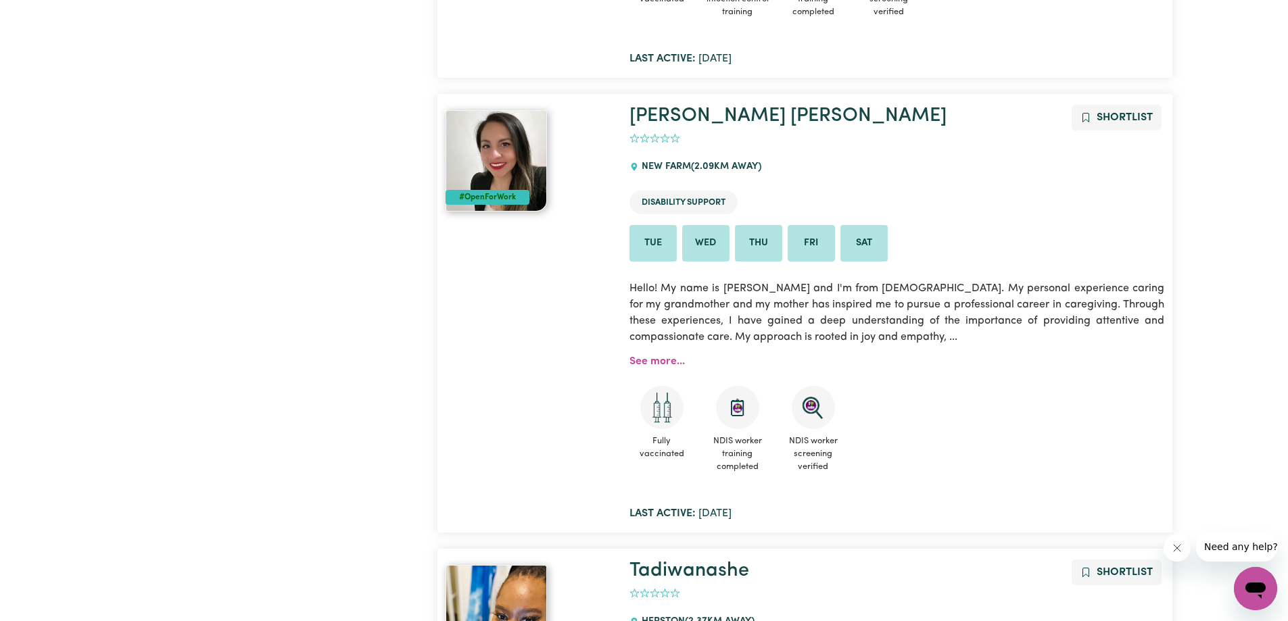
scroll to position [1578, 0]
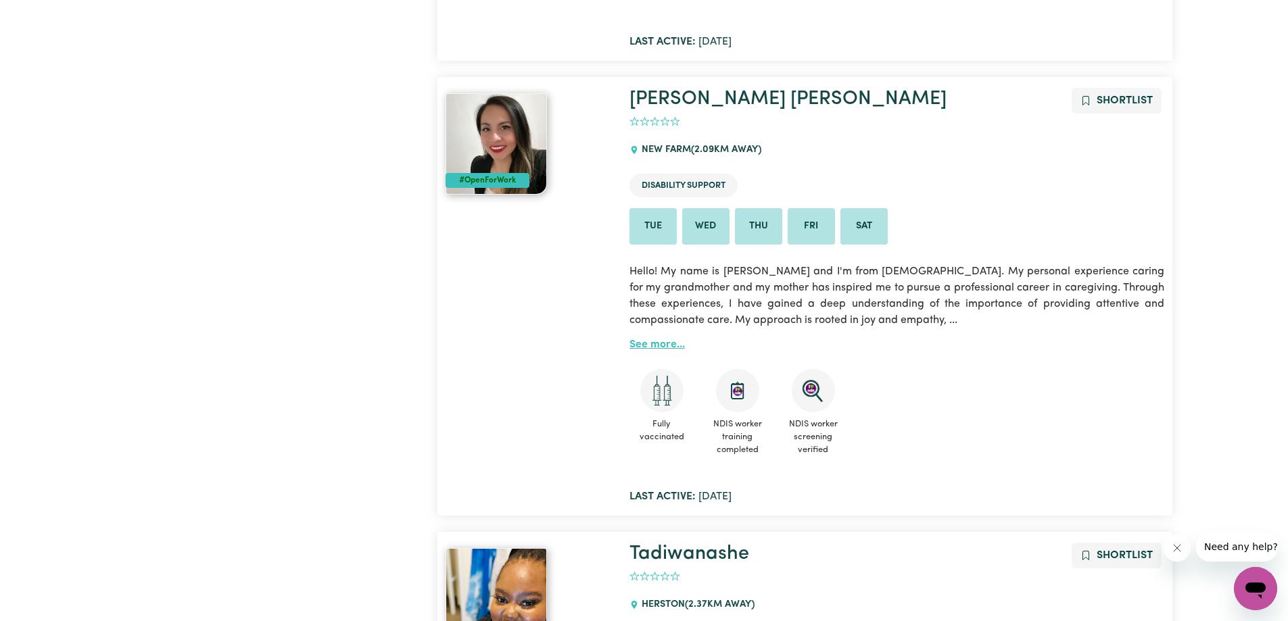
click at [662, 343] on link "See more..." at bounding box center [656, 344] width 55 height 11
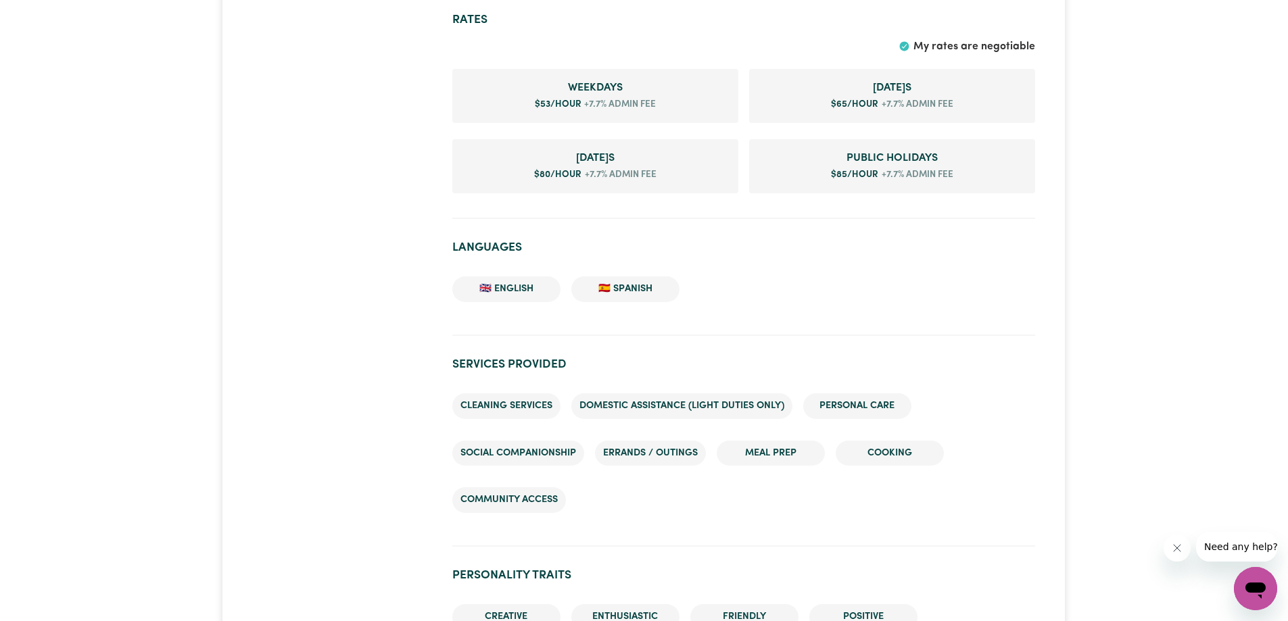
scroll to position [1014, 0]
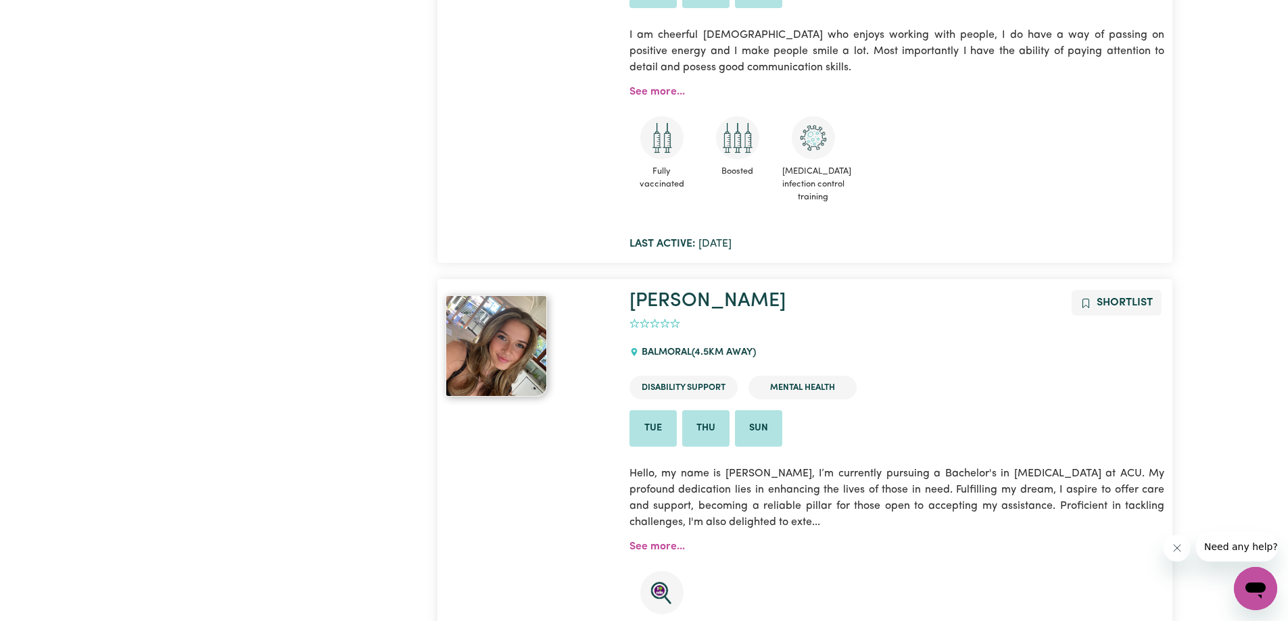
scroll to position [5295, 0]
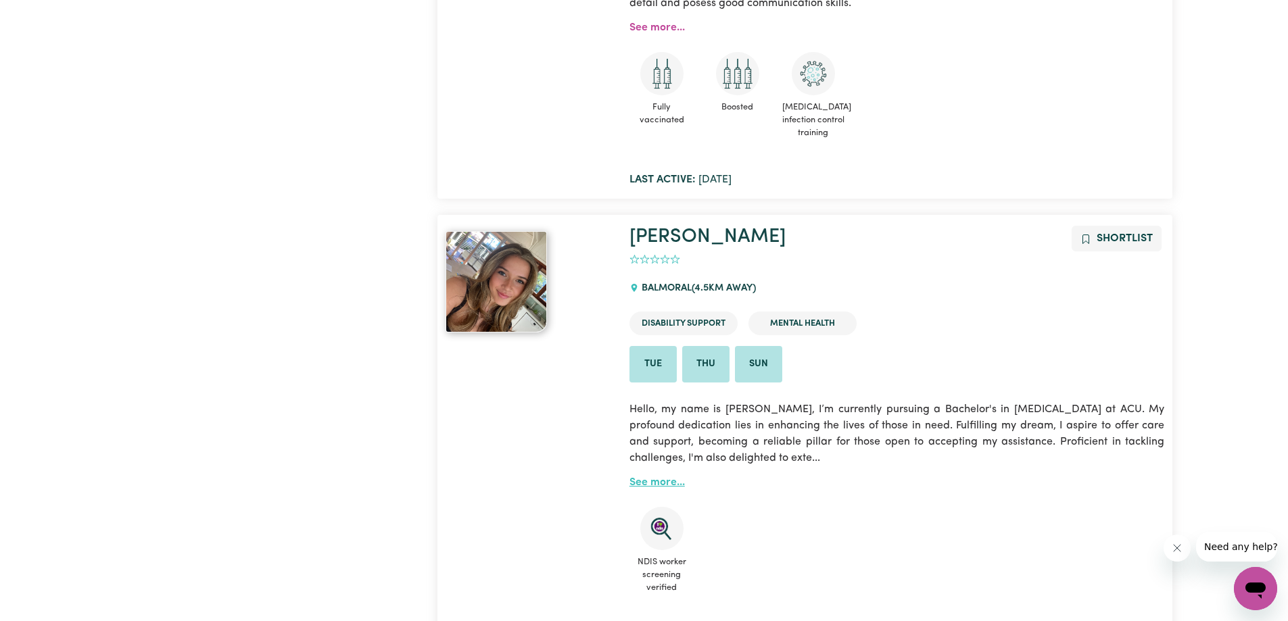
click at [664, 485] on link "See more..." at bounding box center [656, 482] width 55 height 11
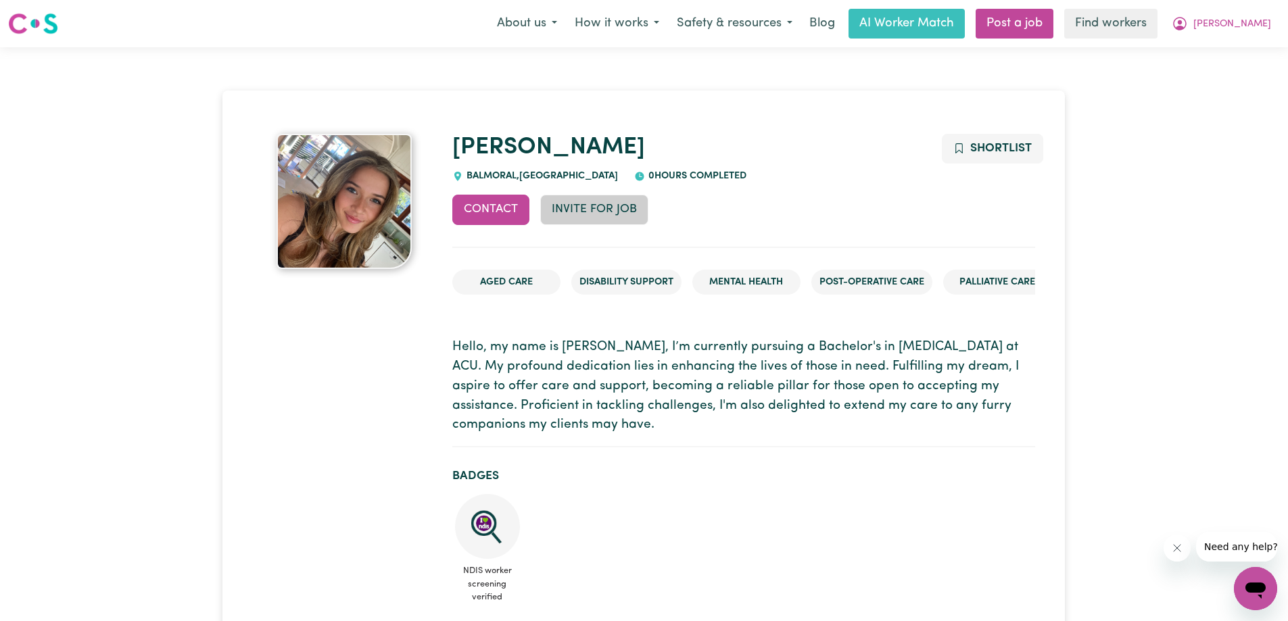
click at [592, 216] on button "Invite for Job" at bounding box center [594, 210] width 108 height 30
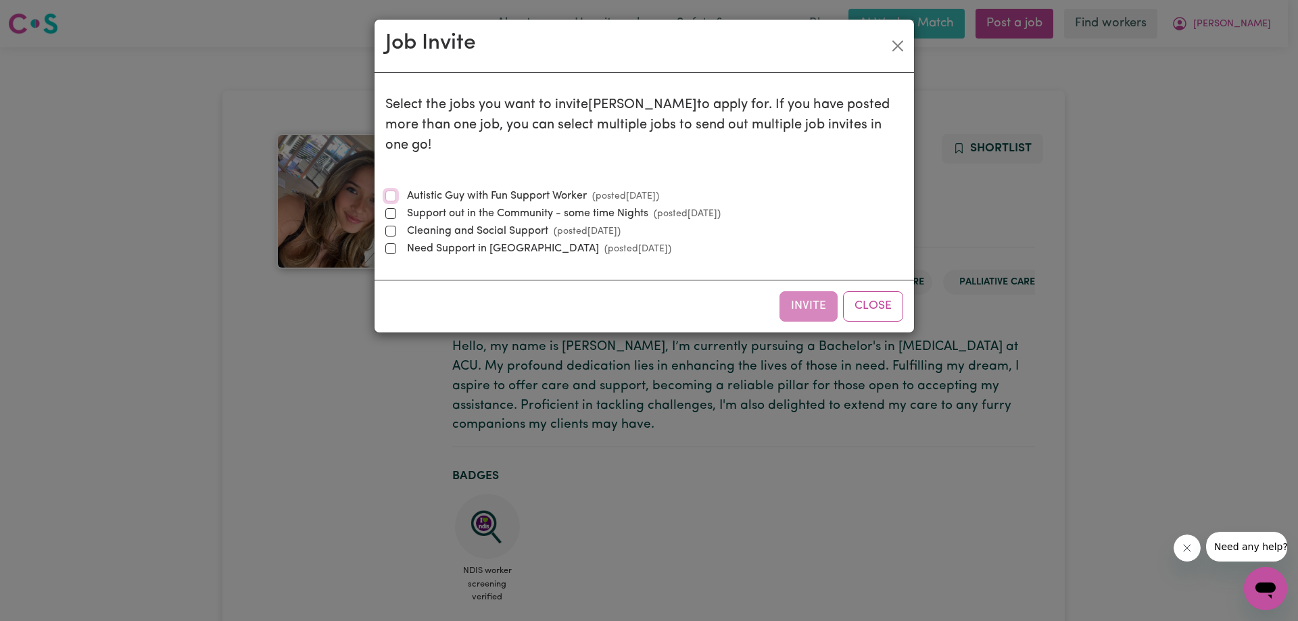
click at [387, 191] on input "Autistic Guy with Fun Support Worker (posted Sep 14 2025 )" at bounding box center [390, 196] width 11 height 11
checkbox input "true"
click at [389, 208] on input "Support out in the Community - some time Nights (posted Aug 2 2025 )" at bounding box center [390, 213] width 11 height 11
checkbox input "true"
click at [804, 291] on button "Invite" at bounding box center [808, 306] width 58 height 30
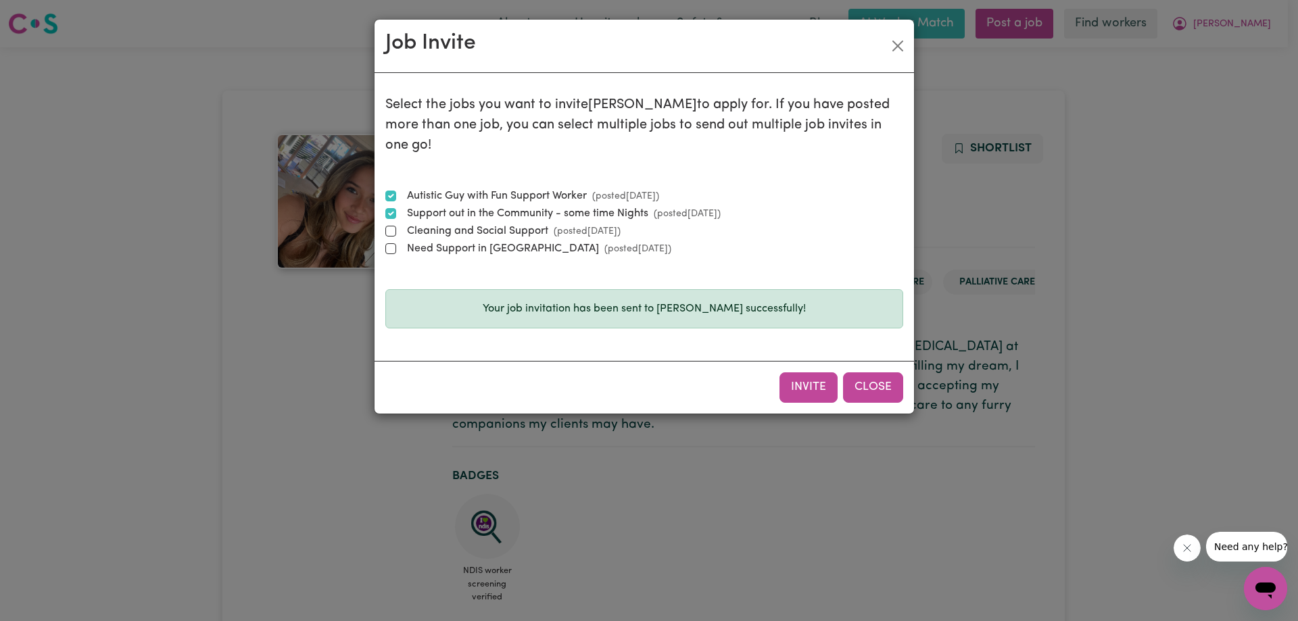
click at [875, 372] on button "Close" at bounding box center [873, 387] width 60 height 30
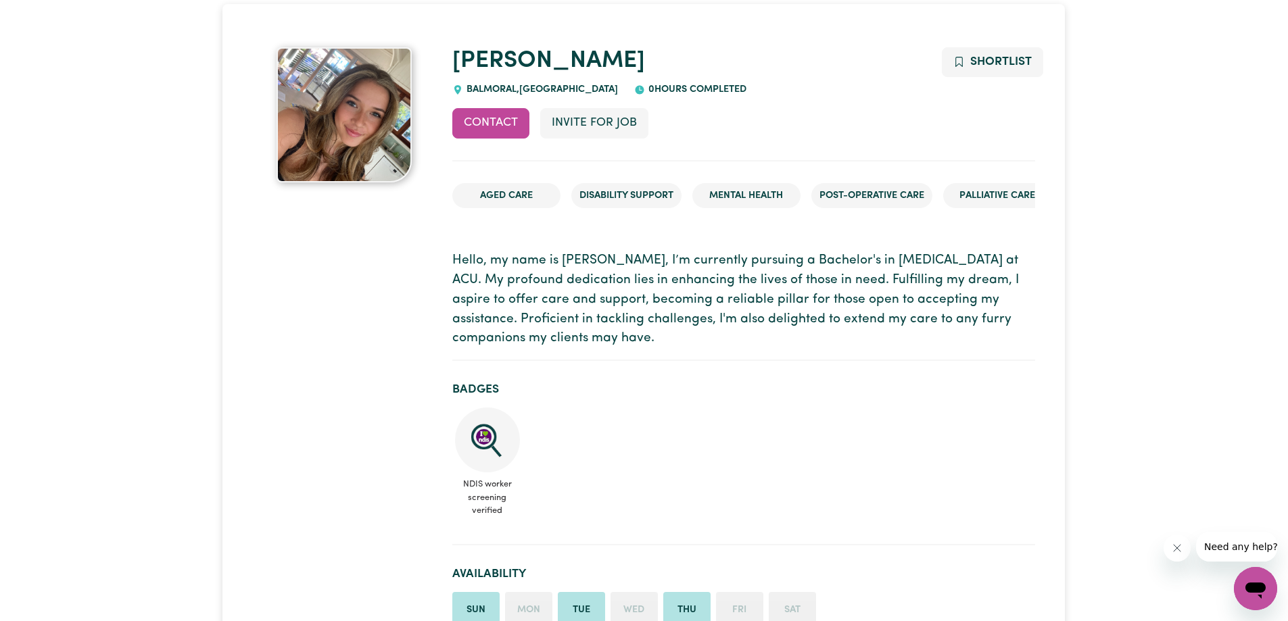
scroll to position [338, 0]
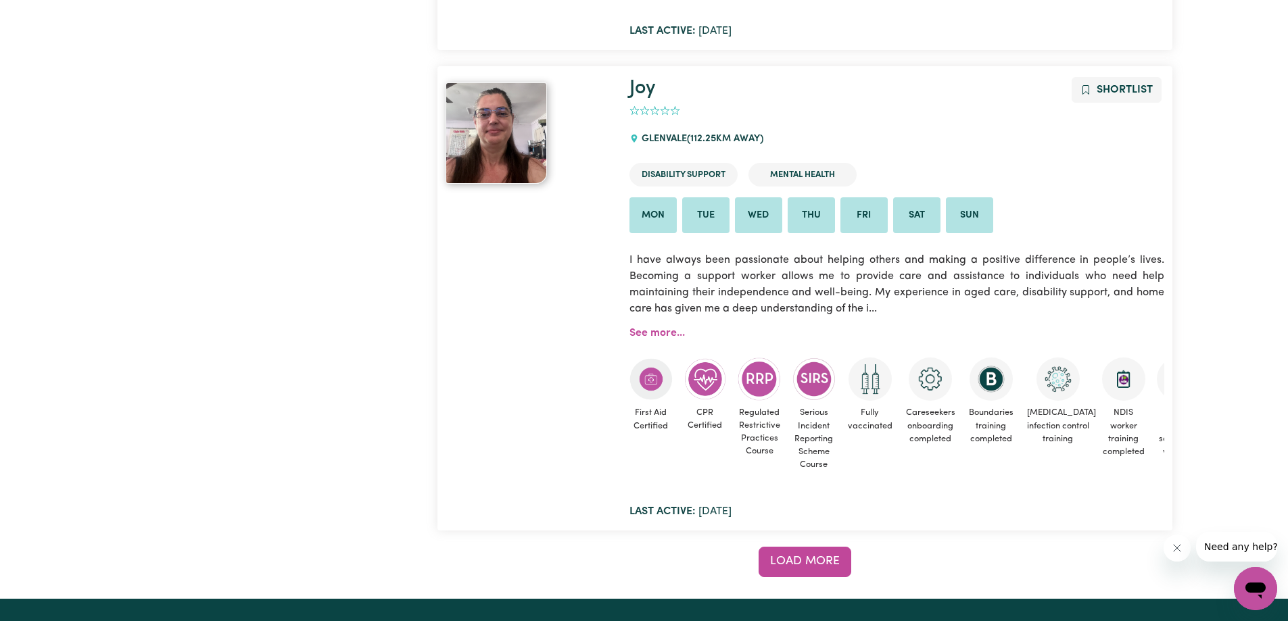
scroll to position [11109, 0]
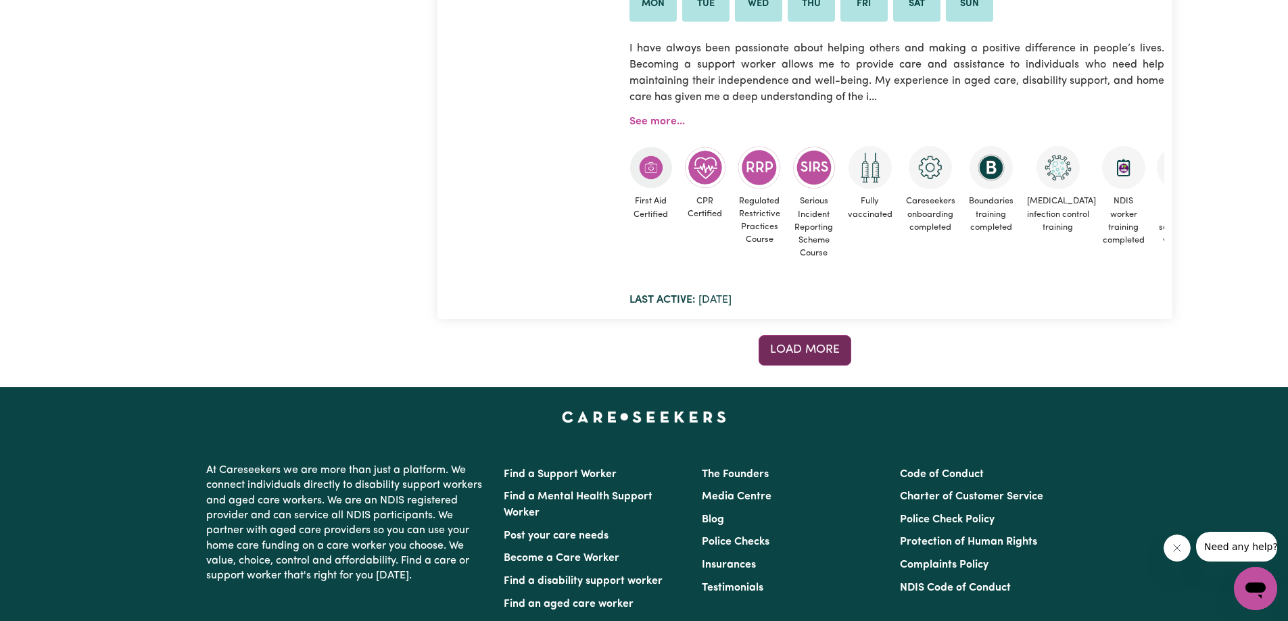
click at [818, 347] on span "Load more" at bounding box center [805, 349] width 70 height 11
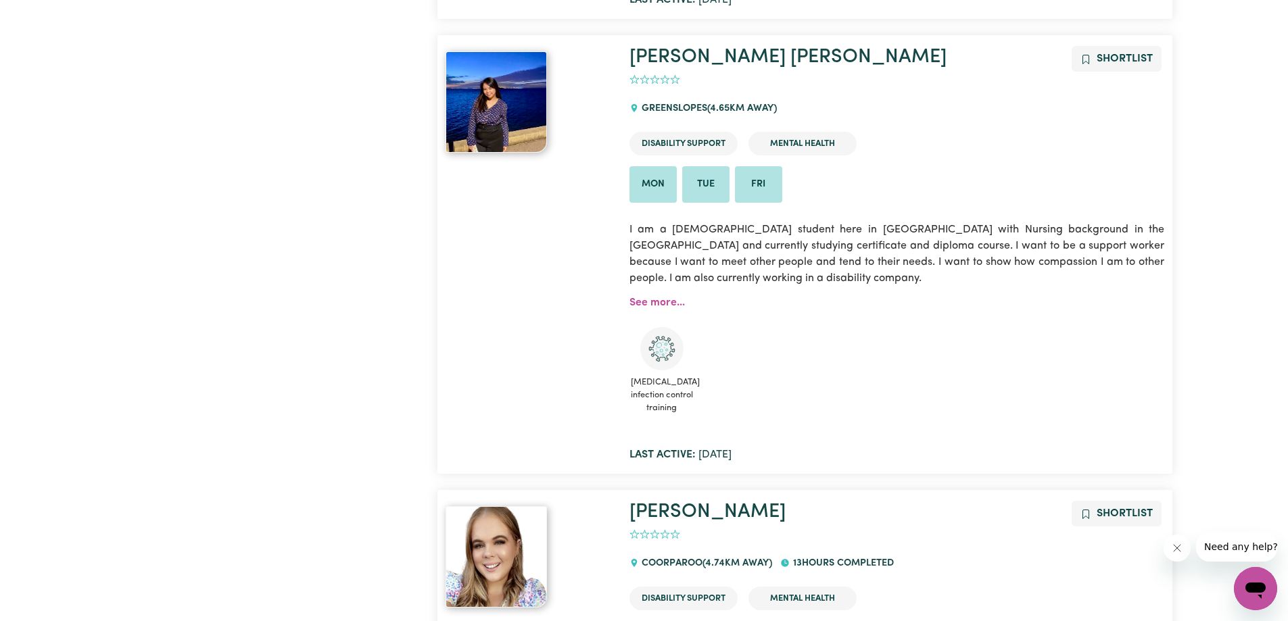
scroll to position [5971, 0]
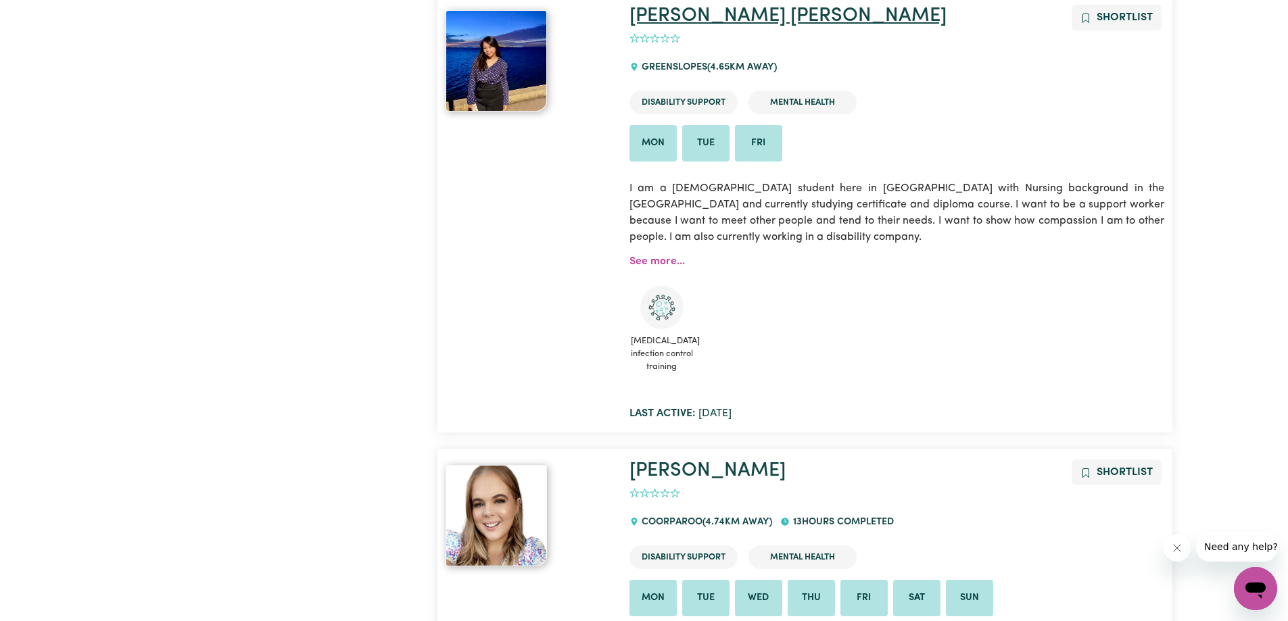
click at [658, 18] on link "Sarah Jane" at bounding box center [787, 16] width 317 height 20
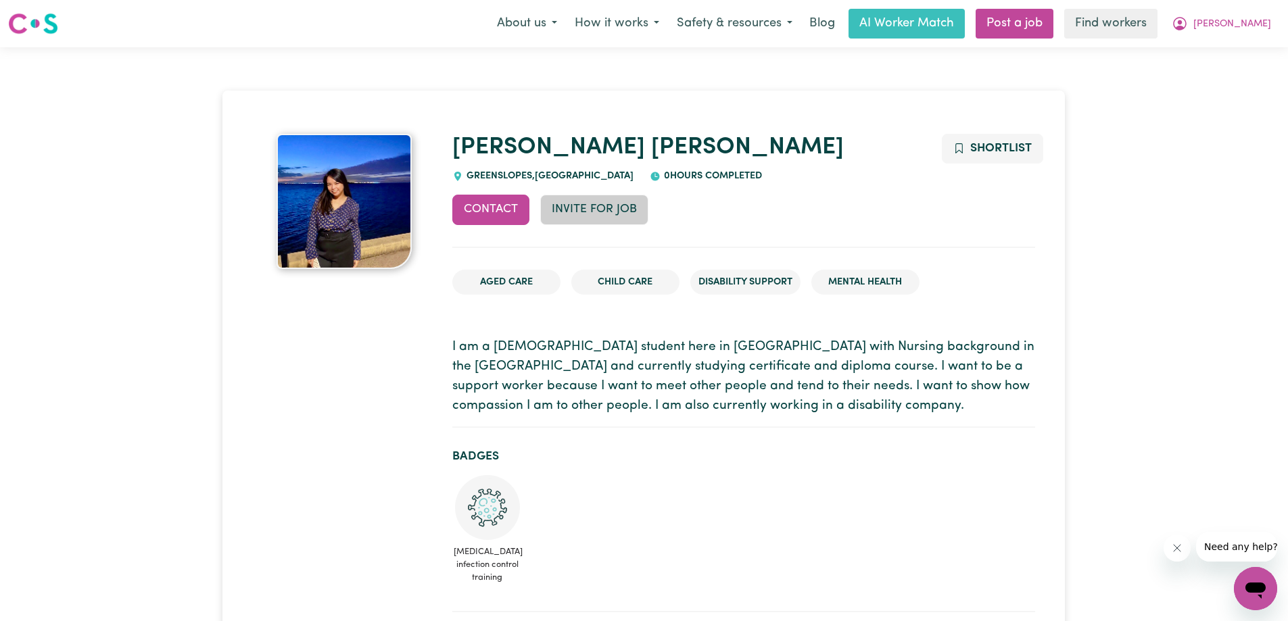
click at [620, 216] on button "Invite for Job" at bounding box center [594, 210] width 108 height 30
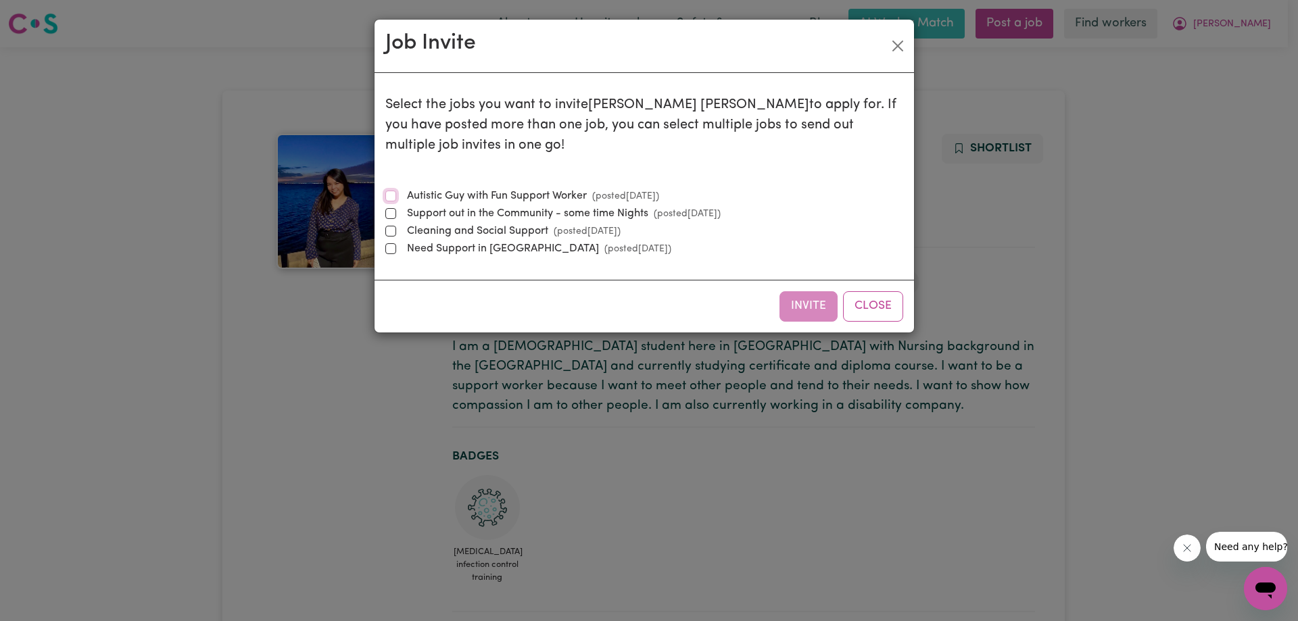
click at [386, 191] on input "Autistic Guy with Fun Support Worker (posted Sep 14 2025 )" at bounding box center [390, 196] width 11 height 11
checkbox input "true"
click at [390, 208] on input "Support out in the Community - some time Nights (posted Aug 2 2025 )" at bounding box center [390, 213] width 11 height 11
checkbox input "true"
click at [784, 291] on button "Invite" at bounding box center [808, 306] width 58 height 30
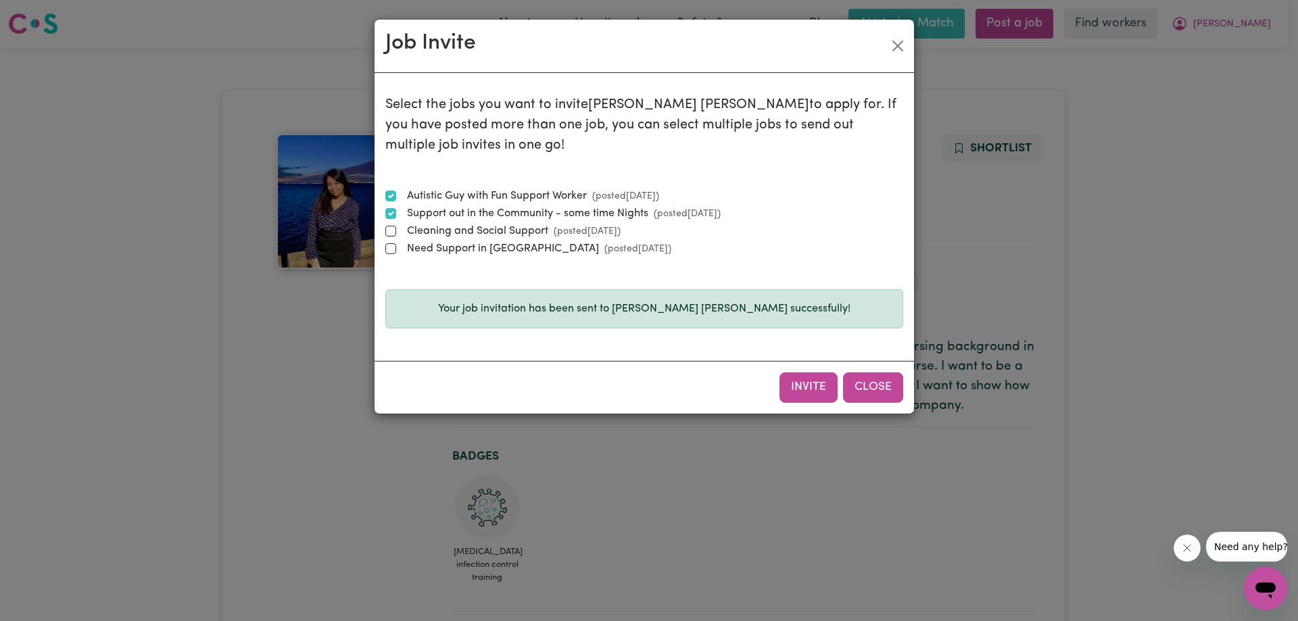
click at [869, 372] on button "Close" at bounding box center [873, 387] width 60 height 30
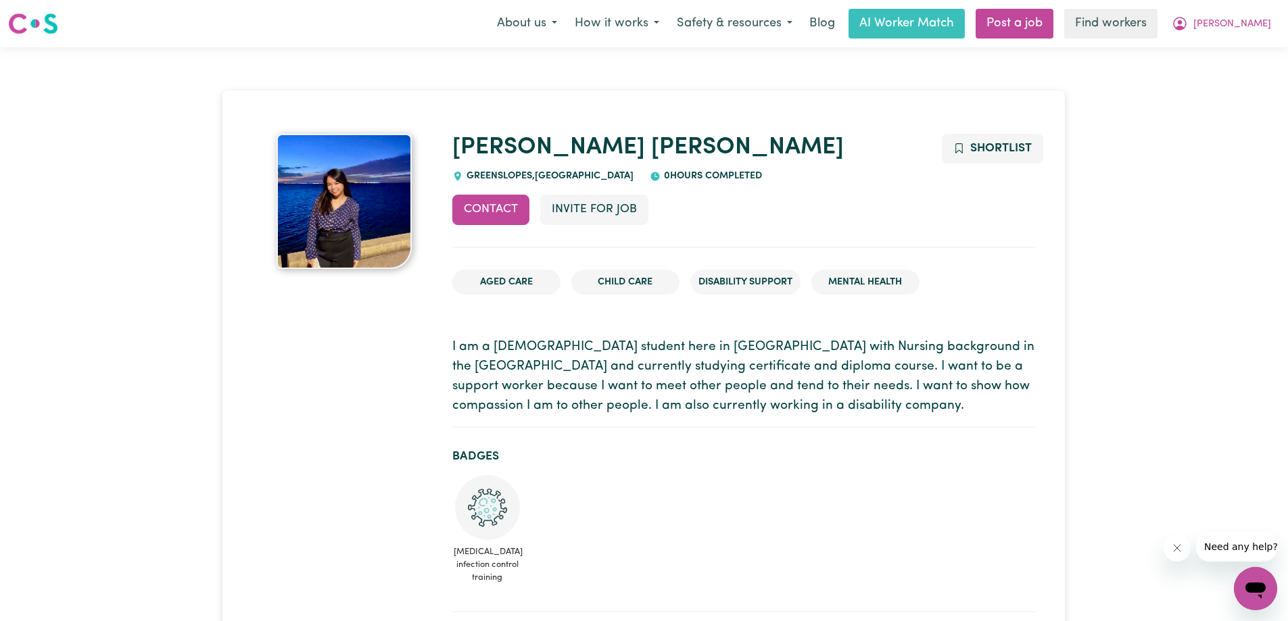
click at [36, 18] on img at bounding box center [33, 23] width 50 height 24
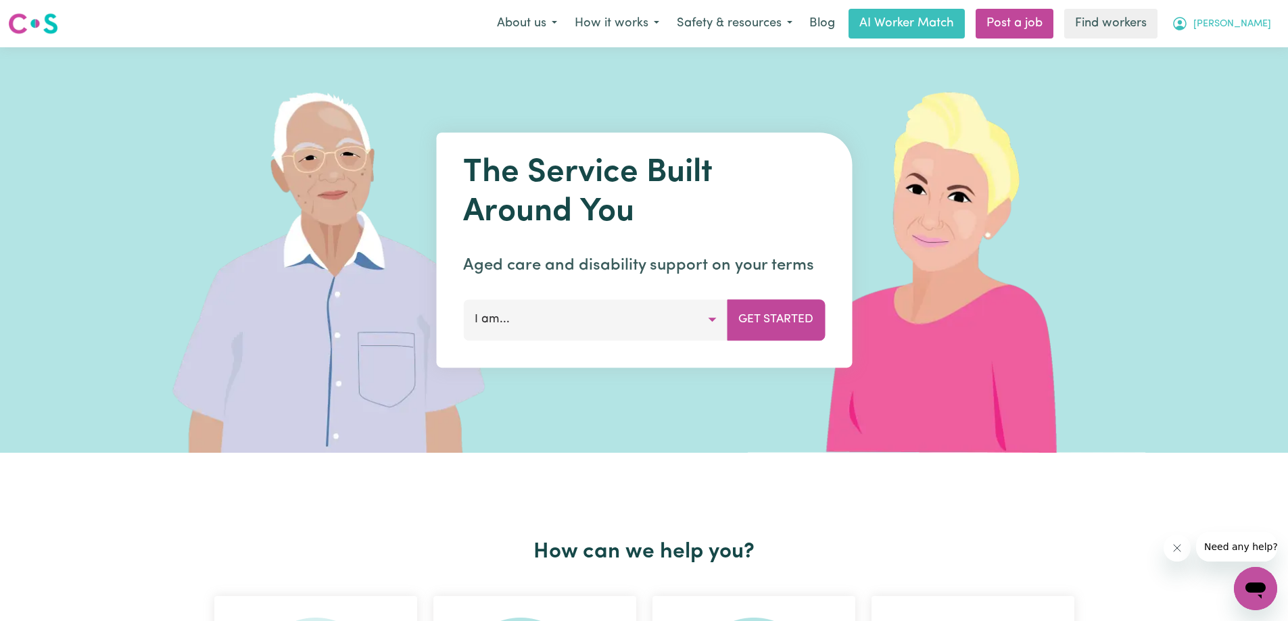
click at [1253, 27] on span "[PERSON_NAME]" at bounding box center [1232, 24] width 78 height 15
click at [1203, 55] on link "My Dashboard" at bounding box center [1225, 53] width 107 height 26
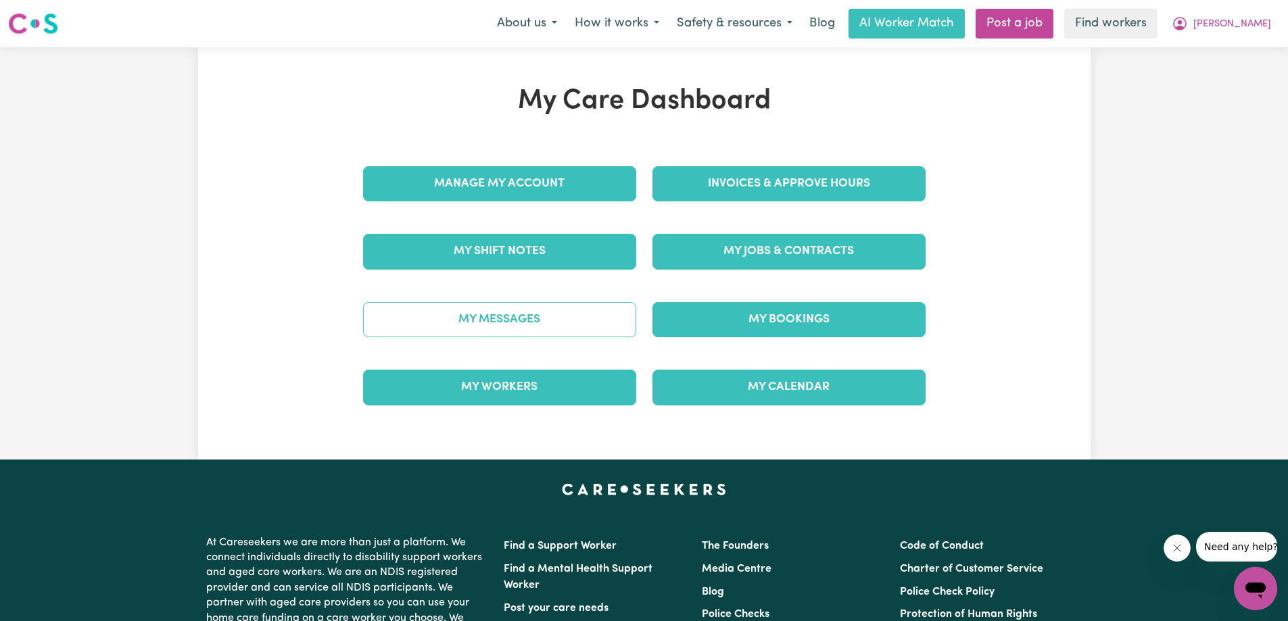
click at [535, 316] on link "My Messages" at bounding box center [499, 319] width 273 height 35
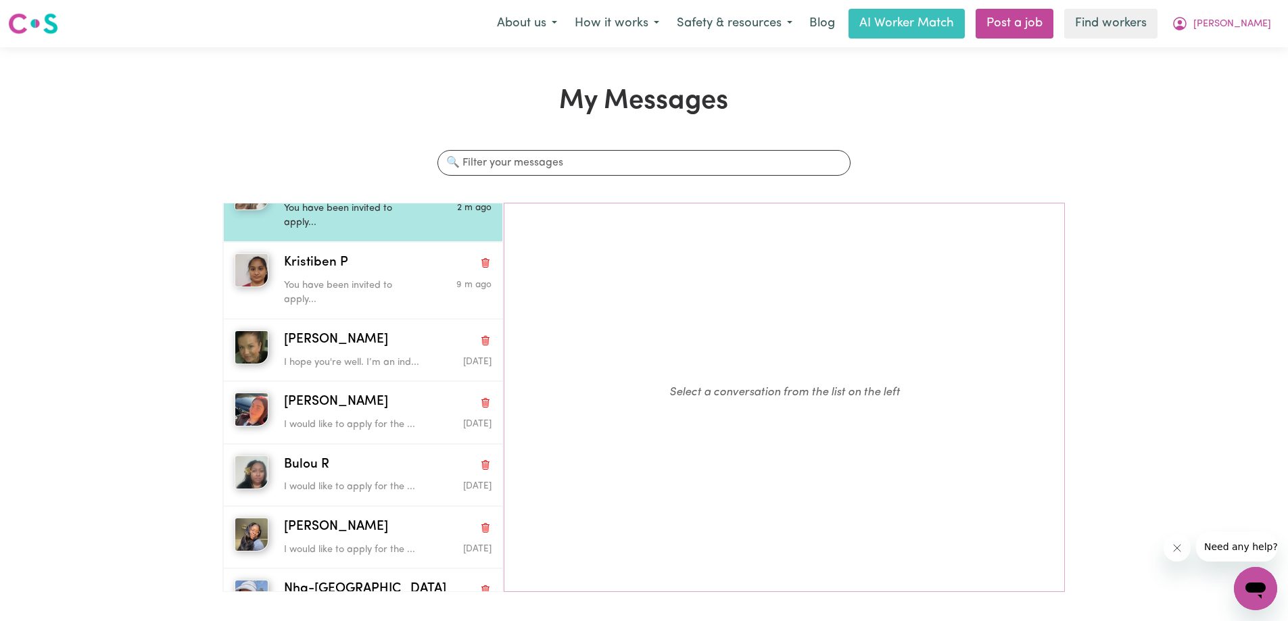
scroll to position [203, 0]
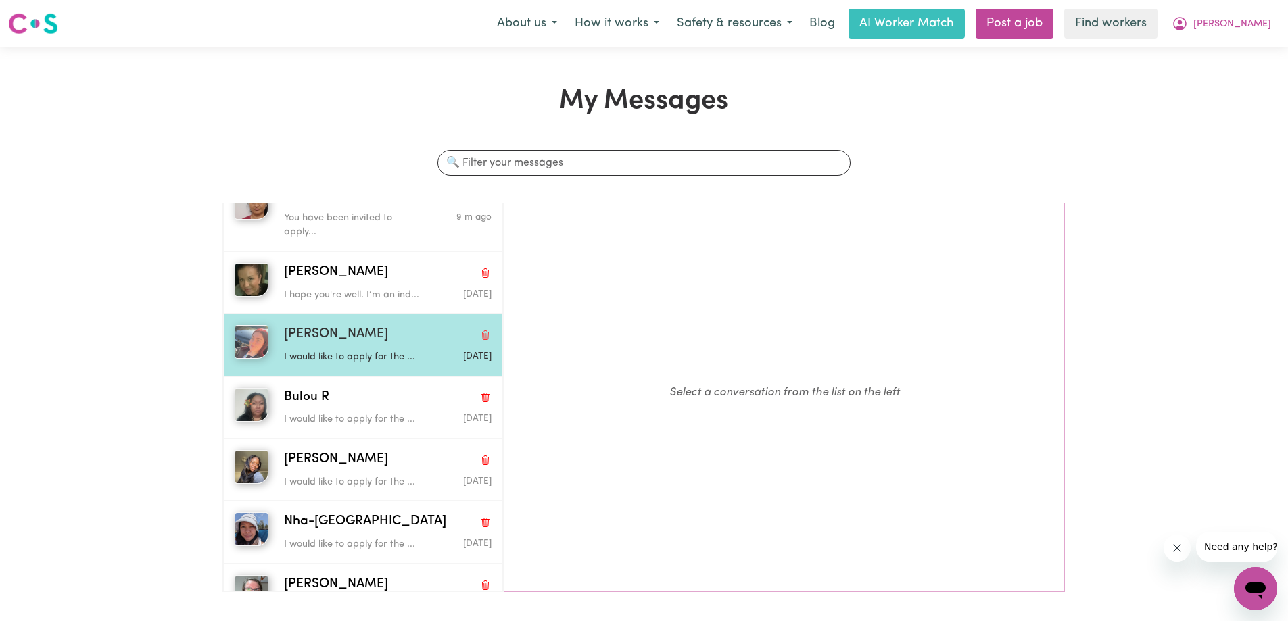
click at [404, 350] on p "I would like to apply for the ..." at bounding box center [353, 357] width 138 height 15
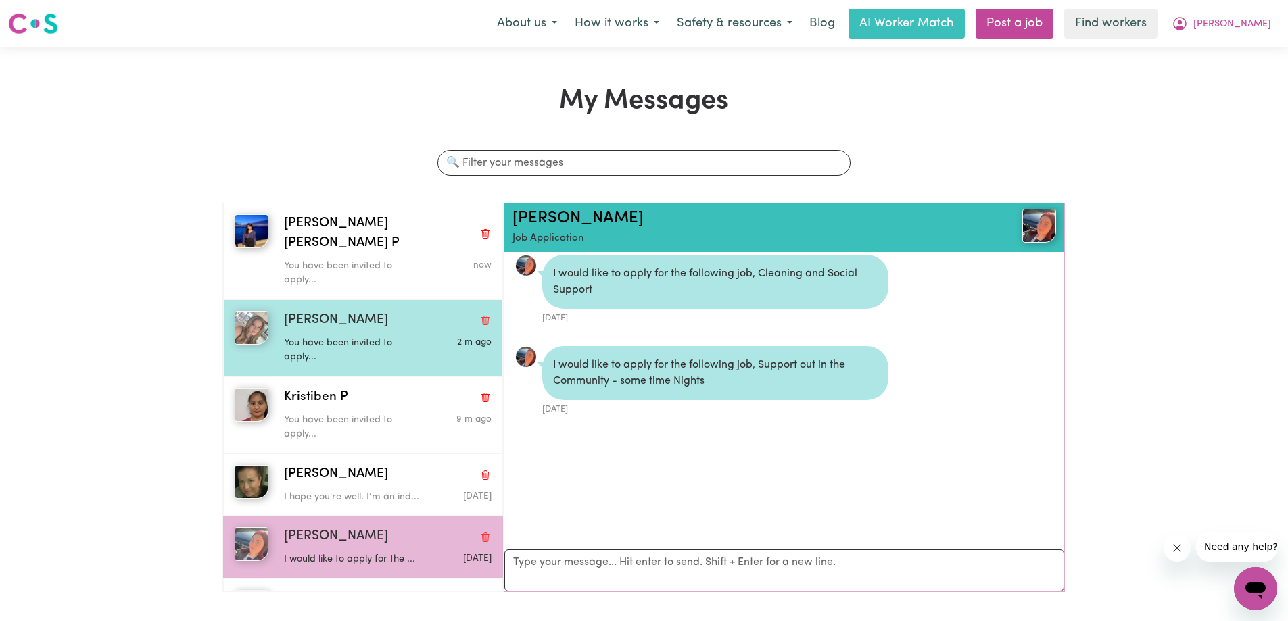
scroll to position [0, 0]
